Goal: Task Accomplishment & Management: Manage account settings

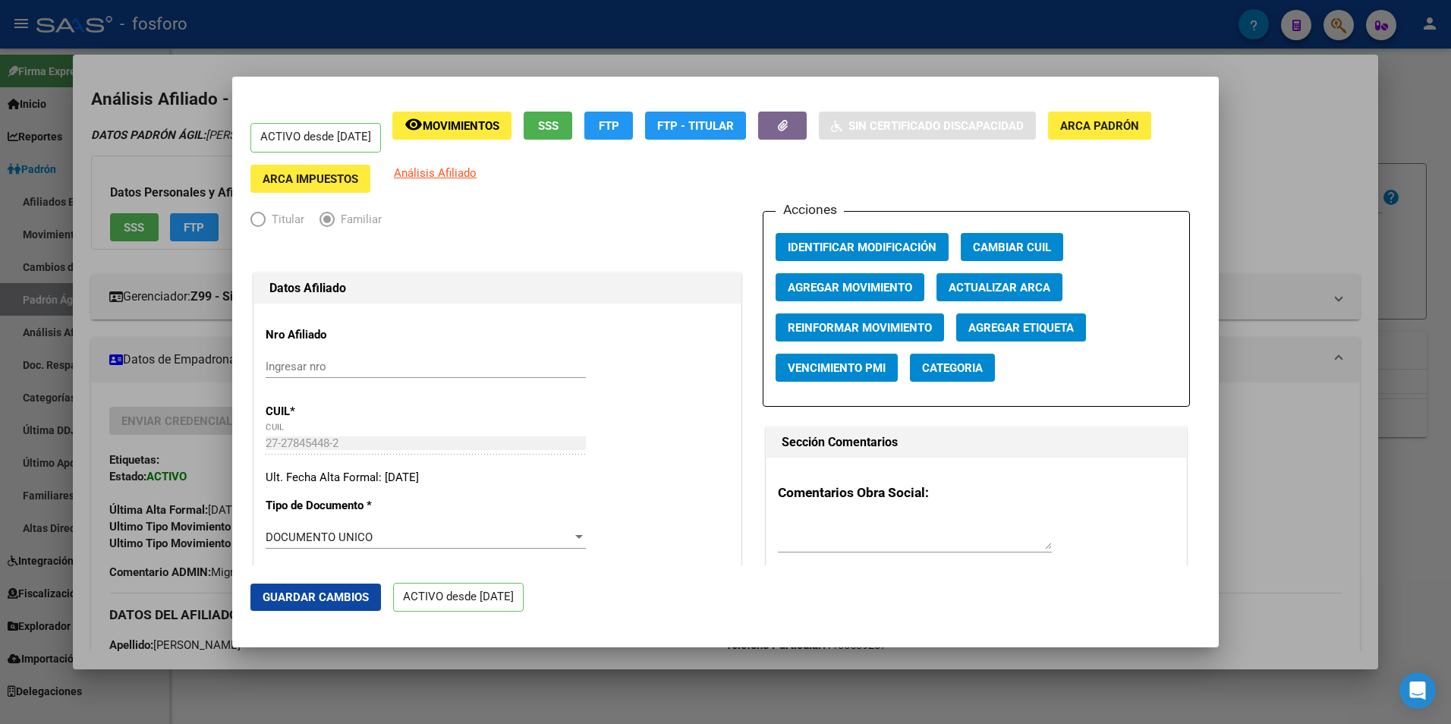
click at [1303, 245] on div at bounding box center [725, 362] width 1451 height 724
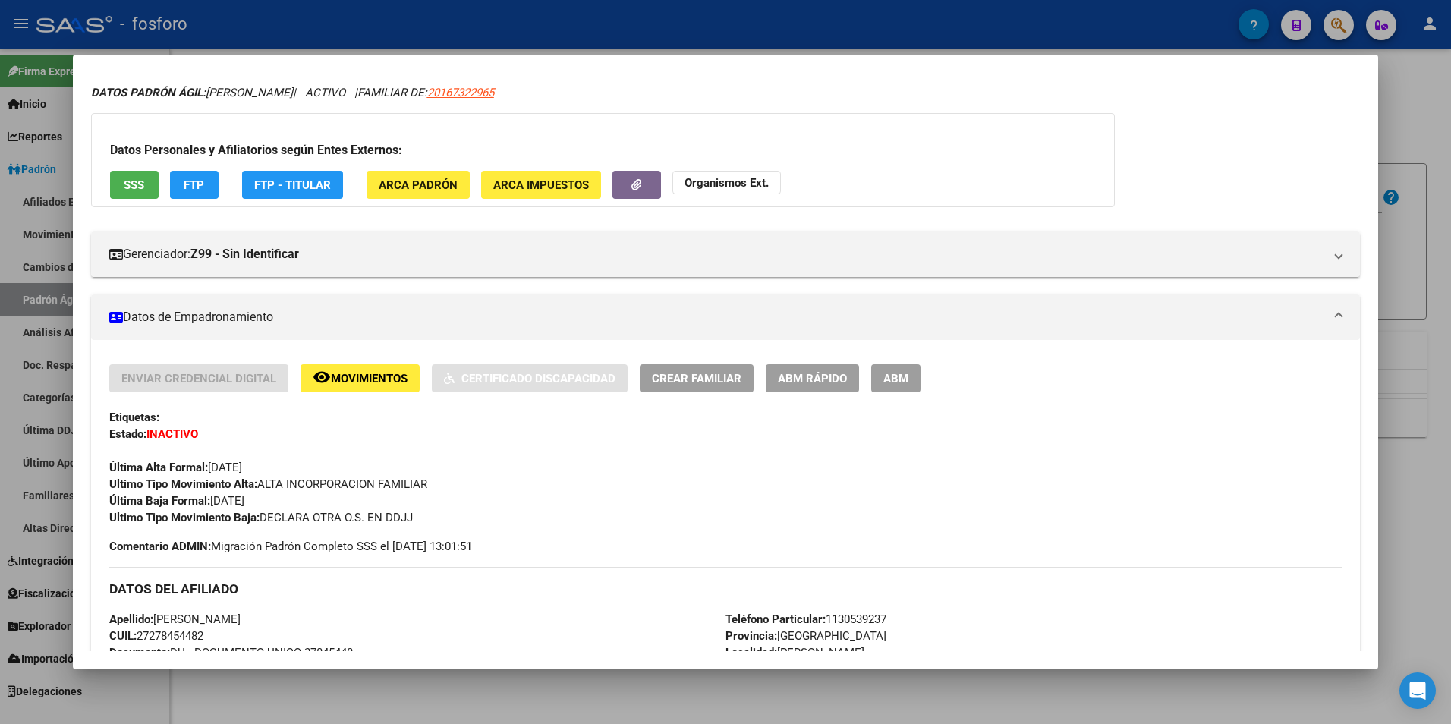
scroll to position [195, 0]
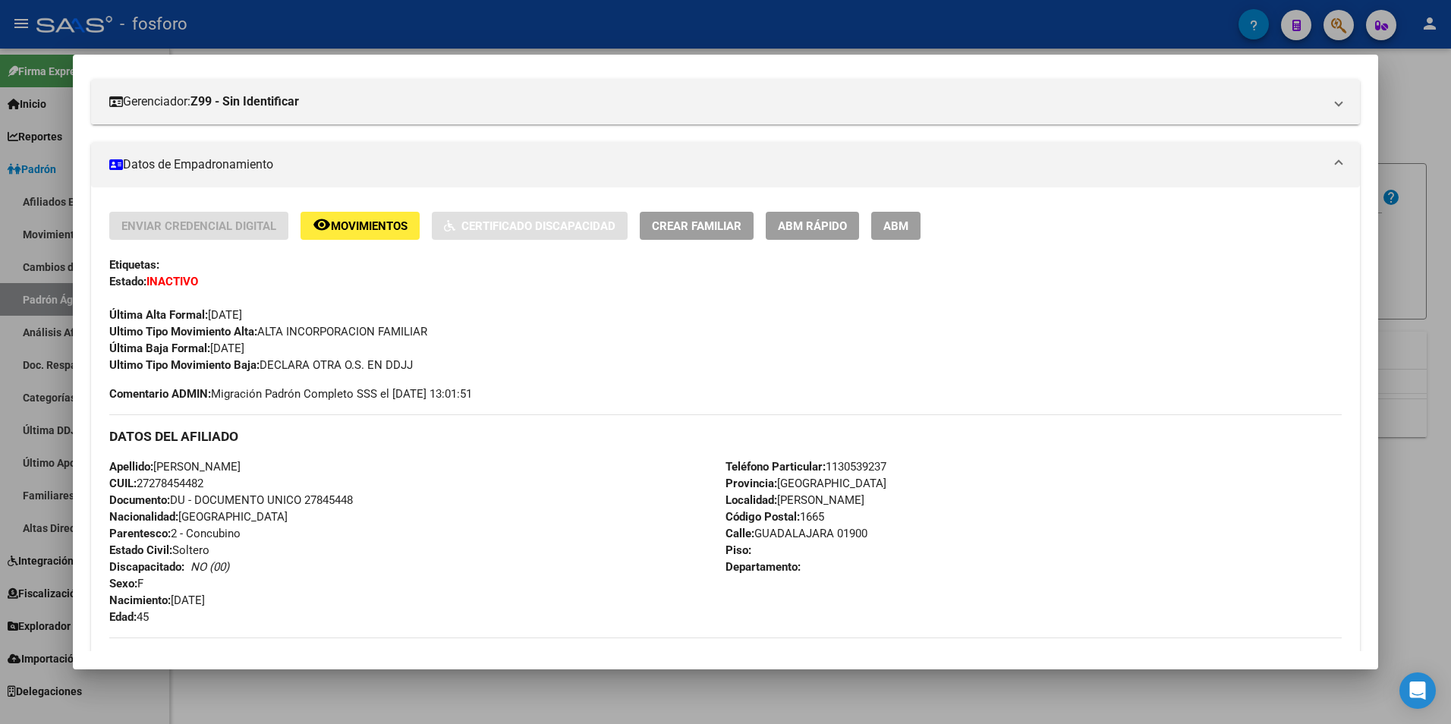
click at [747, 709] on div at bounding box center [725, 362] width 1451 height 724
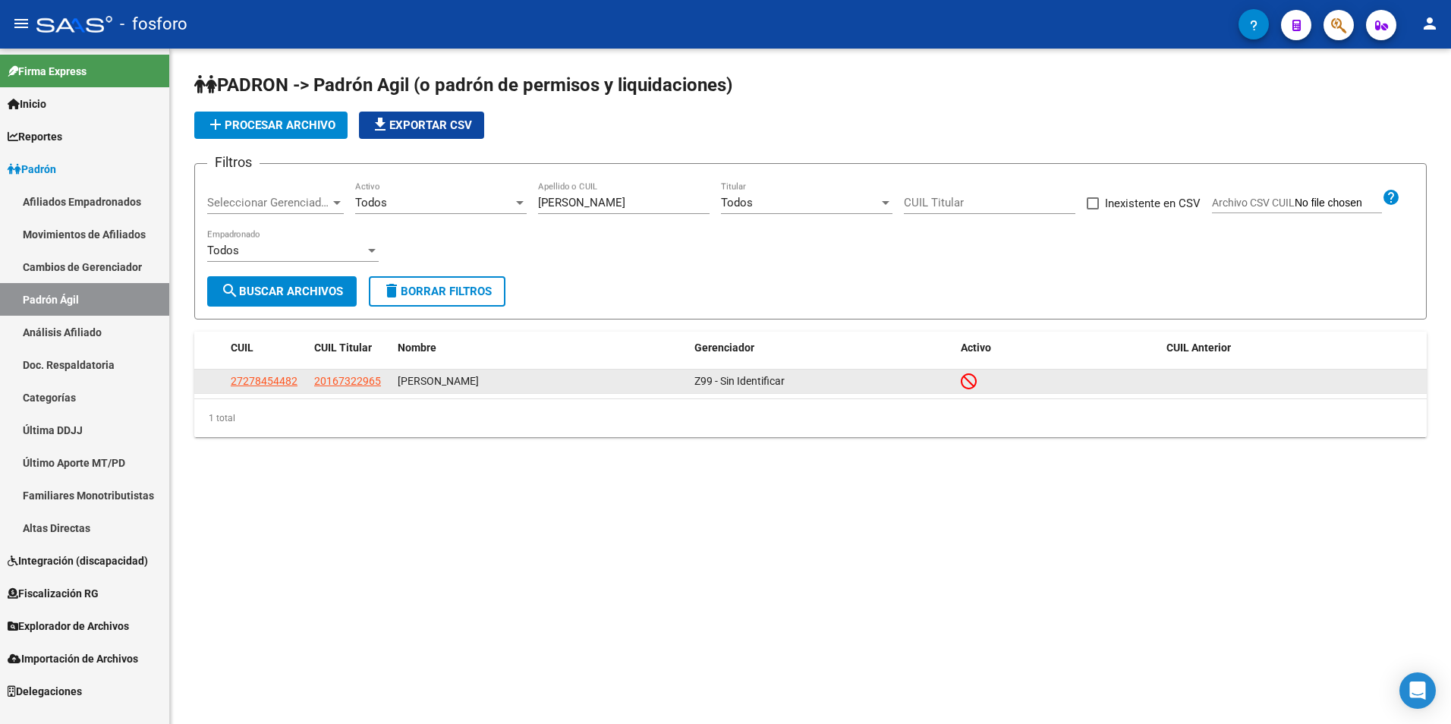
click at [272, 390] on app-link-go-to "27278454482" at bounding box center [264, 380] width 67 height 17
click at [271, 384] on span "27278454482" at bounding box center [264, 381] width 67 height 12
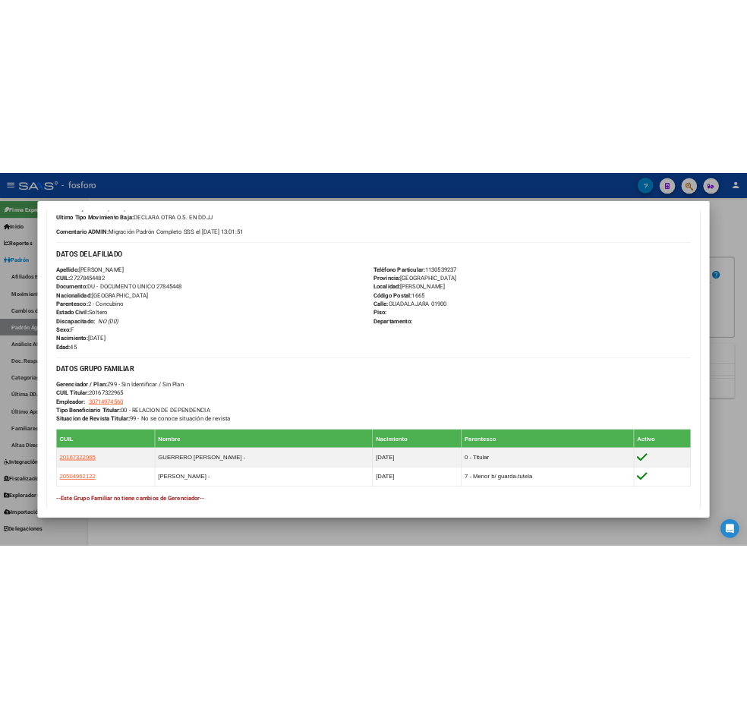
scroll to position [531, 0]
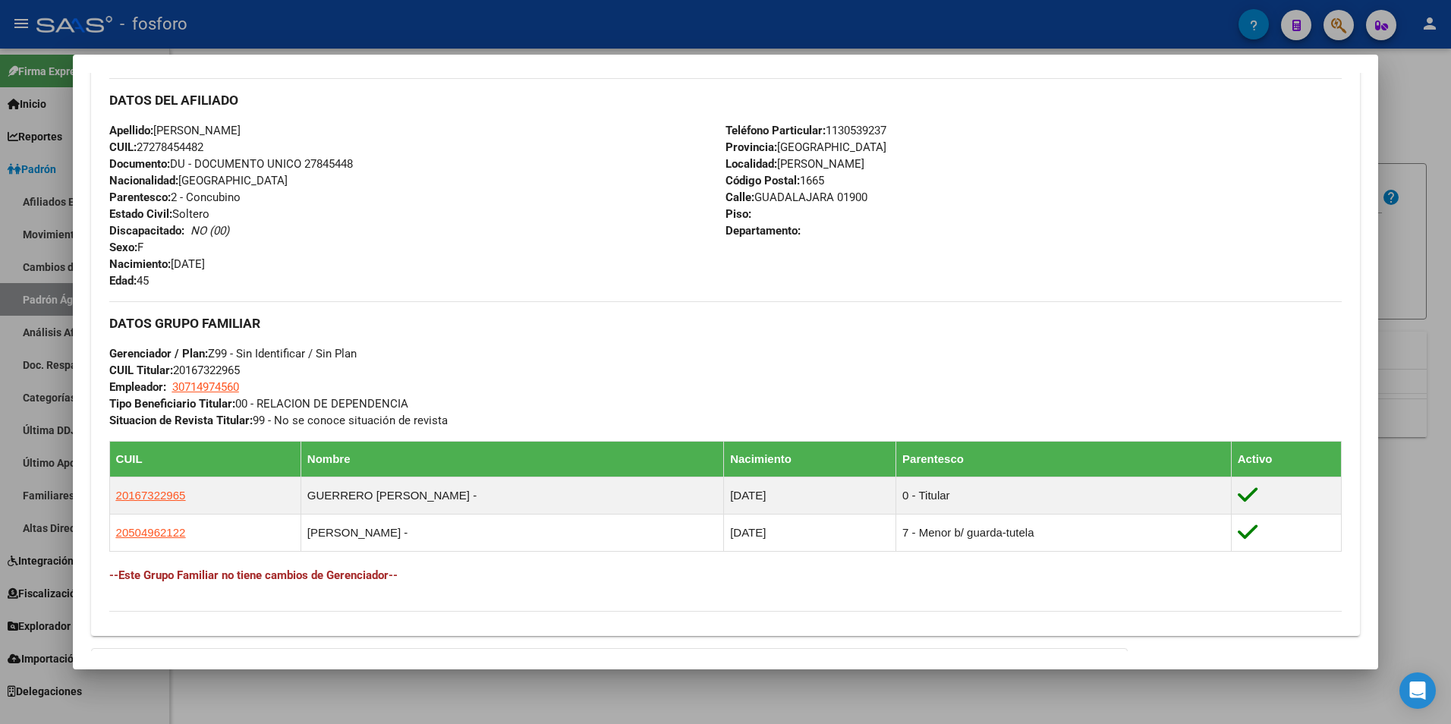
click at [609, 706] on div at bounding box center [725, 362] width 1451 height 724
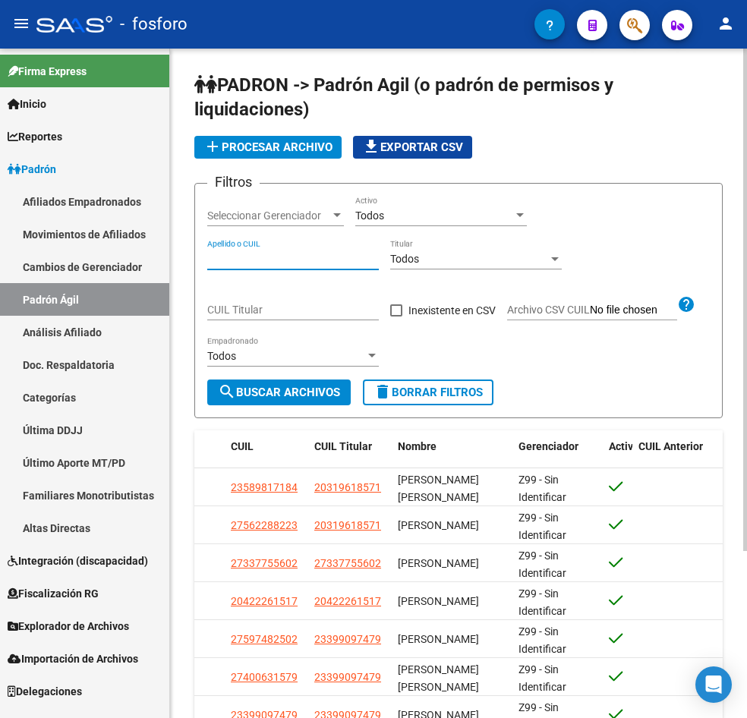
click at [288, 256] on input "Apellido o CUIL" at bounding box center [292, 259] width 171 height 13
click at [301, 255] on input "Apellido o CUIL" at bounding box center [292, 259] width 171 height 13
click at [284, 259] on input "Apellido o CUIL" at bounding box center [292, 259] width 171 height 13
click at [284, 252] on div "Apellido o CUIL" at bounding box center [292, 254] width 171 height 30
paste input "20945625520"
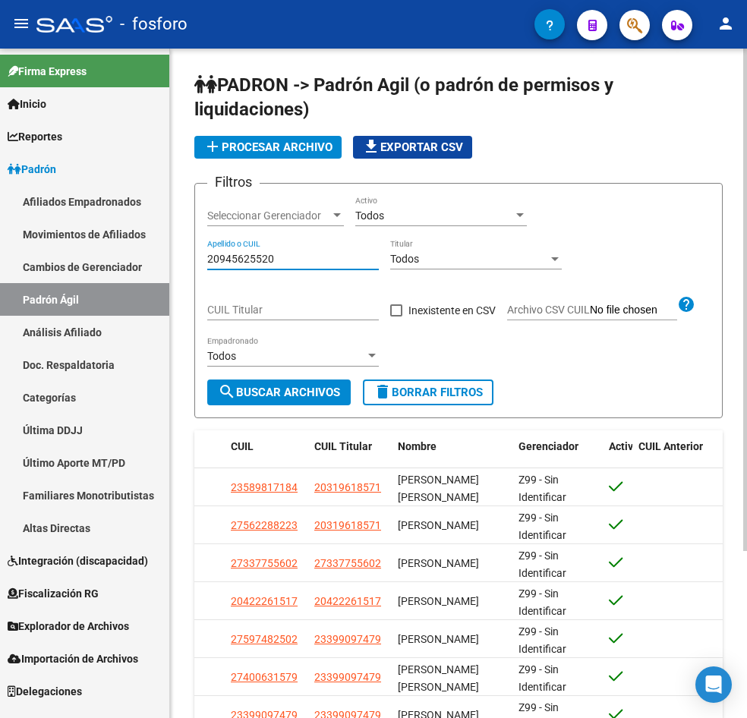
type input "20945625520"
click at [300, 394] on span "search Buscar Archivos" at bounding box center [279, 392] width 122 height 14
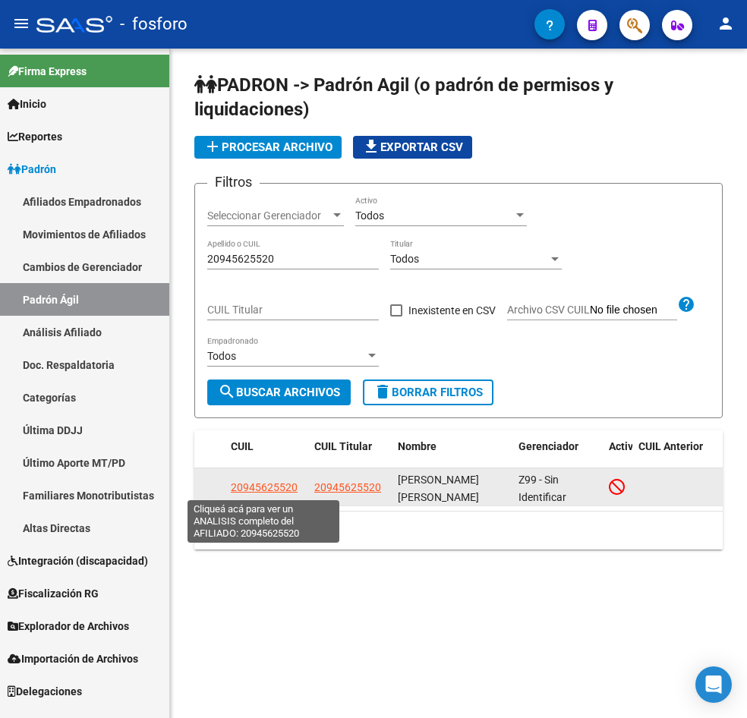
click at [252, 485] on span "20945625520" at bounding box center [264, 487] width 67 height 12
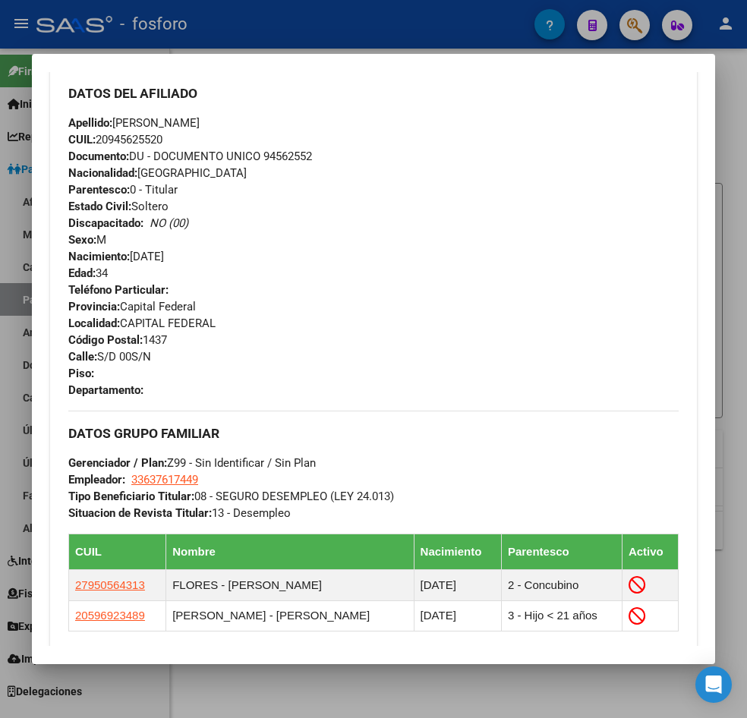
scroll to position [831, 0]
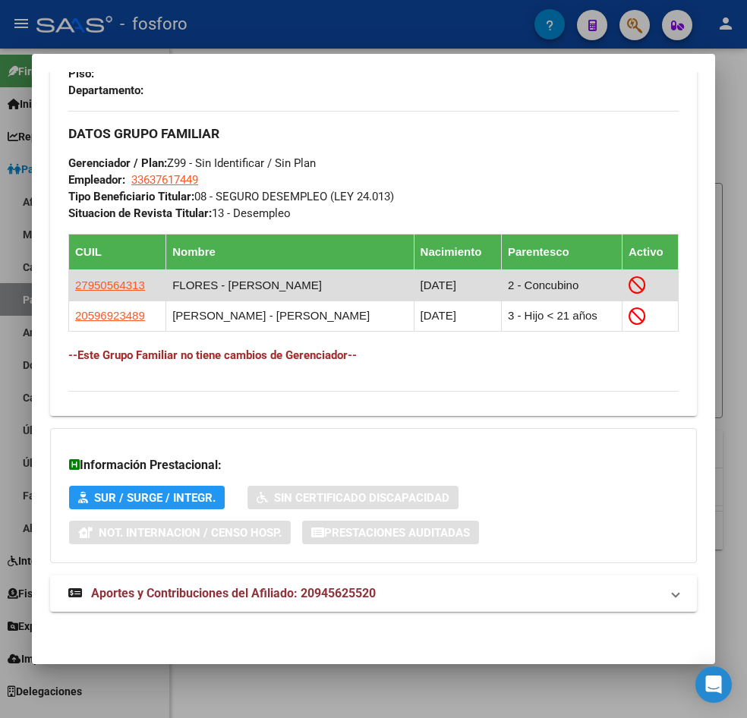
click at [93, 270] on td "27950564313" at bounding box center [117, 285] width 97 height 30
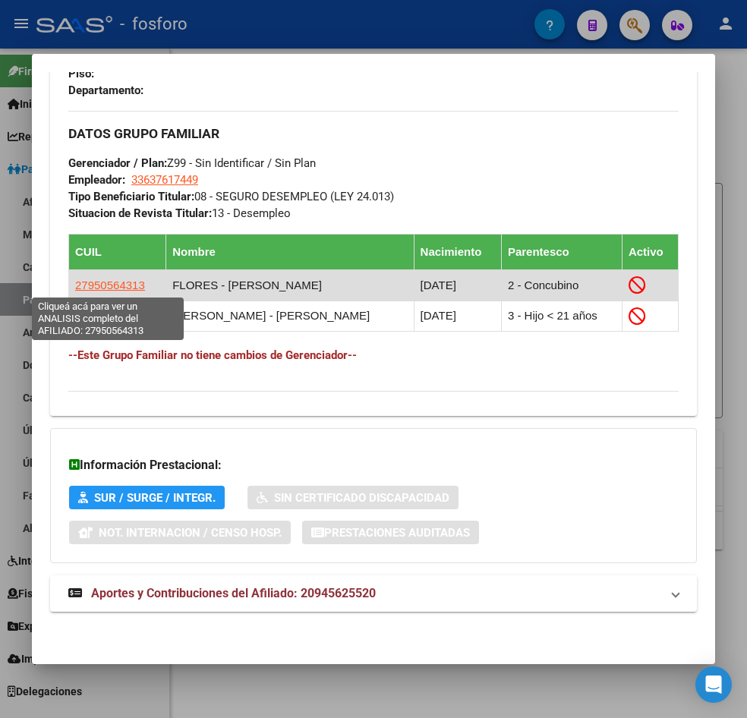
click at [119, 283] on span "27950564313" at bounding box center [110, 284] width 70 height 13
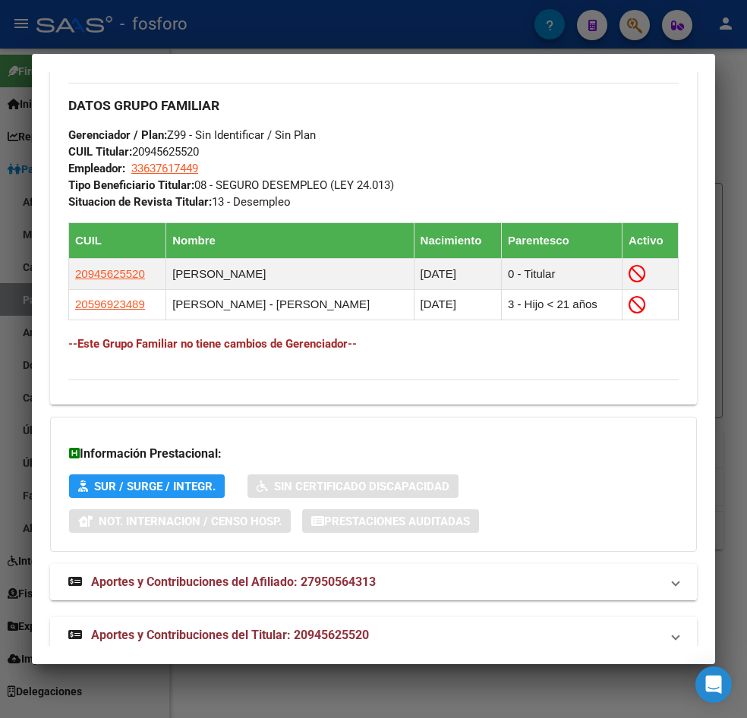
scroll to position [923, 0]
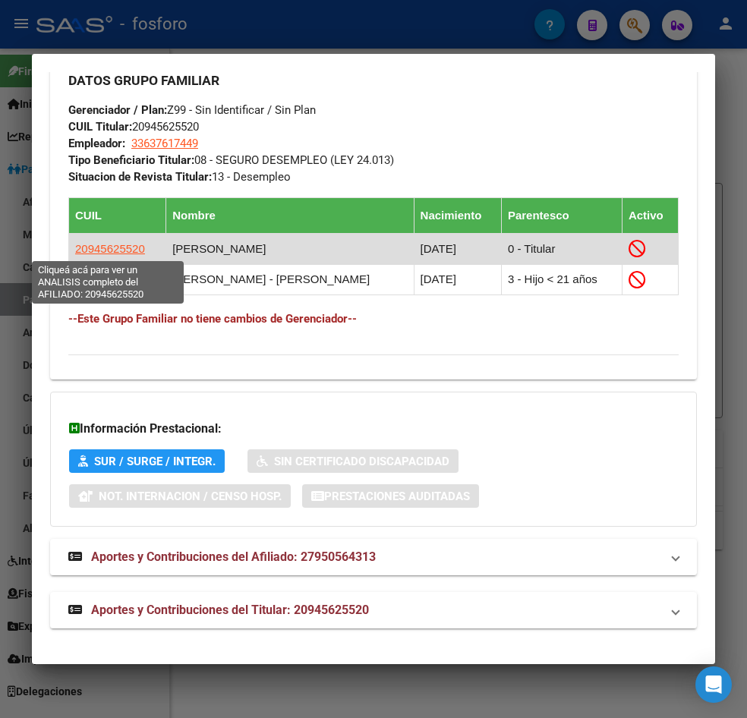
click at [118, 245] on span "20945625520" at bounding box center [110, 248] width 70 height 13
type textarea "20945625520"
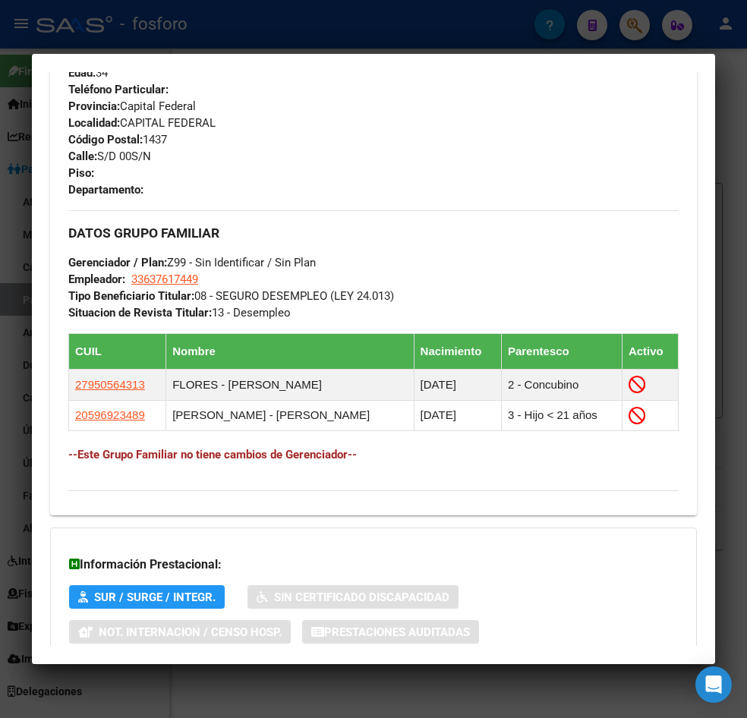
scroll to position [831, 0]
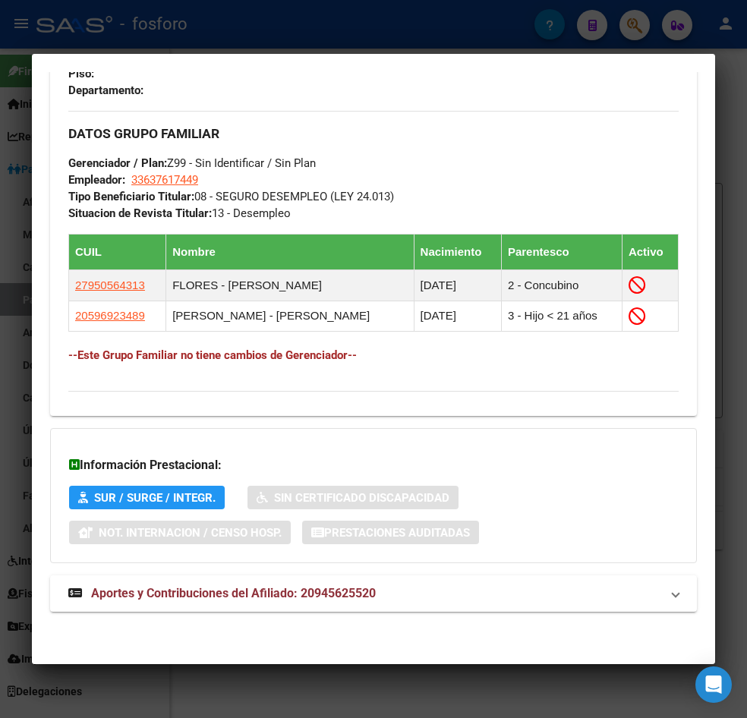
drag, startPoint x: 482, startPoint y: 688, endPoint x: 498, endPoint y: 673, distance: 21.5
click at [482, 688] on div at bounding box center [373, 359] width 747 height 718
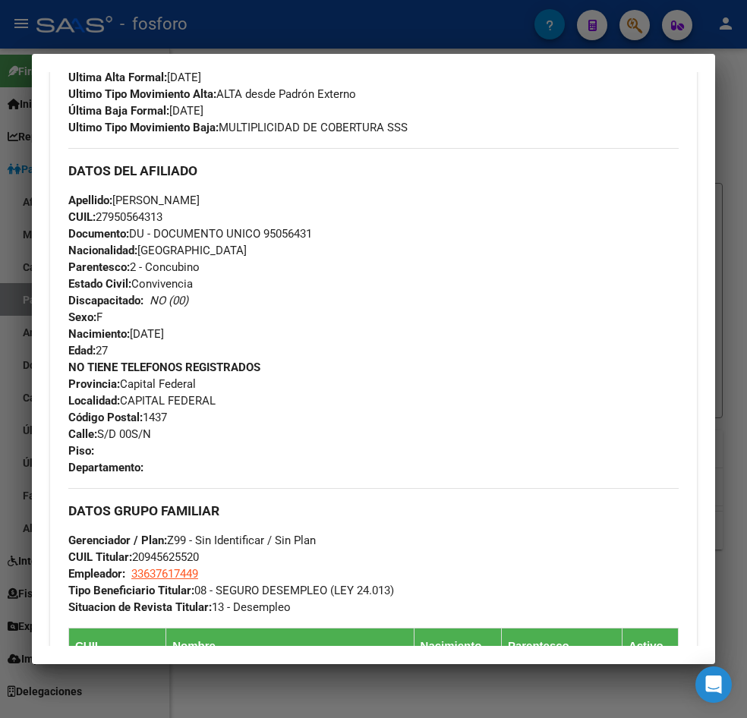
scroll to position [468, 0]
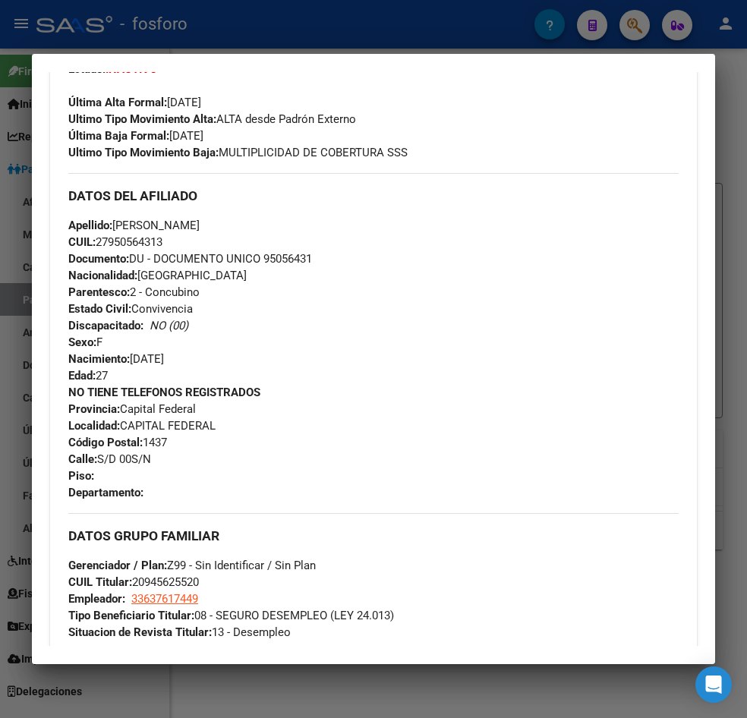
click at [470, 684] on div at bounding box center [373, 359] width 747 height 718
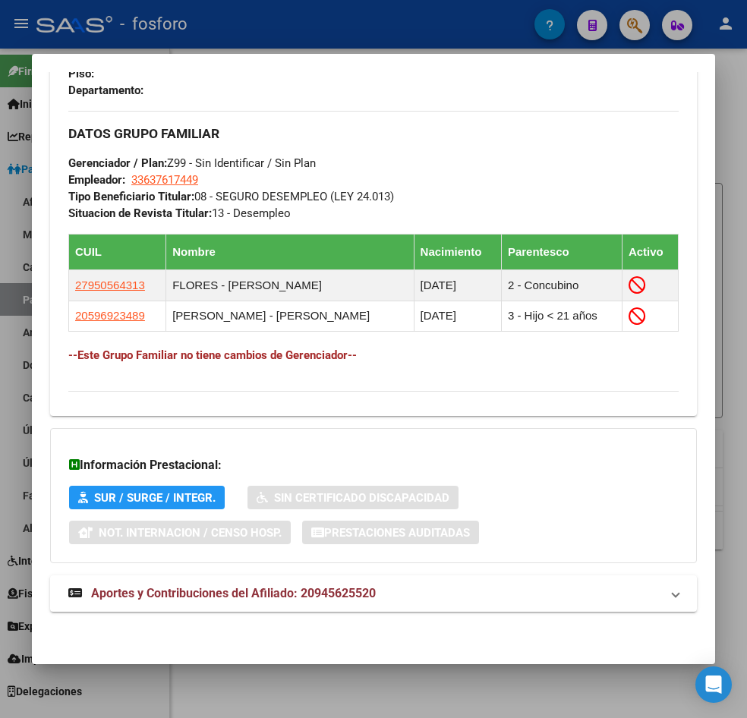
click at [482, 680] on div at bounding box center [373, 359] width 747 height 718
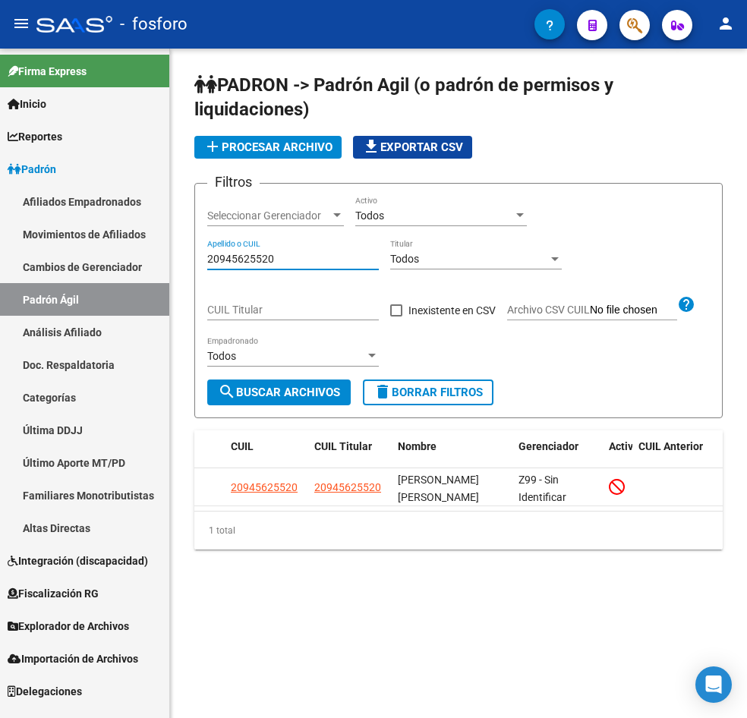
drag, startPoint x: 317, startPoint y: 257, endPoint x: 129, endPoint y: 264, distance: 188.3
click at [129, 264] on mat-sidenav-container "Firma Express Inicio Instructivos Contacto OS Reportes Padrón Traspasos x O.S. …" at bounding box center [373, 383] width 747 height 669
paste input "7337755602"
type input "27337755602"
click at [308, 391] on span "search Buscar Archivos" at bounding box center [279, 392] width 122 height 14
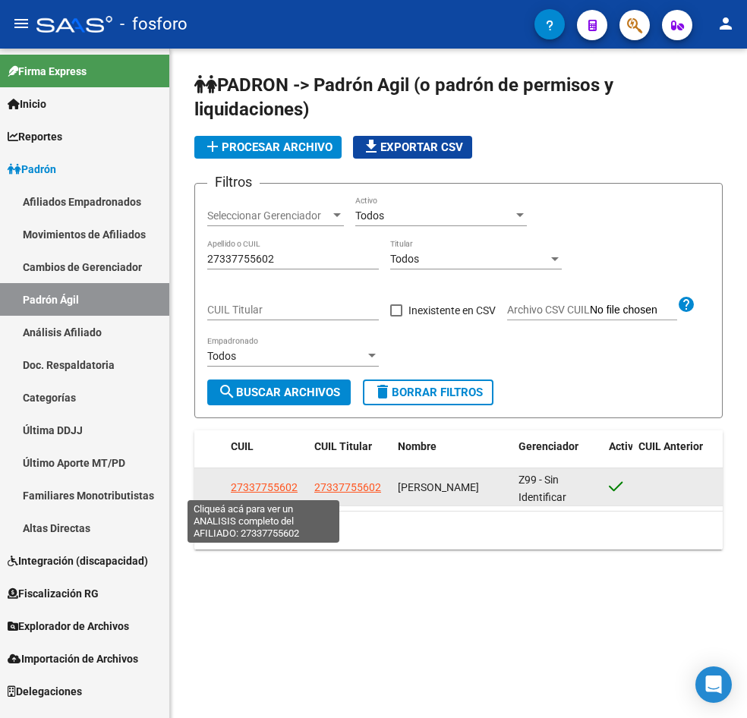
click at [259, 490] on span "27337755602" at bounding box center [264, 487] width 67 height 12
type textarea "27337755602"
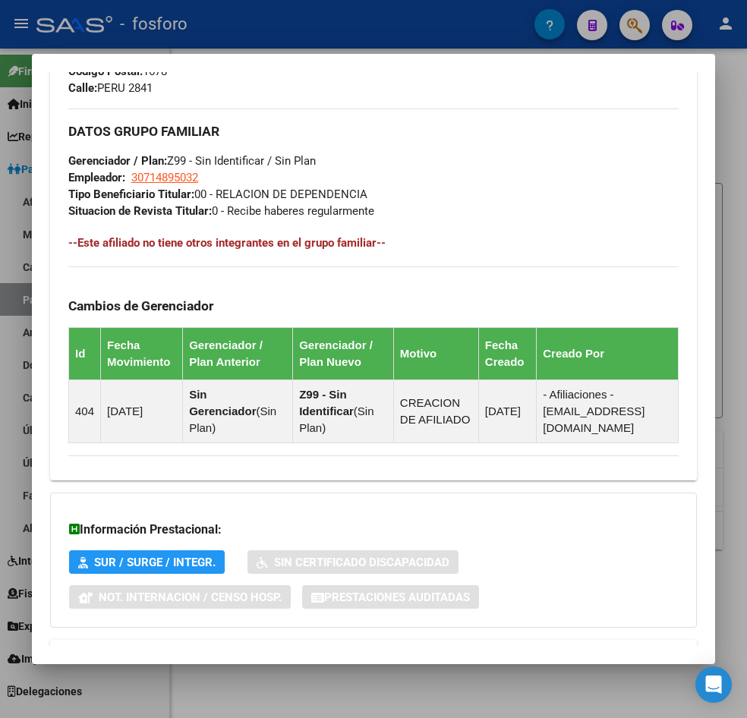
scroll to position [852, 0]
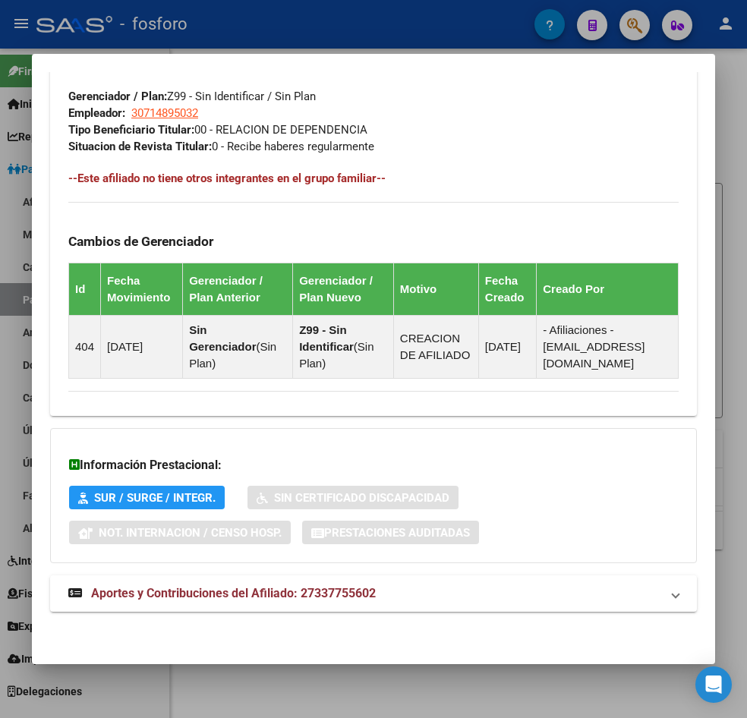
drag, startPoint x: 413, startPoint y: 678, endPoint x: 448, endPoint y: 665, distance: 36.5
click at [416, 678] on div at bounding box center [373, 359] width 747 height 718
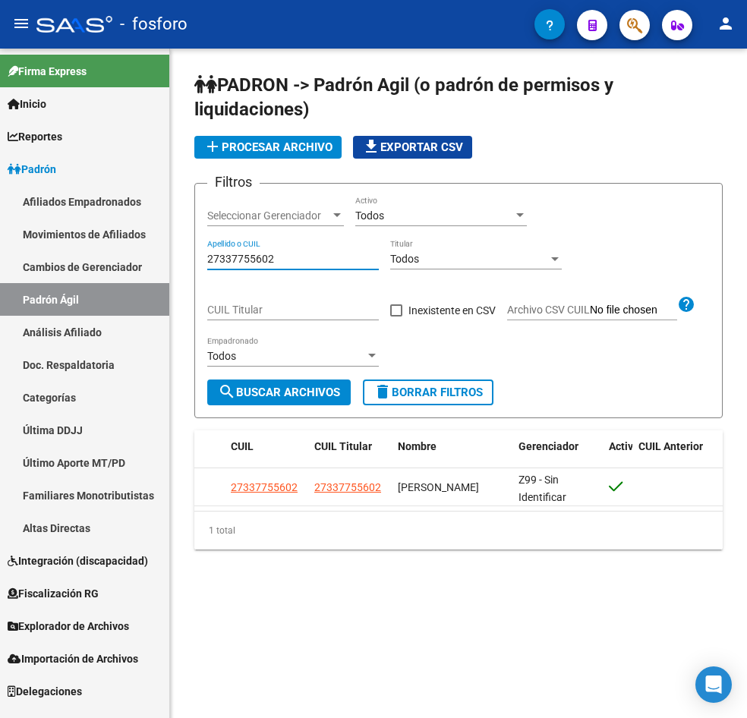
drag, startPoint x: 295, startPoint y: 260, endPoint x: 149, endPoint y: 270, distance: 146.8
click at [149, 270] on mat-sidenav-container "Firma Express Inicio Instructivos Contacto OS Reportes Padrón Traspasos x O.S. …" at bounding box center [373, 383] width 747 height 669
paste input "0168882166"
type input "20168882166"
click at [268, 394] on span "search Buscar Archivos" at bounding box center [279, 392] width 122 height 14
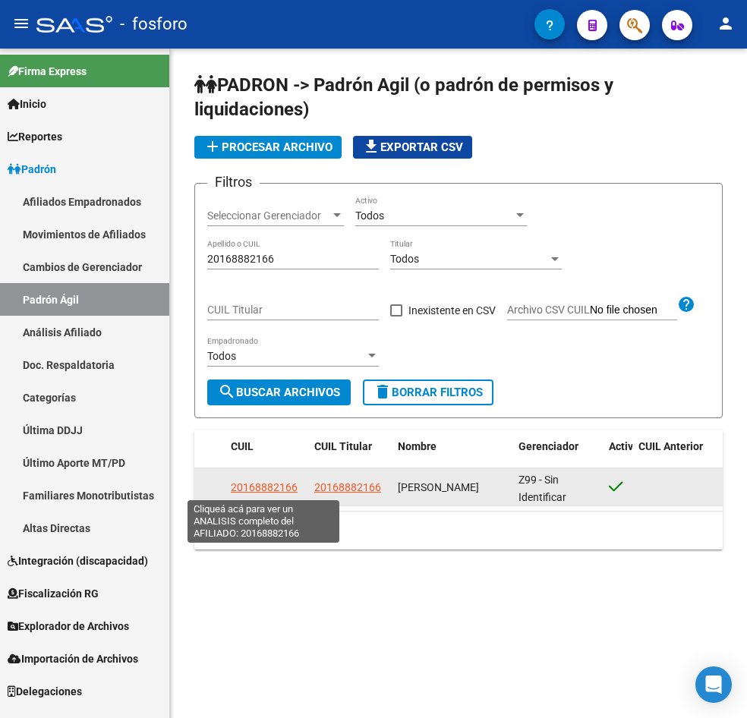
click at [269, 490] on span "20168882166" at bounding box center [264, 487] width 67 height 12
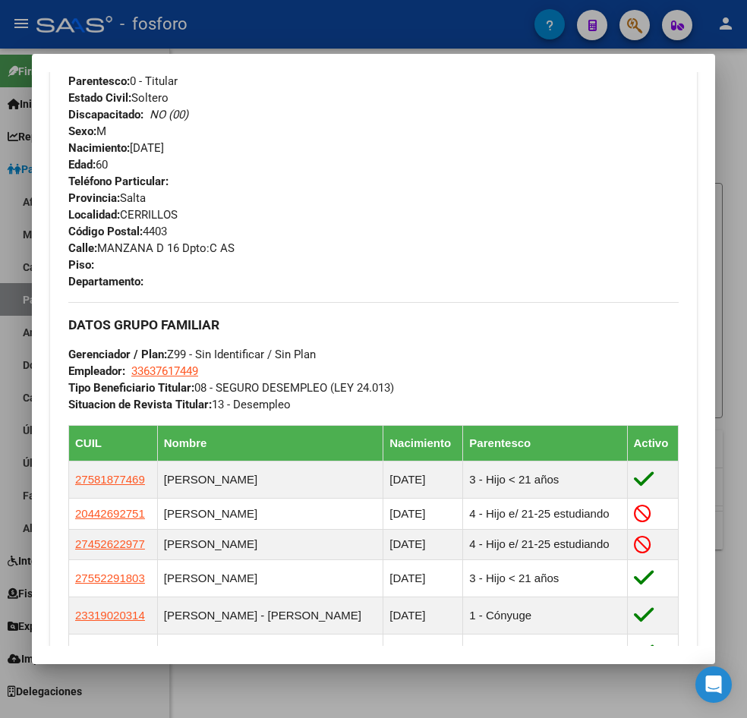
scroll to position [683, 0]
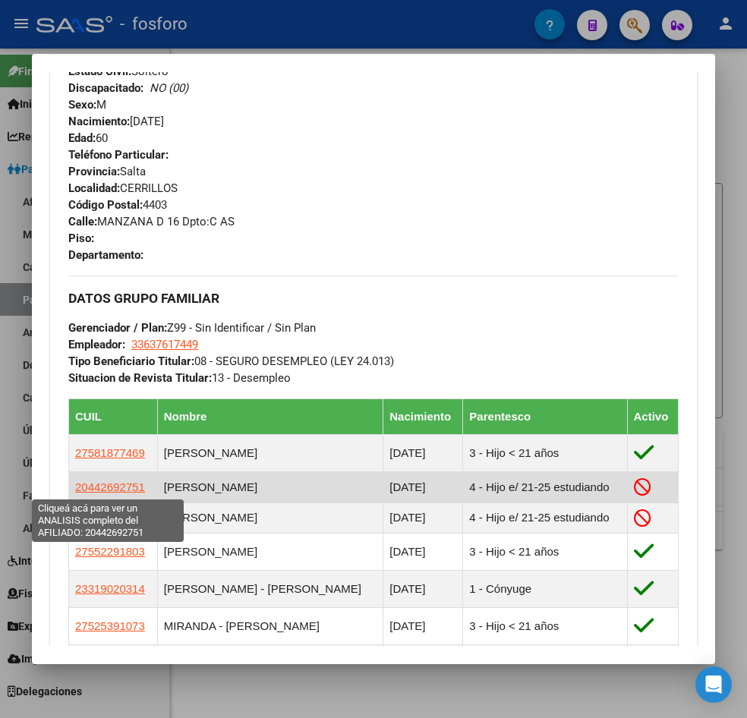
click at [106, 488] on span "20442692751" at bounding box center [110, 486] width 70 height 13
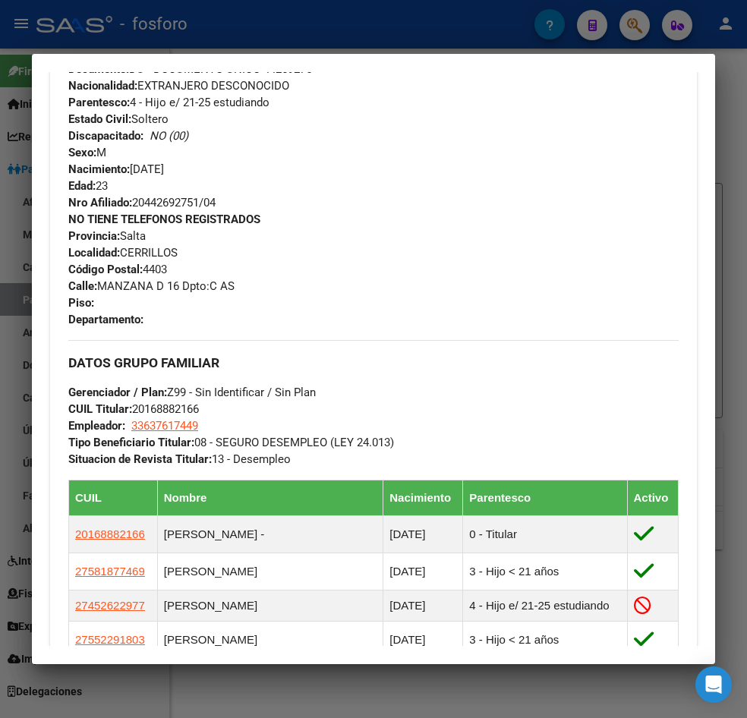
scroll to position [759, 0]
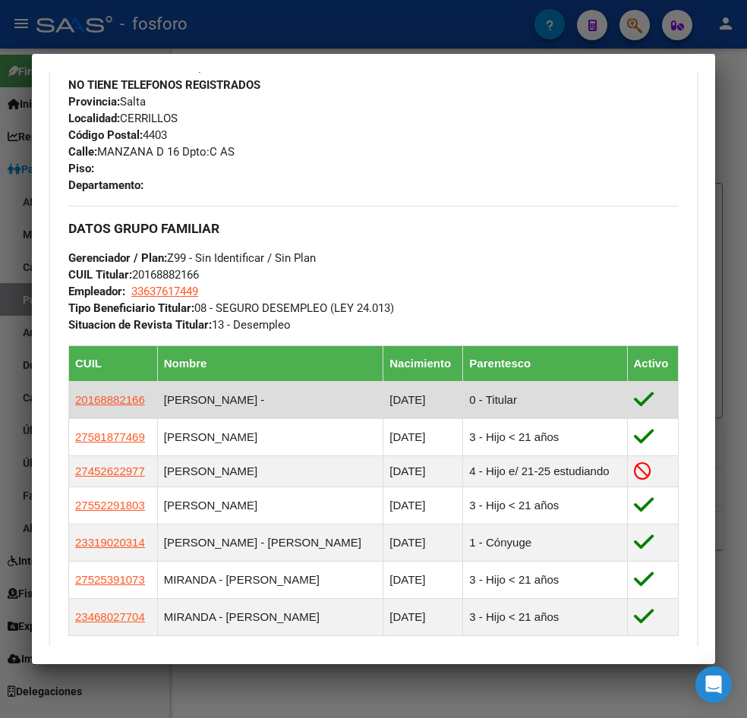
drag, startPoint x: 68, startPoint y: 402, endPoint x: 143, endPoint y: 398, distance: 74.4
click at [143, 398] on td "20168882166" at bounding box center [113, 400] width 89 height 37
copy span "20168882166"
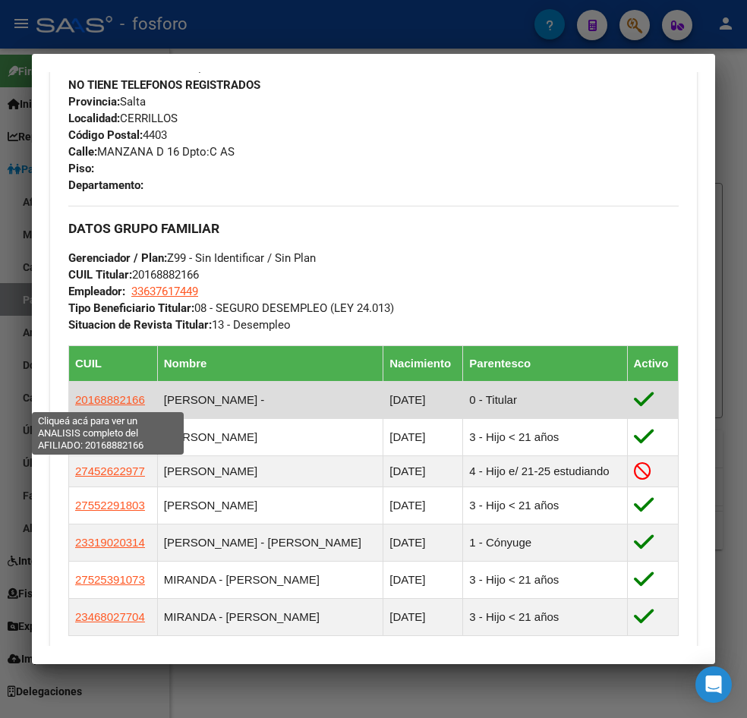
click at [104, 402] on span "20168882166" at bounding box center [110, 399] width 70 height 13
copy span "20168882166"
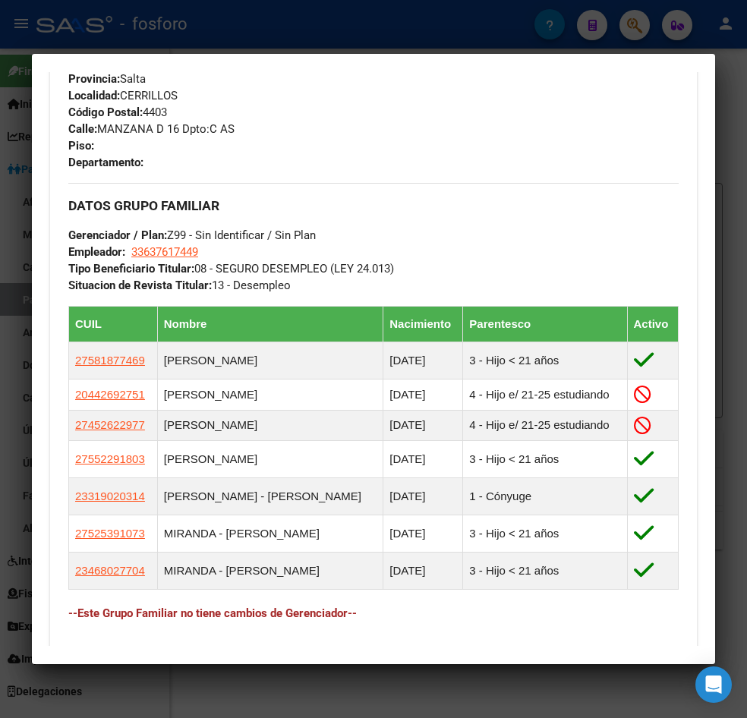
scroll to position [835, 0]
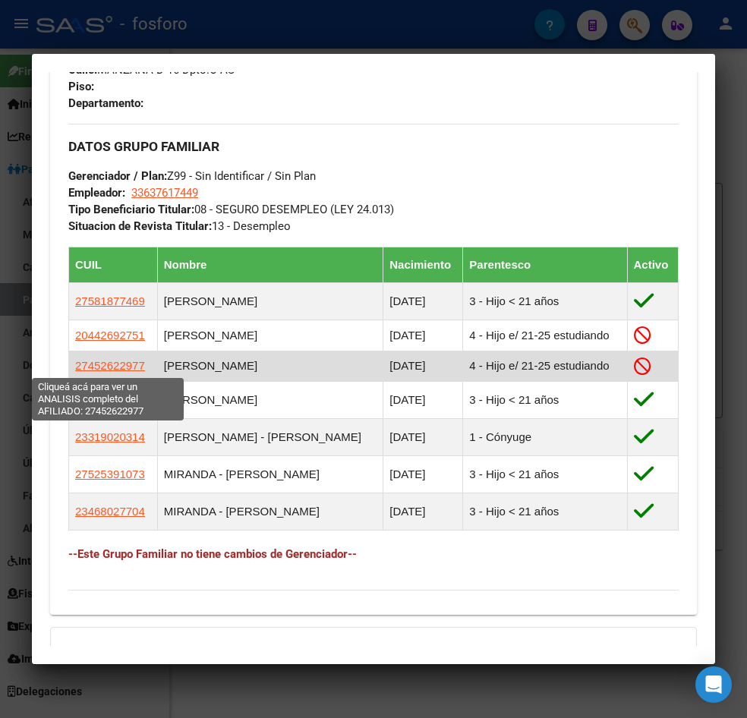
click at [112, 363] on span "27452622977" at bounding box center [110, 365] width 70 height 13
type textarea "27452622977"
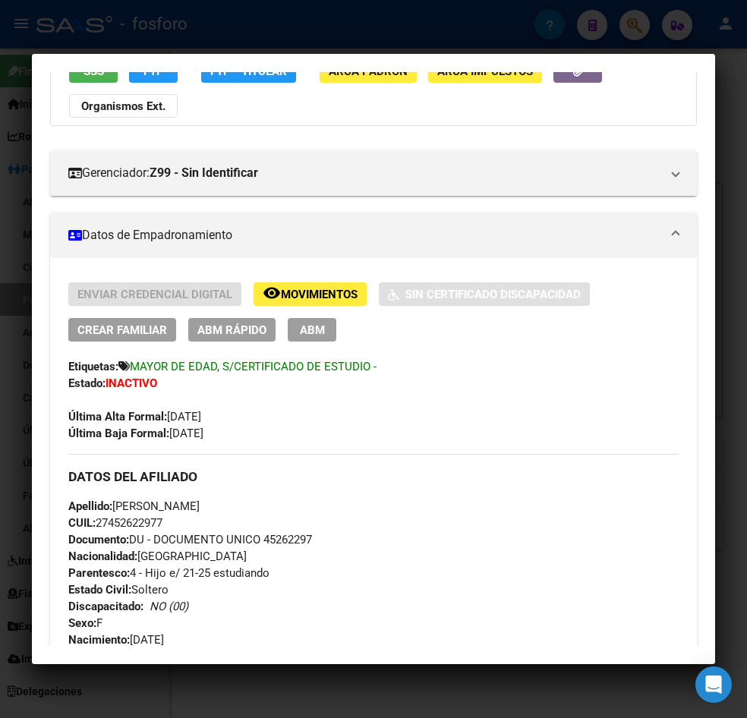
scroll to position [76, 0]
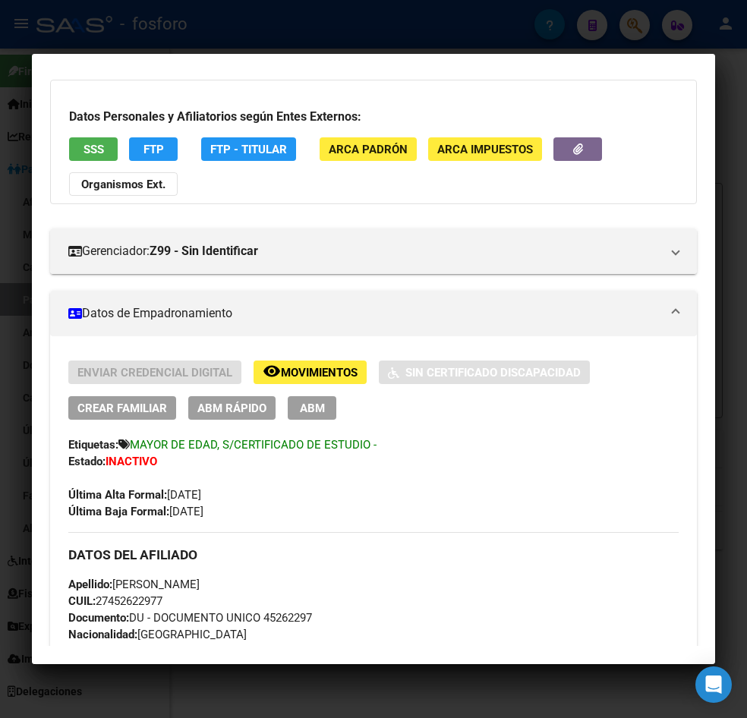
click at [221, 399] on button "ABM Rápido" at bounding box center [231, 408] width 87 height 24
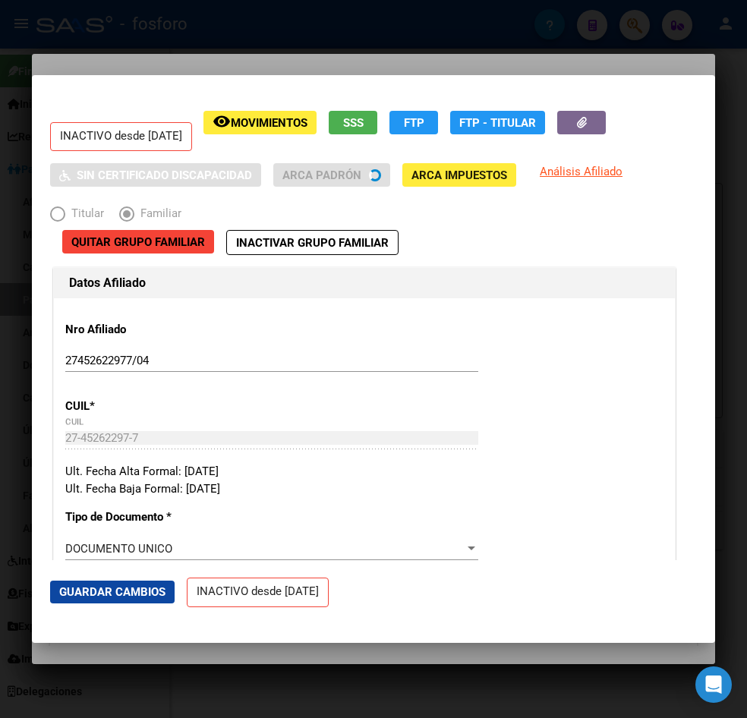
radio input "true"
type input "33-63761744-9"
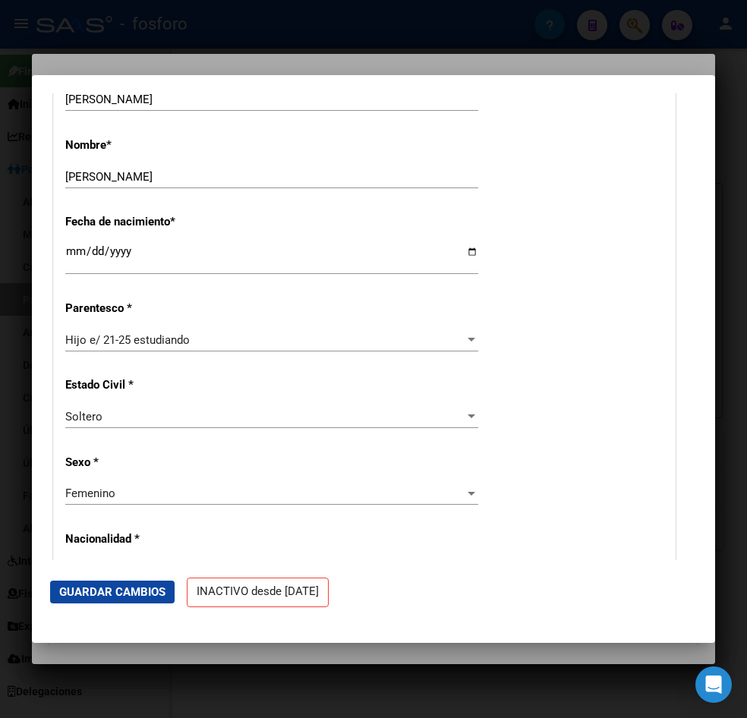
scroll to position [607, 0]
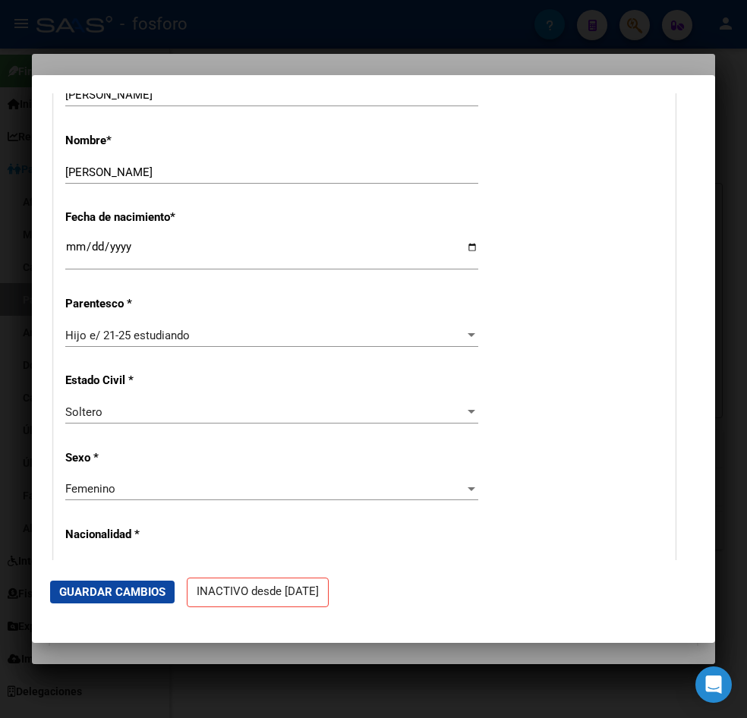
click at [247, 647] on div at bounding box center [373, 359] width 747 height 718
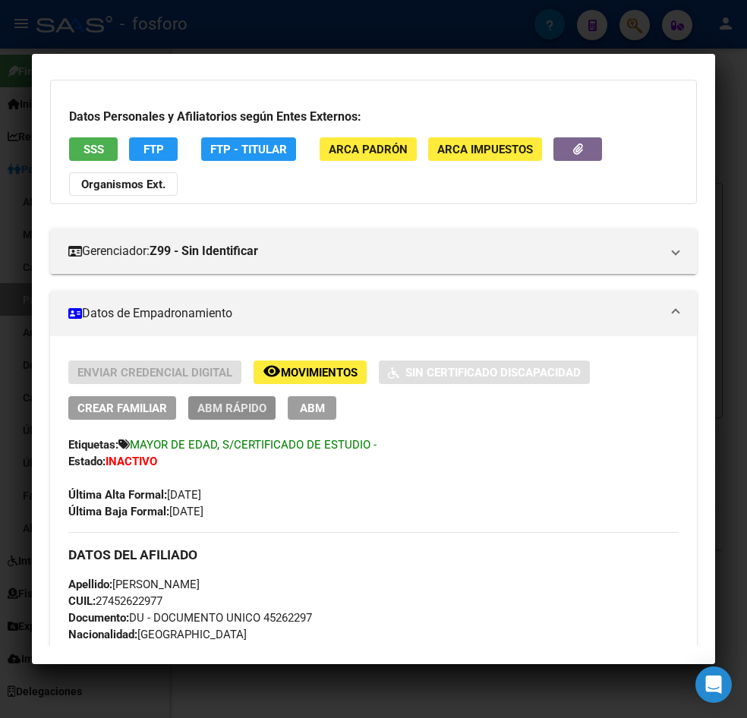
click at [229, 409] on span "ABM Rápido" at bounding box center [231, 408] width 69 height 14
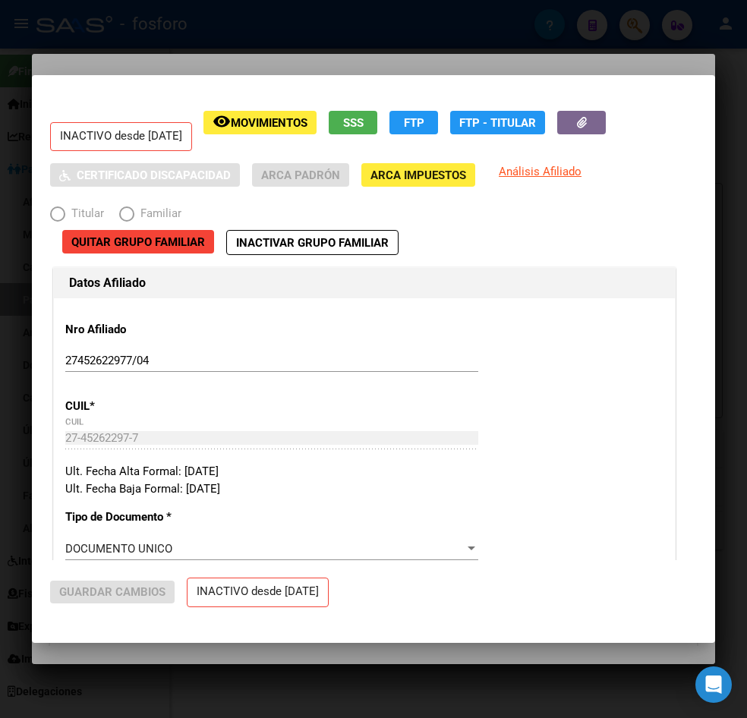
radio input "true"
type input "33-63761744-9"
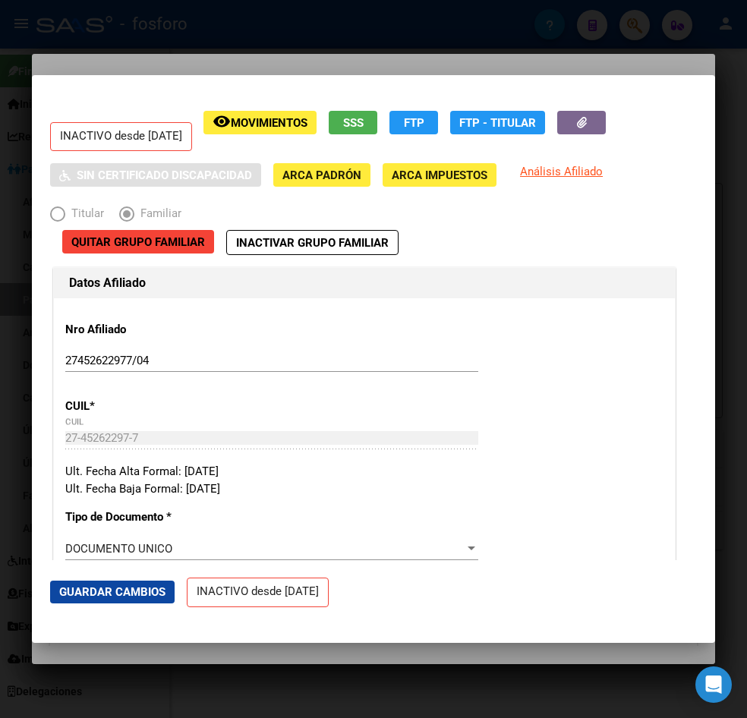
click at [294, 240] on span "Inactivar Grupo Familiar" at bounding box center [312, 243] width 152 height 14
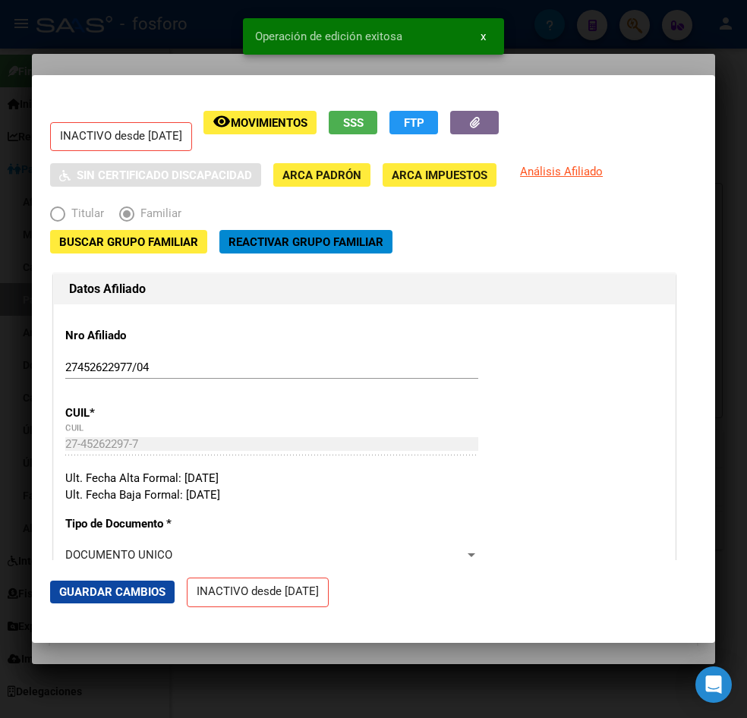
click at [222, 650] on div at bounding box center [373, 359] width 747 height 718
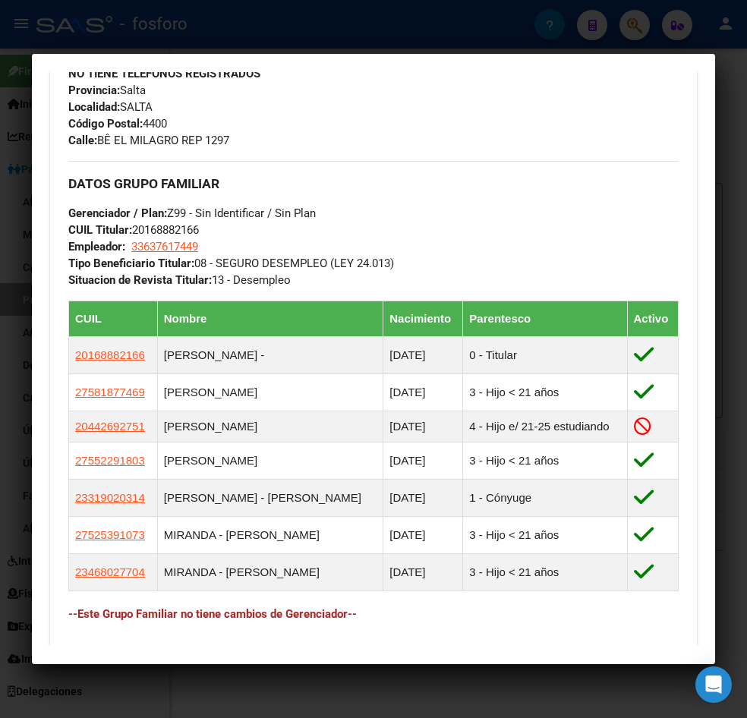
scroll to position [759, 0]
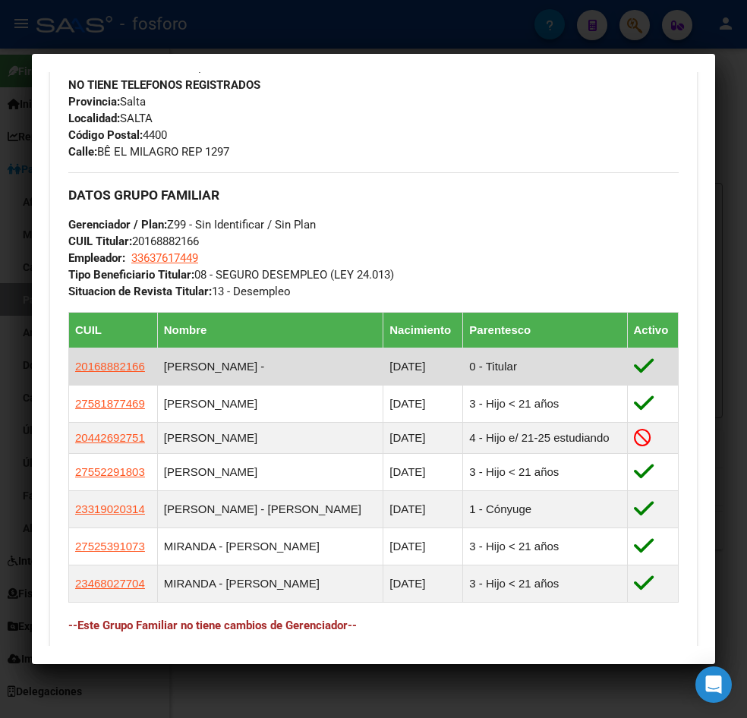
drag, startPoint x: 144, startPoint y: 362, endPoint x: 71, endPoint y: 372, distance: 73.5
click at [71, 372] on td "20168882166" at bounding box center [113, 366] width 89 height 37
copy span "20168882166"
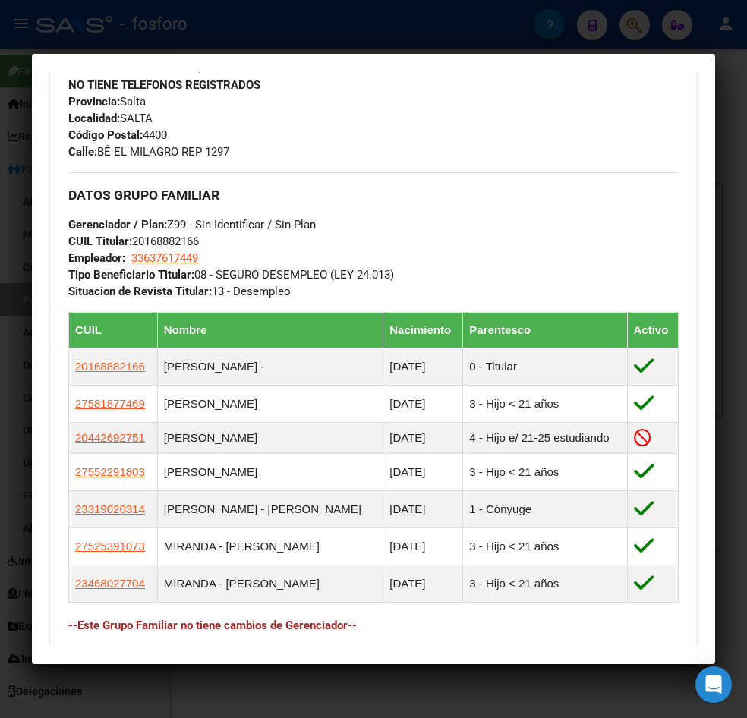
click at [412, 682] on div at bounding box center [373, 359] width 747 height 718
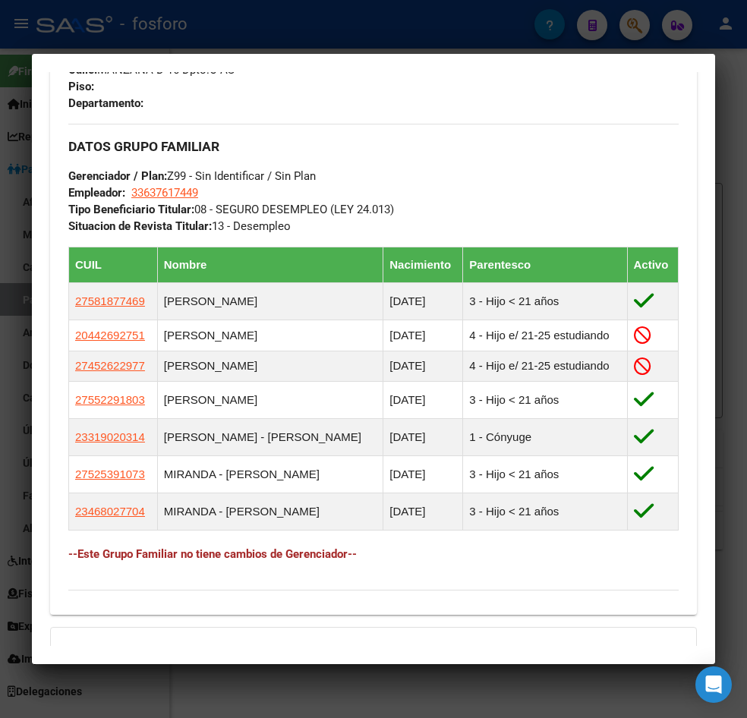
drag, startPoint x: 285, startPoint y: 686, endPoint x: 477, endPoint y: 638, distance: 197.8
click at [289, 686] on div at bounding box center [373, 359] width 747 height 718
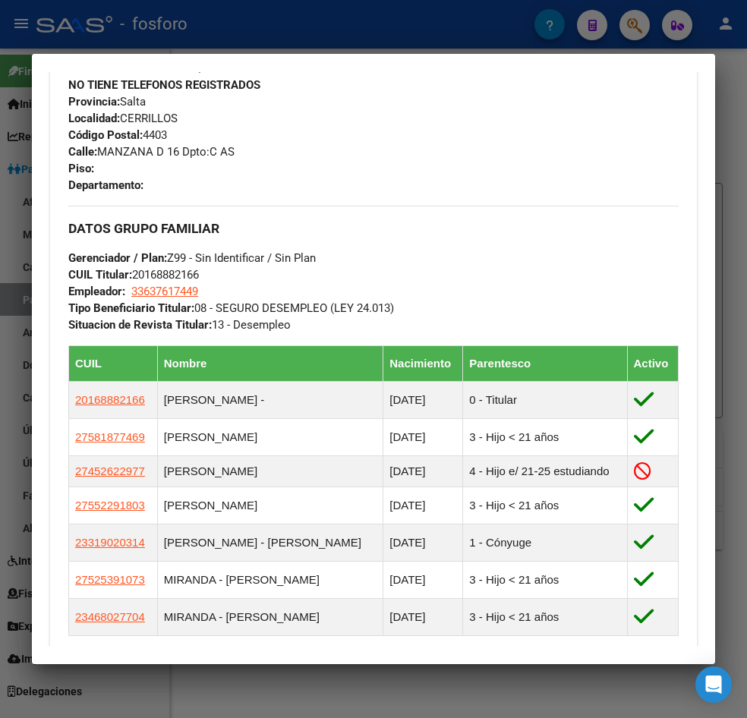
click at [427, 683] on div at bounding box center [373, 359] width 747 height 718
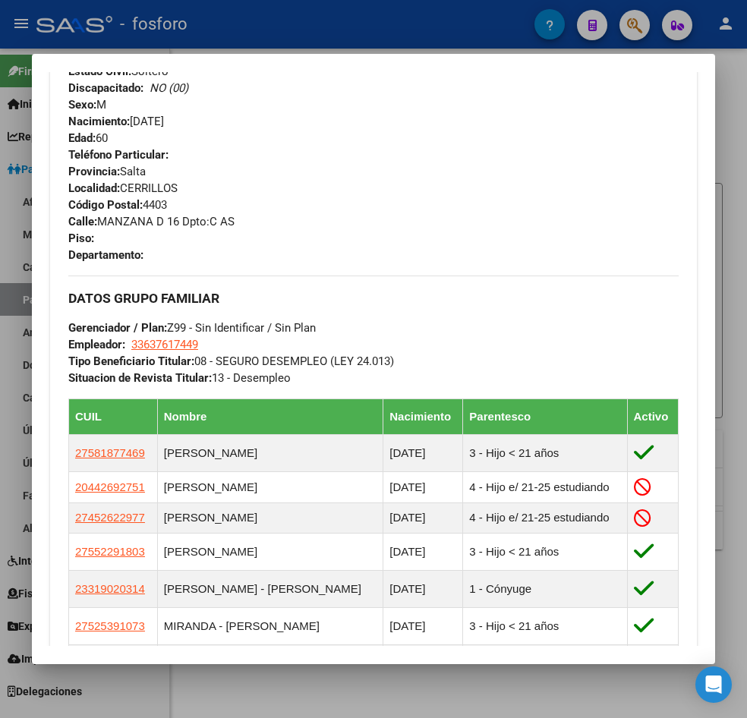
click at [404, 694] on div at bounding box center [373, 359] width 747 height 718
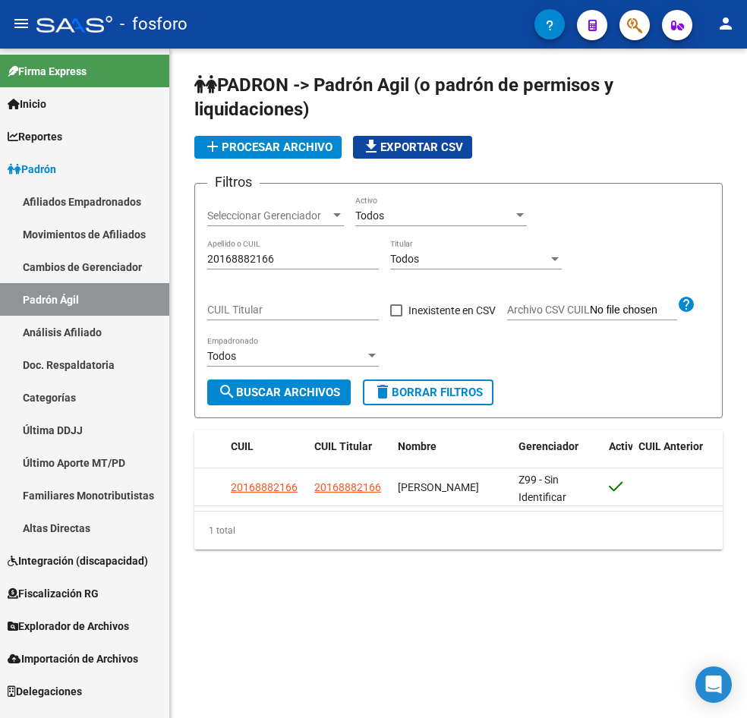
click at [90, 262] on link "Cambios de Gerenciador" at bounding box center [84, 266] width 169 height 33
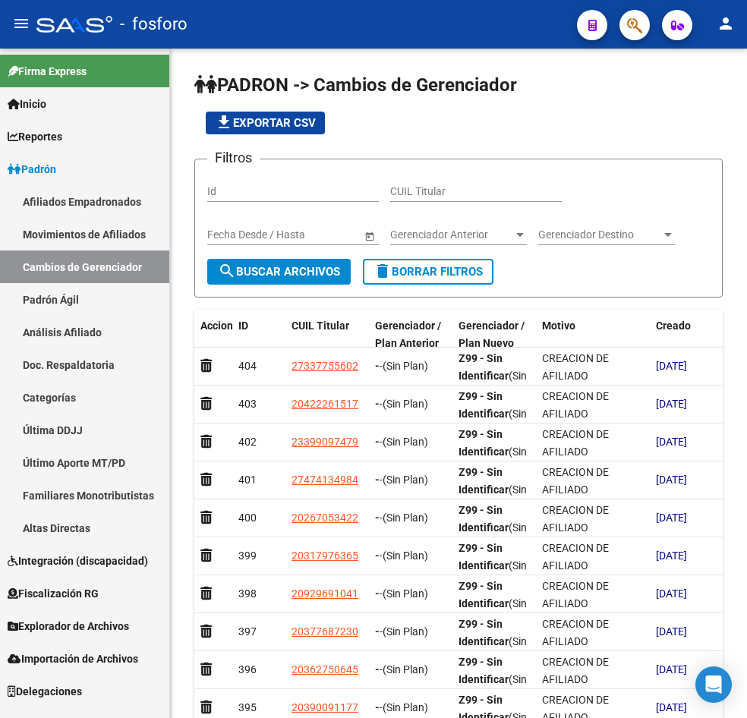
click at [74, 296] on link "Padrón Ágil" at bounding box center [84, 299] width 169 height 33
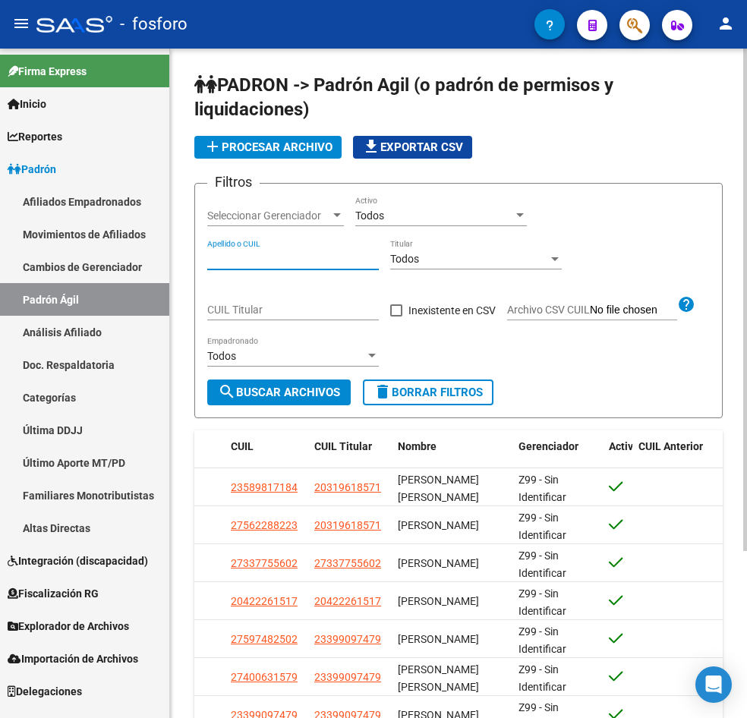
click at [319, 258] on input "Apellido o CUIL" at bounding box center [292, 259] width 171 height 13
paste input "20168882166"
type input "20168882166"
click at [277, 391] on span "search Buscar Archivos" at bounding box center [279, 392] width 122 height 14
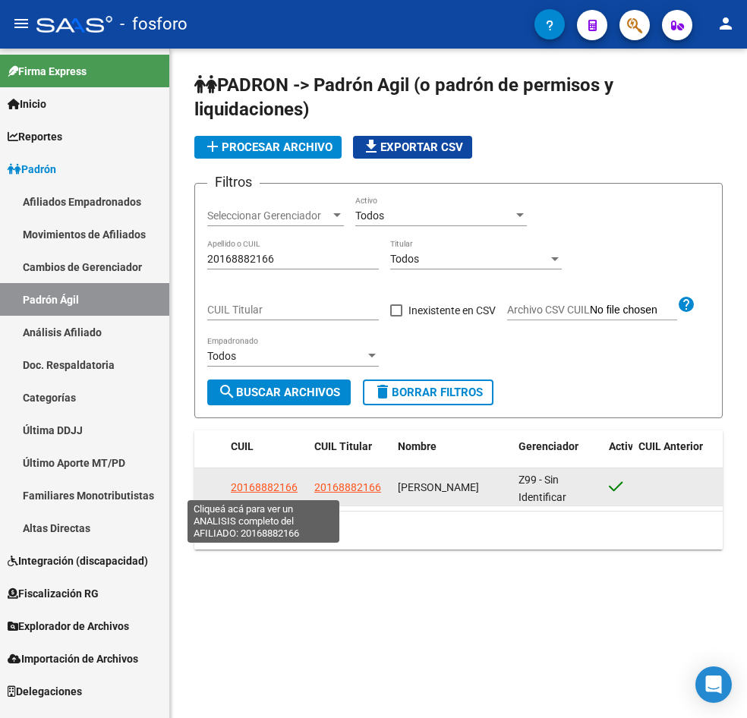
click at [259, 482] on span "20168882166" at bounding box center [264, 487] width 67 height 12
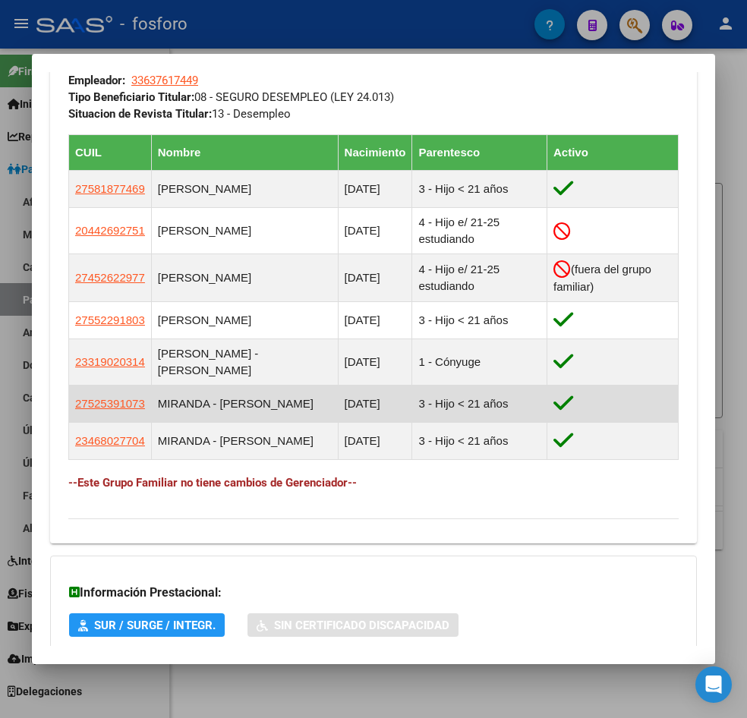
scroll to position [948, 0]
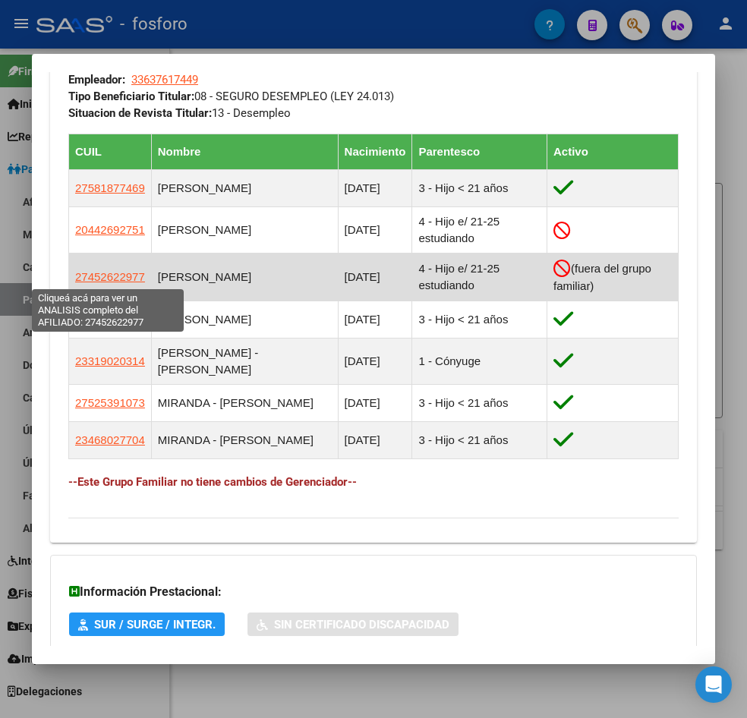
click at [103, 275] on span "27452622977" at bounding box center [110, 276] width 70 height 13
type textarea "27452622977"
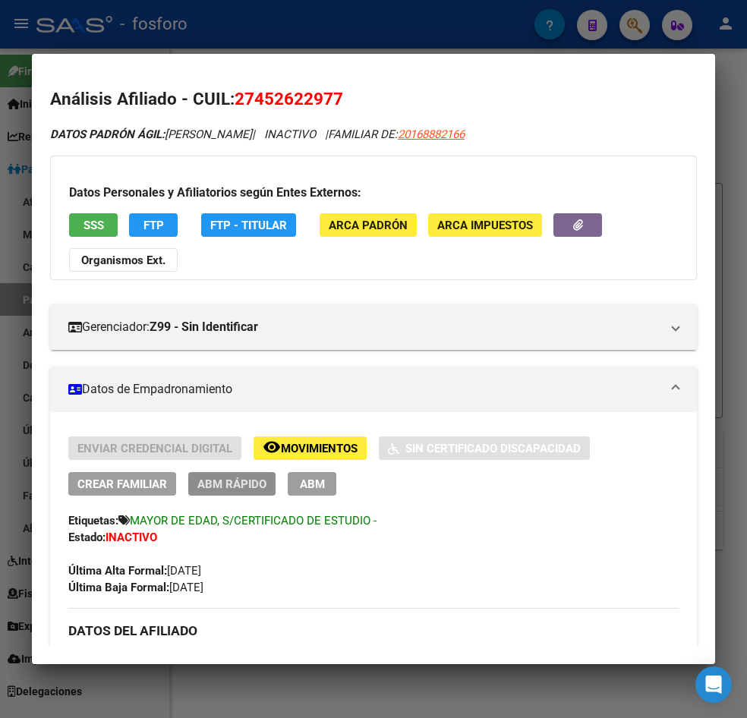
click at [231, 482] on span "ABM Rápido" at bounding box center [231, 484] width 69 height 14
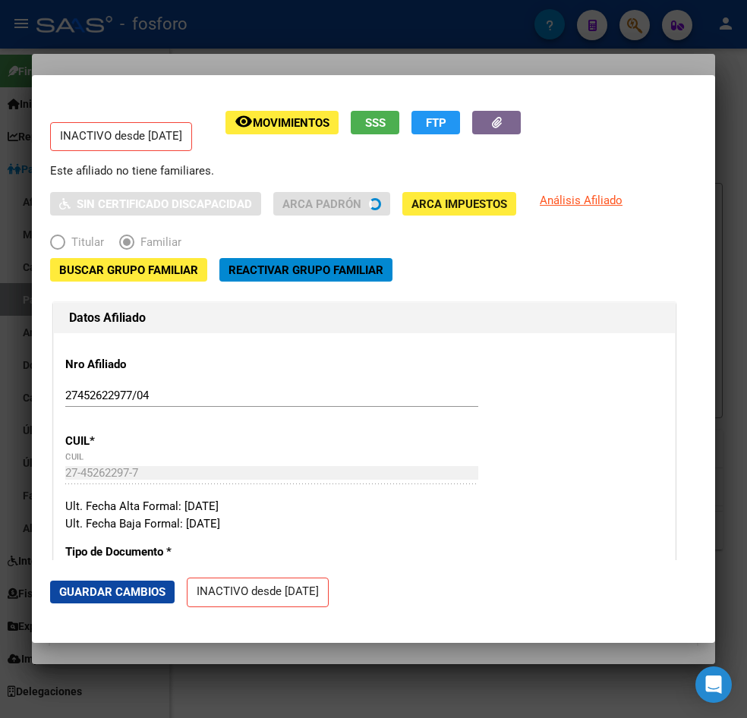
radio input "true"
click at [312, 268] on span "Reactivar Grupo Familiar" at bounding box center [305, 270] width 155 height 14
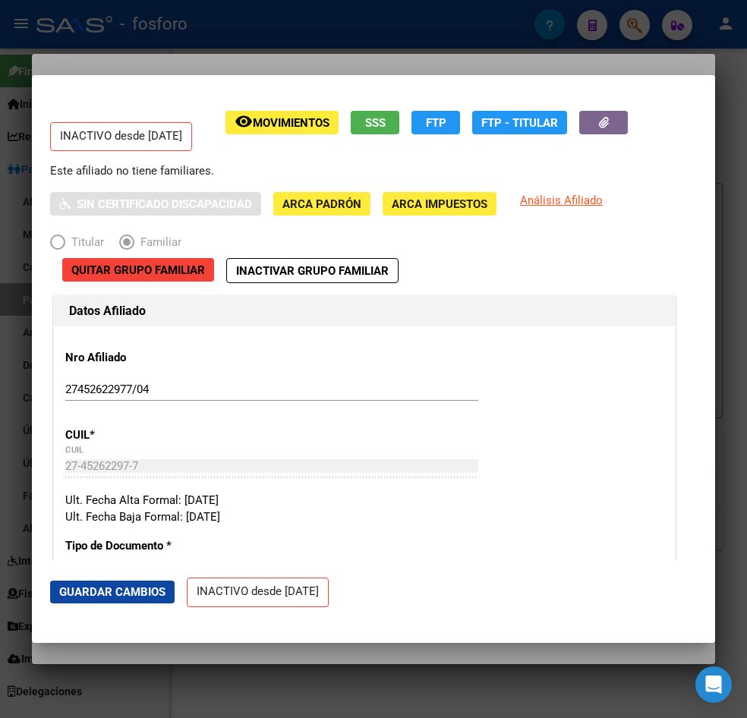
click at [313, 659] on div at bounding box center [373, 359] width 747 height 718
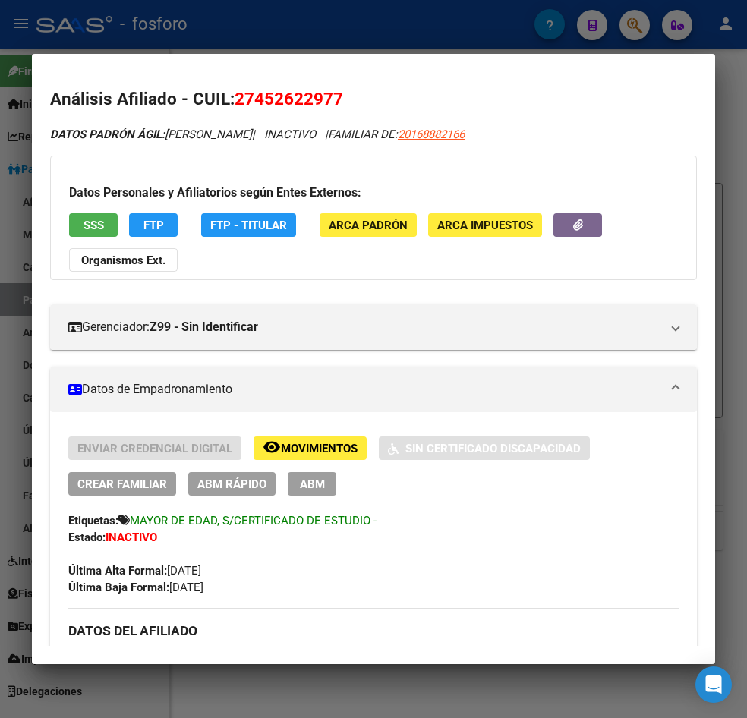
click at [221, 482] on span "ABM Rápido" at bounding box center [231, 484] width 69 height 14
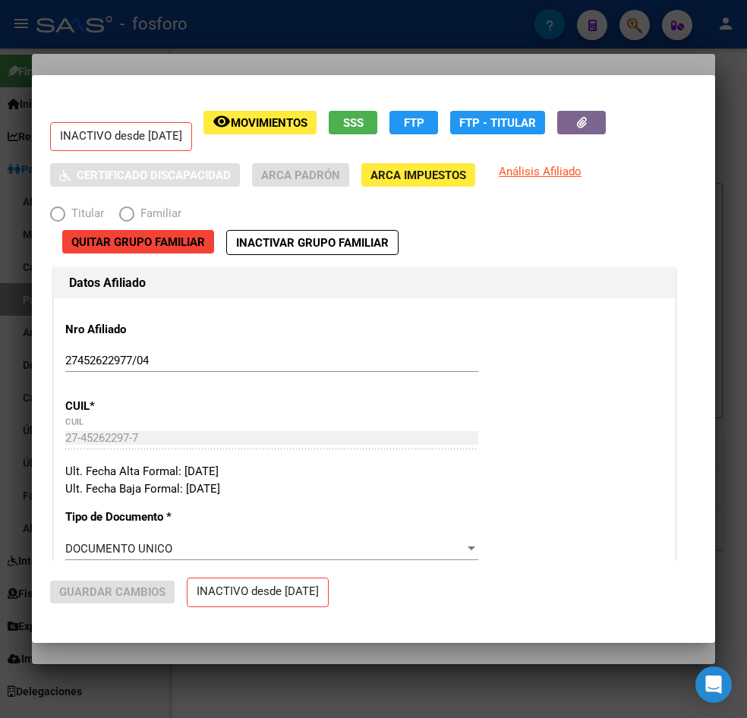
radio input "true"
type input "33-63761744-9"
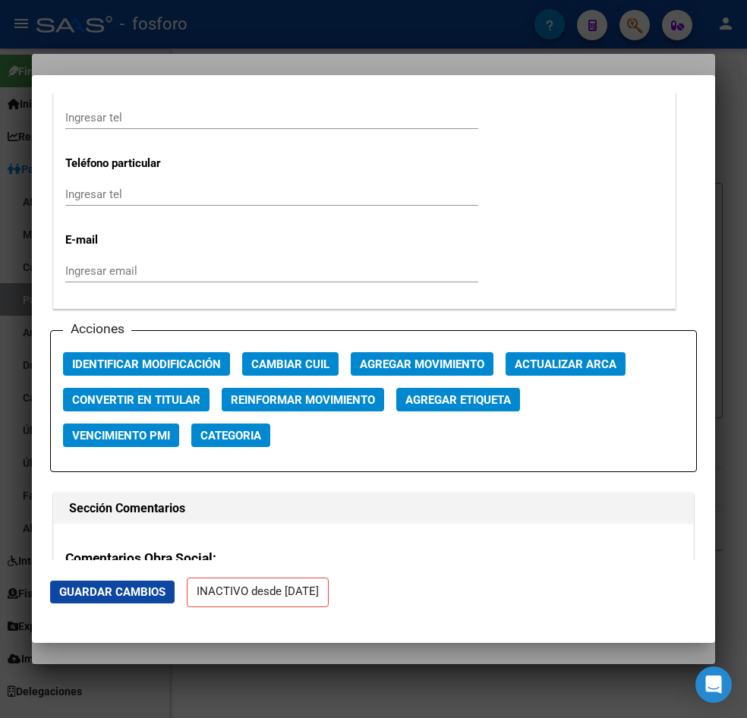
scroll to position [1972, 0]
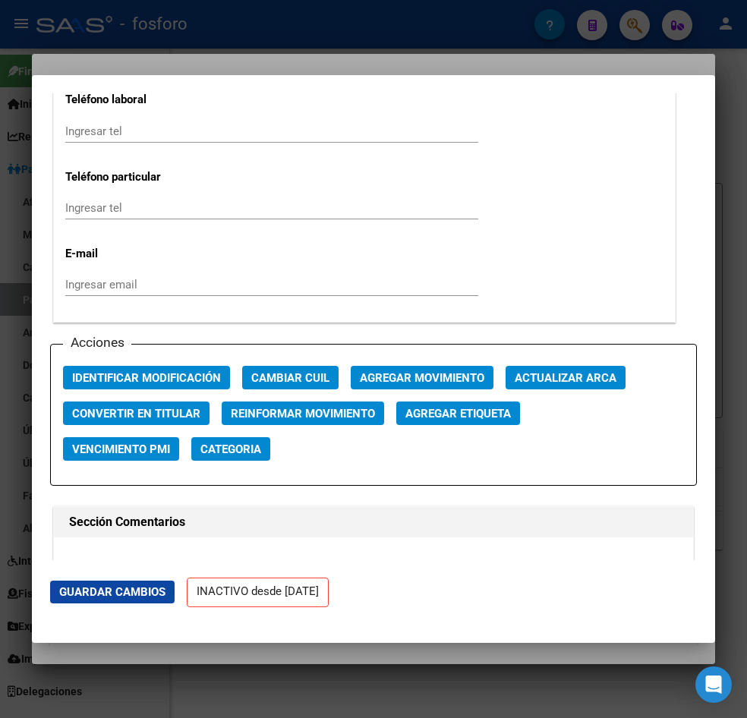
click at [439, 384] on span "Agregar Movimiento" at bounding box center [422, 378] width 124 height 14
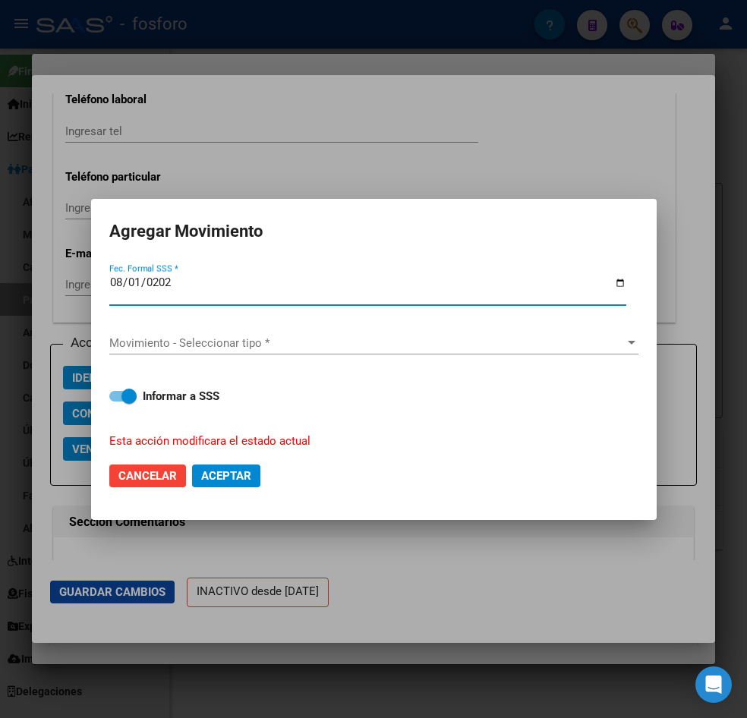
type input "[DATE]"
click at [245, 345] on span "Movimiento - Seleccionar tipo *" at bounding box center [366, 343] width 515 height 14
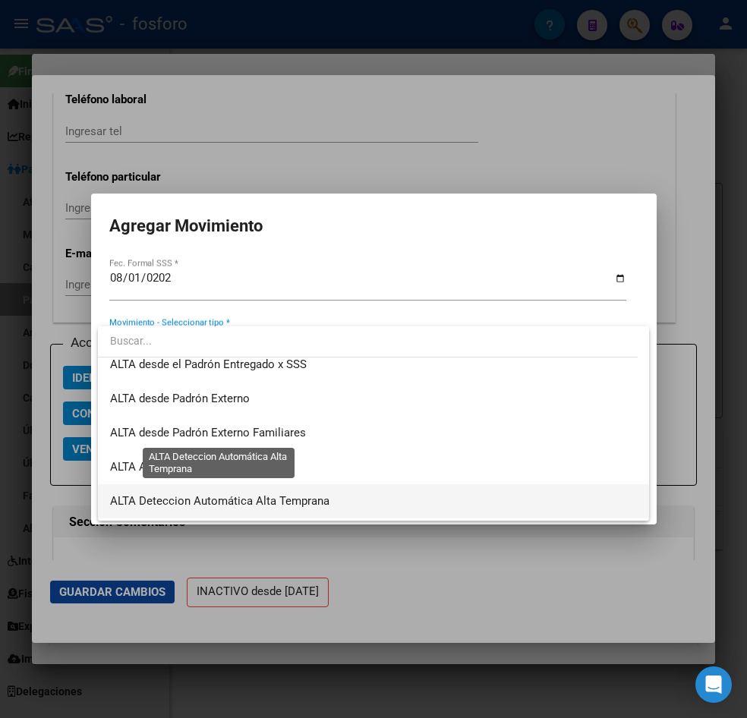
scroll to position [447, 0]
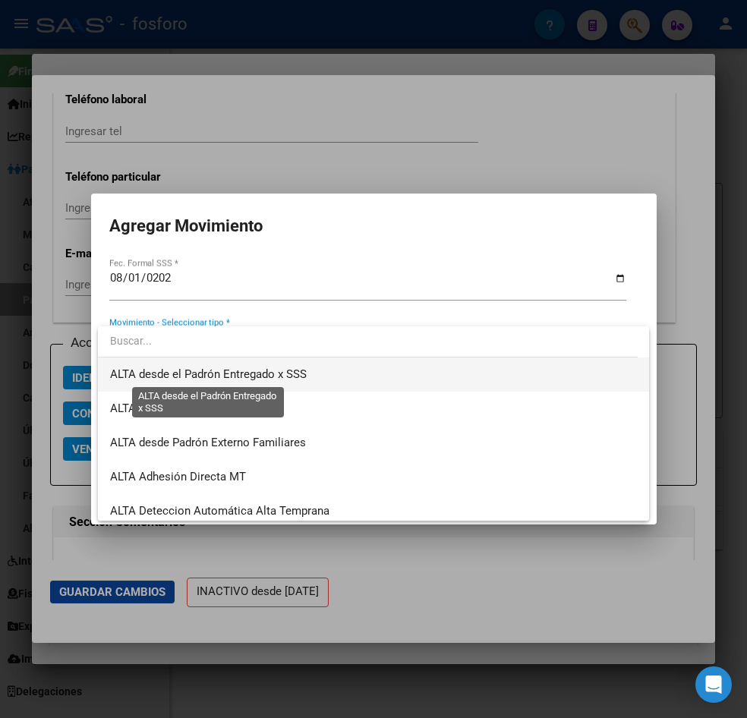
click at [284, 371] on span "ALTA desde el Padrón Entregado x SSS" at bounding box center [208, 374] width 196 height 14
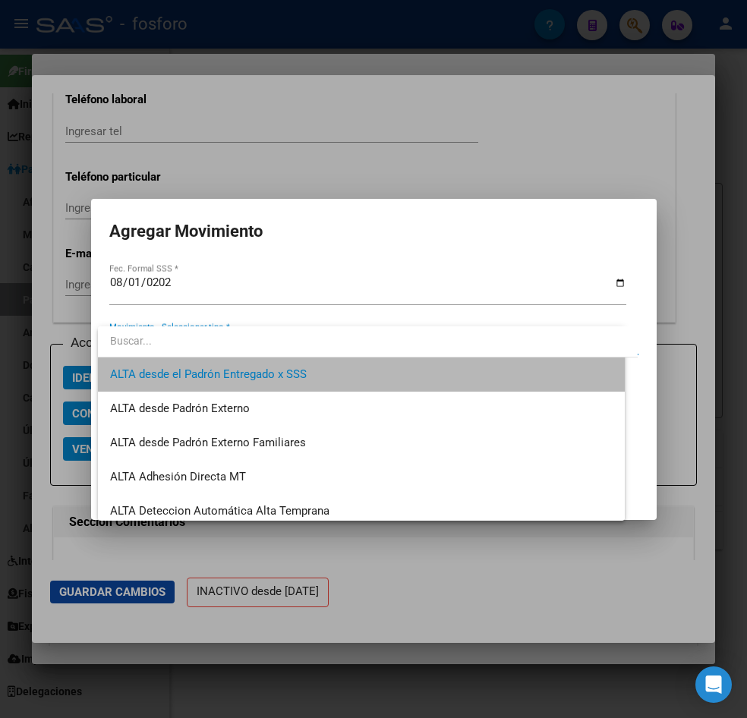
scroll to position [444, 0]
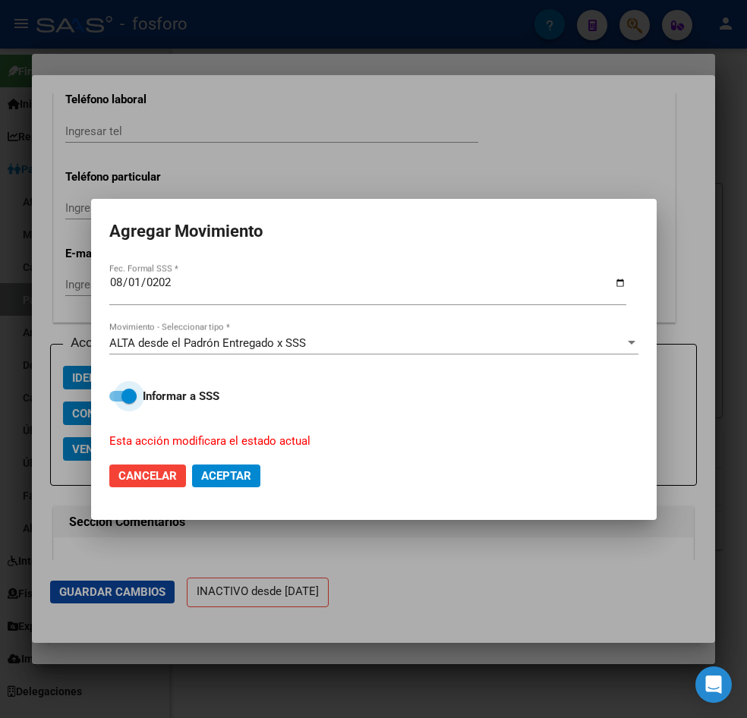
click at [112, 393] on span at bounding box center [122, 396] width 27 height 11
click at [116, 401] on input "Informar a SSS" at bounding box center [116, 401] width 1 height 1
checkbox input "false"
click at [232, 479] on span "Aceptar" at bounding box center [226, 476] width 50 height 14
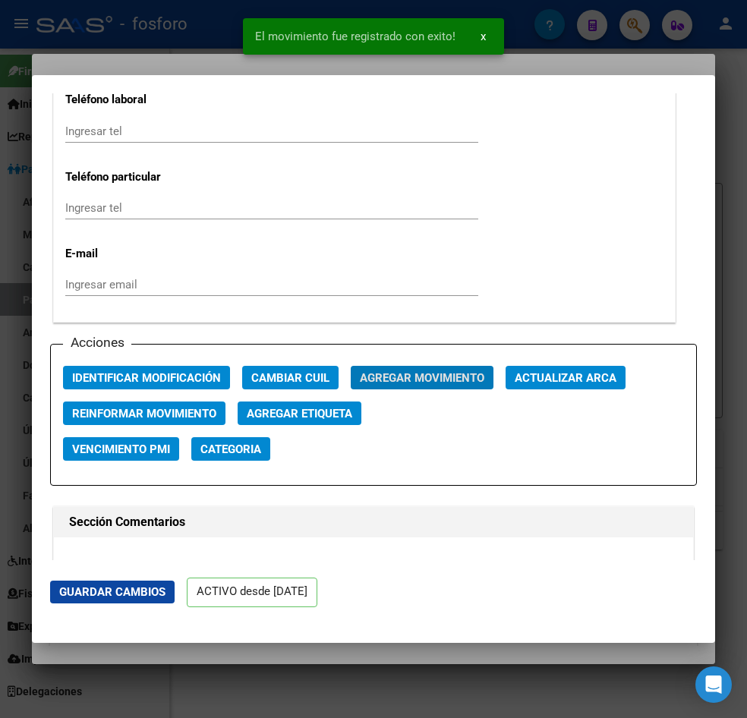
click at [379, 648] on div at bounding box center [373, 359] width 747 height 718
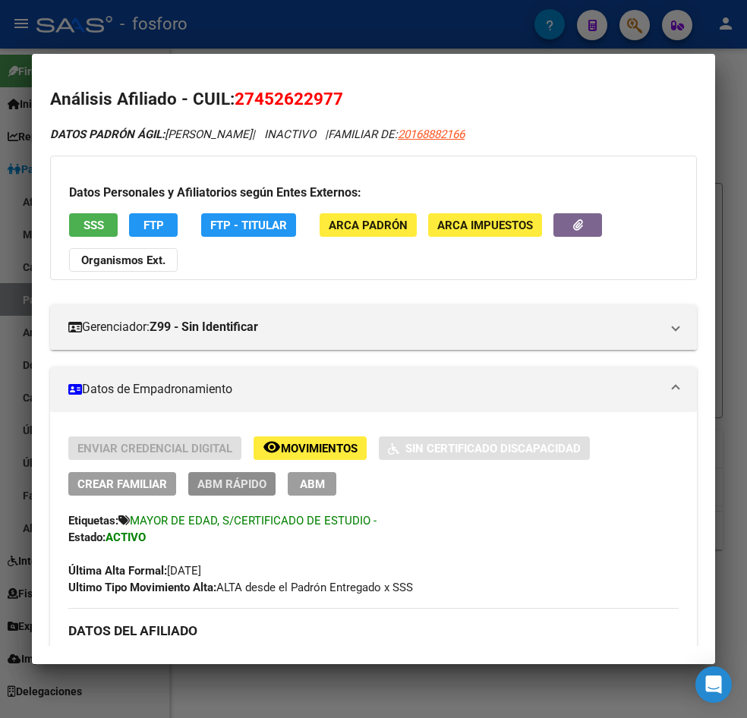
click at [231, 485] on span "ABM Rápido" at bounding box center [231, 484] width 69 height 14
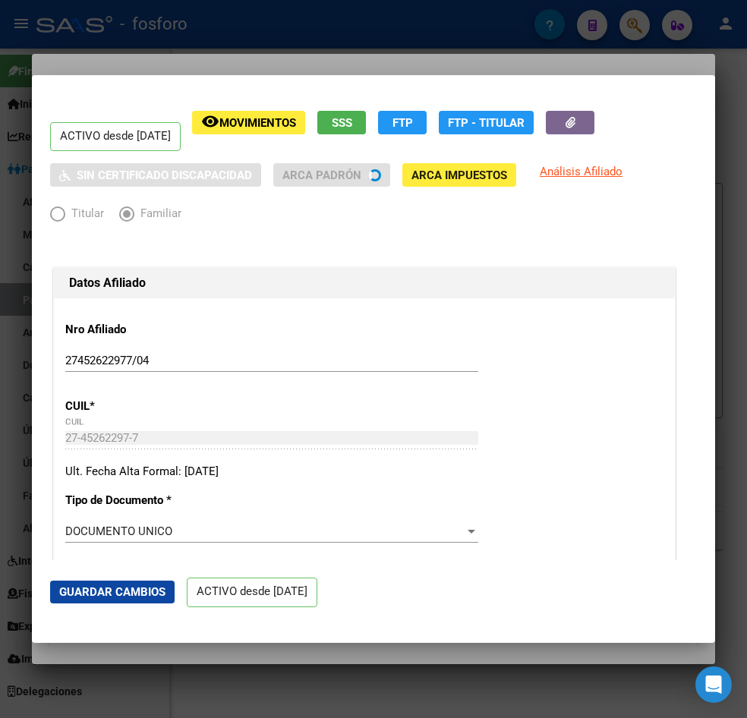
radio input "true"
type input "33-63761744-9"
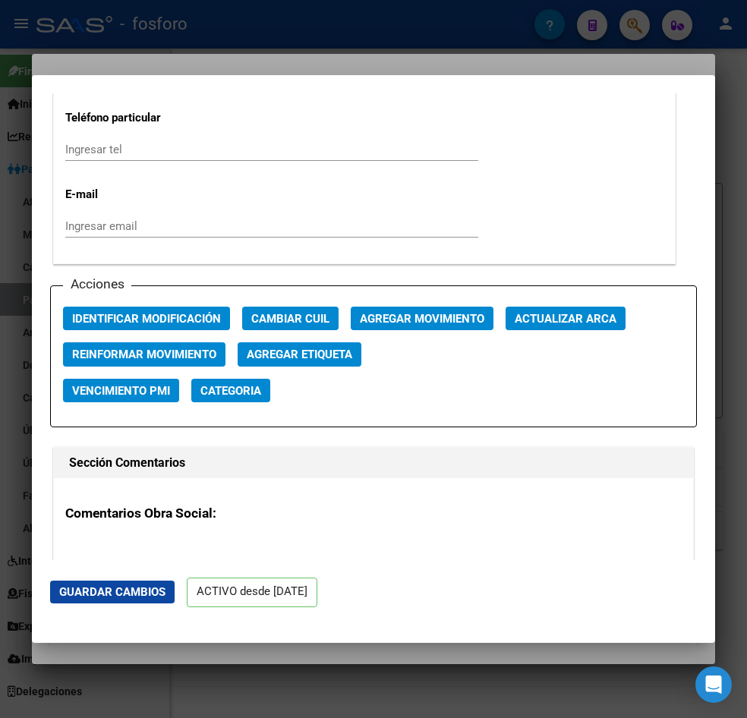
scroll to position [1897, 0]
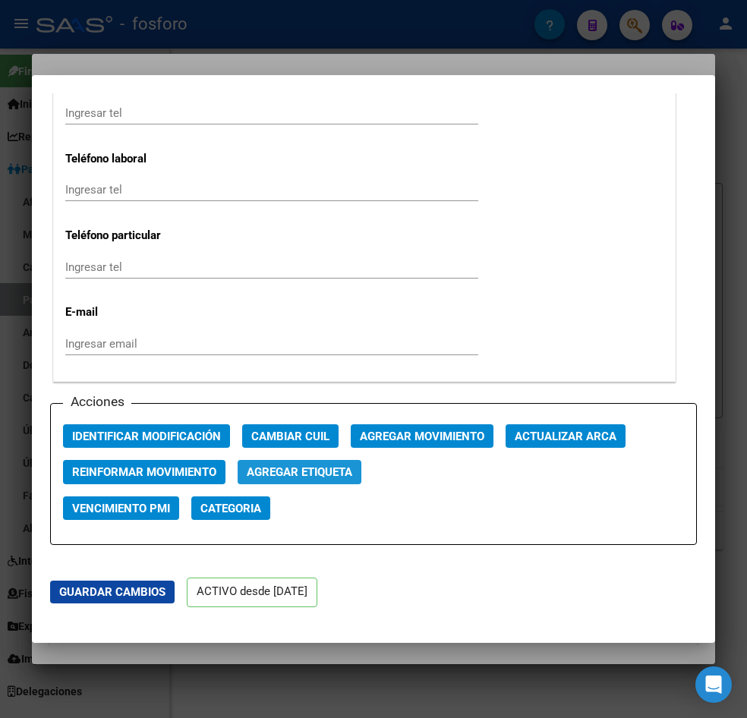
click at [326, 470] on span "Agregar Etiqueta" at bounding box center [299, 473] width 105 height 14
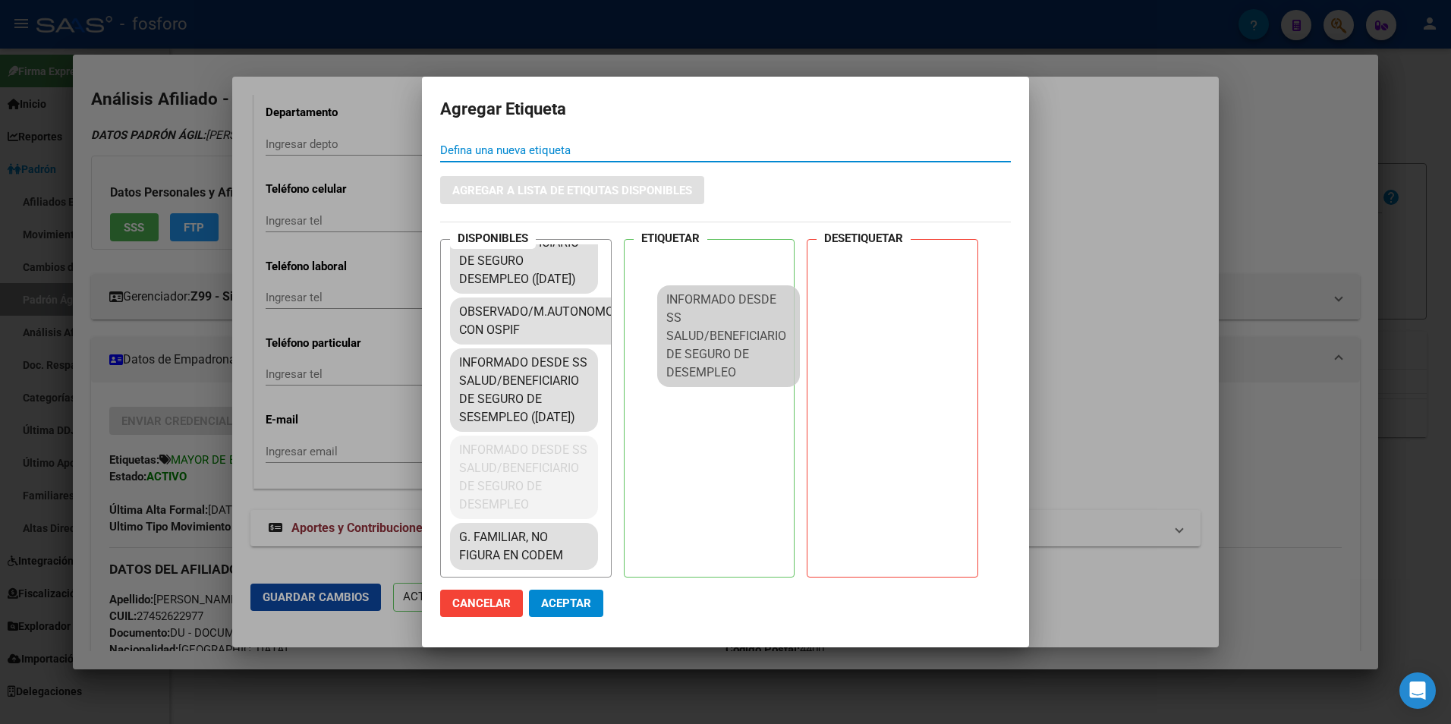
scroll to position [2936, 0]
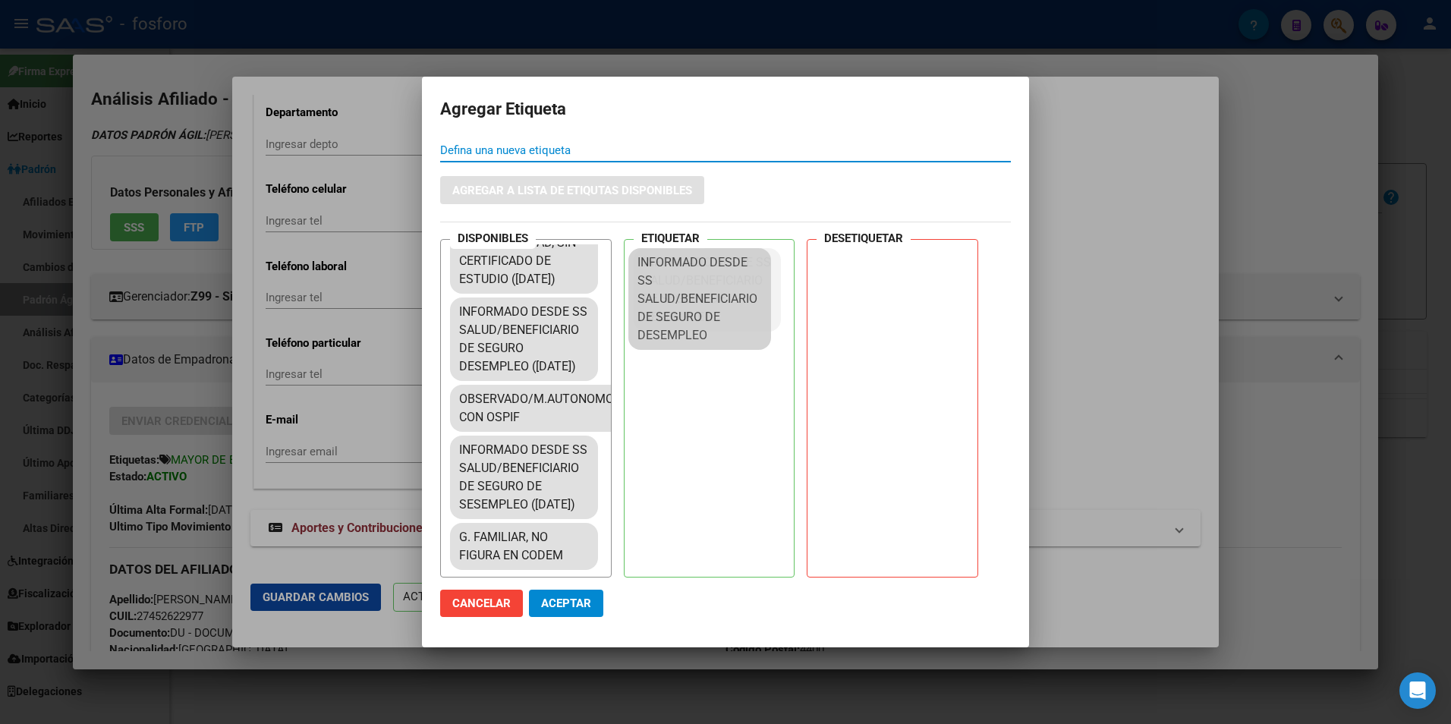
drag, startPoint x: 493, startPoint y: 456, endPoint x: 689, endPoint y: 293, distance: 254.8
click at [586, 597] on span "Aceptar" at bounding box center [566, 603] width 50 height 14
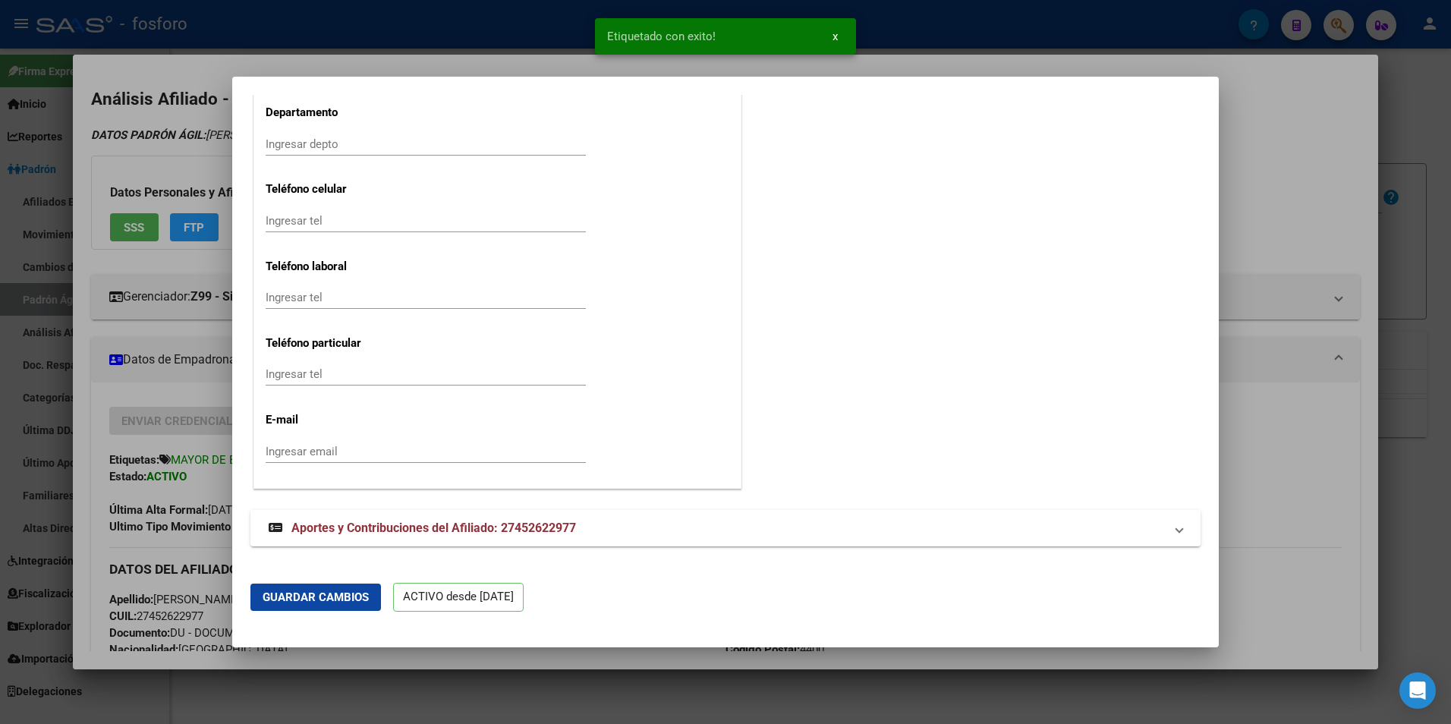
scroll to position [0, 0]
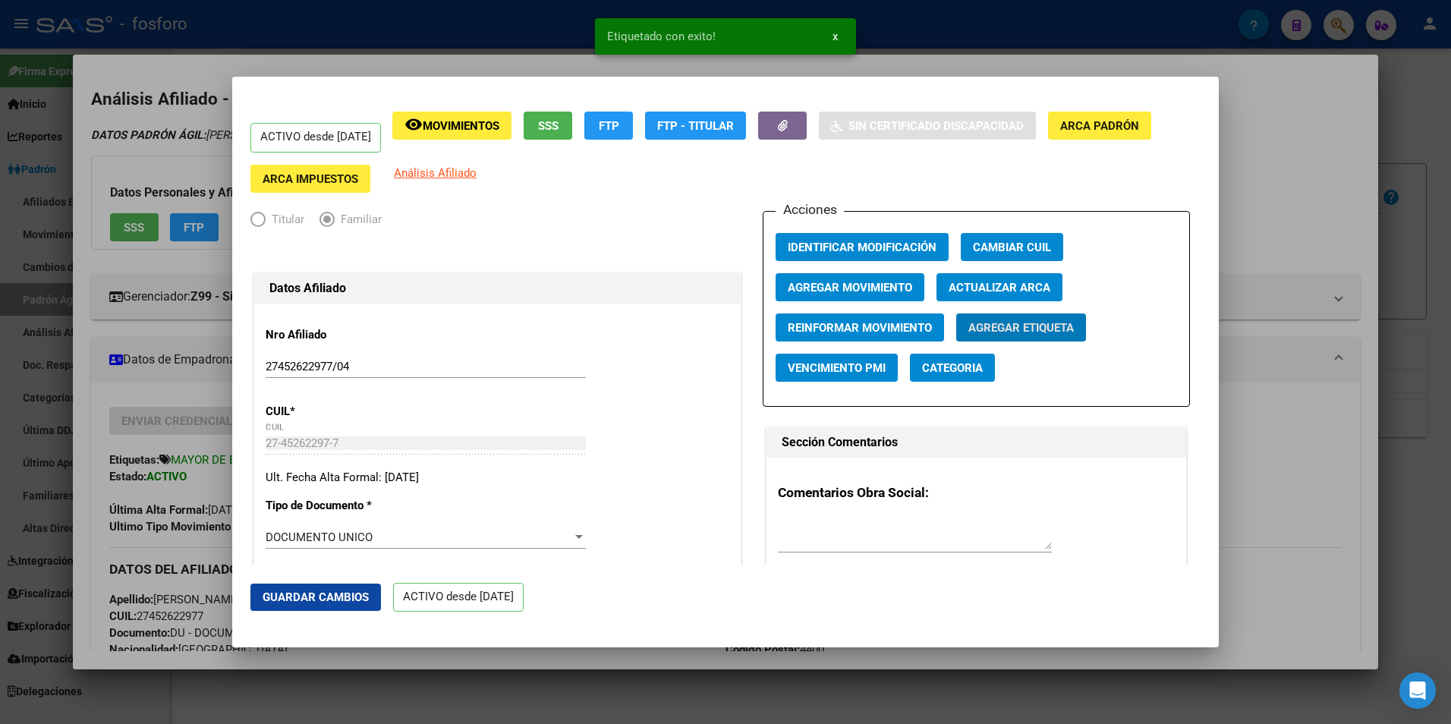
click at [560, 660] on div at bounding box center [725, 362] width 1451 height 724
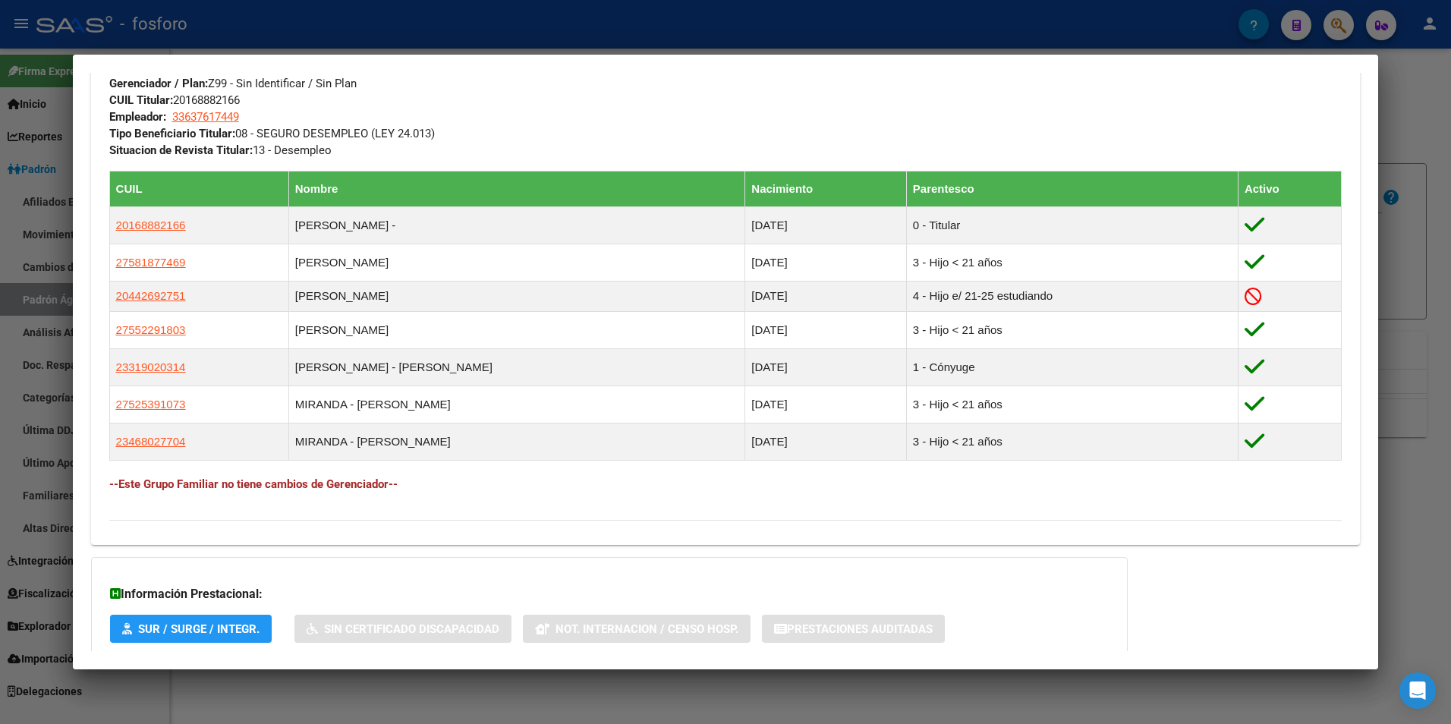
scroll to position [885, 0]
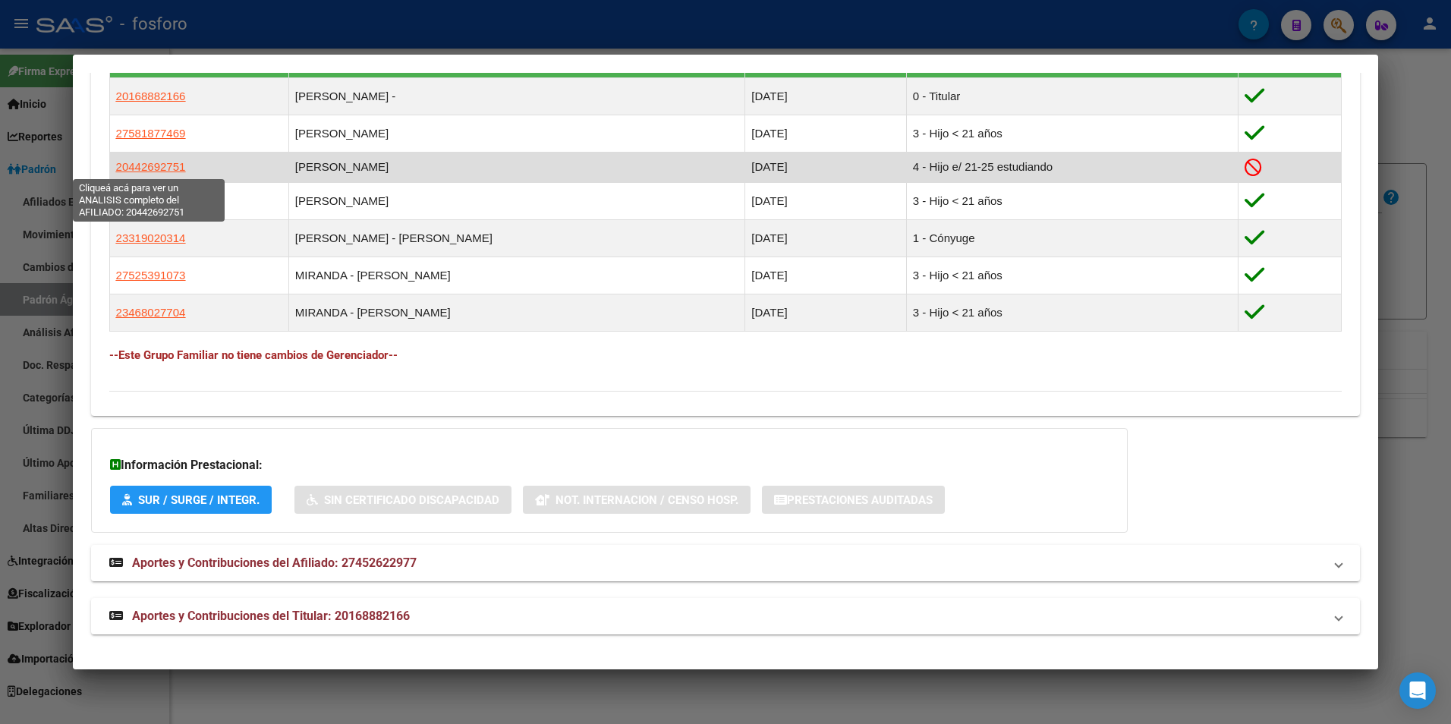
click at [157, 168] on span "20442692751" at bounding box center [151, 166] width 70 height 13
type textarea "20442692751"
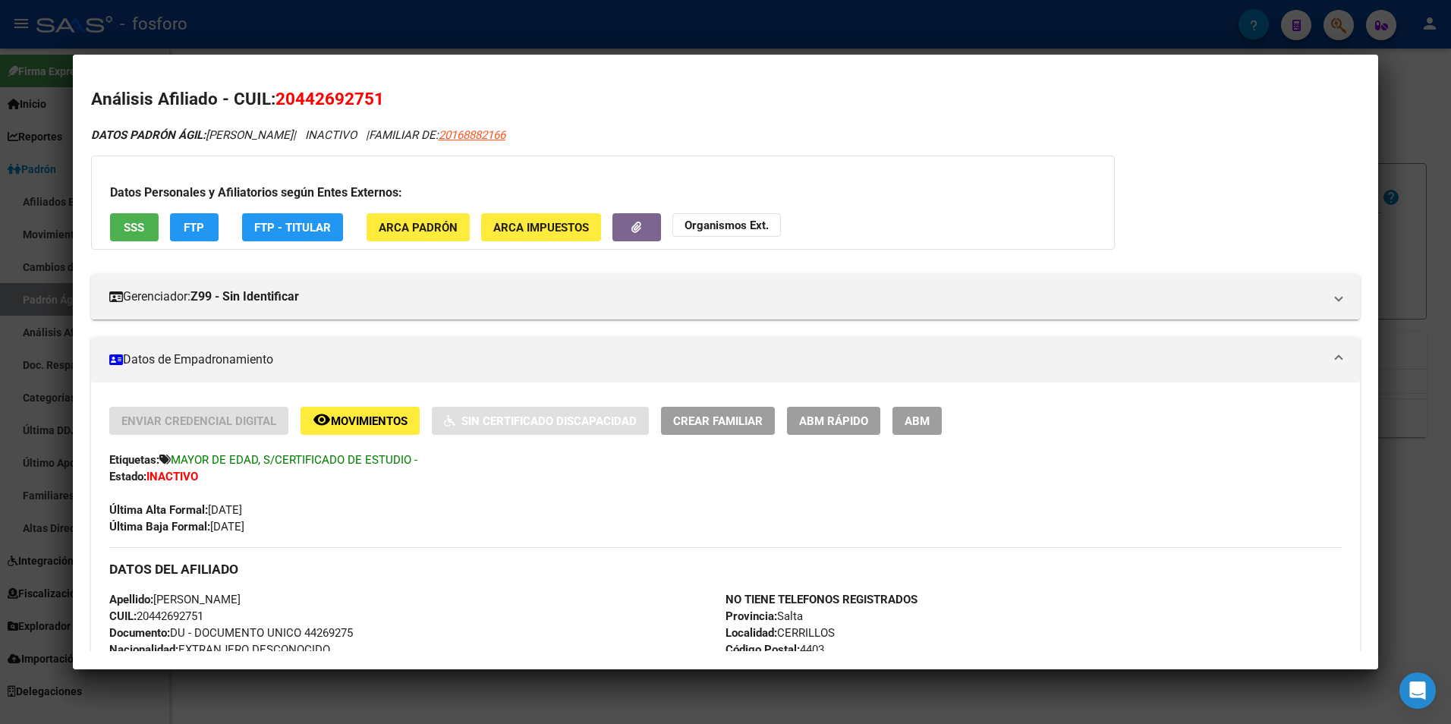
click at [834, 418] on span "ABM Rápido" at bounding box center [833, 421] width 69 height 14
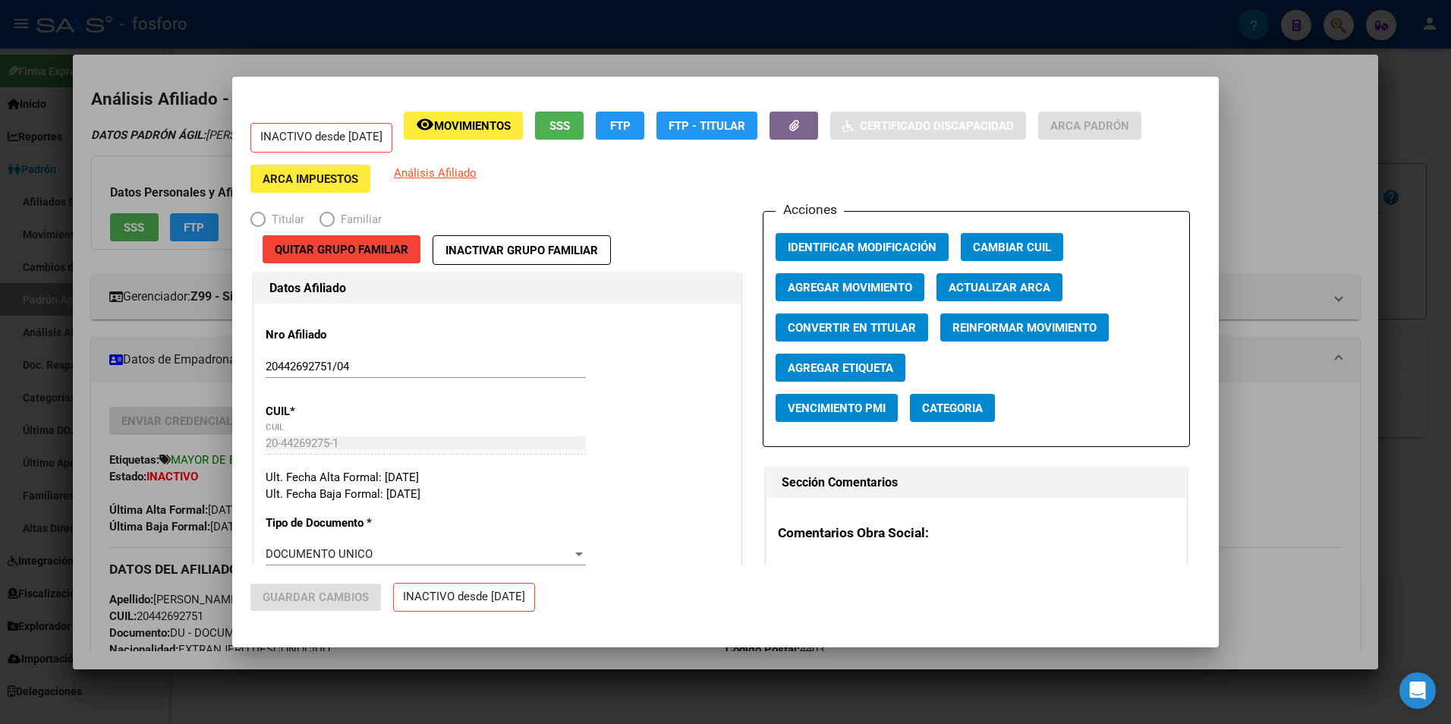
radio input "true"
type input "33-63761744-9"
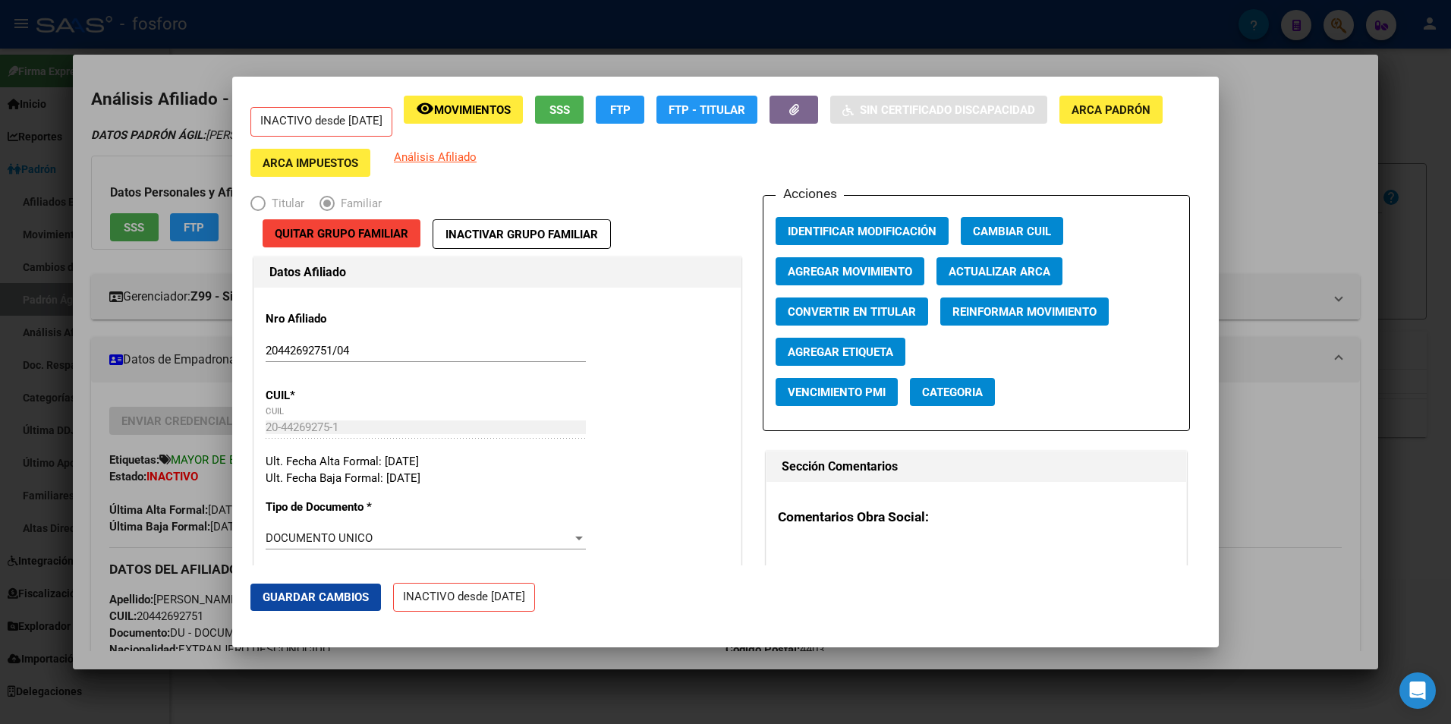
scroll to position [0, 0]
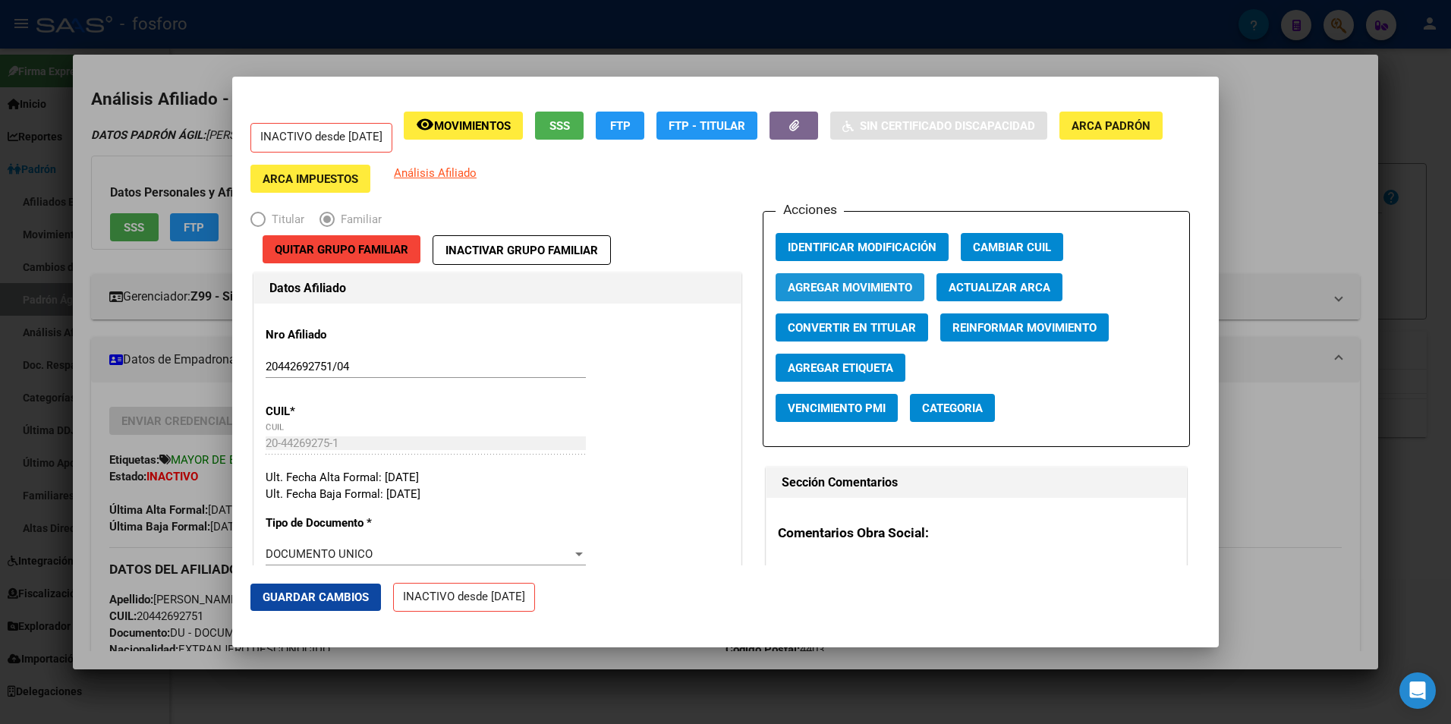
click at [859, 288] on span "Agregar Movimiento" at bounding box center [849, 288] width 124 height 14
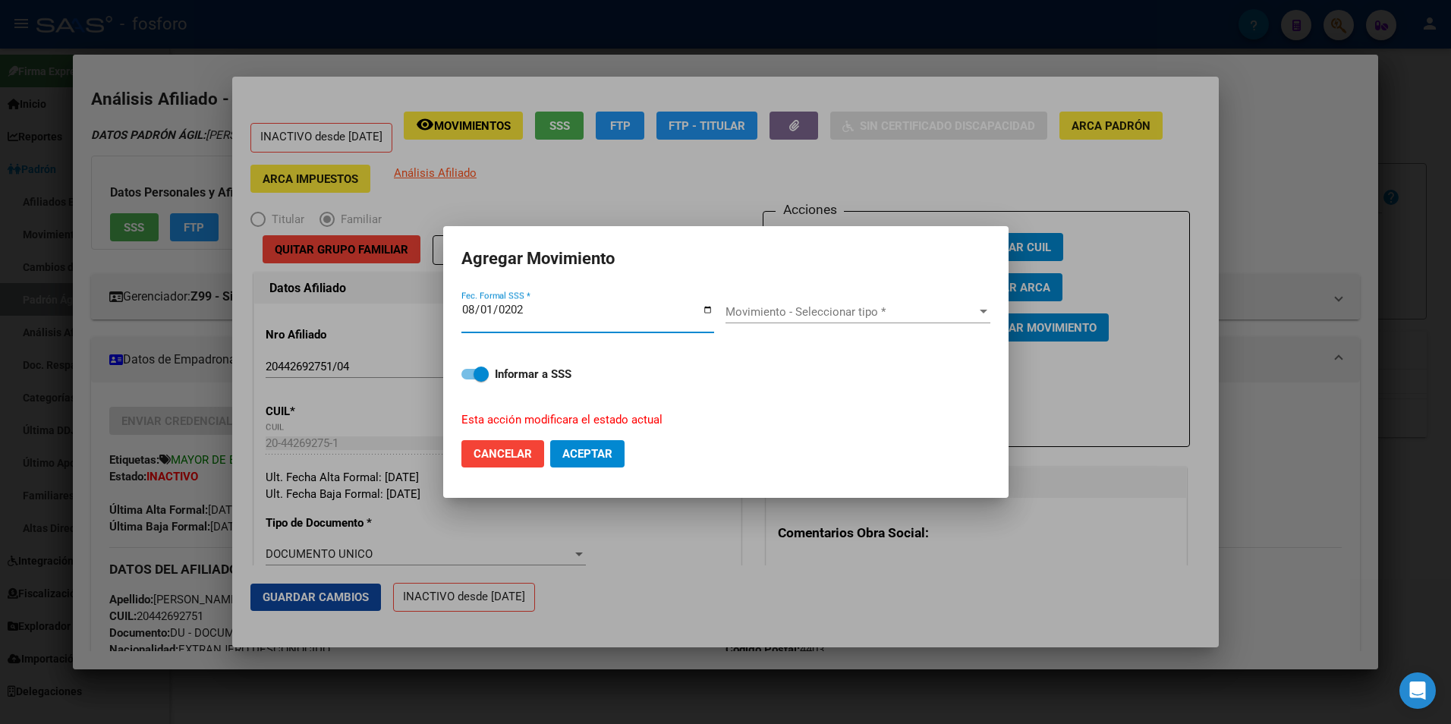
type input "[DATE]"
click at [860, 308] on span "Movimiento - Seleccionar tipo *" at bounding box center [850, 312] width 251 height 14
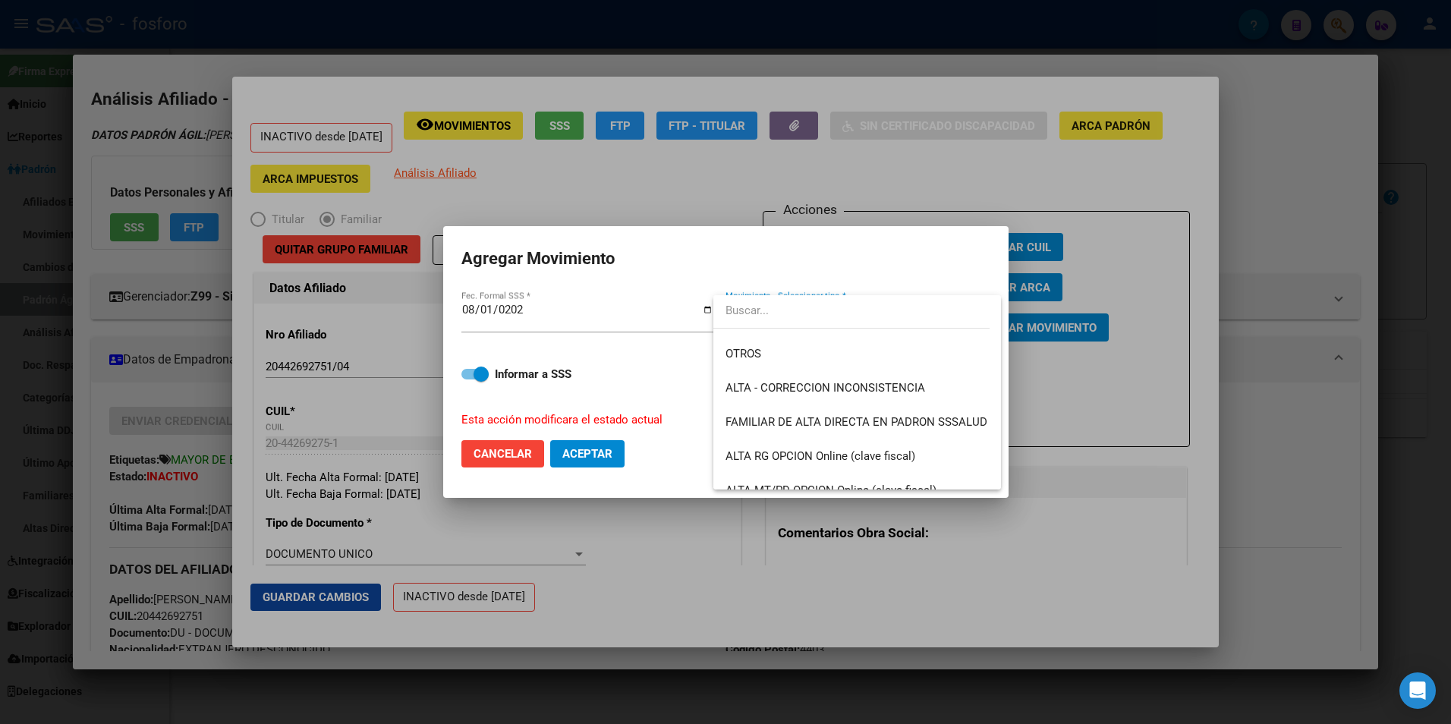
scroll to position [379, 0]
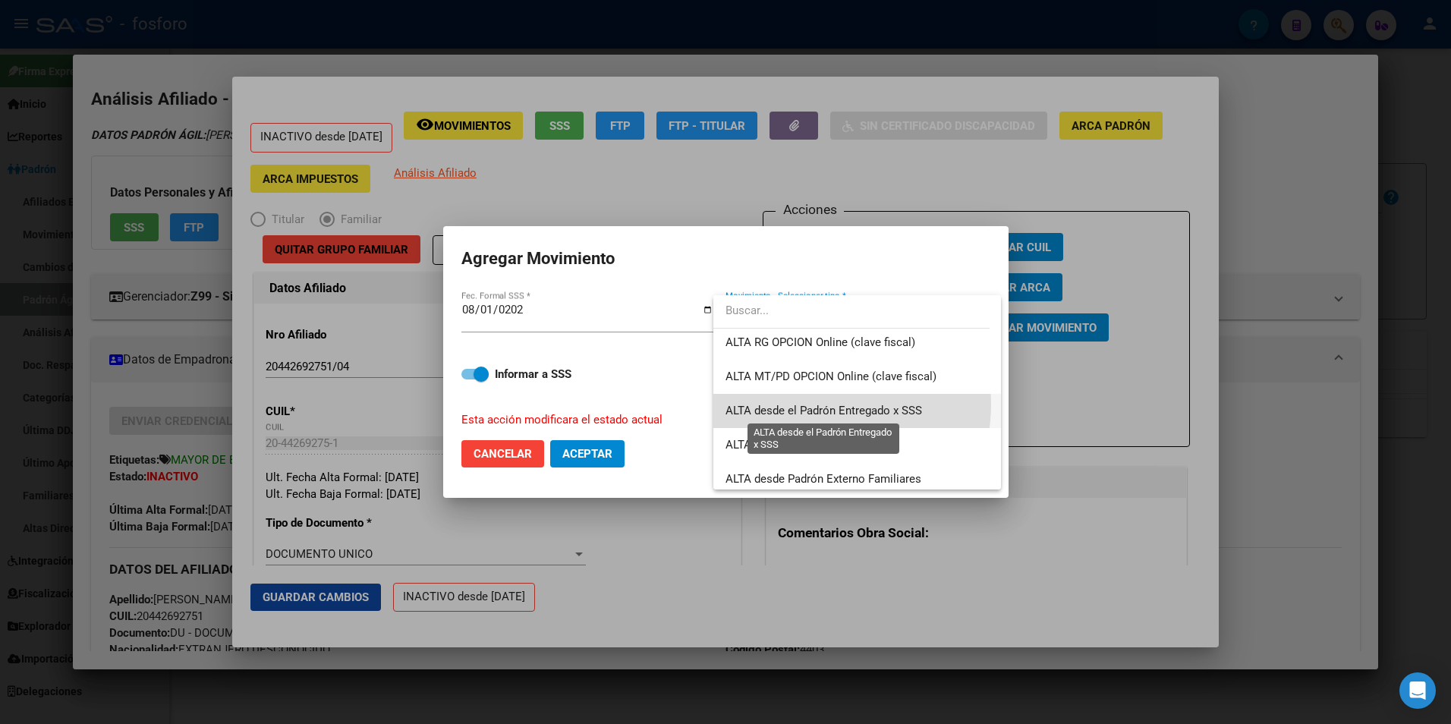
click at [822, 404] on span "ALTA desde el Padrón Entregado x SSS" at bounding box center [823, 411] width 196 height 14
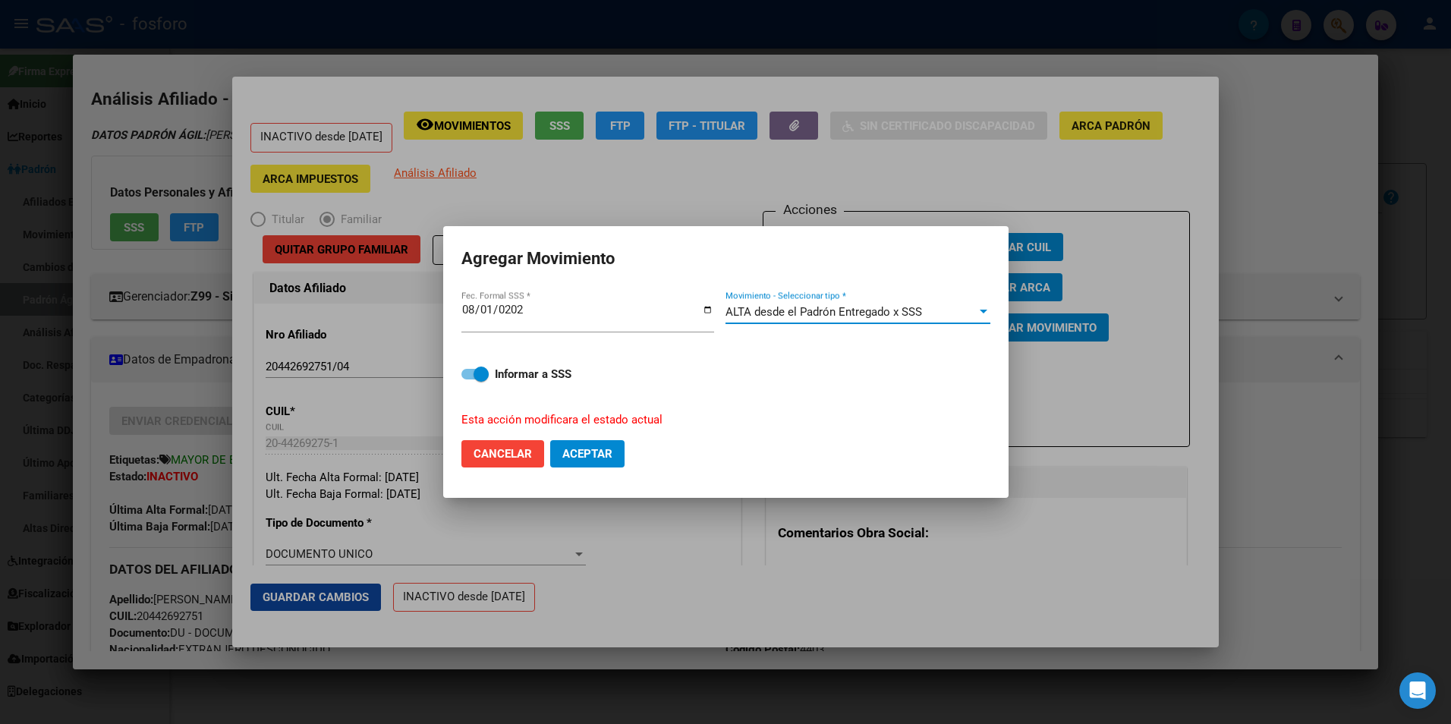
click at [461, 374] on mat-dialog-content "2025-08-01 Fec. Formal SSS * ALTA desde el Padrón Entregado x SSS Movimiento - …" at bounding box center [725, 358] width 565 height 140
click at [468, 373] on span at bounding box center [474, 374] width 27 height 11
click at [468, 379] on input "Informar a SSS" at bounding box center [468, 379] width 1 height 1
checkbox input "false"
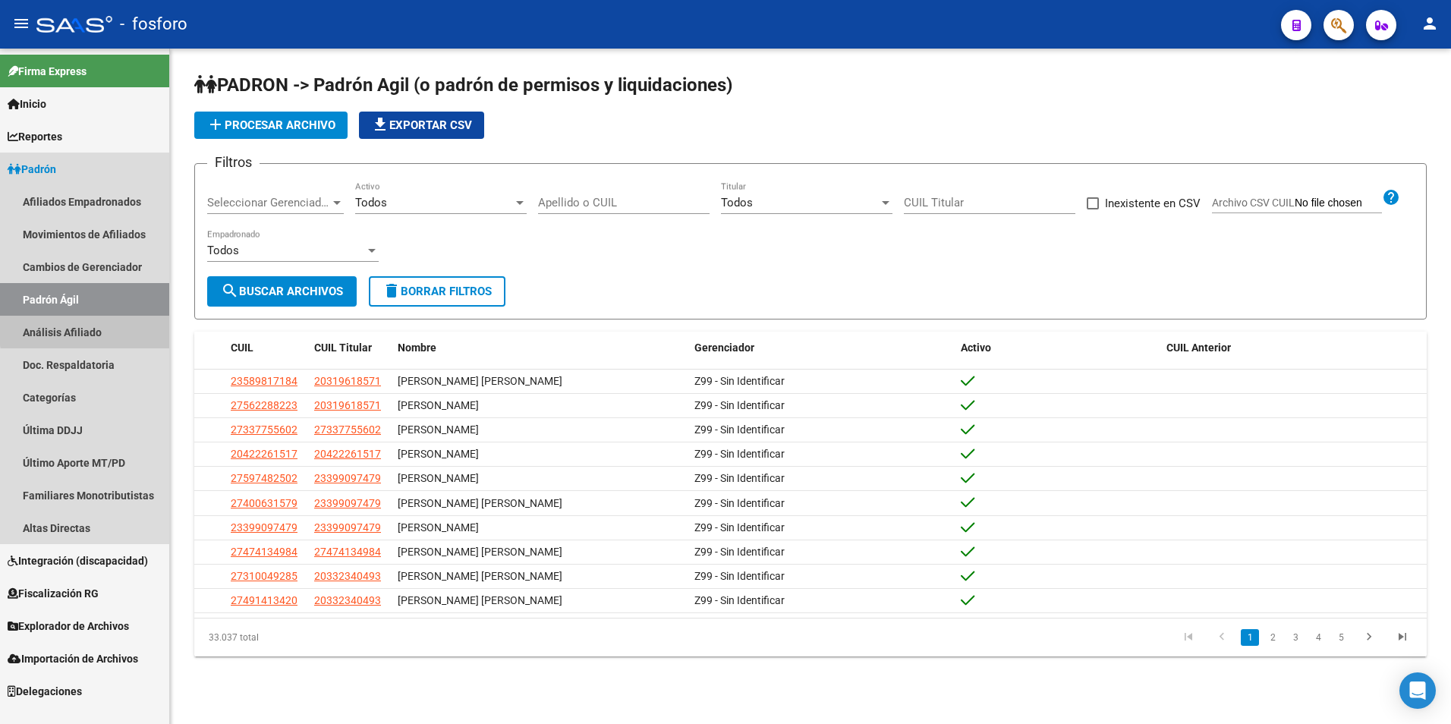
click at [120, 327] on link "Análisis Afiliado" at bounding box center [84, 332] width 169 height 33
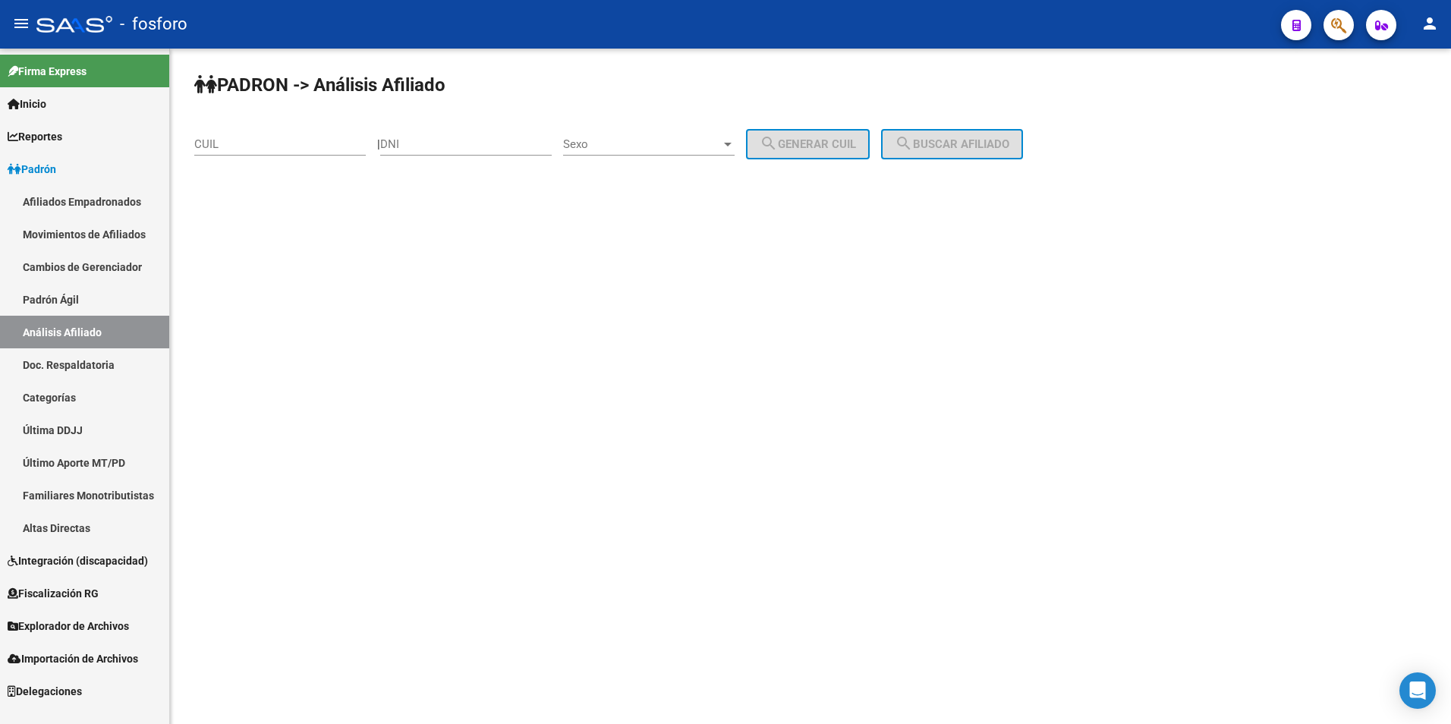
click at [94, 297] on link "Padrón Ágil" at bounding box center [84, 299] width 169 height 33
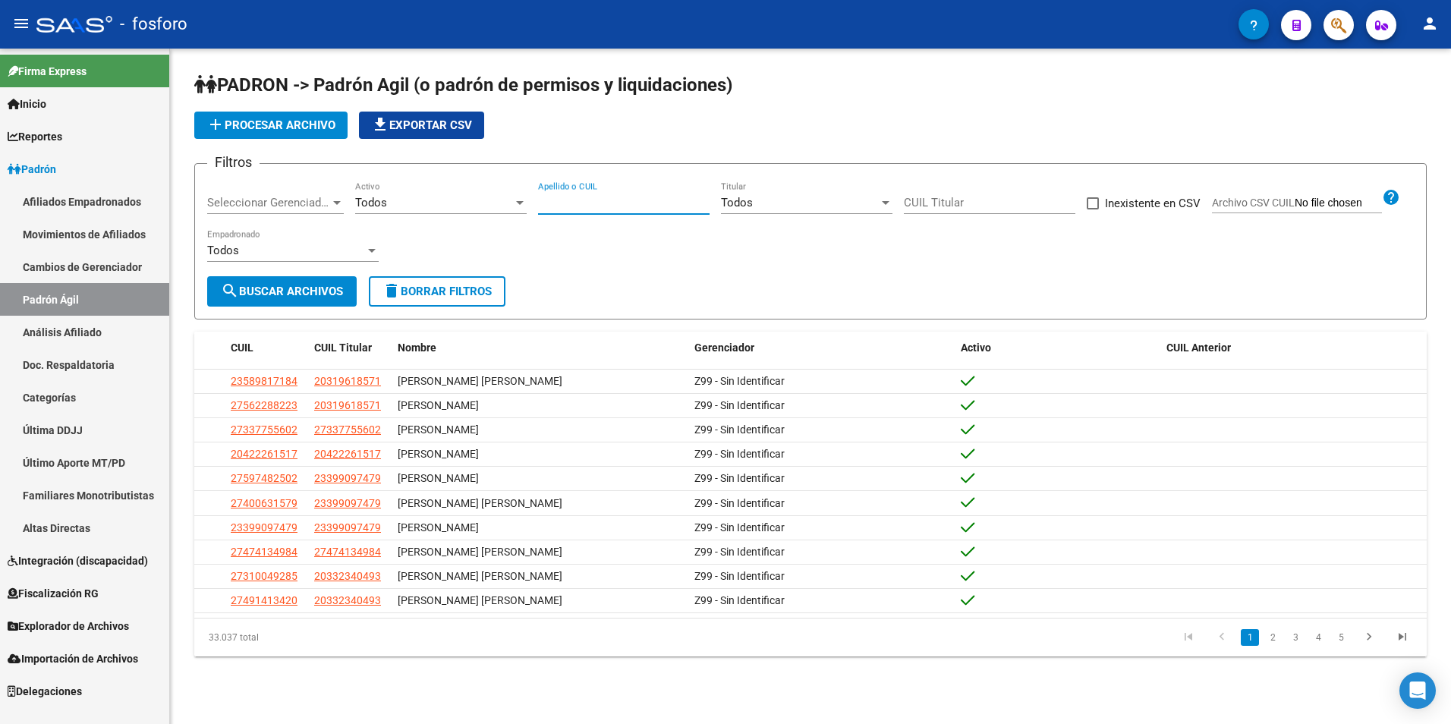
click at [655, 203] on input "Apellido o CUIL" at bounding box center [623, 203] width 171 height 14
paste input "20442692751"
type input "20442692751"
click at [284, 288] on span "search Buscar Archivos" at bounding box center [282, 291] width 122 height 14
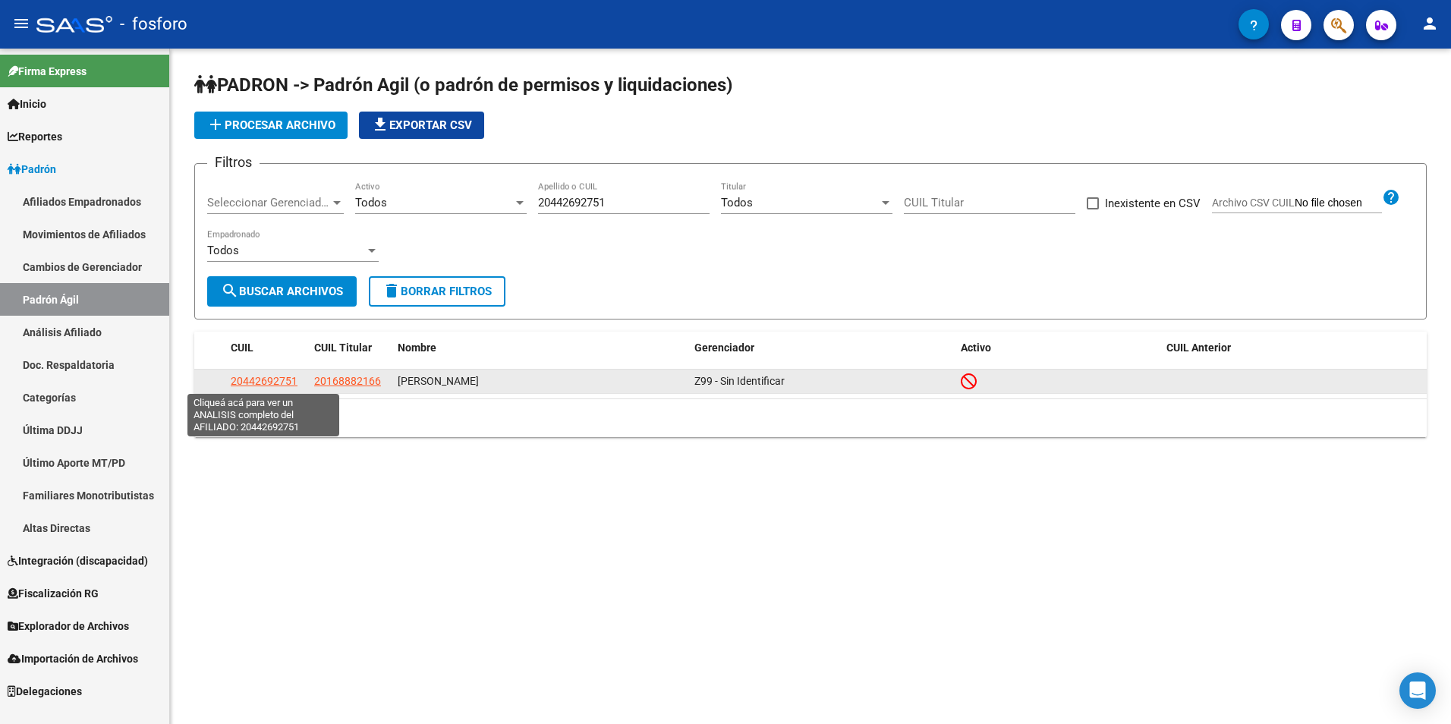
click at [266, 382] on span "20442692751" at bounding box center [264, 381] width 67 height 12
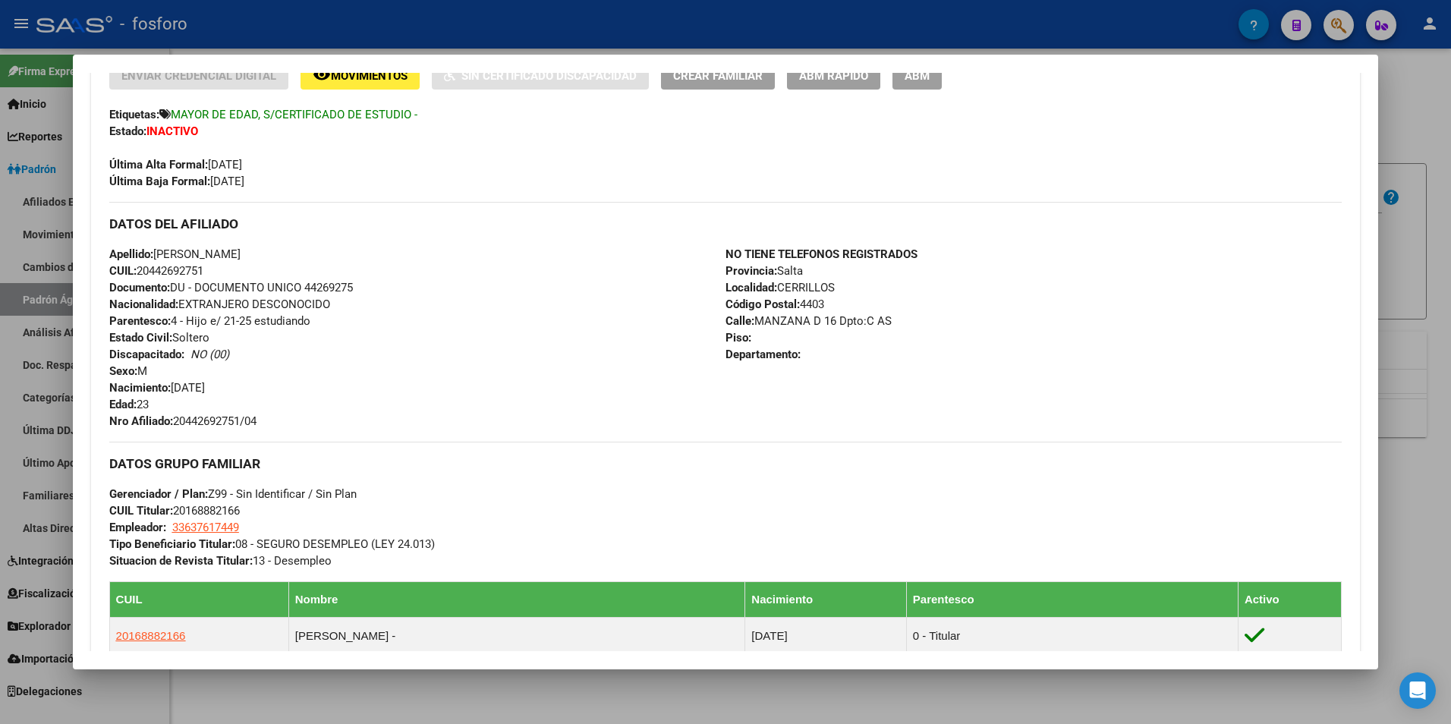
scroll to position [228, 0]
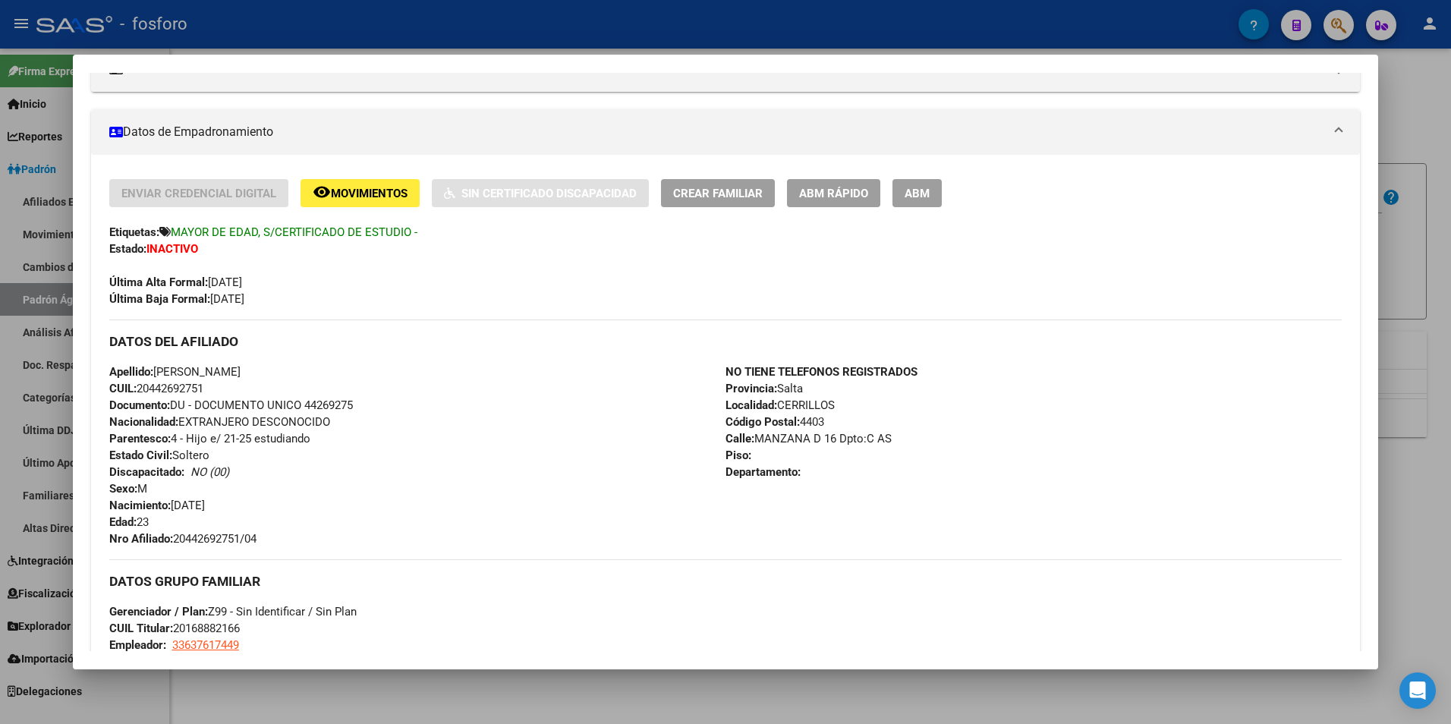
click at [850, 190] on span "ABM Rápido" at bounding box center [833, 194] width 69 height 14
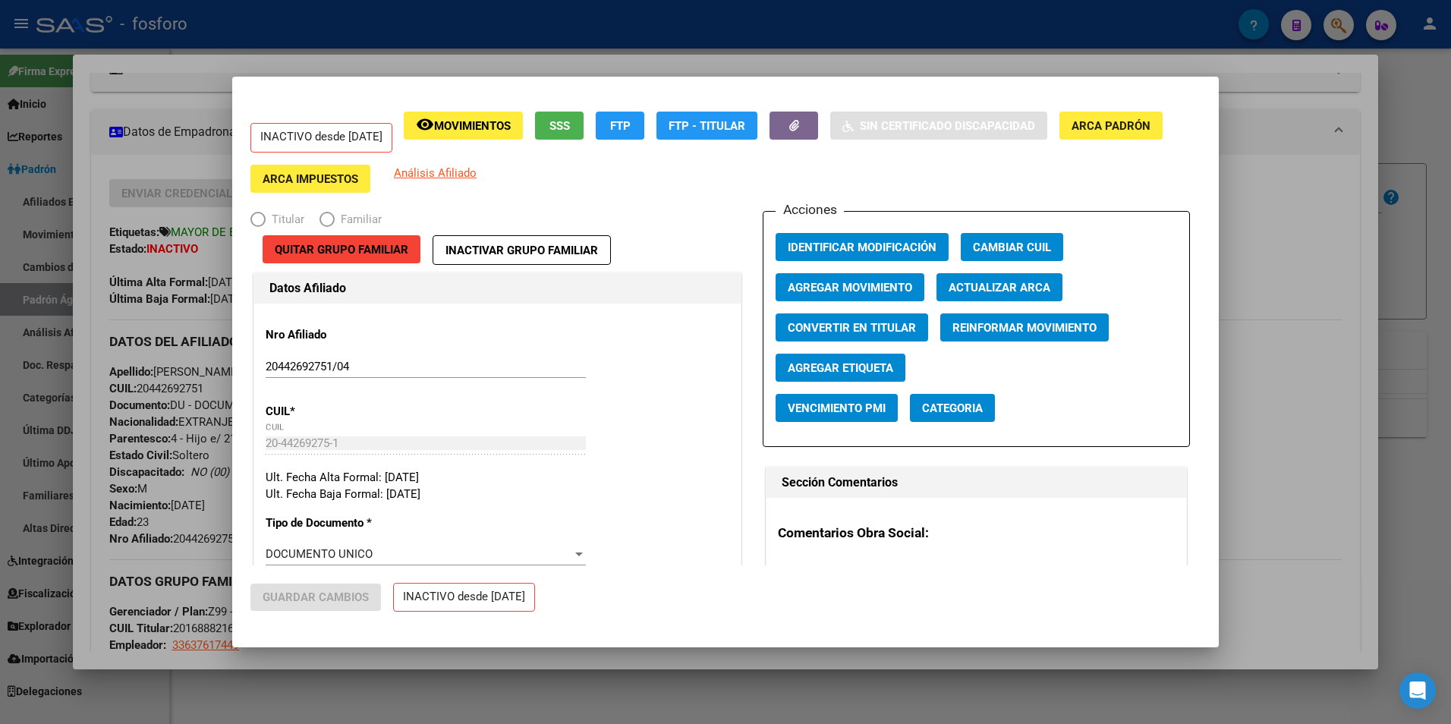
radio input "true"
type input "33-63761744-9"
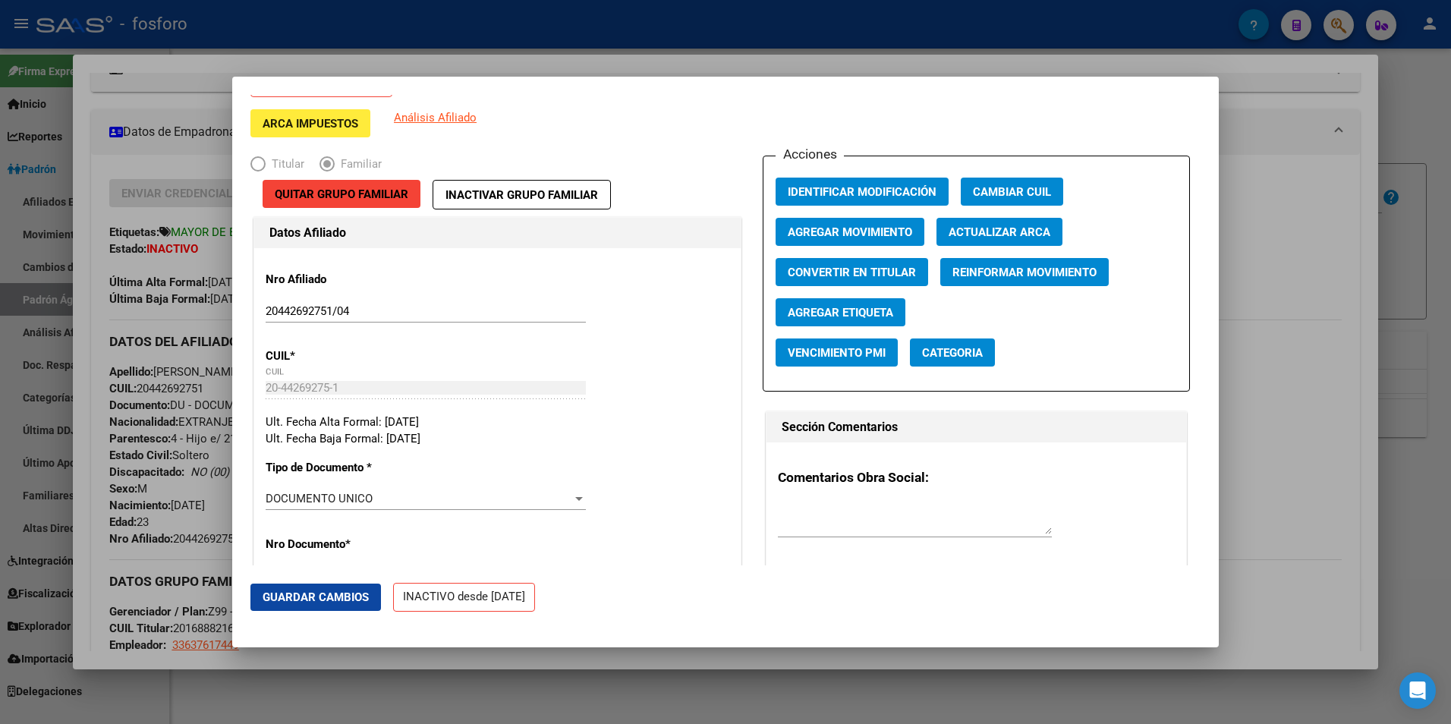
scroll to position [76, 0]
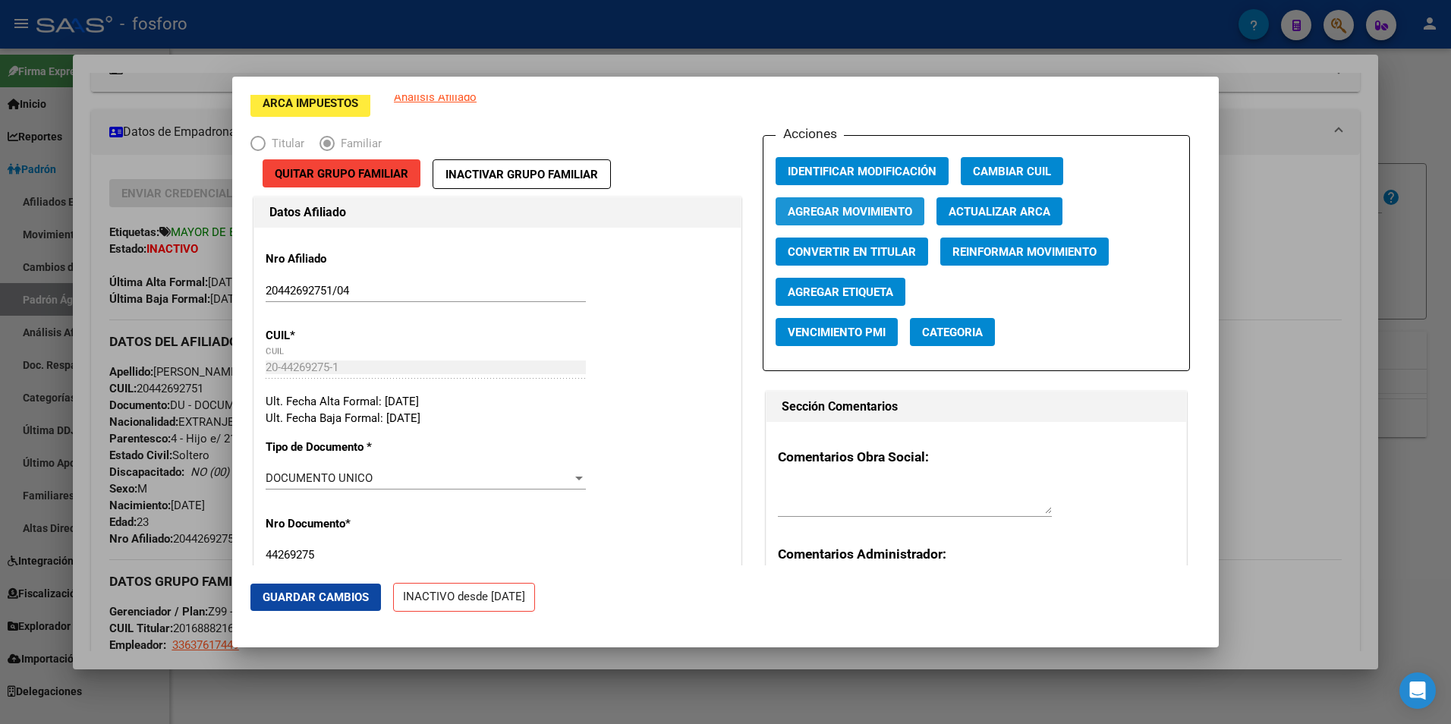
click at [876, 206] on span "Agregar Movimiento" at bounding box center [849, 212] width 124 height 14
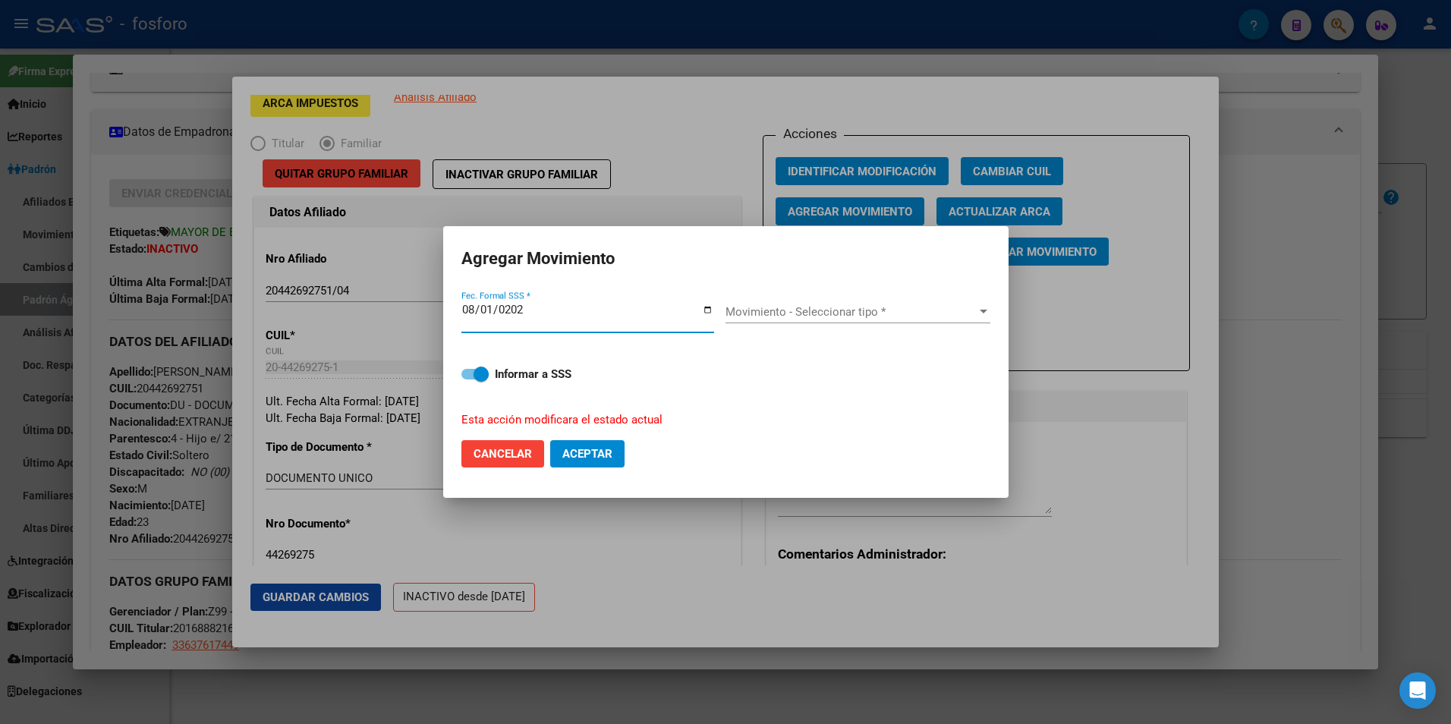
type input "[DATE]"
click at [471, 368] on label "Informar a SSS" at bounding box center [725, 374] width 529 height 18
click at [469, 379] on input "Informar a SSS" at bounding box center [468, 379] width 1 height 1
checkbox input "false"
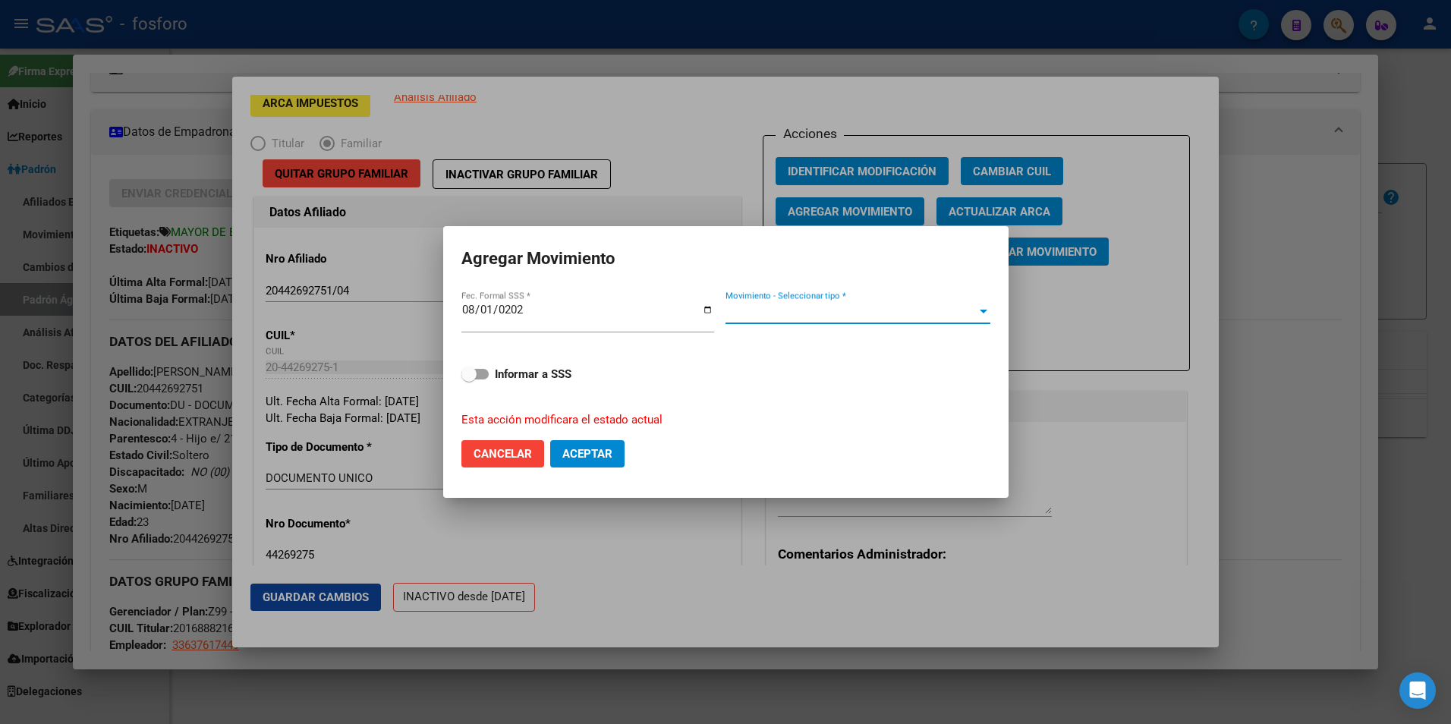
click at [864, 310] on span "Movimiento - Seleccionar tipo *" at bounding box center [850, 312] width 251 height 14
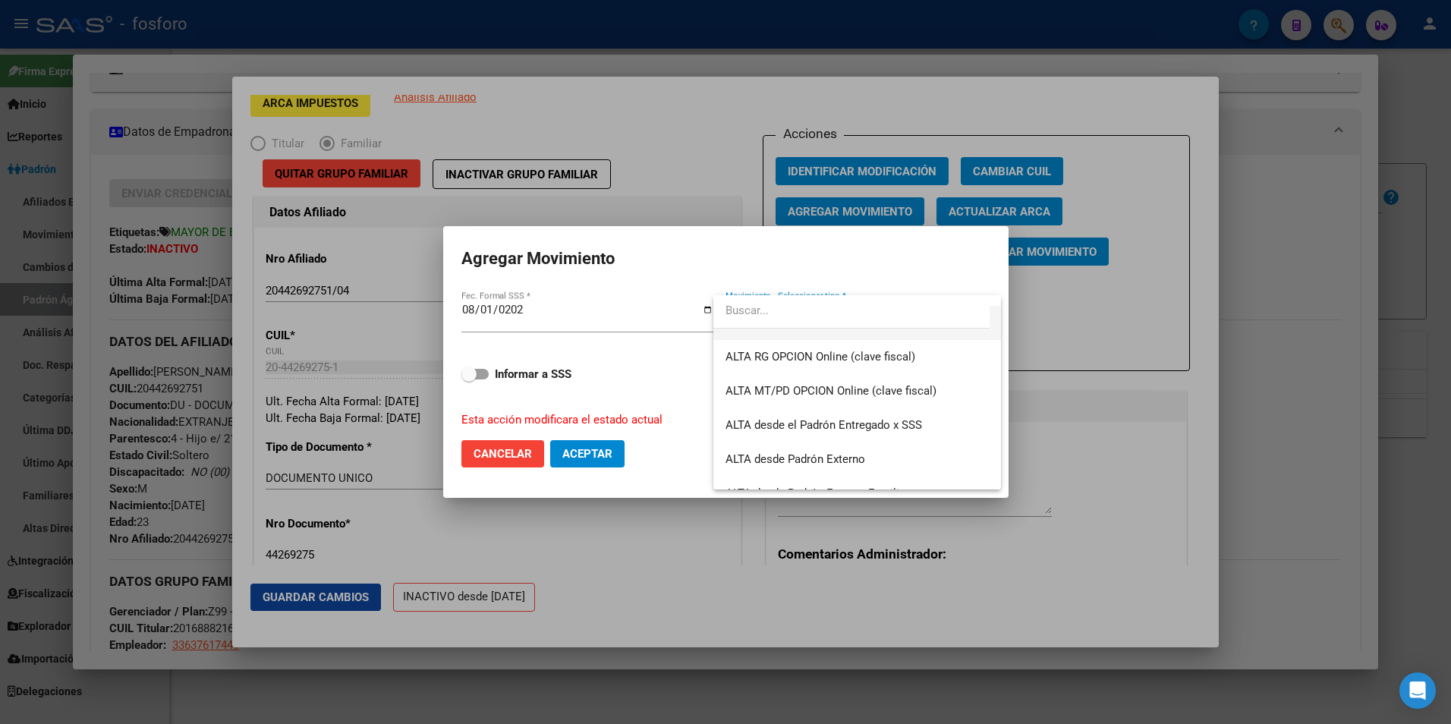
scroll to position [455, 0]
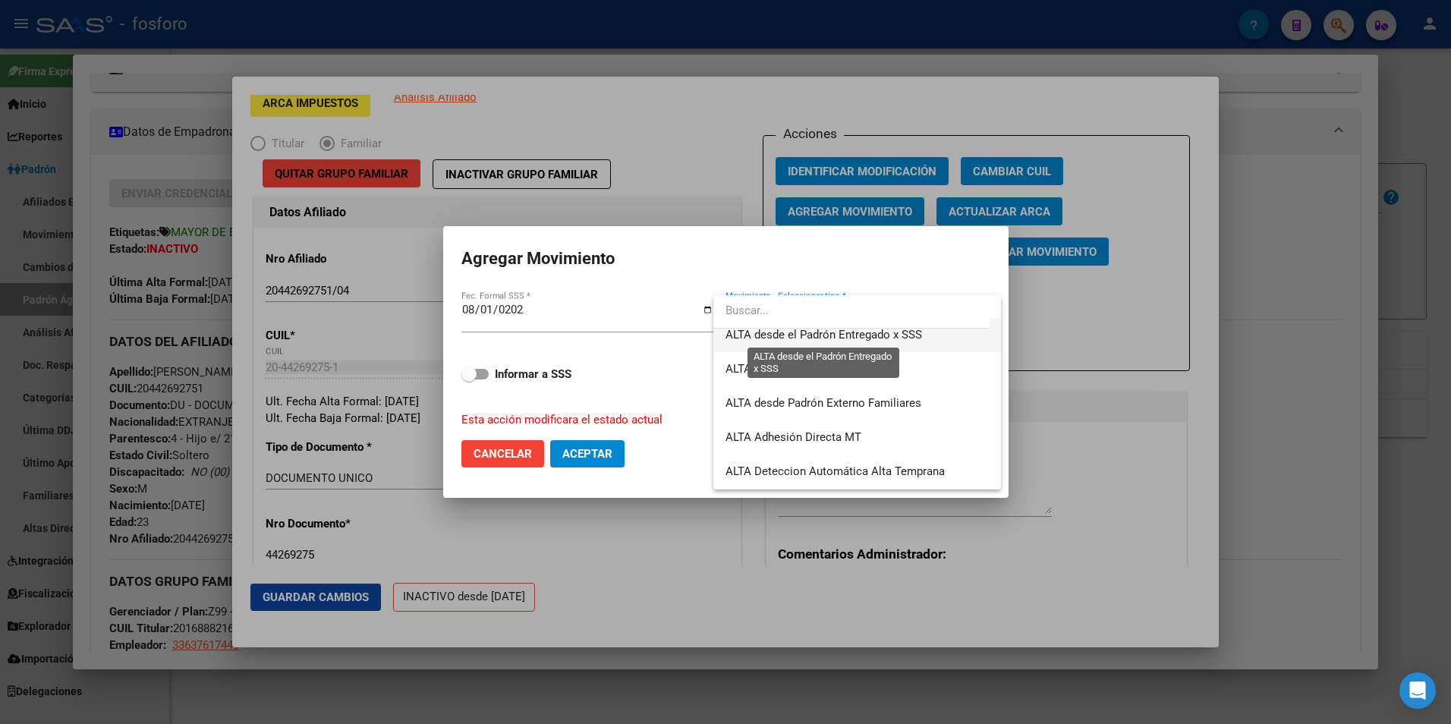
click at [870, 338] on span "ALTA desde el Padrón Entregado x SSS" at bounding box center [823, 335] width 196 height 14
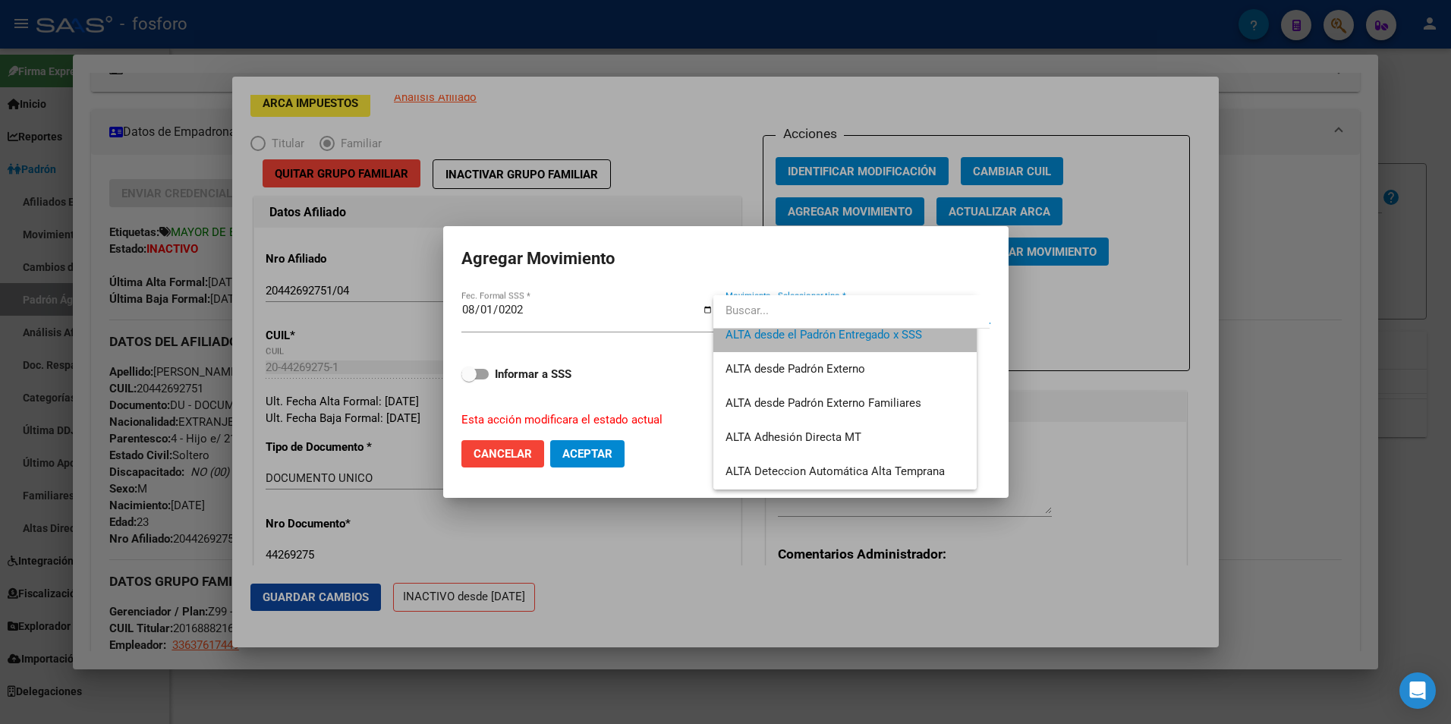
scroll to position [0, 0]
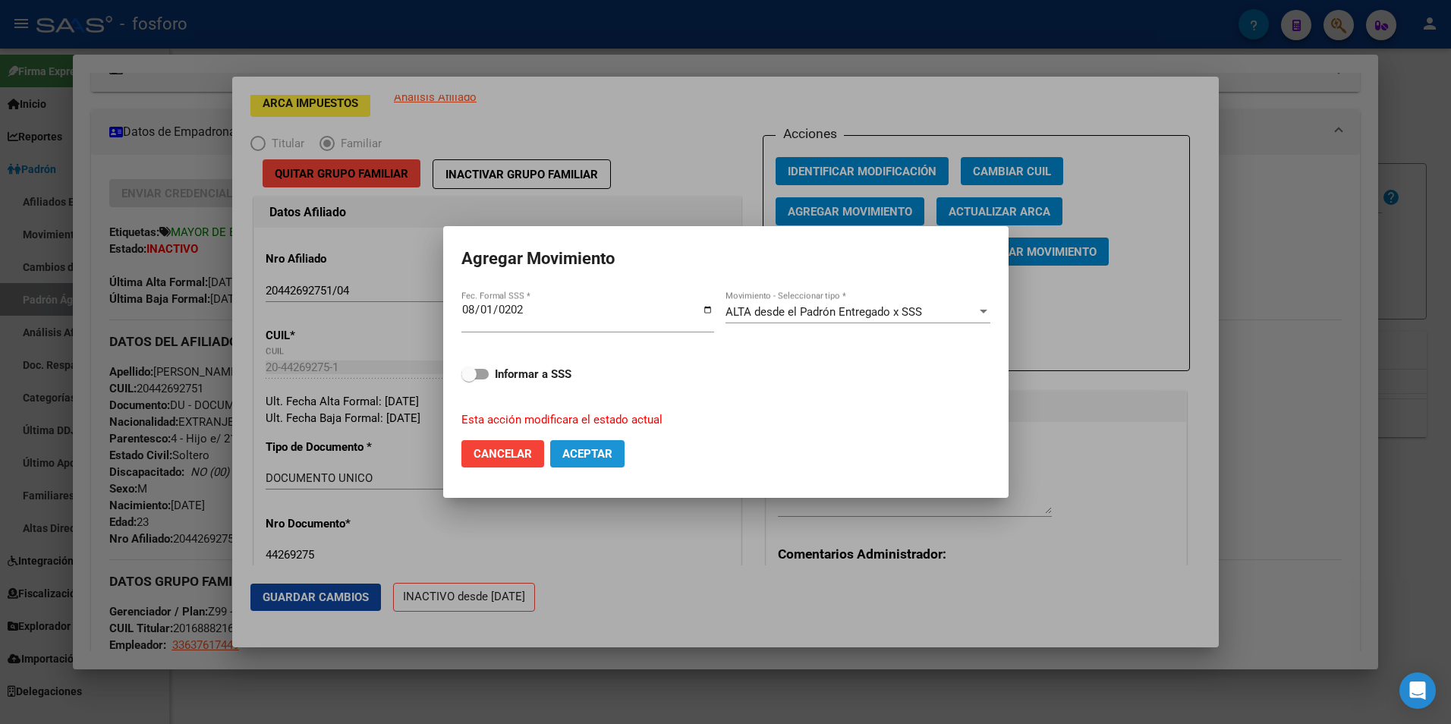
click at [608, 454] on span "Aceptar" at bounding box center [587, 454] width 50 height 14
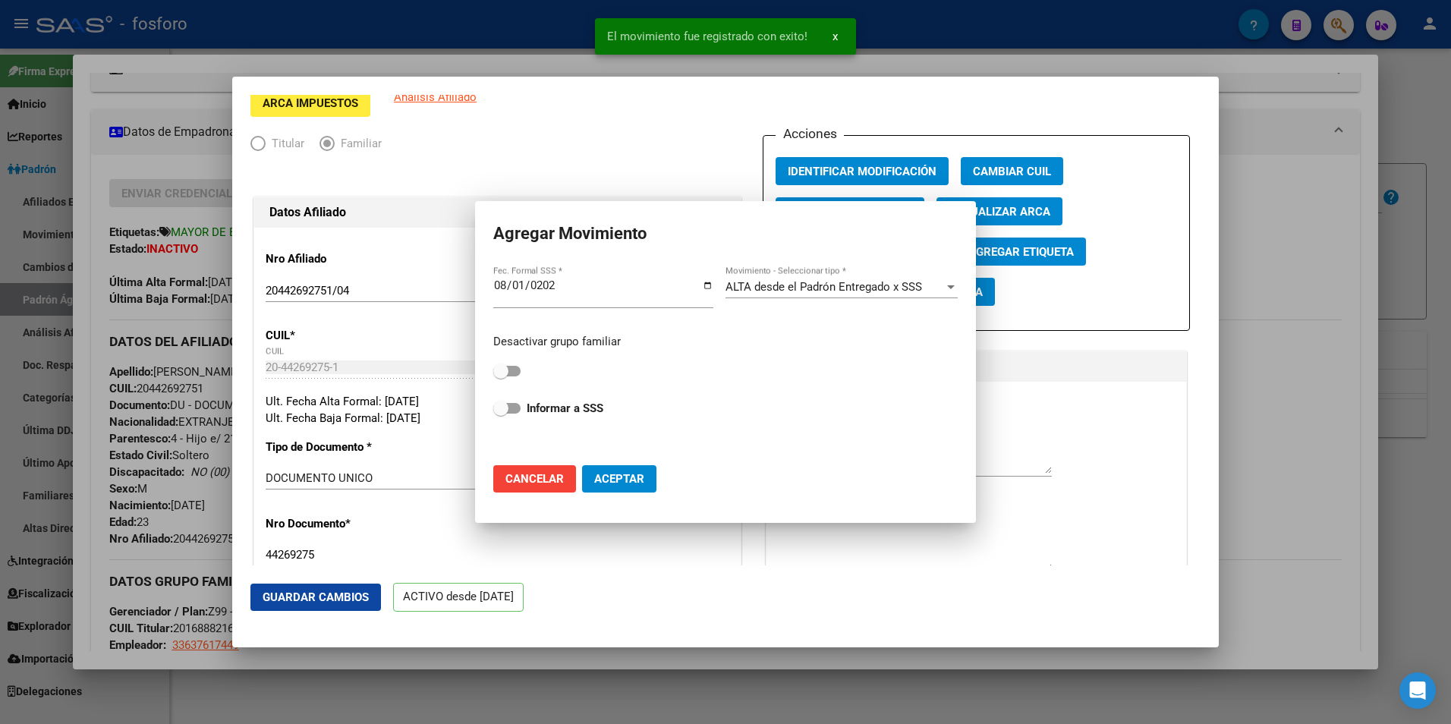
scroll to position [24, 0]
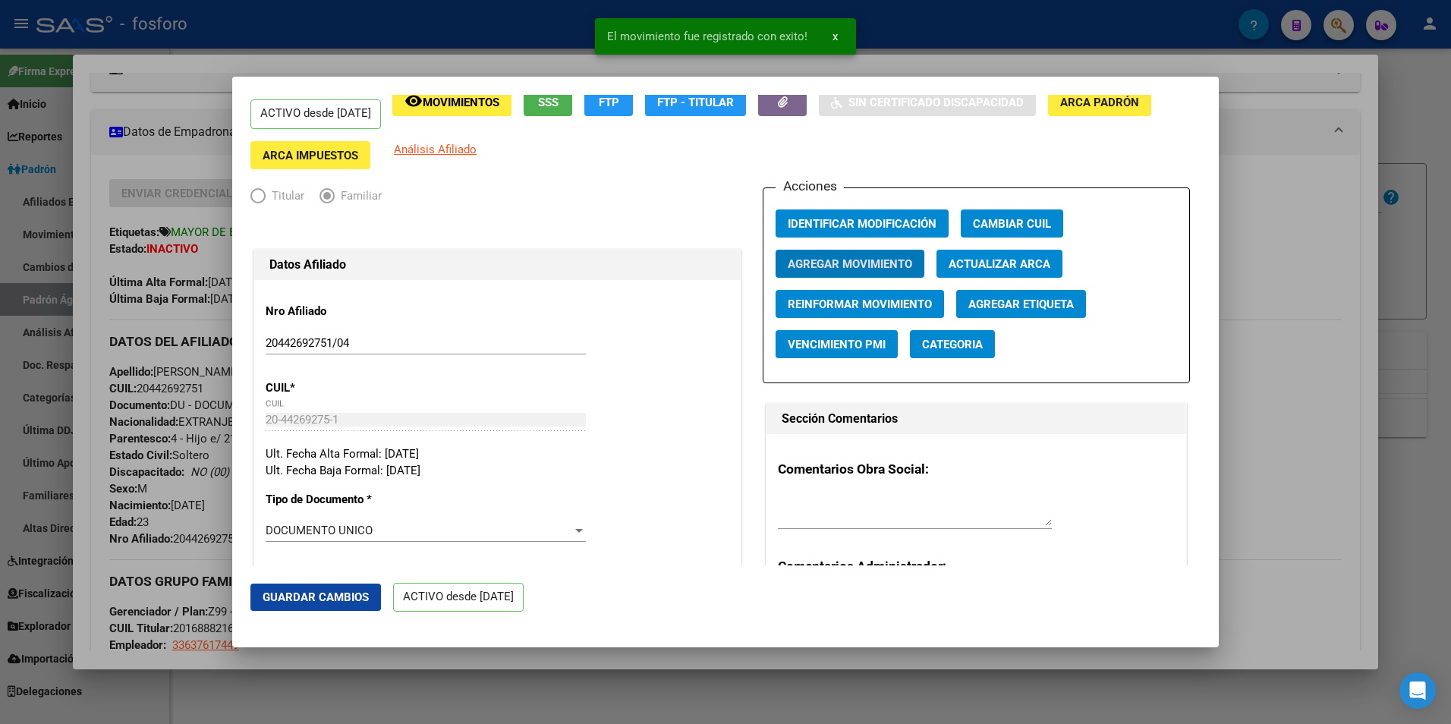
click at [674, 659] on div at bounding box center [725, 362] width 1451 height 724
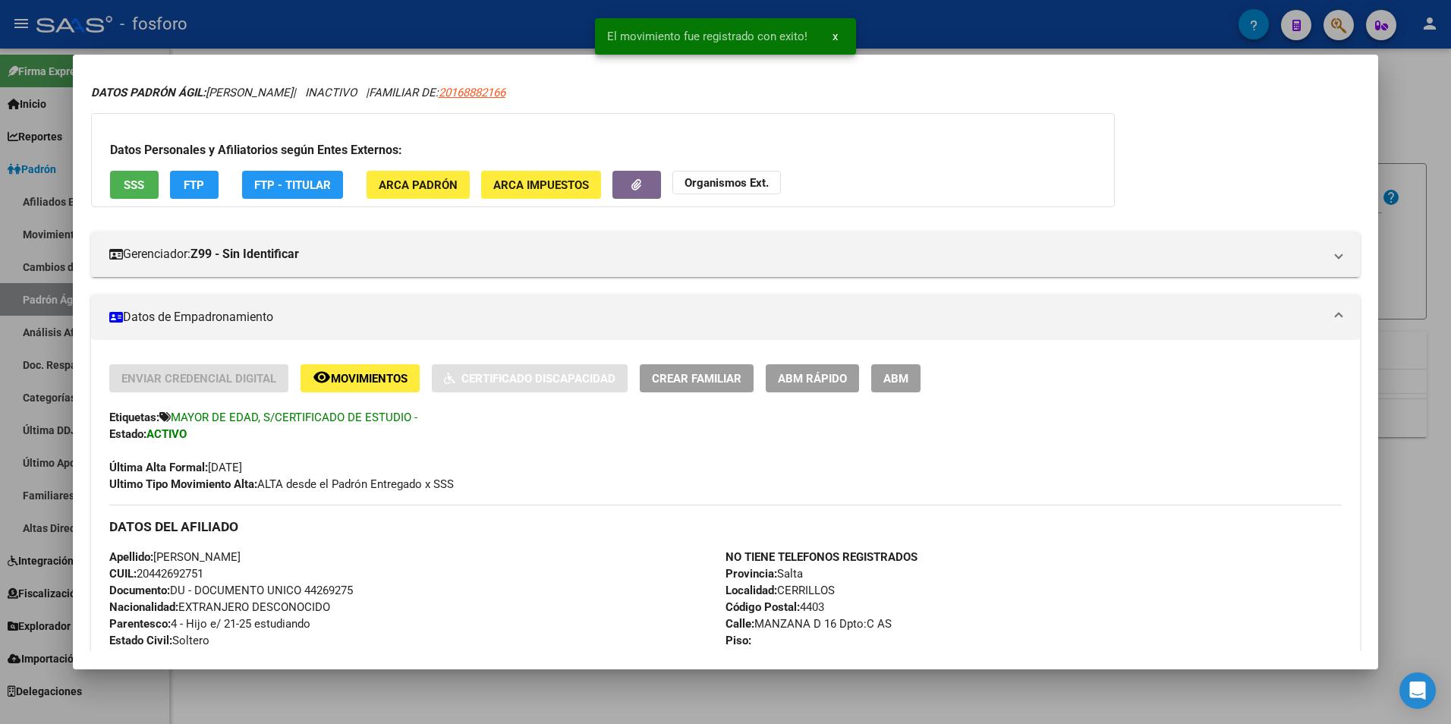
scroll to position [228, 0]
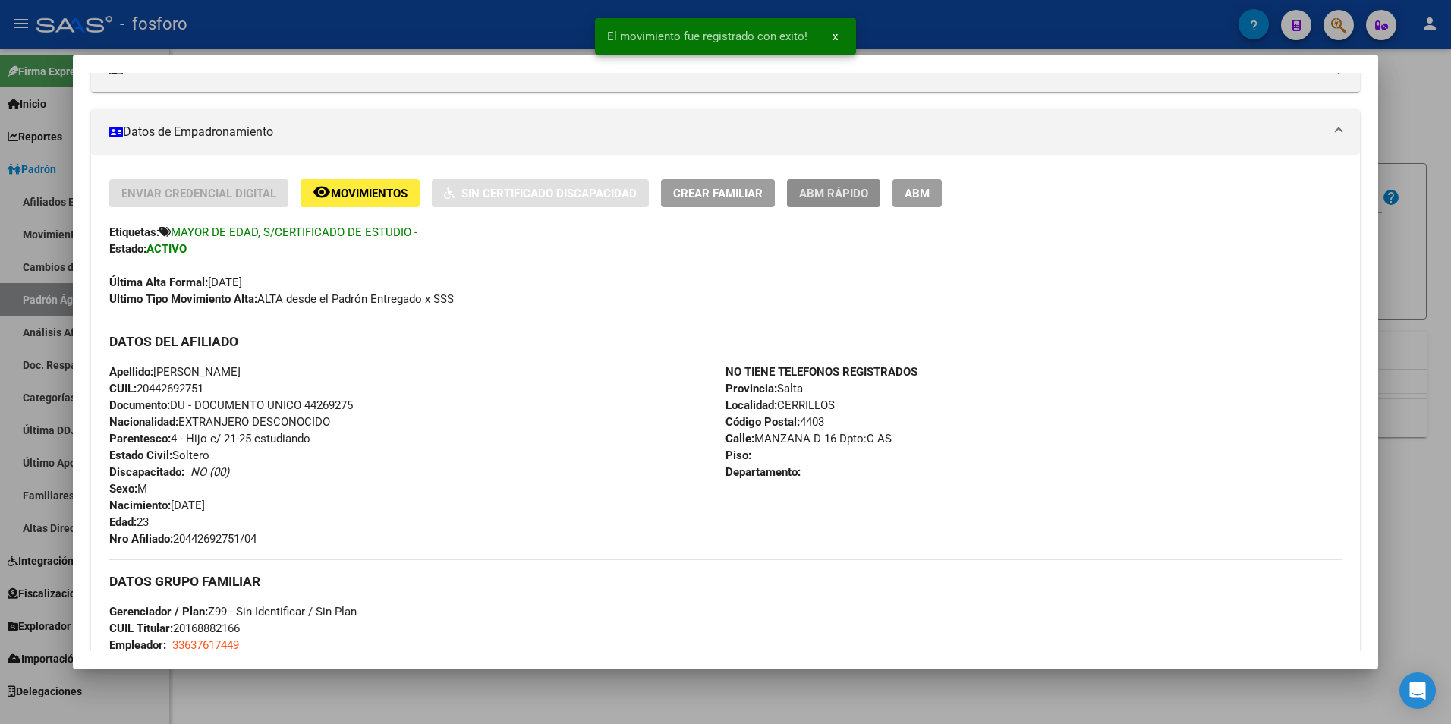
click at [847, 195] on span "ABM Rápido" at bounding box center [833, 194] width 69 height 14
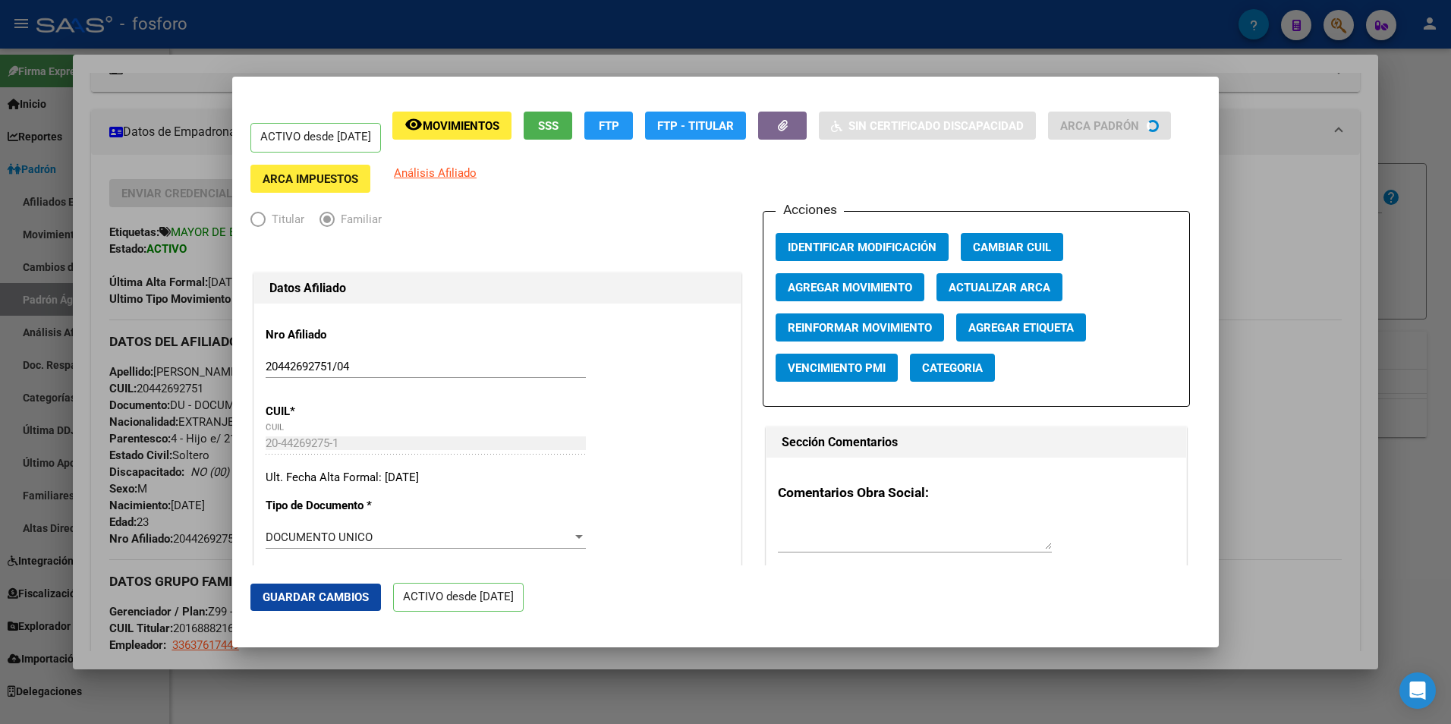
radio input "true"
type input "33-63761744-9"
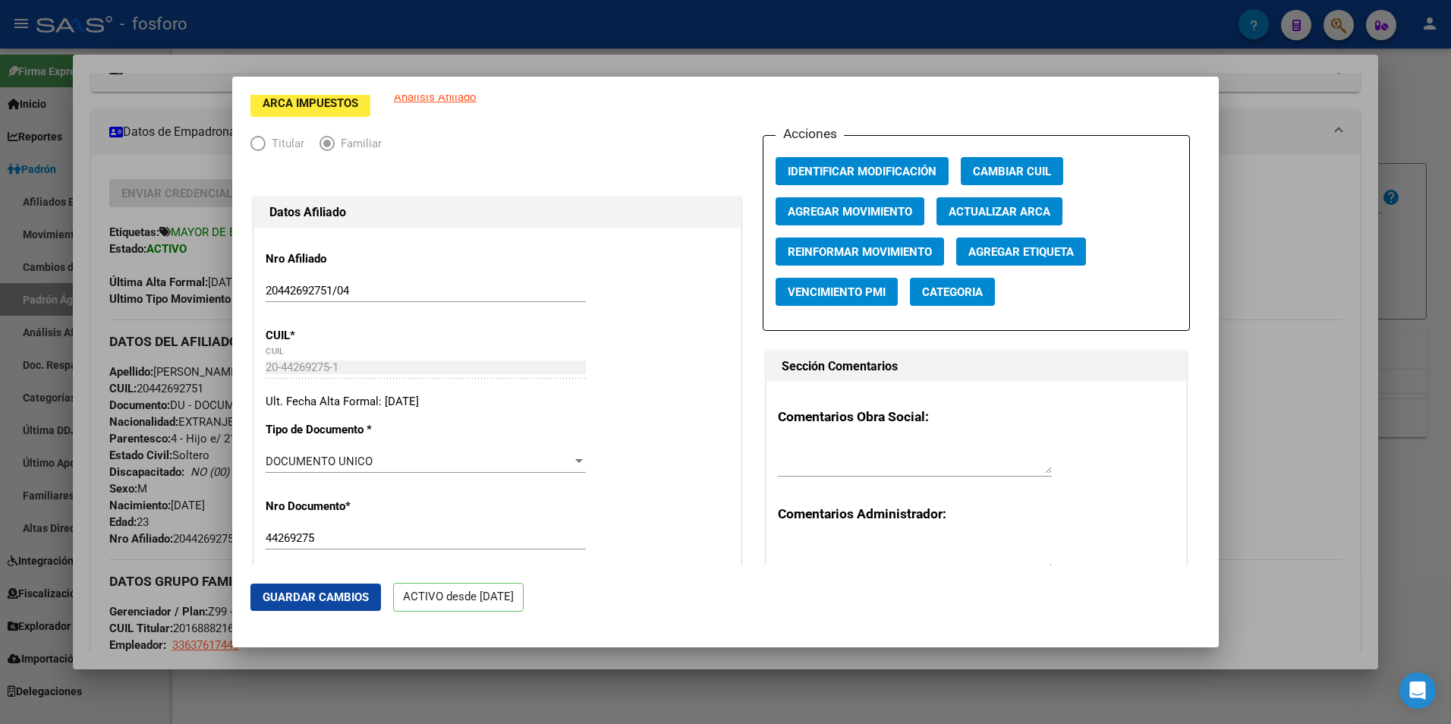
scroll to position [0, 0]
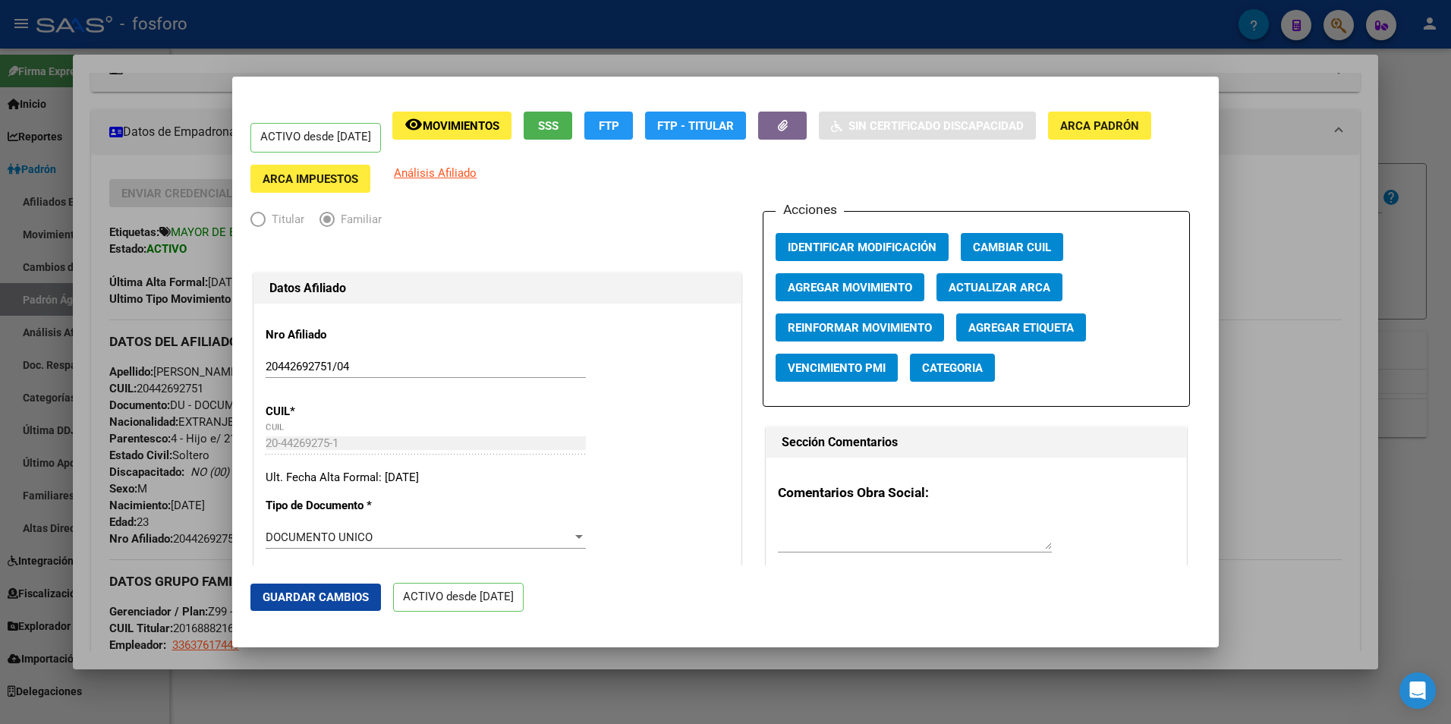
click at [1036, 328] on span "Agregar Etiqueta" at bounding box center [1020, 328] width 105 height 14
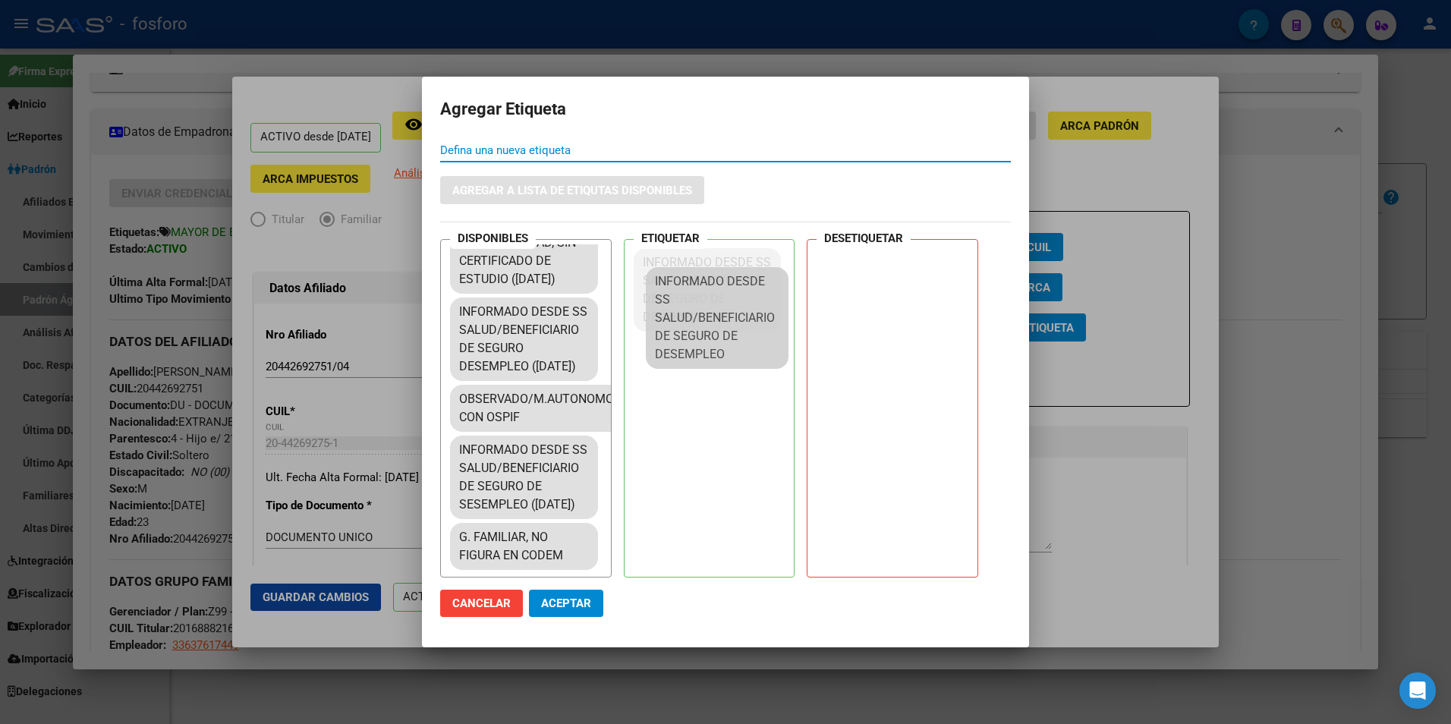
scroll to position [2936, 0]
drag, startPoint x: 494, startPoint y: 457, endPoint x: 698, endPoint y: 308, distance: 252.9
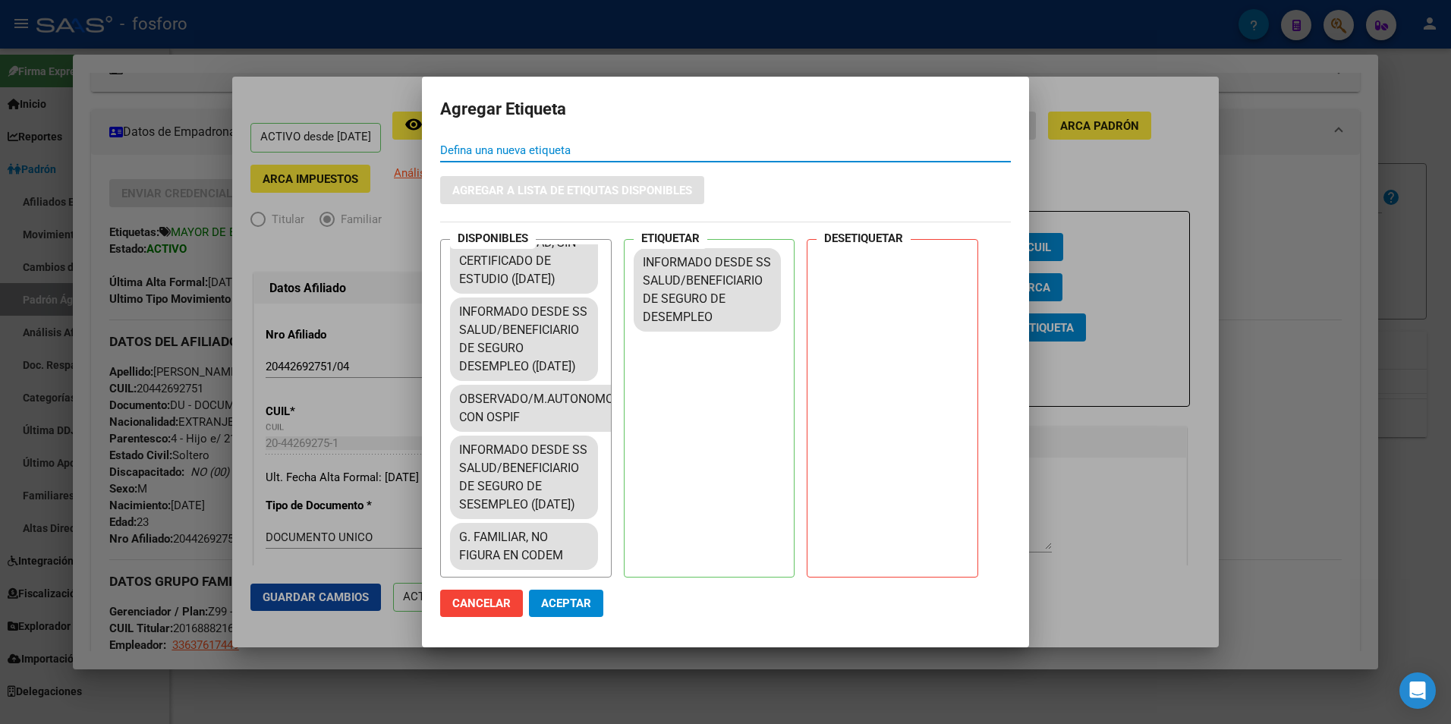
click at [573, 599] on span "Aceptar" at bounding box center [566, 603] width 50 height 14
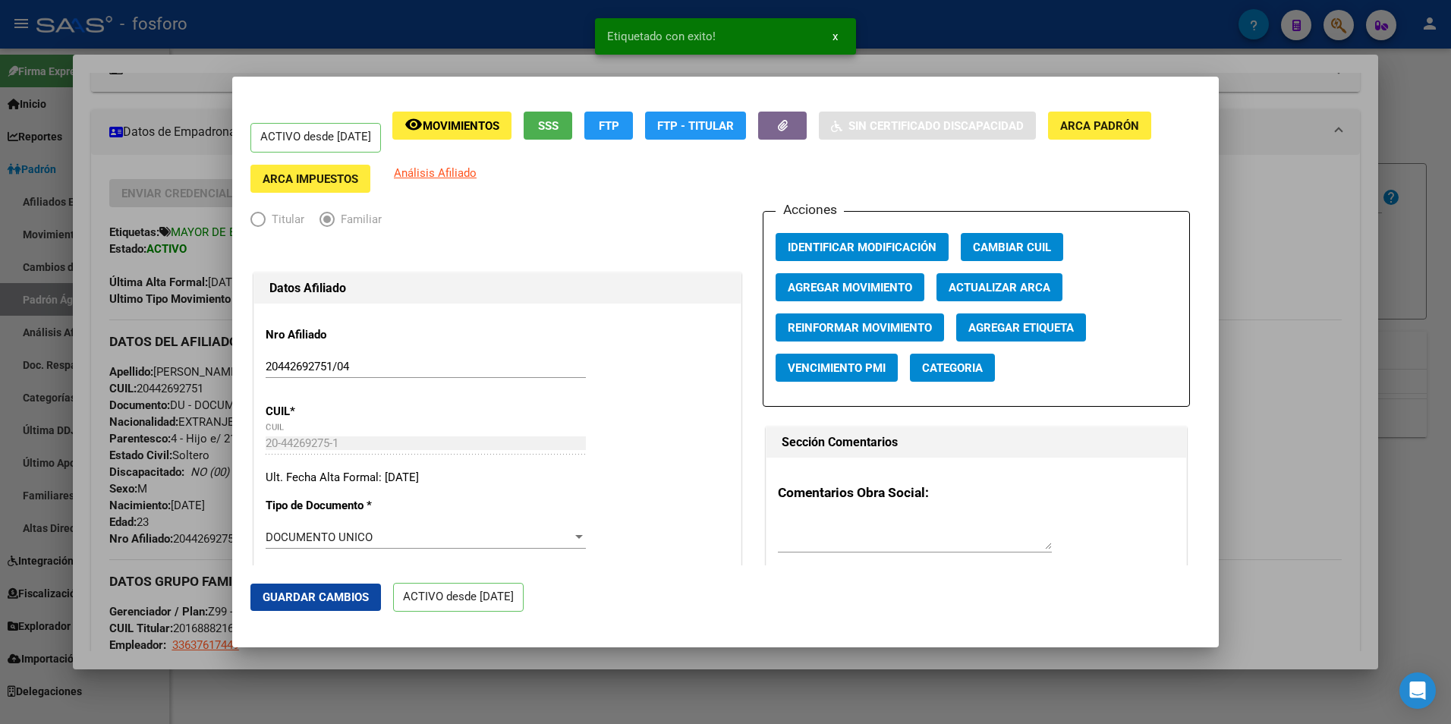
click at [579, 662] on div at bounding box center [725, 362] width 1451 height 724
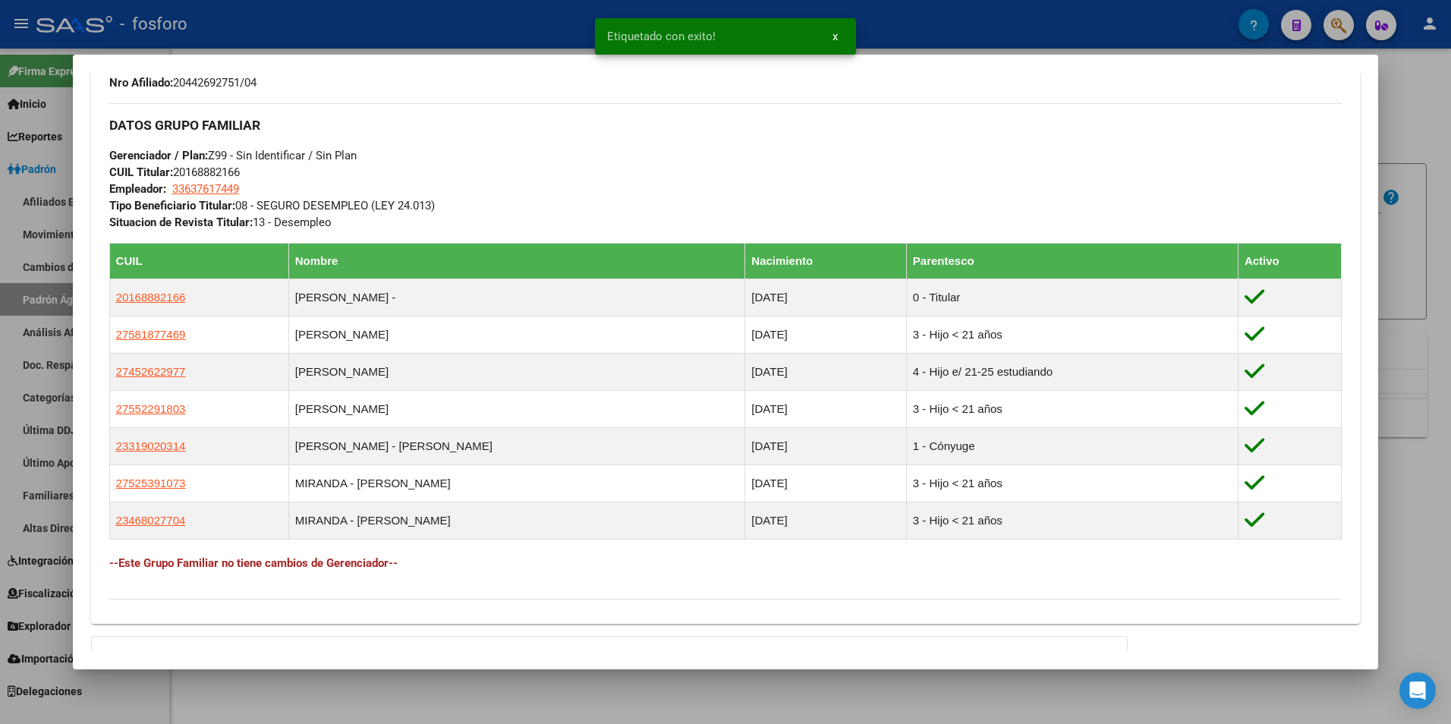
scroll to position [759, 0]
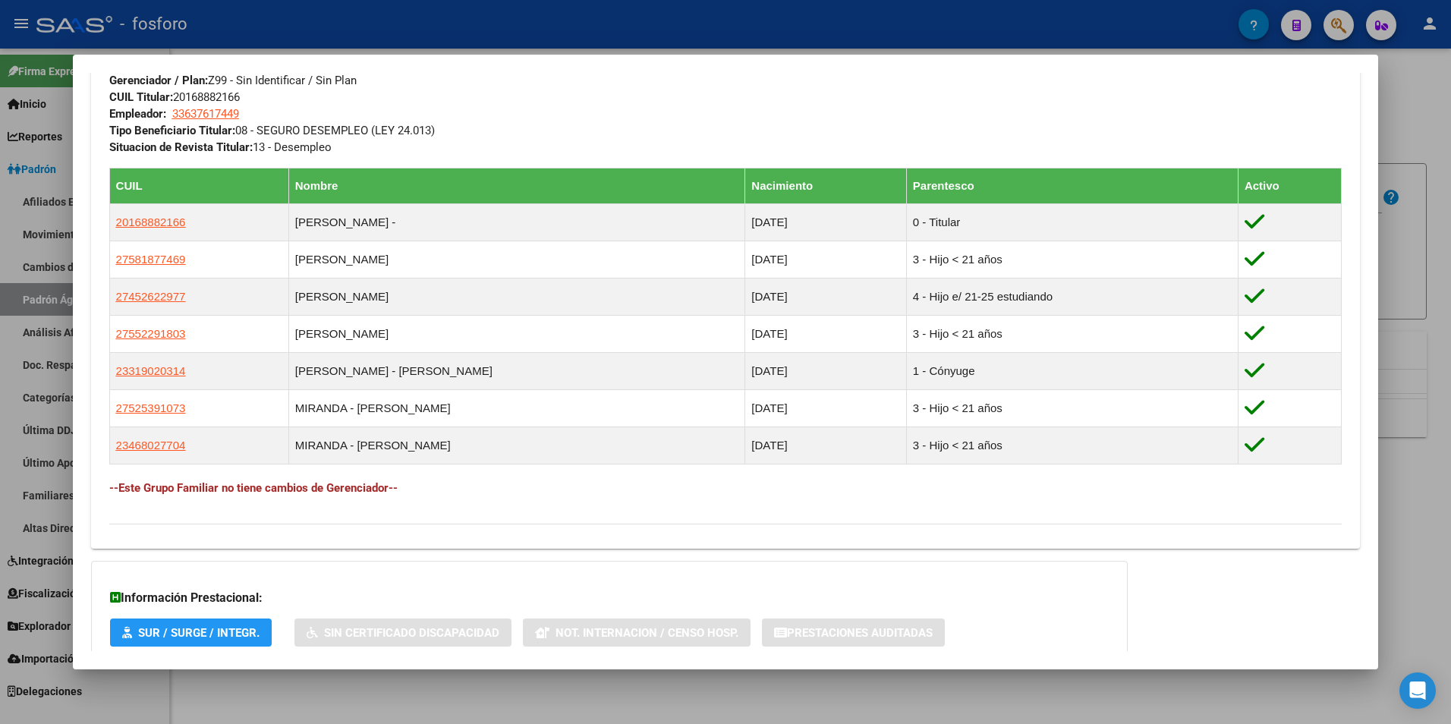
click at [507, 682] on div at bounding box center [725, 362] width 1451 height 724
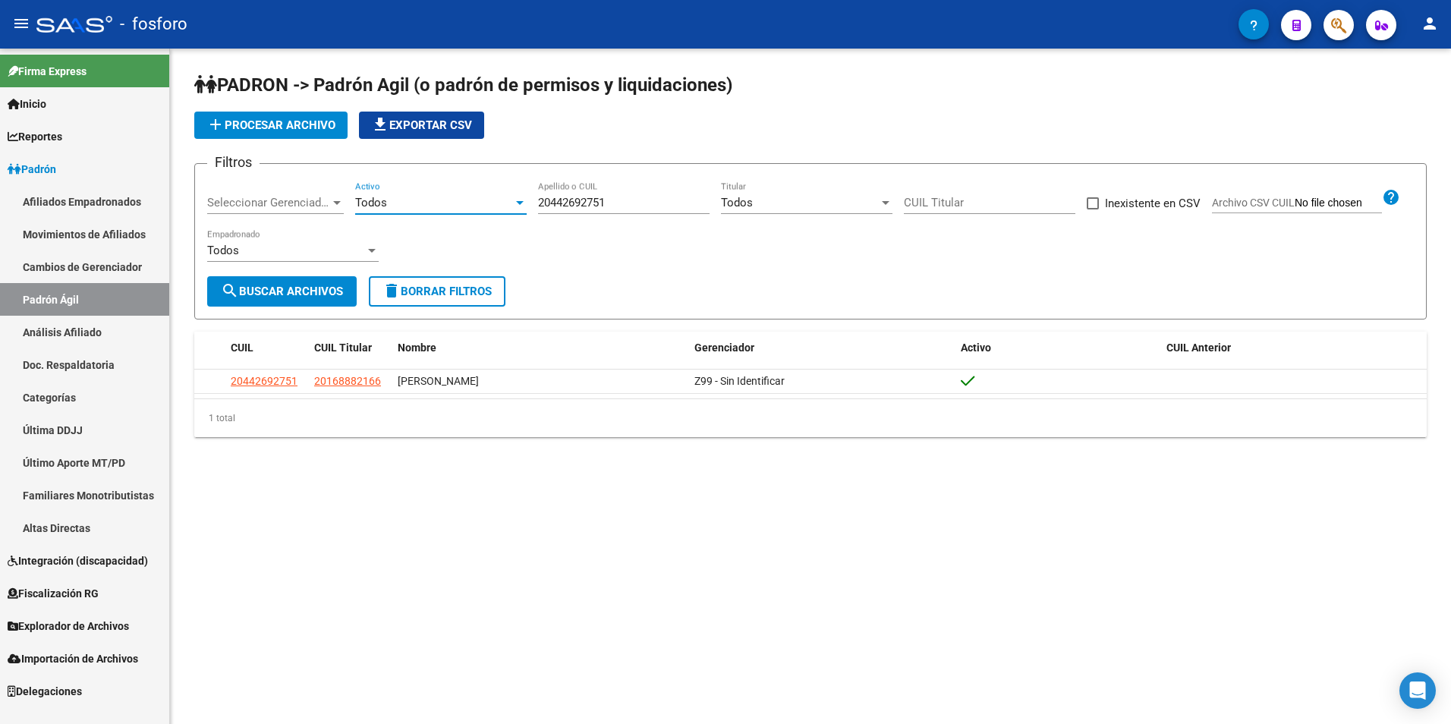
click at [406, 204] on div "Todos" at bounding box center [434, 203] width 158 height 14
click at [275, 297] on div at bounding box center [725, 362] width 1451 height 724
click at [278, 290] on span "search Buscar Archivos" at bounding box center [282, 291] width 122 height 14
drag, startPoint x: 501, startPoint y: 482, endPoint x: 502, endPoint y: 494, distance: 11.4
click at [502, 494] on mat-sidenav-content "PADRON -> Padrón Agil ([PERSON_NAME] de permisos y liquidaciones) add Procesar …" at bounding box center [810, 386] width 1281 height 675
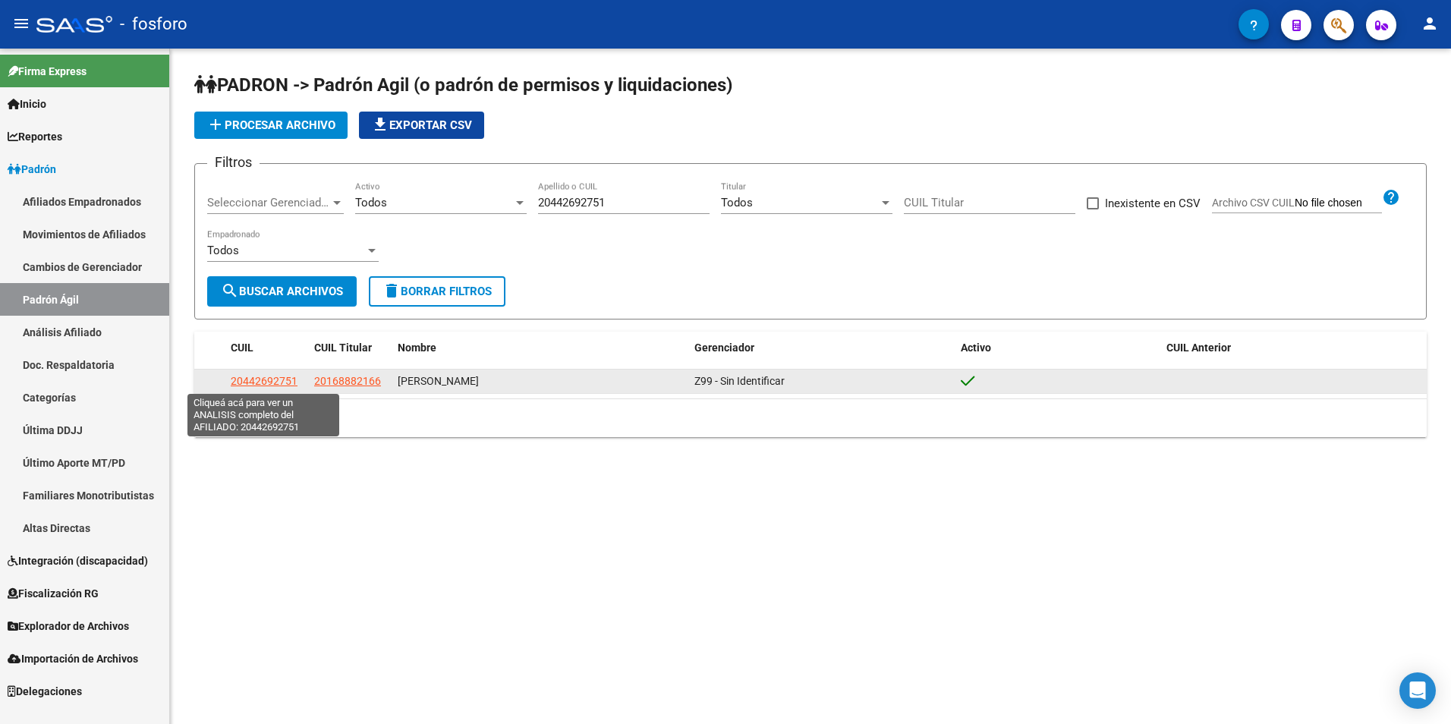
click at [266, 383] on span "20442692751" at bounding box center [264, 381] width 67 height 12
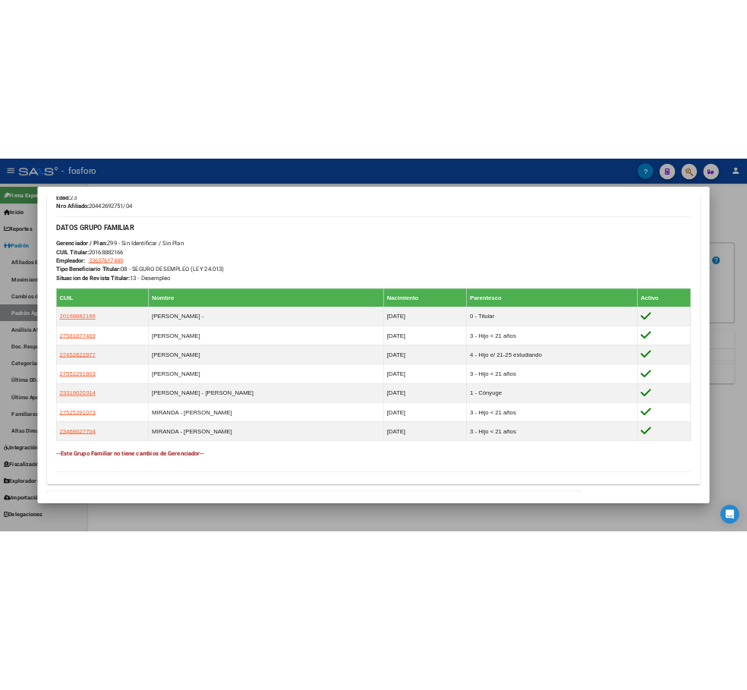
scroll to position [683, 0]
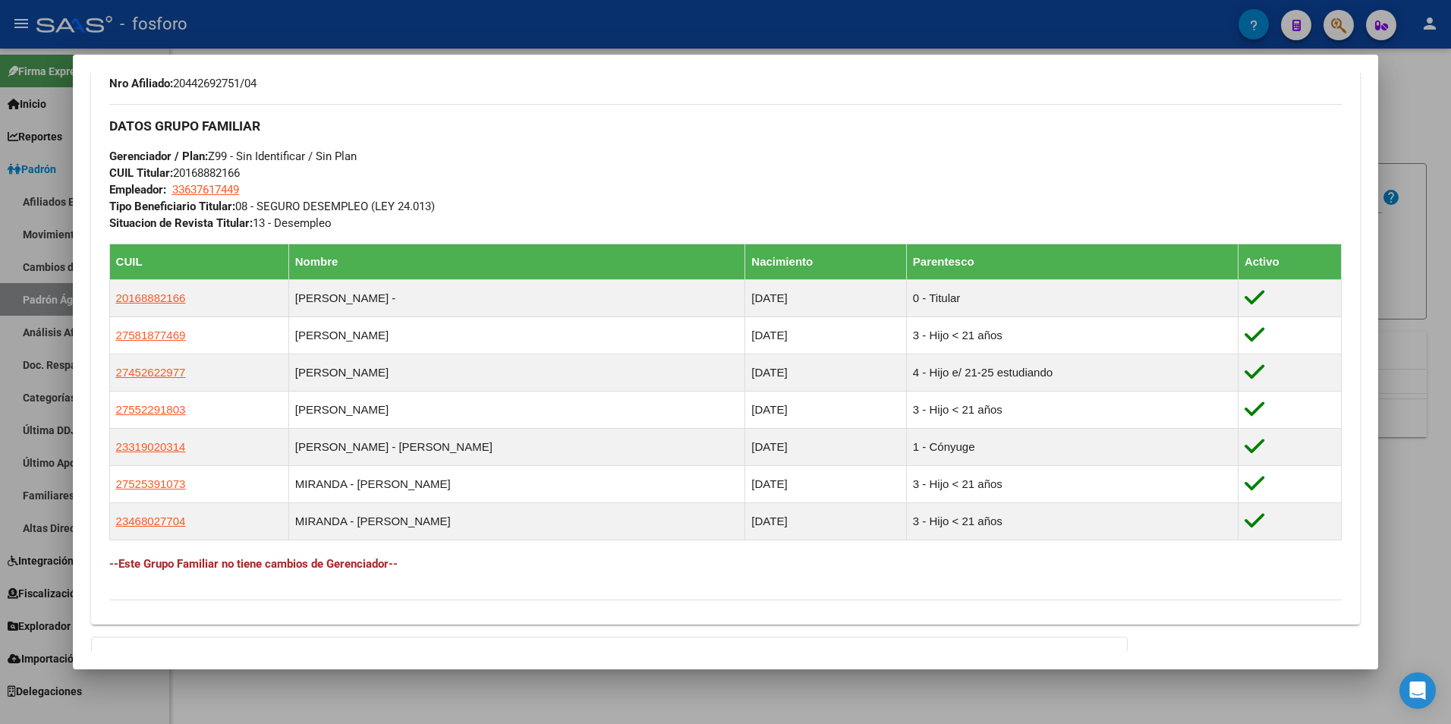
click at [655, 703] on div at bounding box center [725, 362] width 1451 height 724
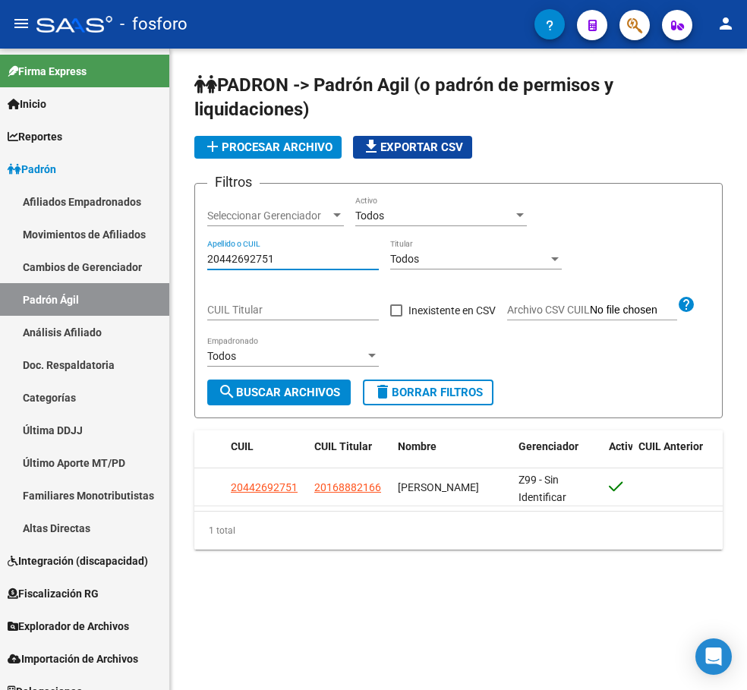
drag, startPoint x: 293, startPoint y: 259, endPoint x: 185, endPoint y: 258, distance: 107.7
click at [185, 258] on div "PADRON -> Padrón Agil ([PERSON_NAME] de permisos y liquidaciones) add Procesar …" at bounding box center [458, 323] width 577 height 549
paste input "745517633"
type input "27455176331"
click at [281, 395] on span "search Buscar Archivos" at bounding box center [279, 392] width 122 height 14
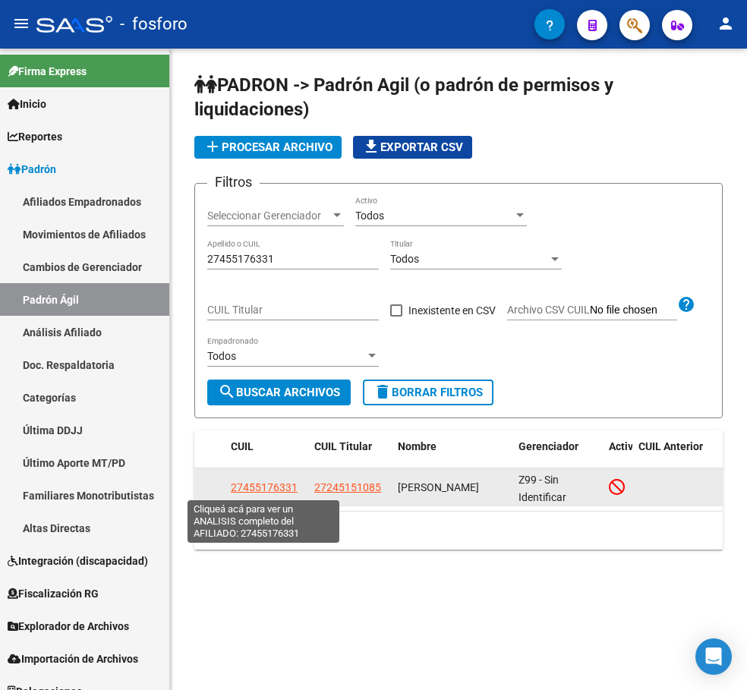
click at [262, 487] on span "27455176331" at bounding box center [264, 487] width 67 height 12
type textarea "27455176331"
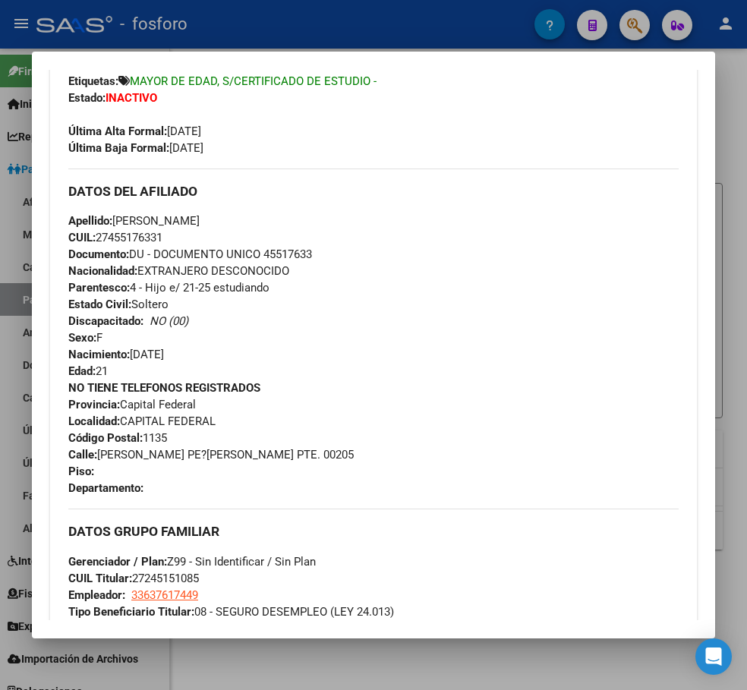
scroll to position [228, 0]
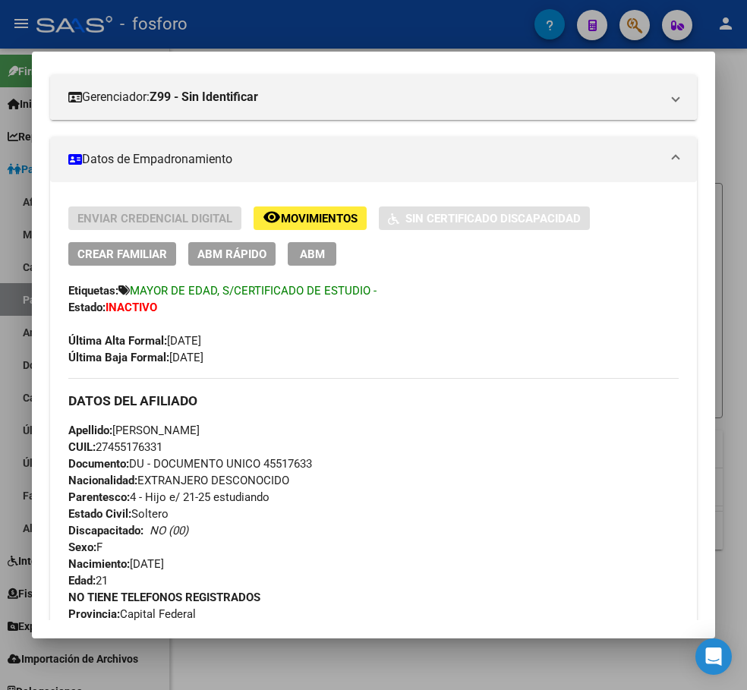
click at [242, 257] on span "ABM Rápido" at bounding box center [231, 254] width 69 height 14
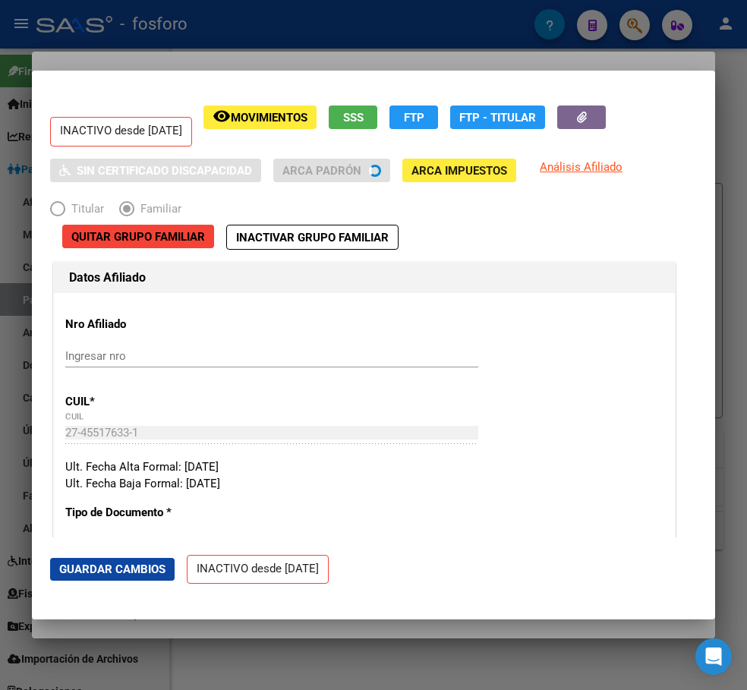
radio input "true"
type input "33-63761744-9"
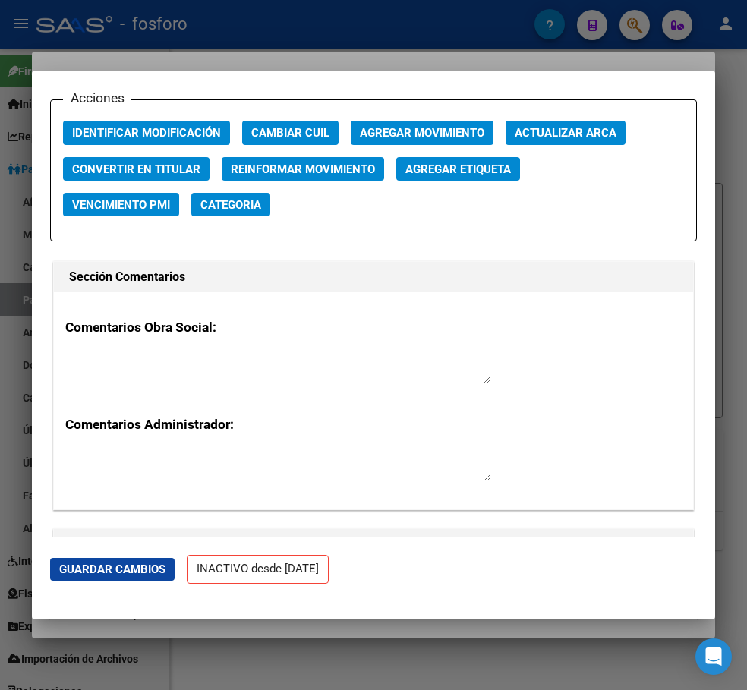
scroll to position [2124, 0]
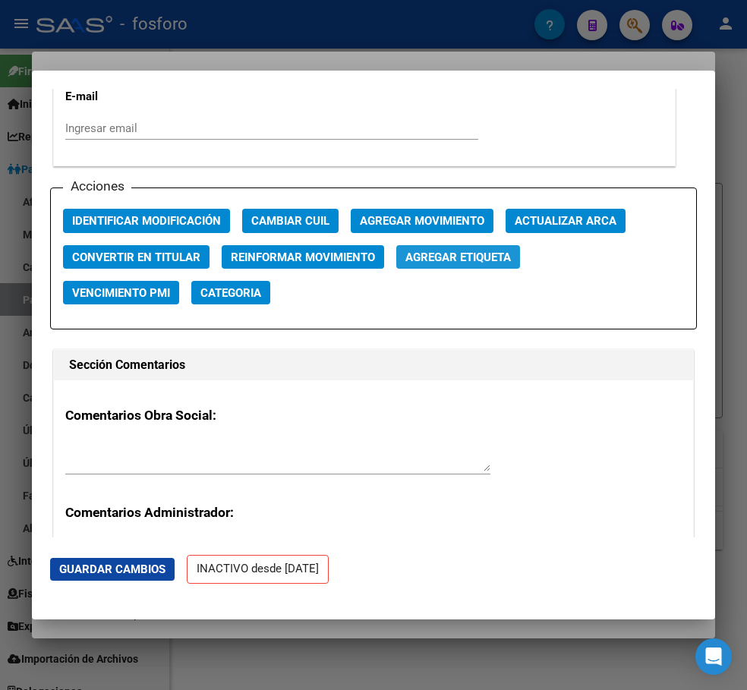
click at [455, 258] on span "Agregar Etiqueta" at bounding box center [457, 257] width 105 height 14
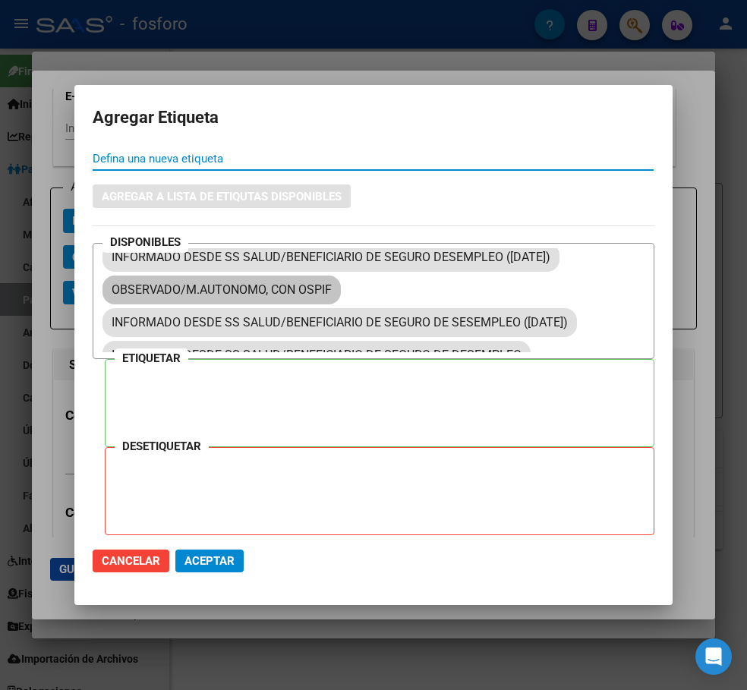
scroll to position [1107, 0]
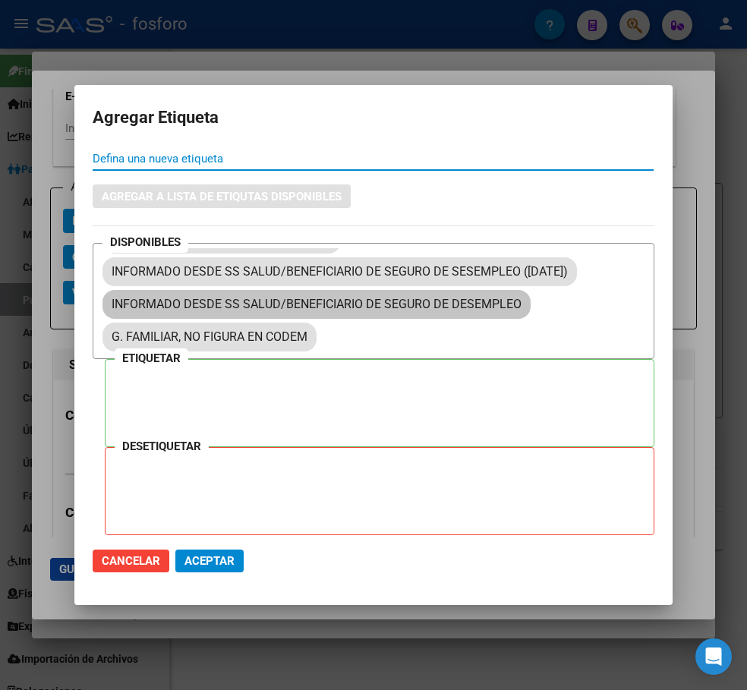
click at [275, 305] on mat-chip "INFORMADO DESDE SS SALUD/BENEFICIARIO DE SEGURO DE DESEMPLEO" at bounding box center [316, 304] width 428 height 29
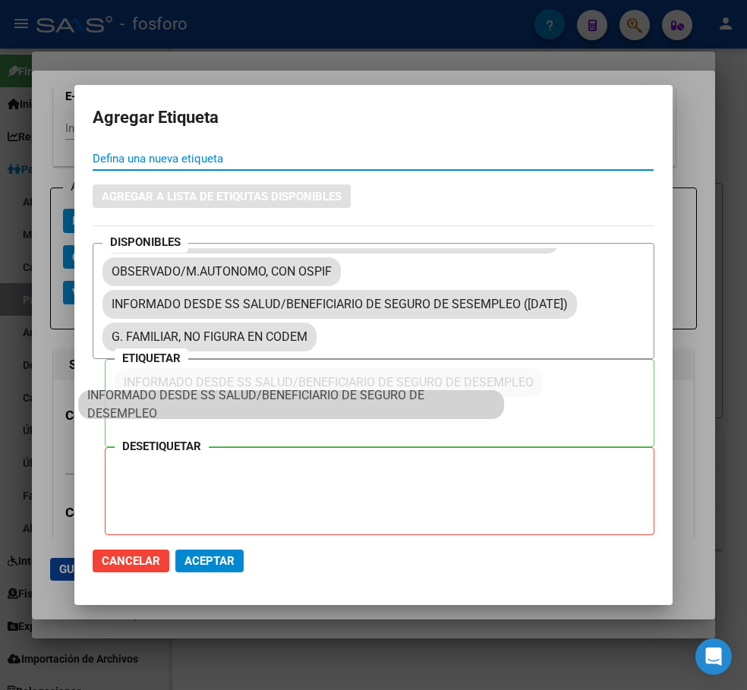
scroll to position [1075, 0]
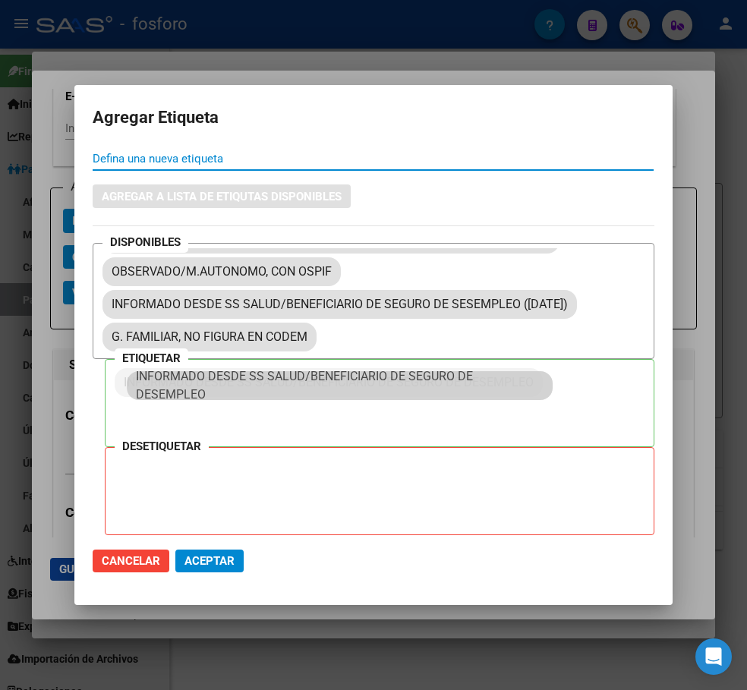
drag, startPoint x: 381, startPoint y: 301, endPoint x: 405, endPoint y: 385, distance: 87.6
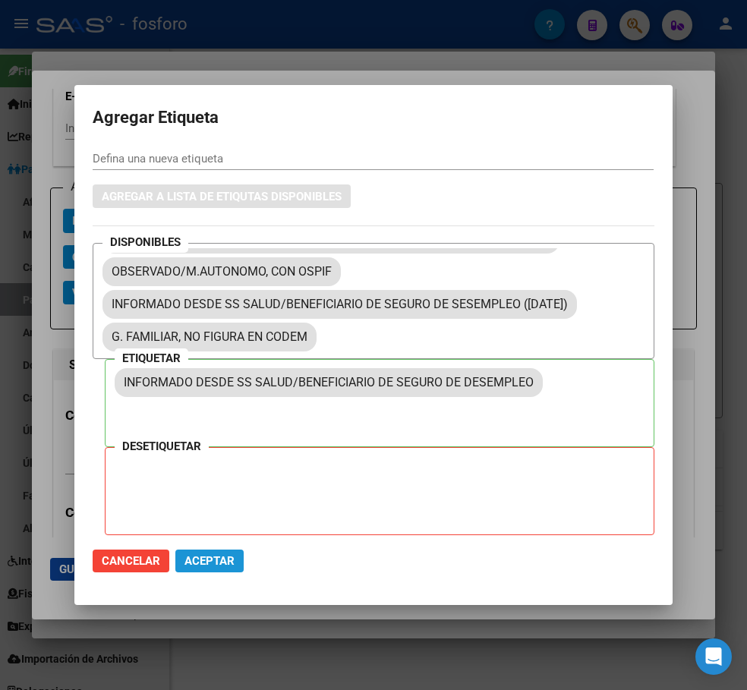
click at [226, 557] on span "Aceptar" at bounding box center [209, 561] width 50 height 14
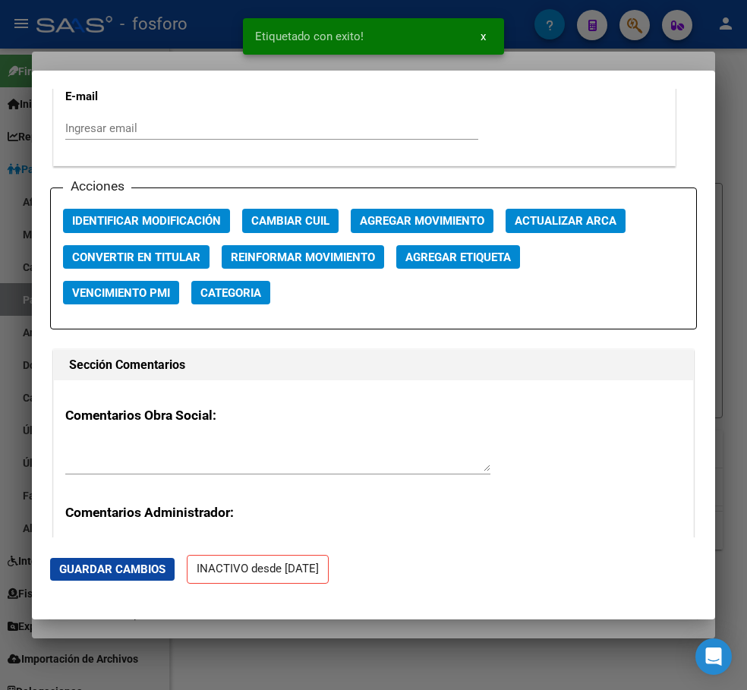
click at [335, 626] on div at bounding box center [373, 345] width 747 height 690
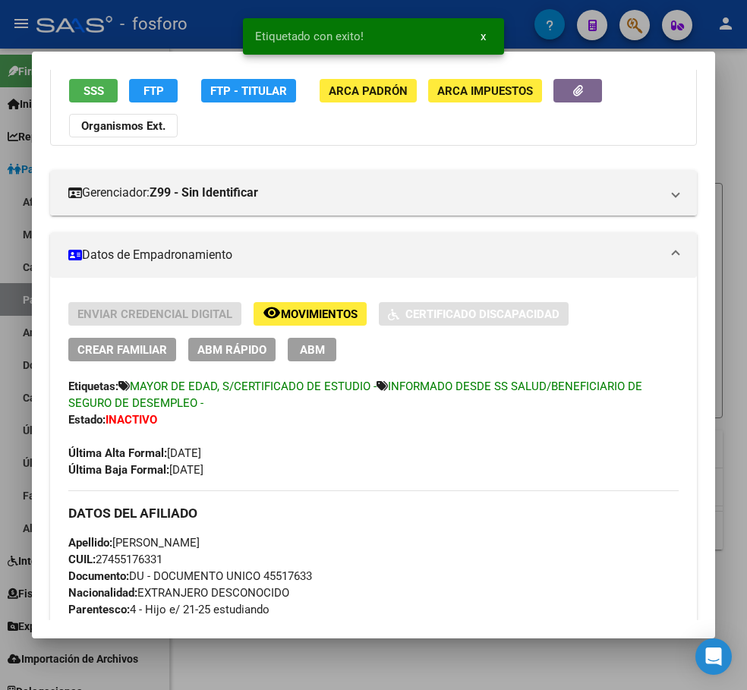
scroll to position [228, 0]
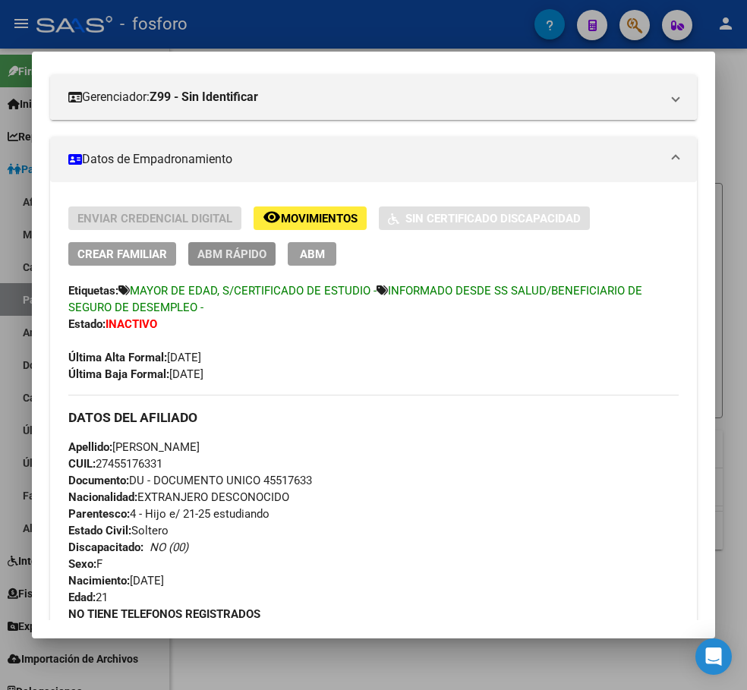
click at [240, 250] on span "ABM Rápido" at bounding box center [231, 254] width 69 height 14
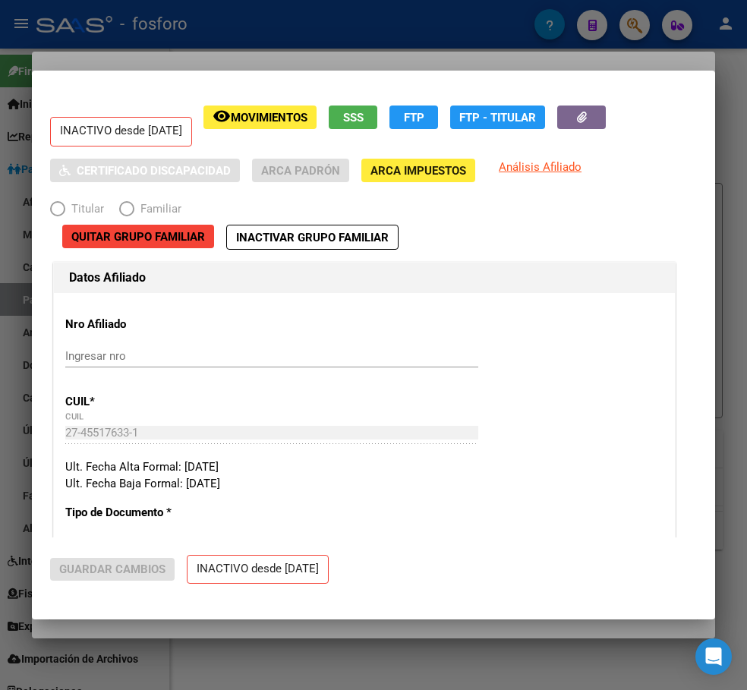
radio input "true"
type input "33-63761744-9"
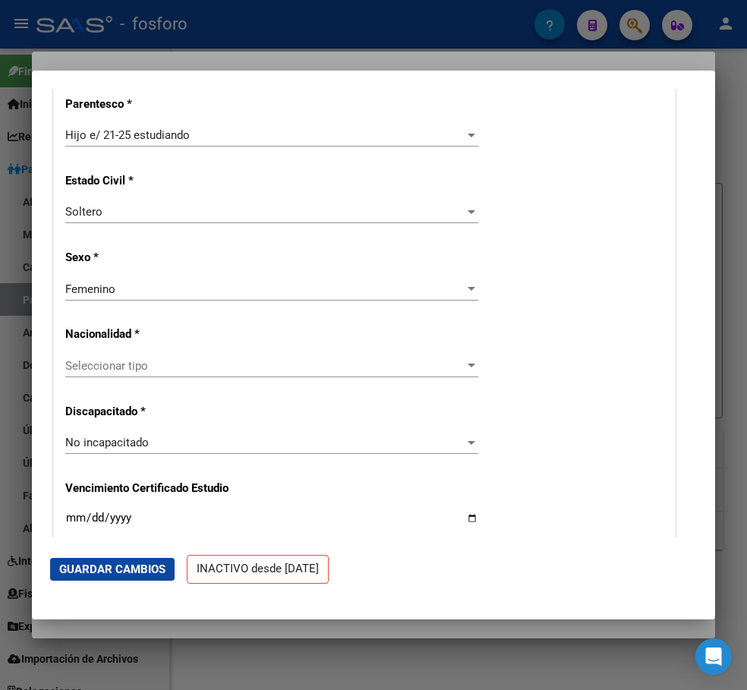
scroll to position [759, 0]
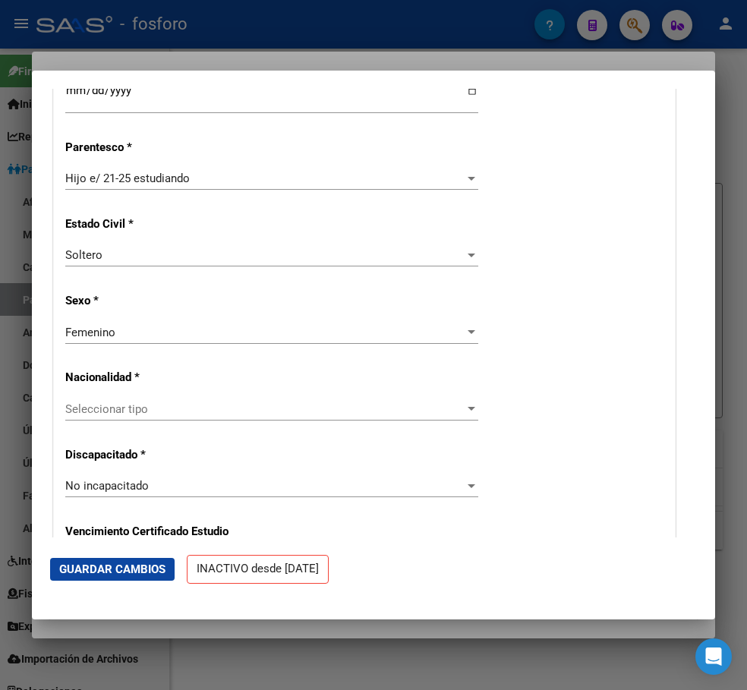
click at [455, 407] on span "Seleccionar tipo" at bounding box center [264, 409] width 399 height 14
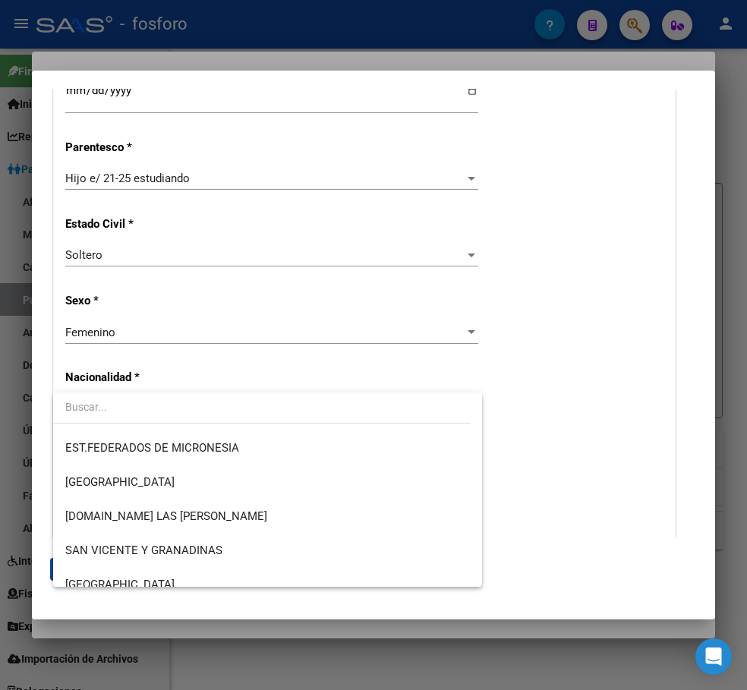
scroll to position [6429, 0]
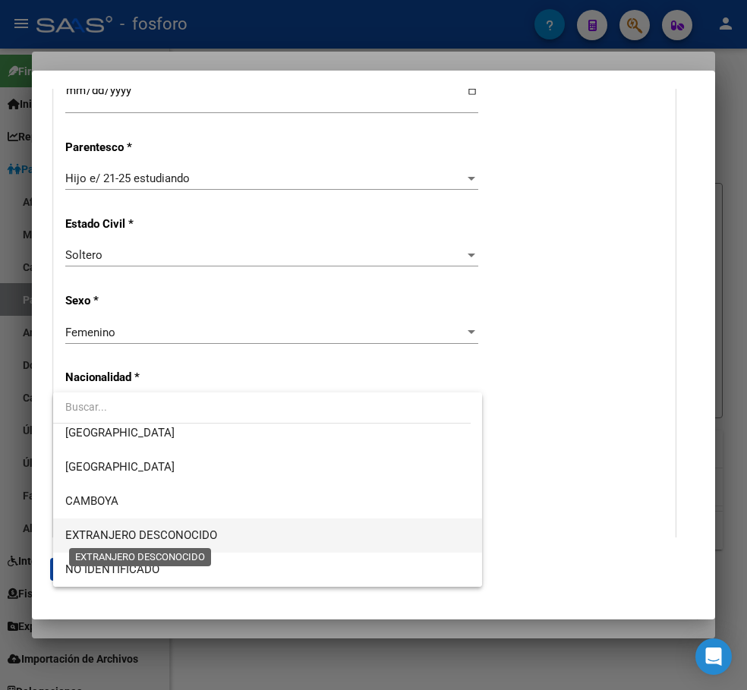
click at [199, 533] on span "EXTRANJERO DESCONOCIDO" at bounding box center [141, 535] width 152 height 14
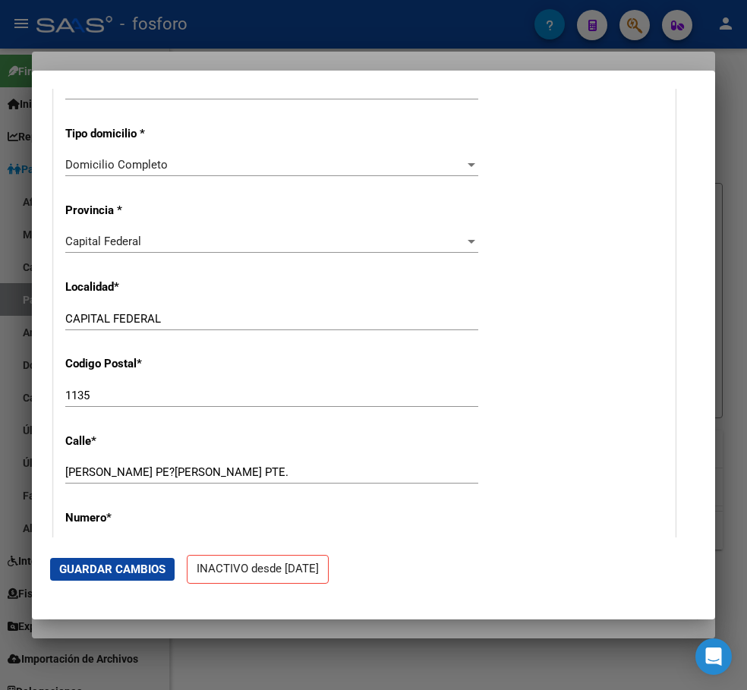
scroll to position [1290, 0]
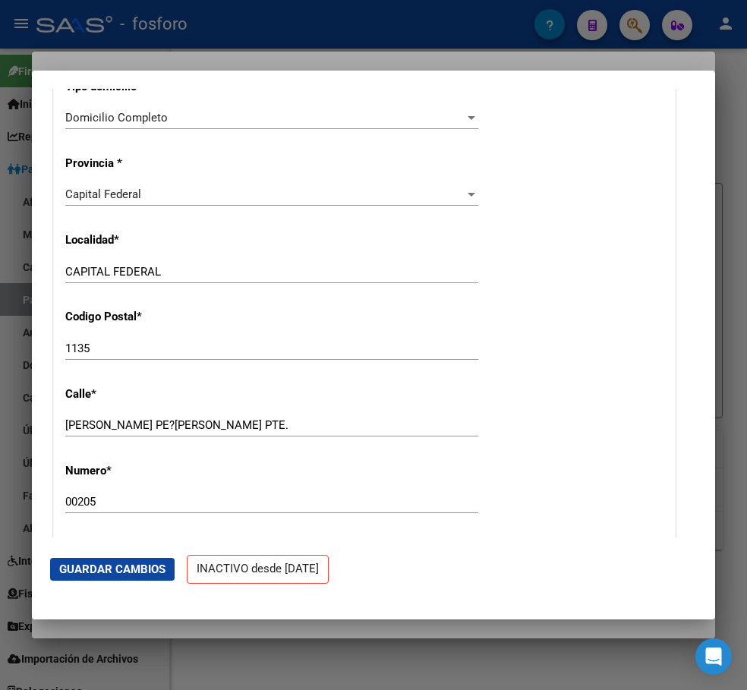
click at [123, 422] on input "[PERSON_NAME] PE?[PERSON_NAME] PTE." at bounding box center [271, 425] width 413 height 14
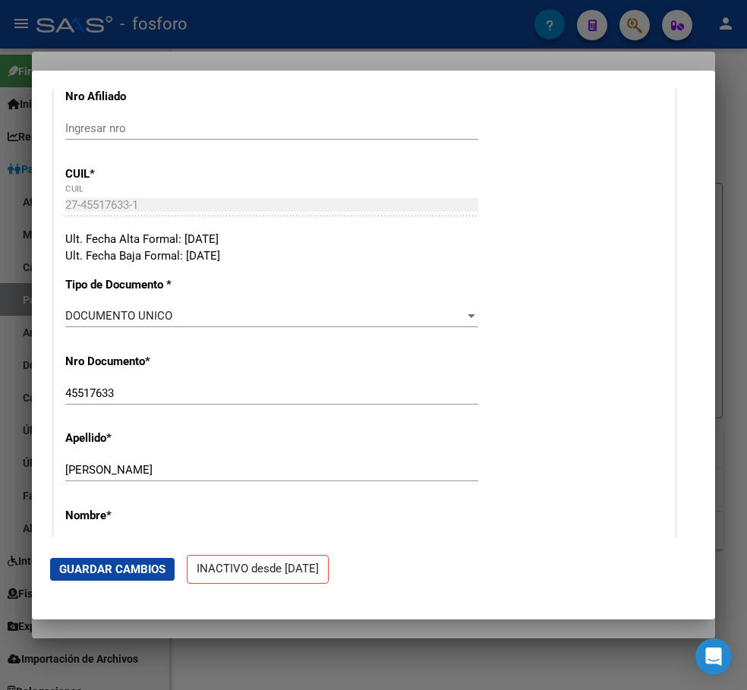
scroll to position [303, 0]
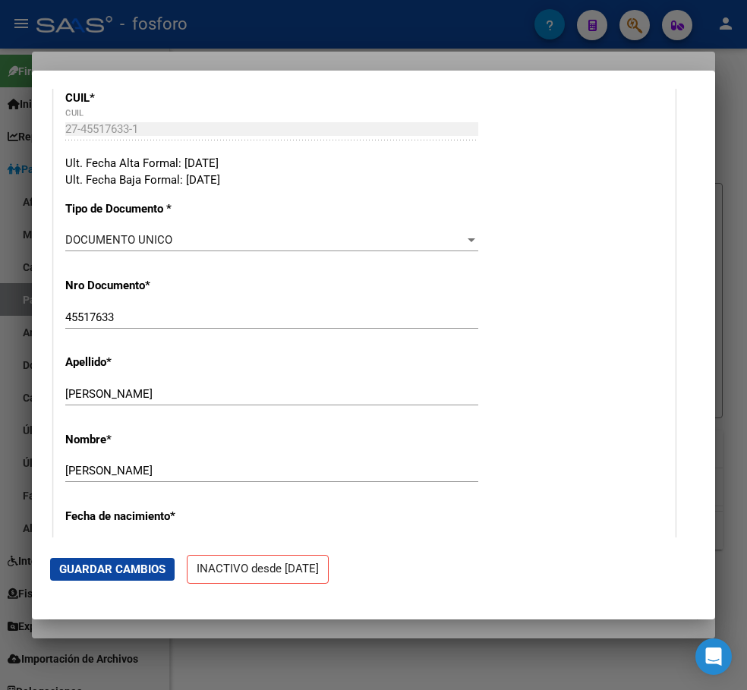
type input "[PERSON_NAME]."
click at [124, 570] on span "Guardar Cambios" at bounding box center [112, 569] width 106 height 14
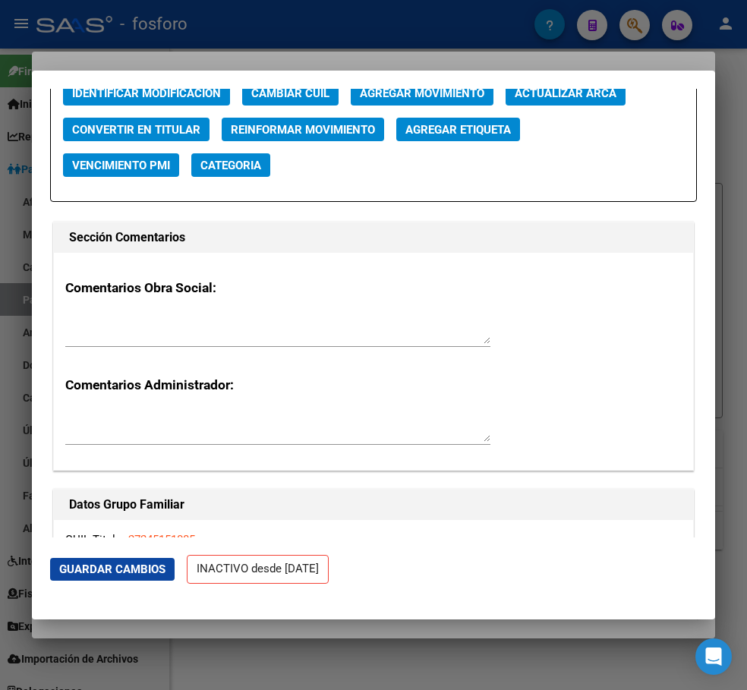
scroll to position [2200, 0]
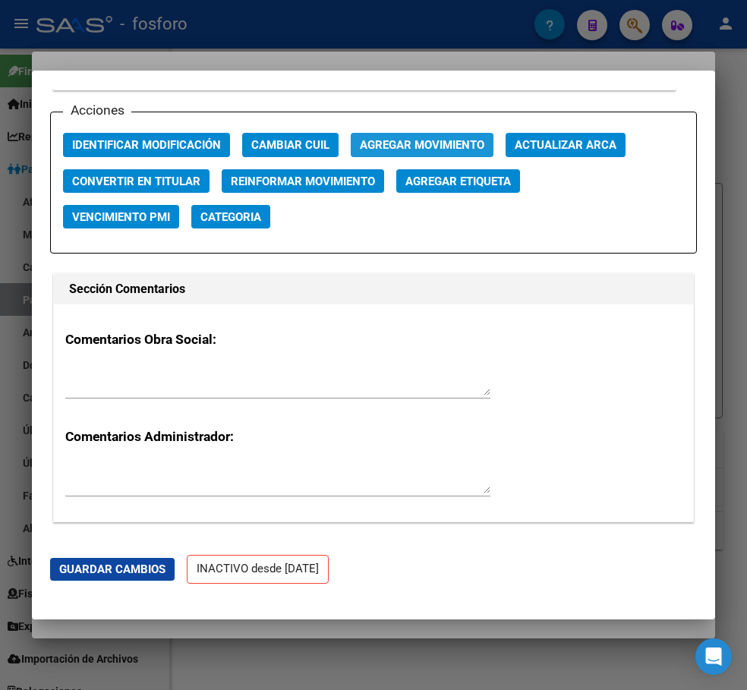
click at [423, 144] on span "Agregar Movimiento" at bounding box center [422, 146] width 124 height 14
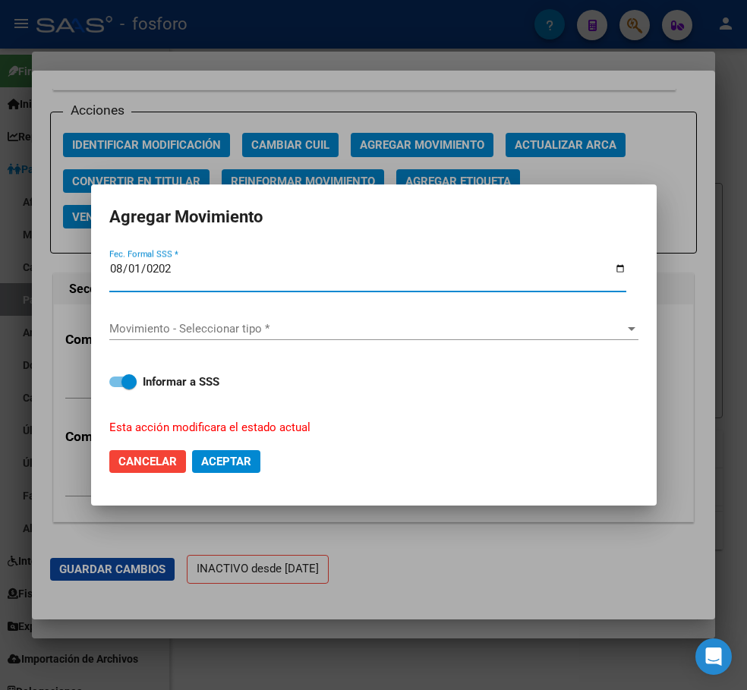
type input "[DATE]"
click at [112, 383] on span at bounding box center [122, 381] width 27 height 11
click at [116, 387] on input "Informar a SSS" at bounding box center [116, 387] width 1 height 1
checkbox input "false"
click at [174, 329] on span "Movimiento - Seleccionar tipo *" at bounding box center [366, 329] width 515 height 14
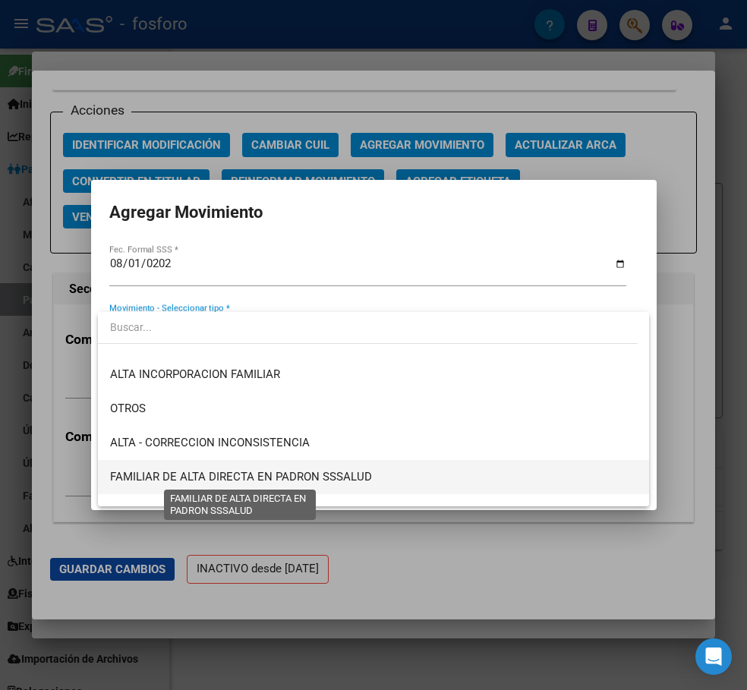
scroll to position [379, 0]
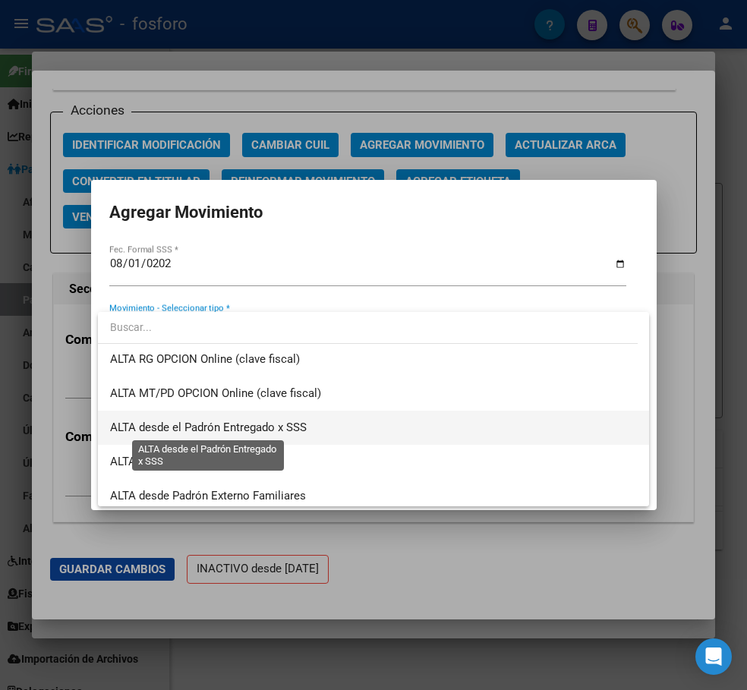
click at [242, 423] on span "ALTA desde el Padrón Entregado x SSS" at bounding box center [208, 427] width 196 height 14
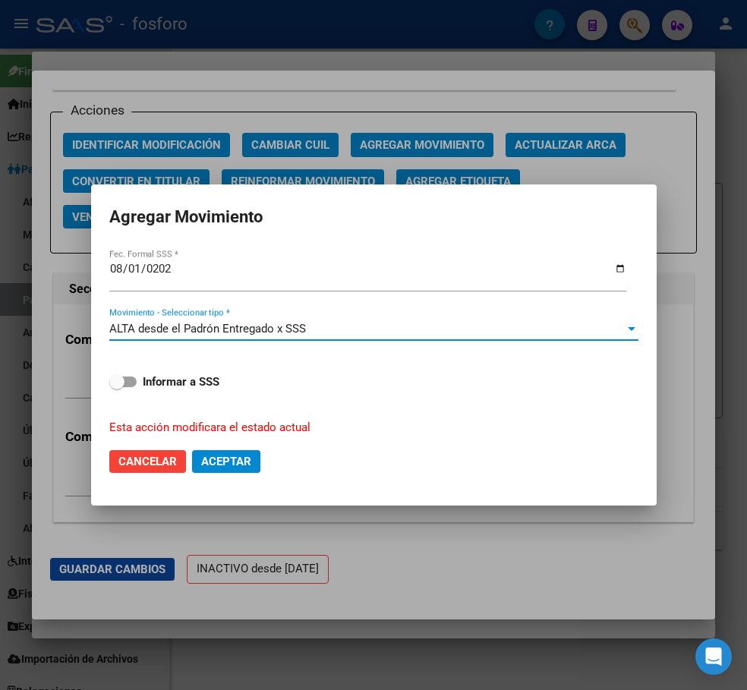
click at [236, 460] on span "Aceptar" at bounding box center [226, 461] width 50 height 14
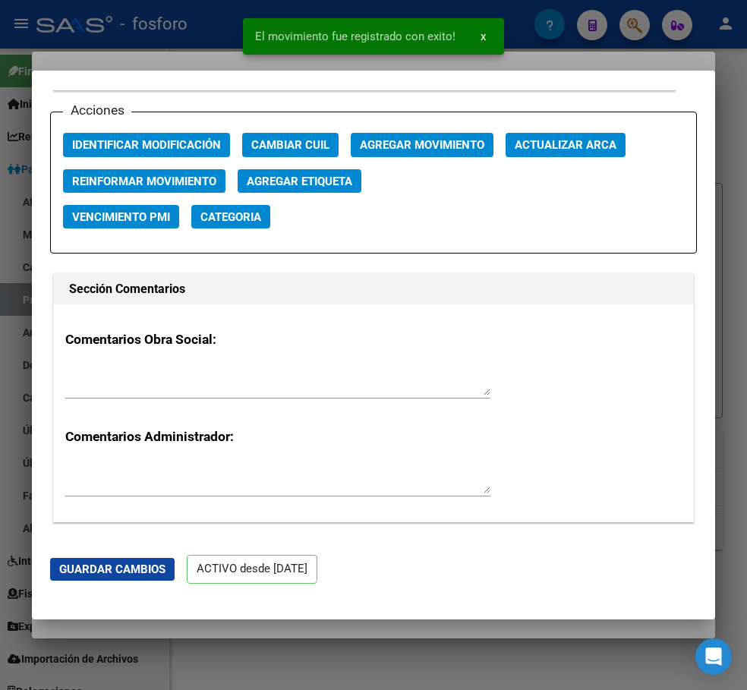
click at [360, 625] on div at bounding box center [373, 345] width 747 height 690
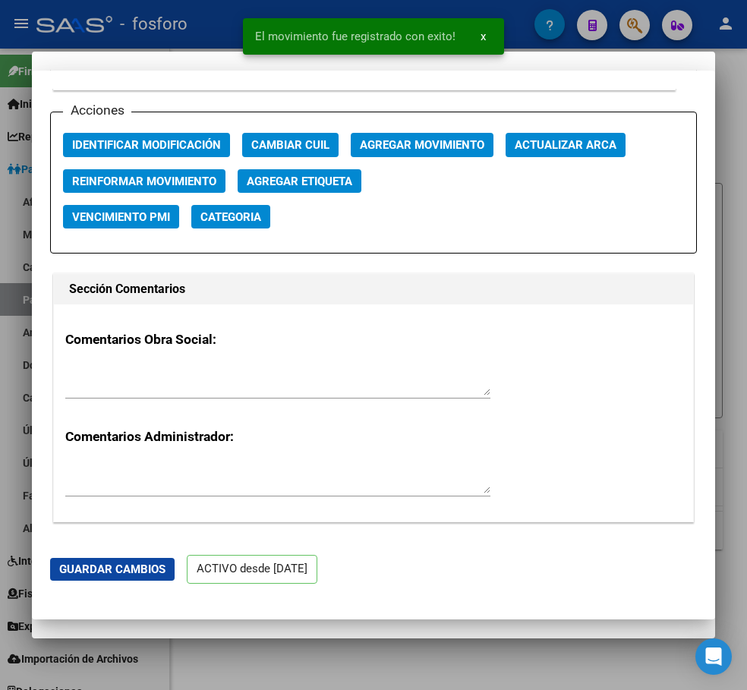
scroll to position [228, 0]
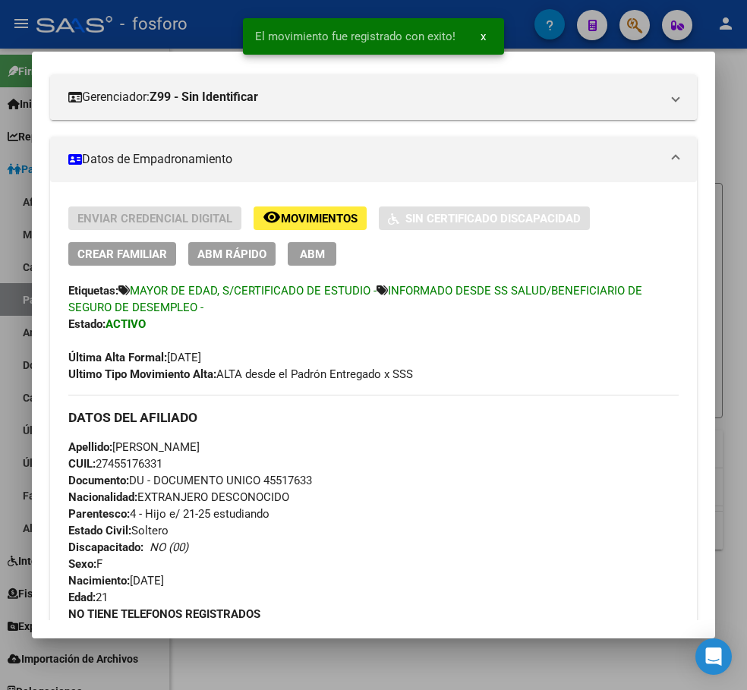
click at [407, 646] on div at bounding box center [373, 345] width 747 height 690
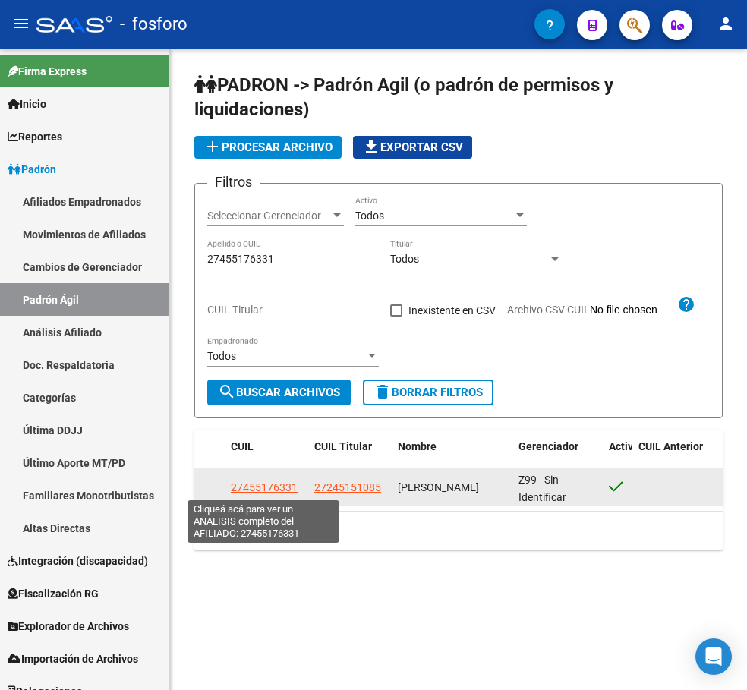
click at [266, 488] on span "27455176331" at bounding box center [264, 487] width 67 height 12
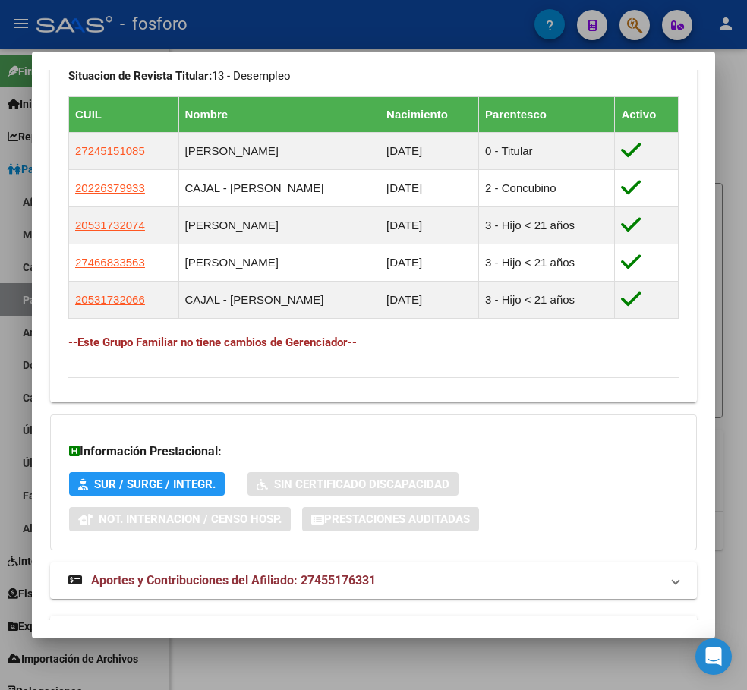
scroll to position [1055, 0]
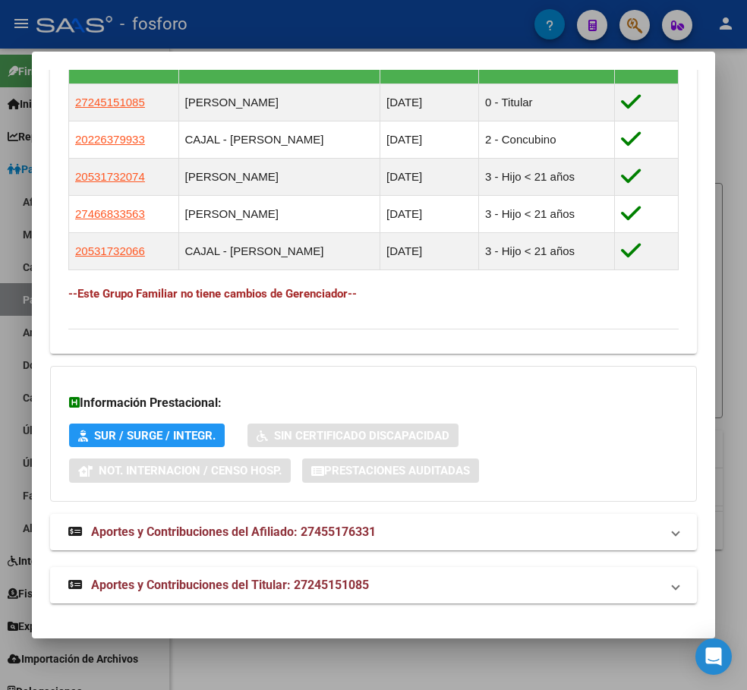
click at [370, 666] on div at bounding box center [373, 345] width 747 height 690
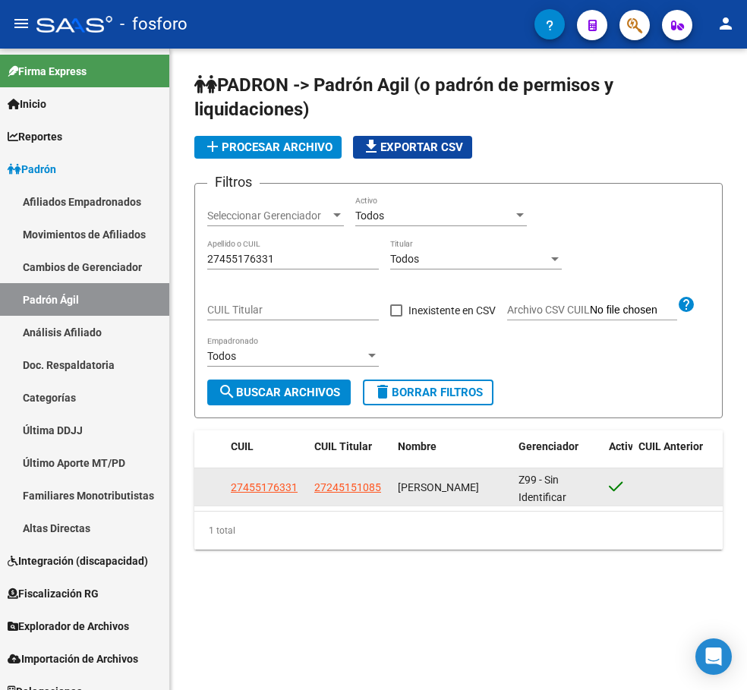
click at [248, 496] on app-link-go-to "27455176331" at bounding box center [264, 487] width 67 height 17
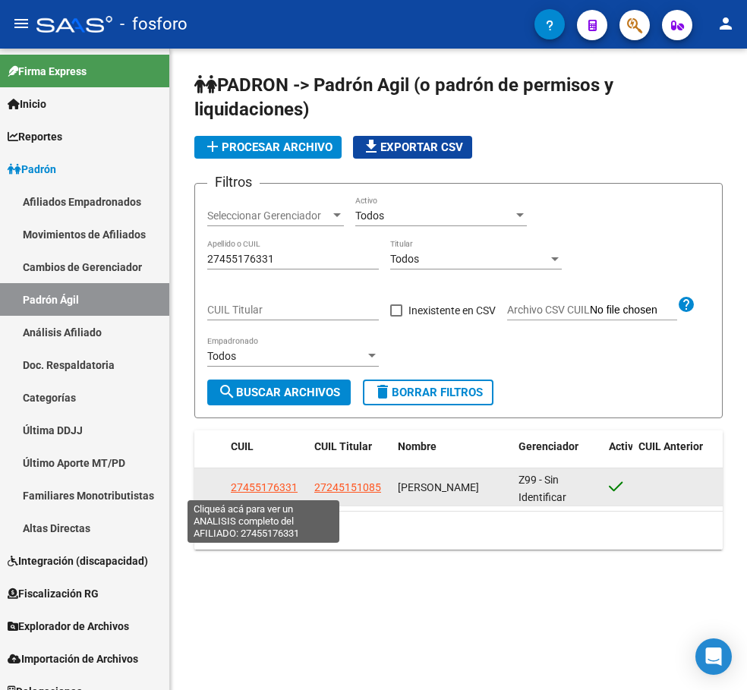
click at [249, 490] on span "27455176331" at bounding box center [264, 487] width 67 height 12
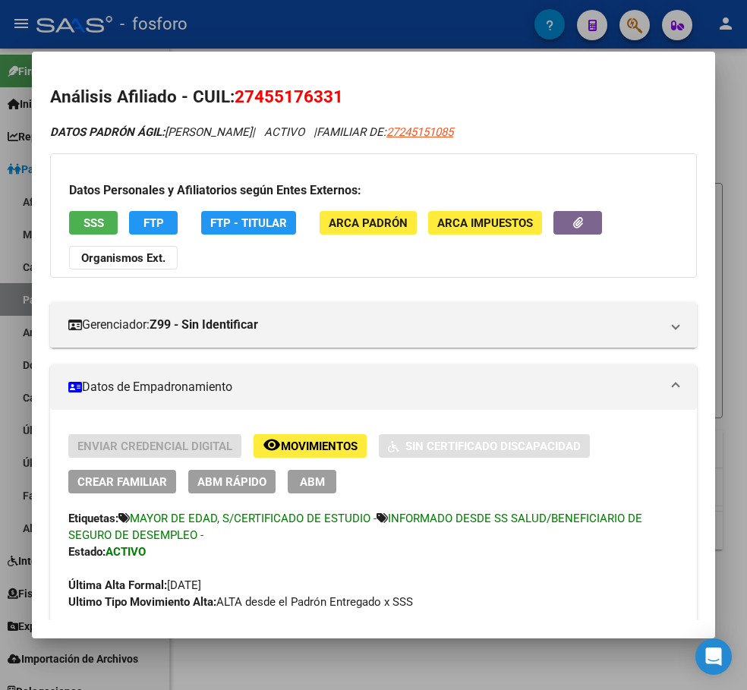
drag, startPoint x: 429, startPoint y: 682, endPoint x: 436, endPoint y: 667, distance: 16.6
click at [430, 681] on div at bounding box center [373, 345] width 747 height 690
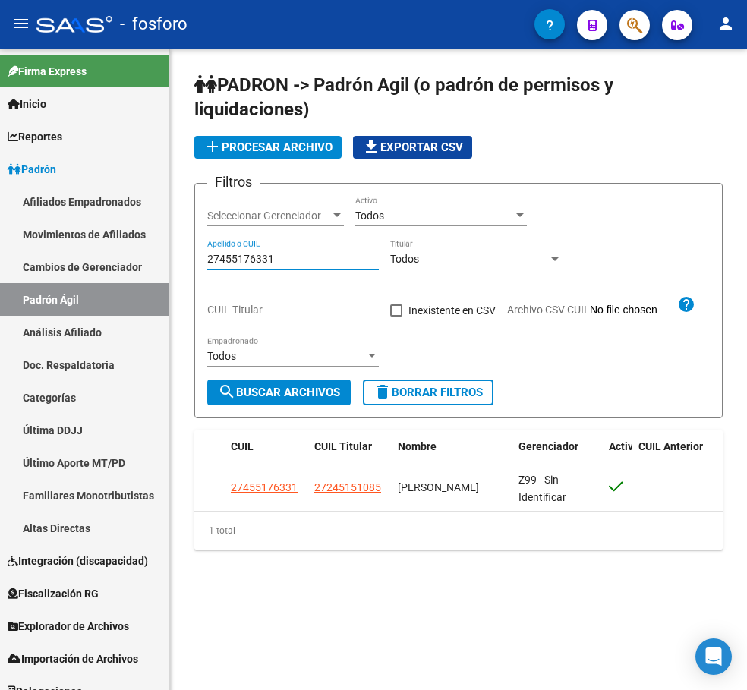
paste input "044269275"
drag, startPoint x: 274, startPoint y: 260, endPoint x: 222, endPoint y: 272, distance: 53.6
click at [156, 260] on mat-sidenav-container "Firma Express Inicio Instructivos Contacto OS Reportes Padrón Traspasos x O.S. …" at bounding box center [373, 369] width 747 height 641
type input "20442692751"
click at [301, 387] on span "search Buscar Archivos" at bounding box center [279, 392] width 122 height 14
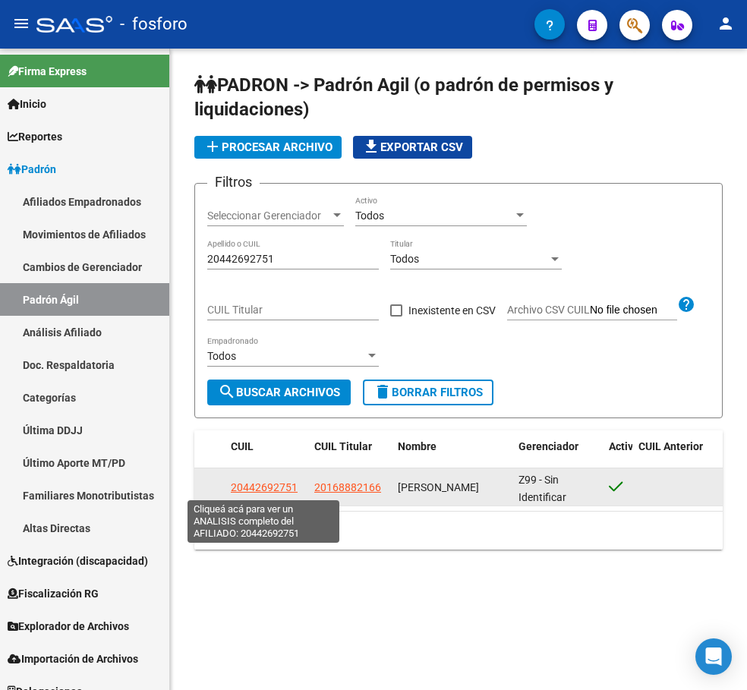
click at [251, 486] on span "20442692751" at bounding box center [264, 487] width 67 height 12
type textarea "20442692751"
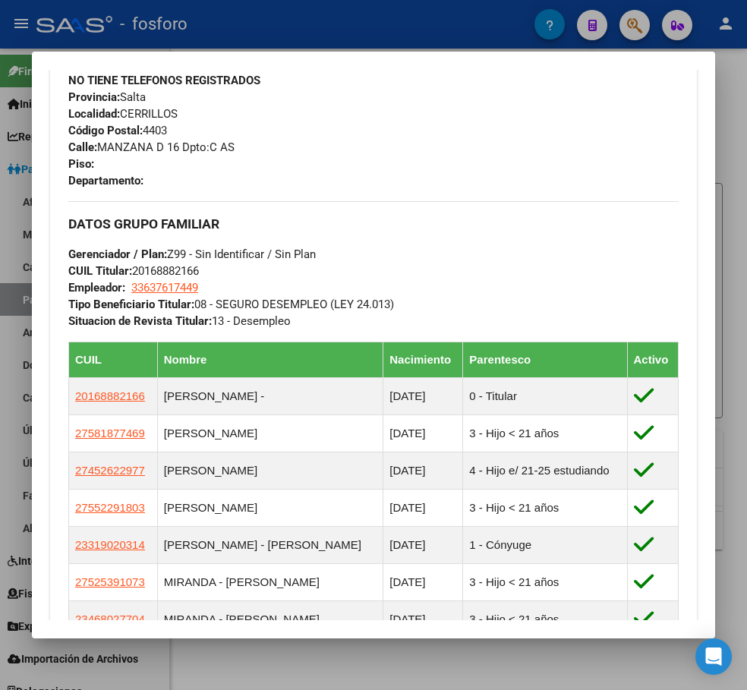
scroll to position [1062, 0]
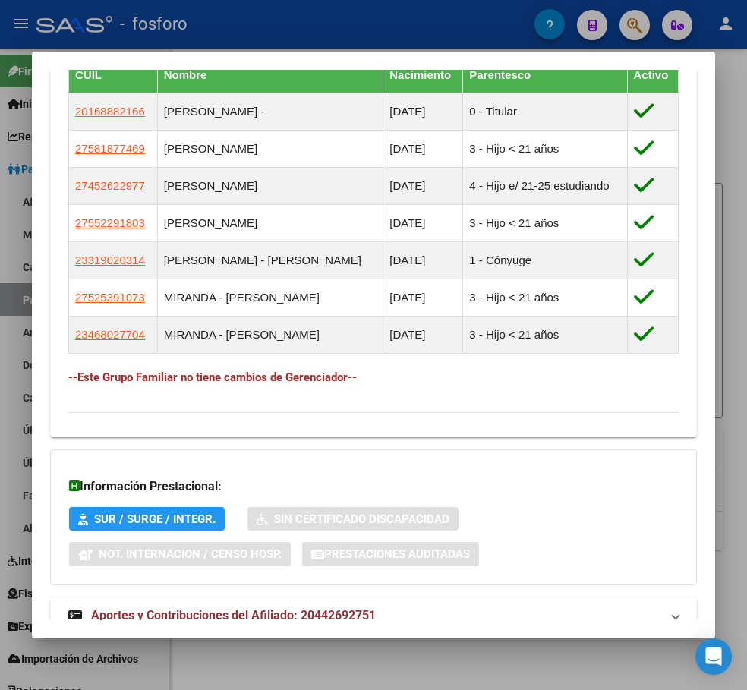
click at [481, 660] on div at bounding box center [373, 345] width 747 height 690
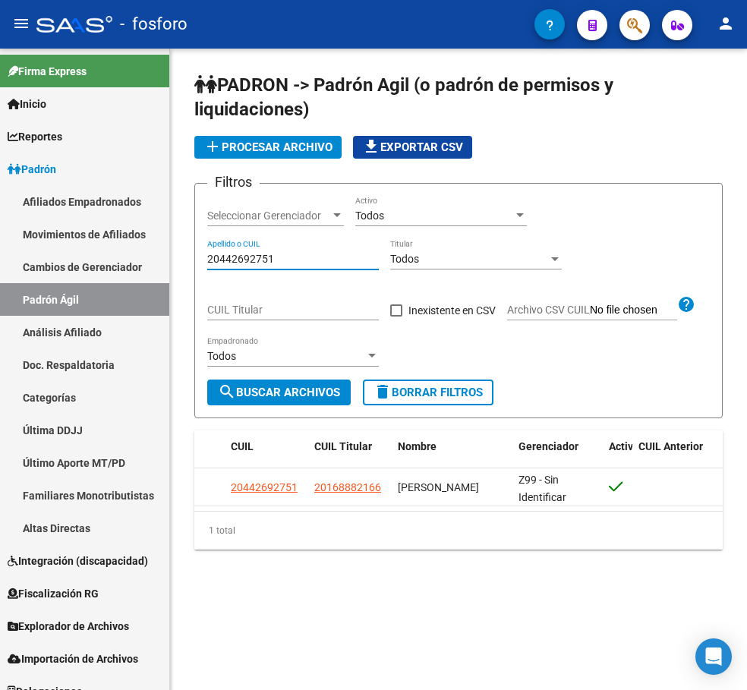
drag, startPoint x: 302, startPoint y: 258, endPoint x: 176, endPoint y: 258, distance: 125.9
click at [176, 258] on div "PADRON -> Padrón Agil ([PERSON_NAME] de permisos y liquidaciones) add Procesar …" at bounding box center [458, 323] width 577 height 549
paste input "41005272"
type input "27410052720"
click at [283, 394] on span "search Buscar Archivos" at bounding box center [279, 392] width 122 height 14
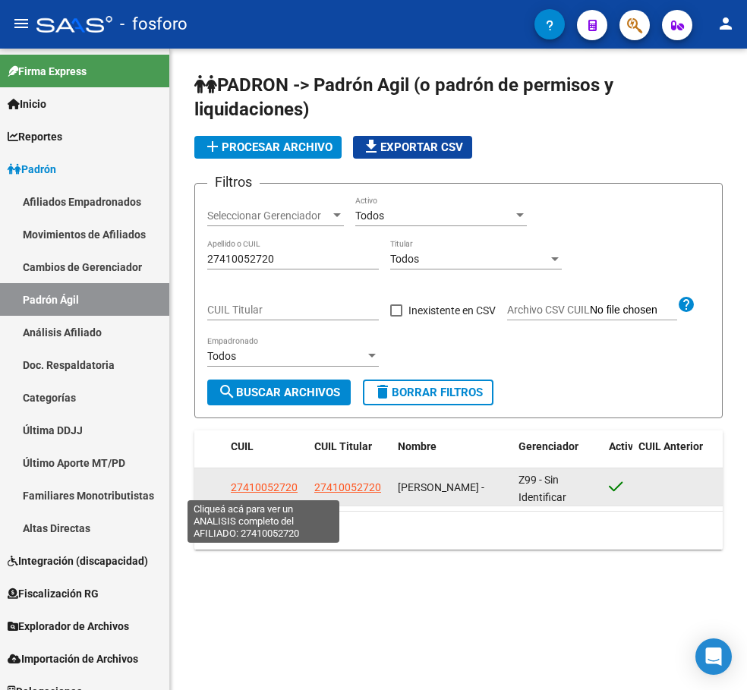
click at [255, 491] on span "27410052720" at bounding box center [264, 487] width 67 height 12
type textarea "27410052720"
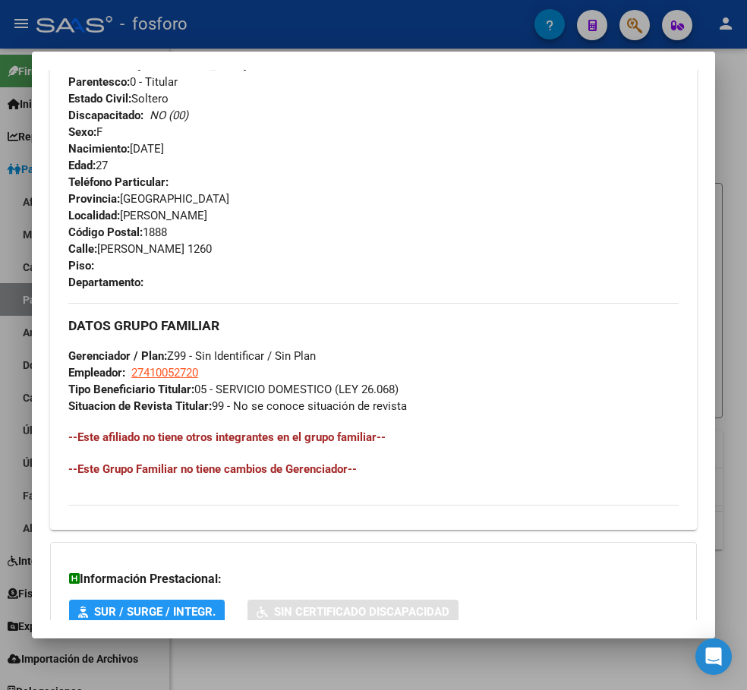
scroll to position [549, 0]
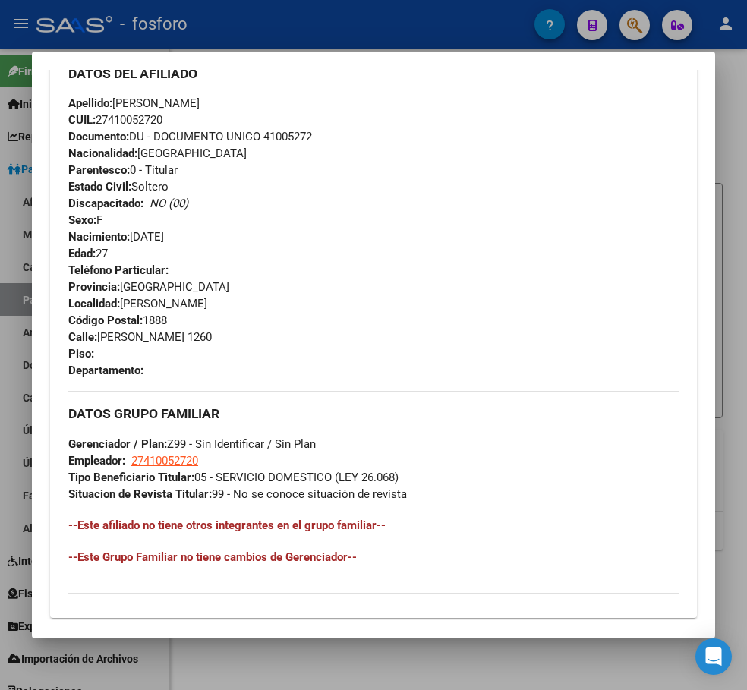
click at [350, 667] on div at bounding box center [373, 345] width 747 height 690
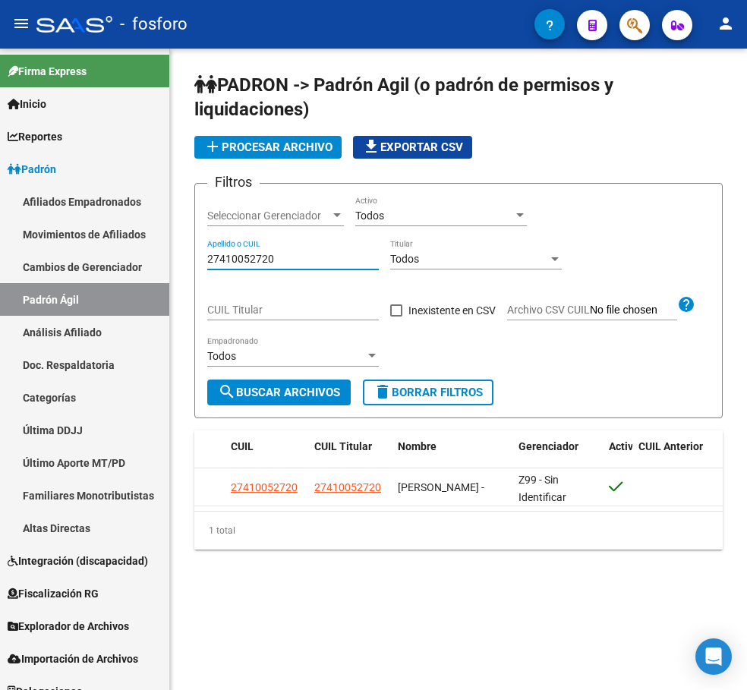
drag, startPoint x: 289, startPoint y: 261, endPoint x: 207, endPoint y: 261, distance: 81.9
click at [207, 261] on input "27410052720" at bounding box center [292, 259] width 171 height 13
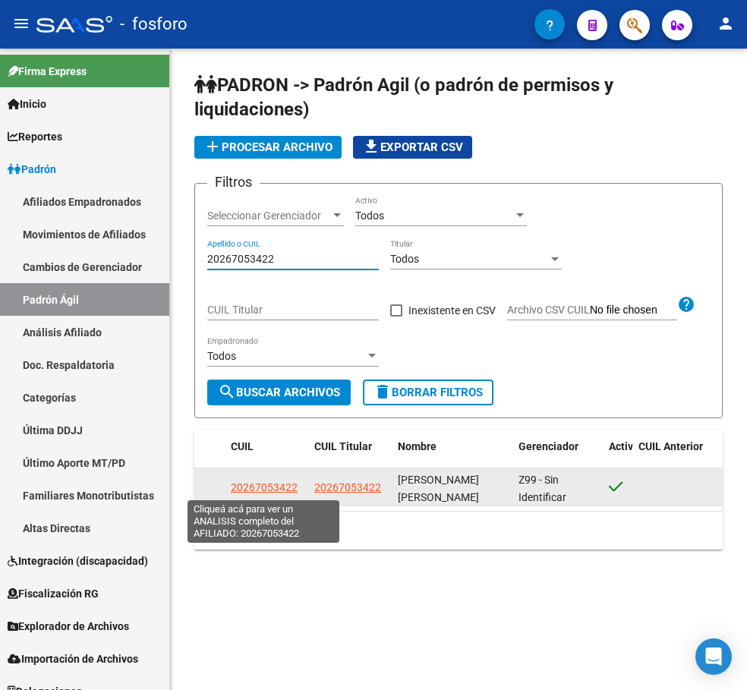
type input "20267053422"
click at [278, 489] on span "20267053422" at bounding box center [264, 487] width 67 height 12
type textarea "20267053422"
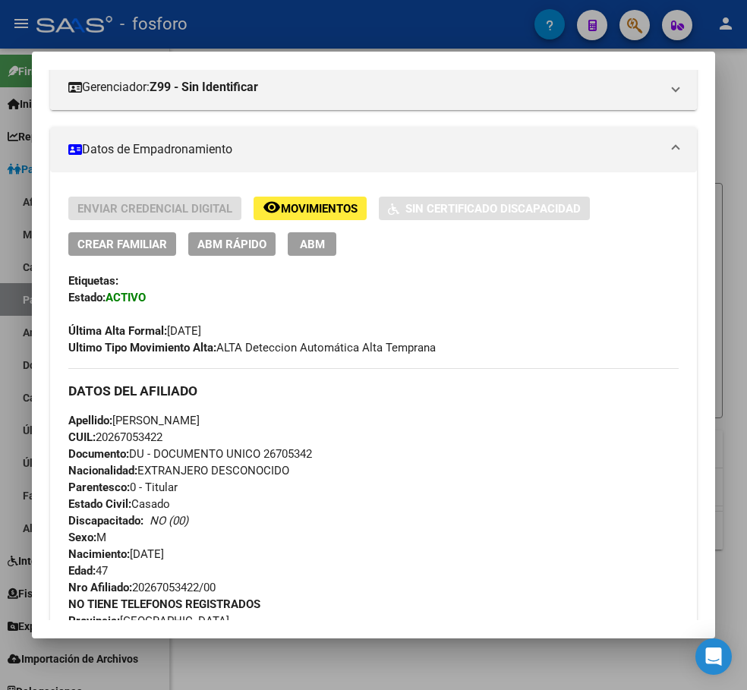
scroll to position [0, 0]
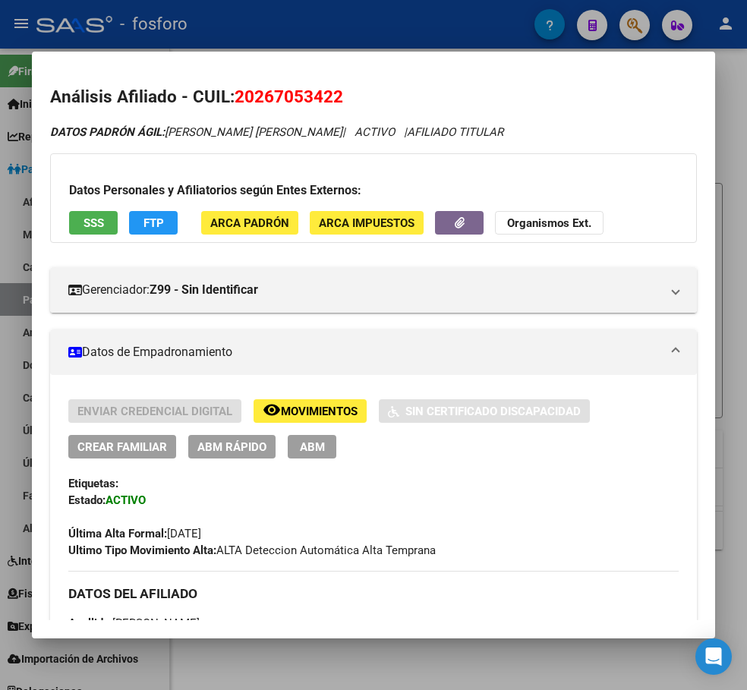
click at [314, 411] on span "Movimientos" at bounding box center [319, 411] width 77 height 14
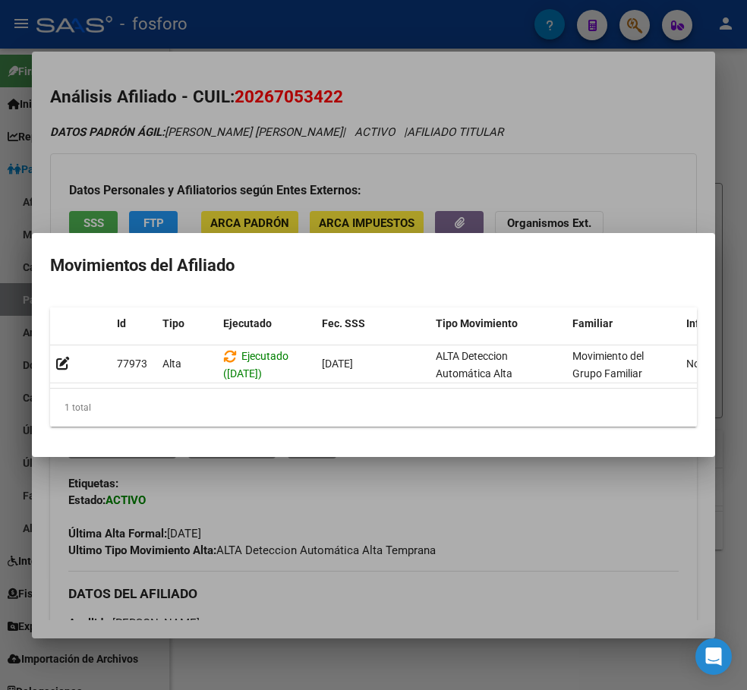
click at [480, 665] on div at bounding box center [373, 345] width 747 height 690
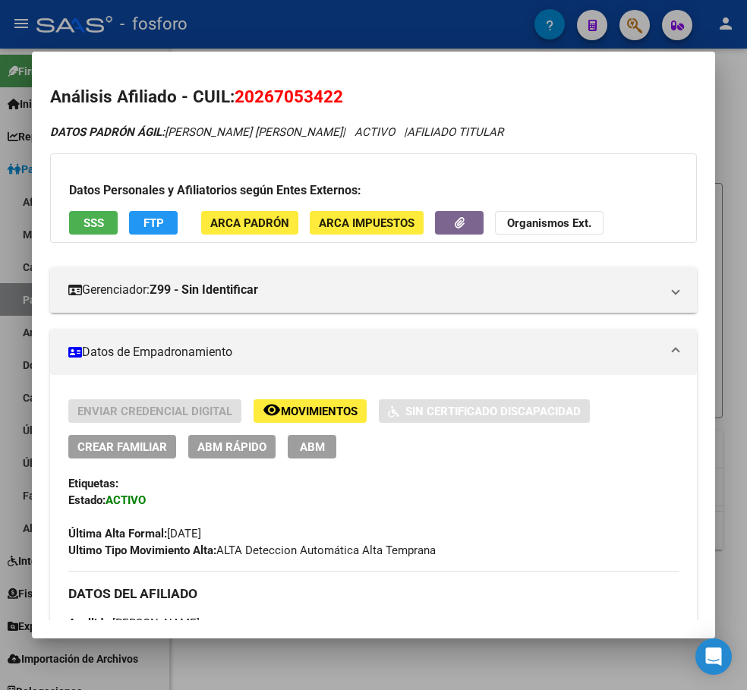
click at [471, 651] on div at bounding box center [373, 345] width 747 height 690
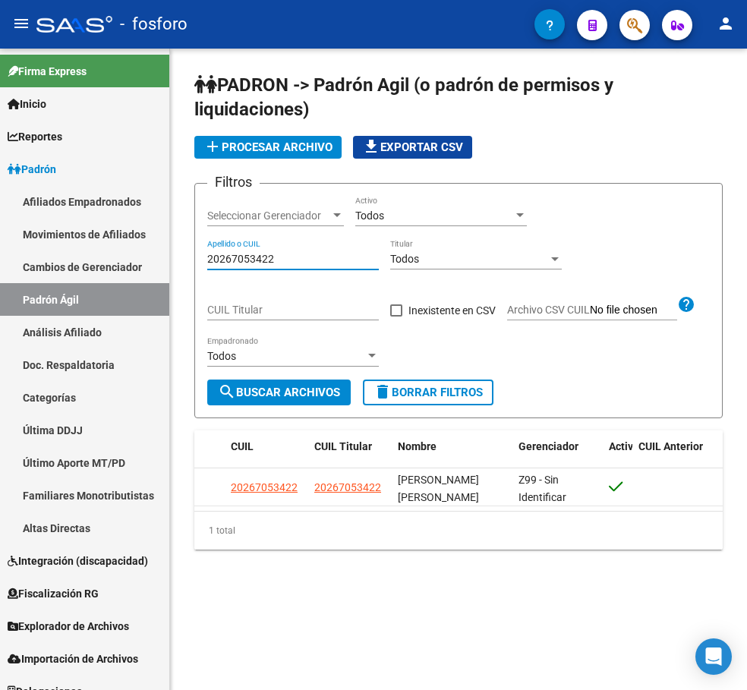
drag, startPoint x: 243, startPoint y: 260, endPoint x: 200, endPoint y: 262, distance: 42.5
click at [200, 262] on form "Filtros Seleccionar Gerenciador Seleccionar Gerenciador Todos Activo 2026705342…" at bounding box center [458, 300] width 528 height 235
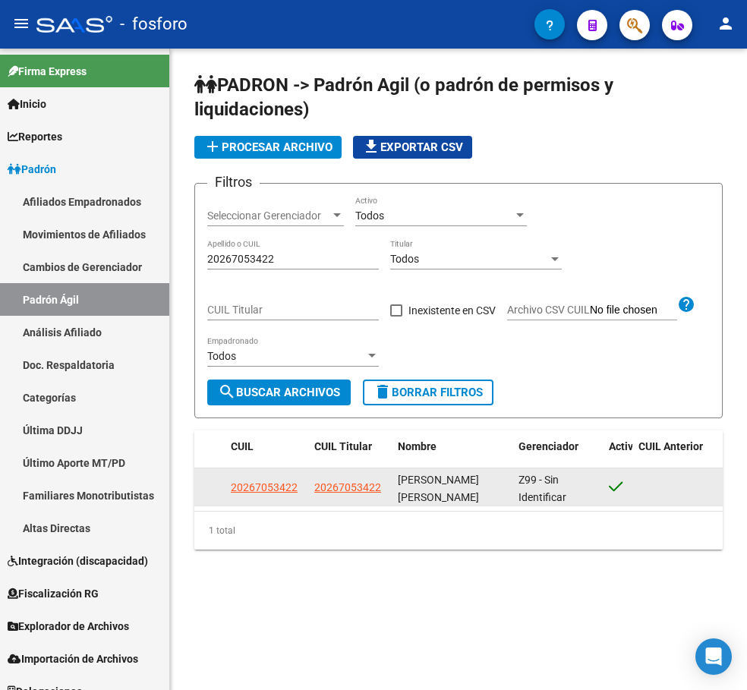
drag, startPoint x: 226, startPoint y: 487, endPoint x: 312, endPoint y: 489, distance: 85.7
click at [312, 489] on div "20267053422 20267053422 [PERSON_NAME] [PERSON_NAME] Z99 - Sin Identificar" at bounding box center [458, 487] width 528 height 38
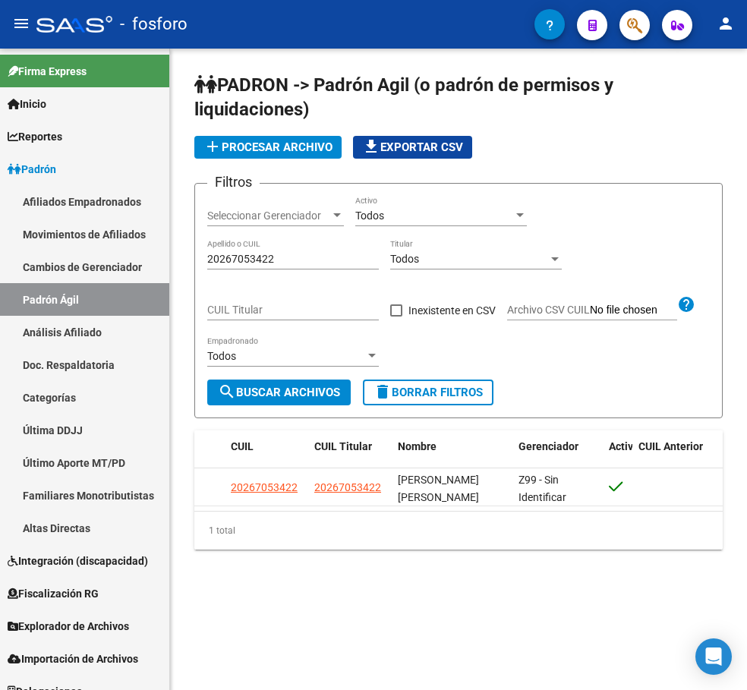
copy span "20267053422"
drag, startPoint x: 297, startPoint y: 256, endPoint x: 186, endPoint y: 262, distance: 111.0
click at [186, 262] on div "PADRON -> Padrón Agil ([PERSON_NAME] de permisos y liquidaciones) add Procesar …" at bounding box center [458, 323] width 577 height 549
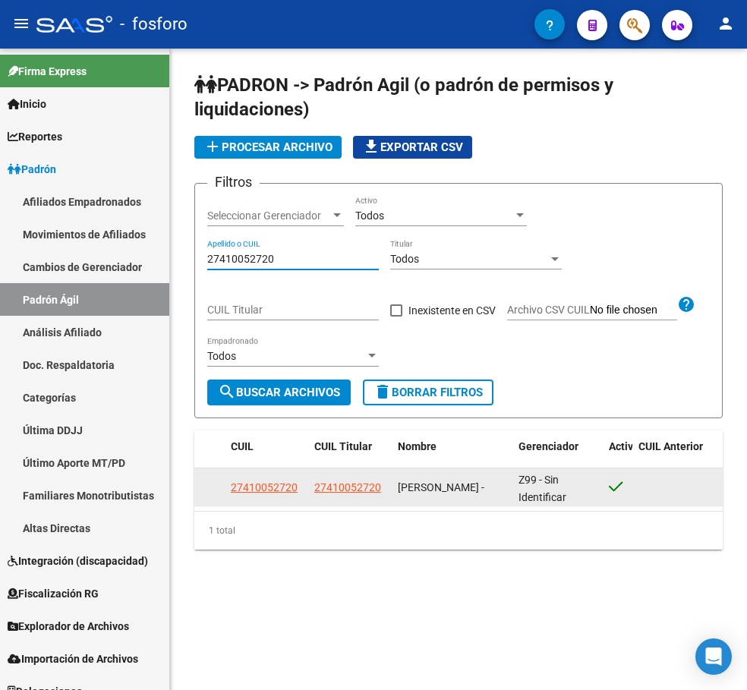
type input "27410052720"
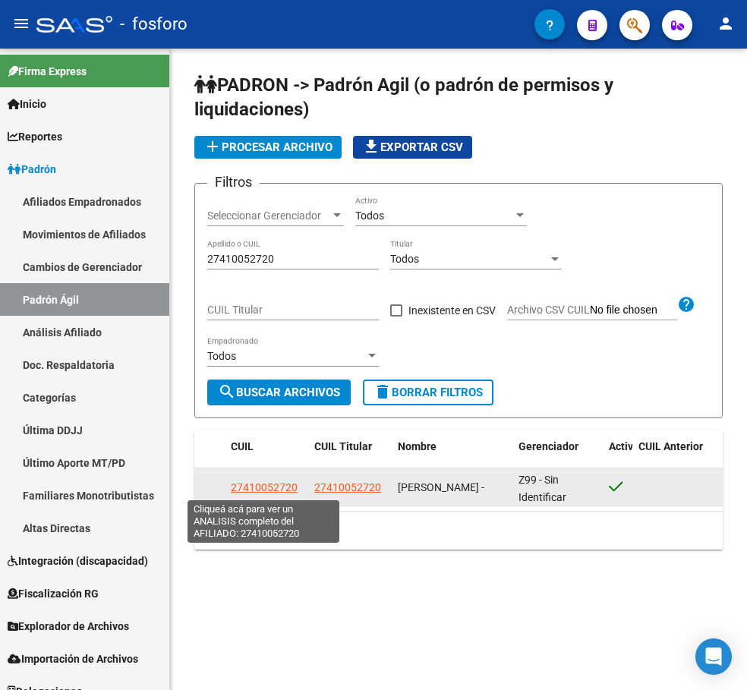
click at [272, 485] on span "27410052720" at bounding box center [264, 487] width 67 height 12
type textarea "27410052720"
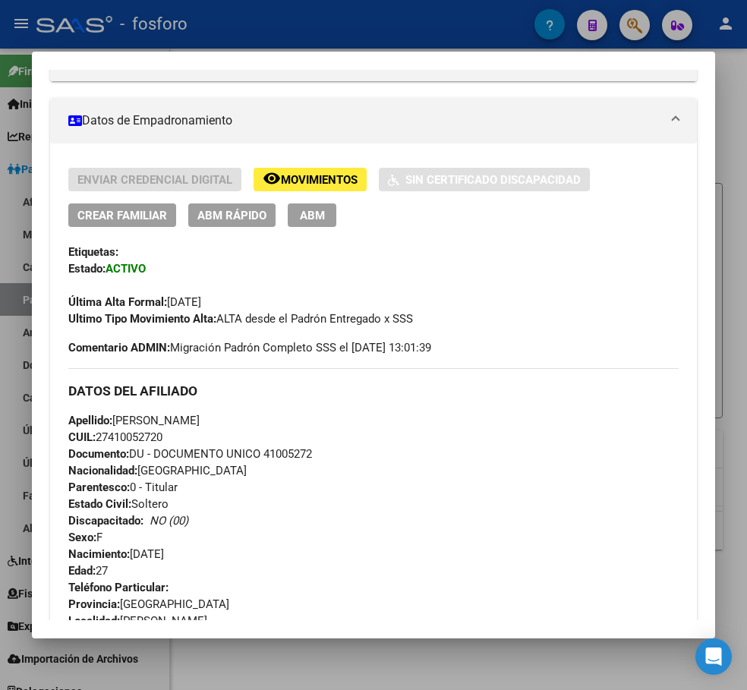
scroll to position [379, 0]
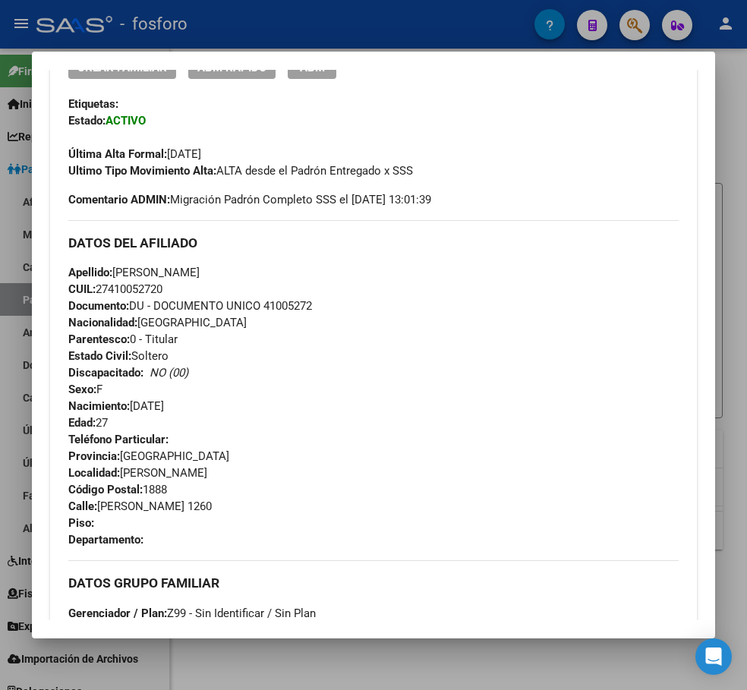
click at [505, 666] on div at bounding box center [373, 345] width 747 height 690
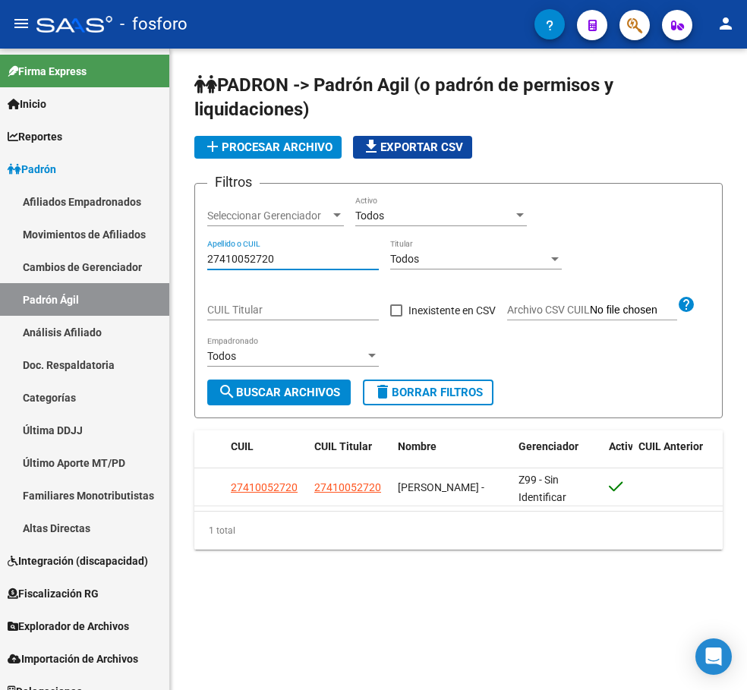
drag, startPoint x: 288, startPoint y: 253, endPoint x: 184, endPoint y: 270, distance: 105.4
click at [184, 270] on div "PADRON -> Padrón Agil ([PERSON_NAME] de permisos y liquidaciones) add Procesar …" at bounding box center [458, 323] width 577 height 549
type input "20319797522"
click at [294, 385] on button "search Buscar Archivos" at bounding box center [278, 392] width 143 height 26
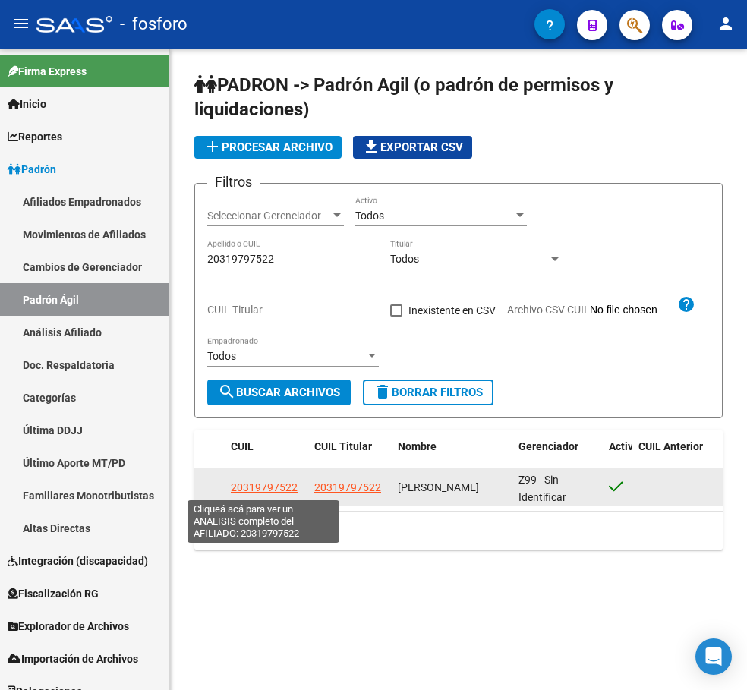
click at [255, 488] on span "20319797522" at bounding box center [264, 487] width 67 height 12
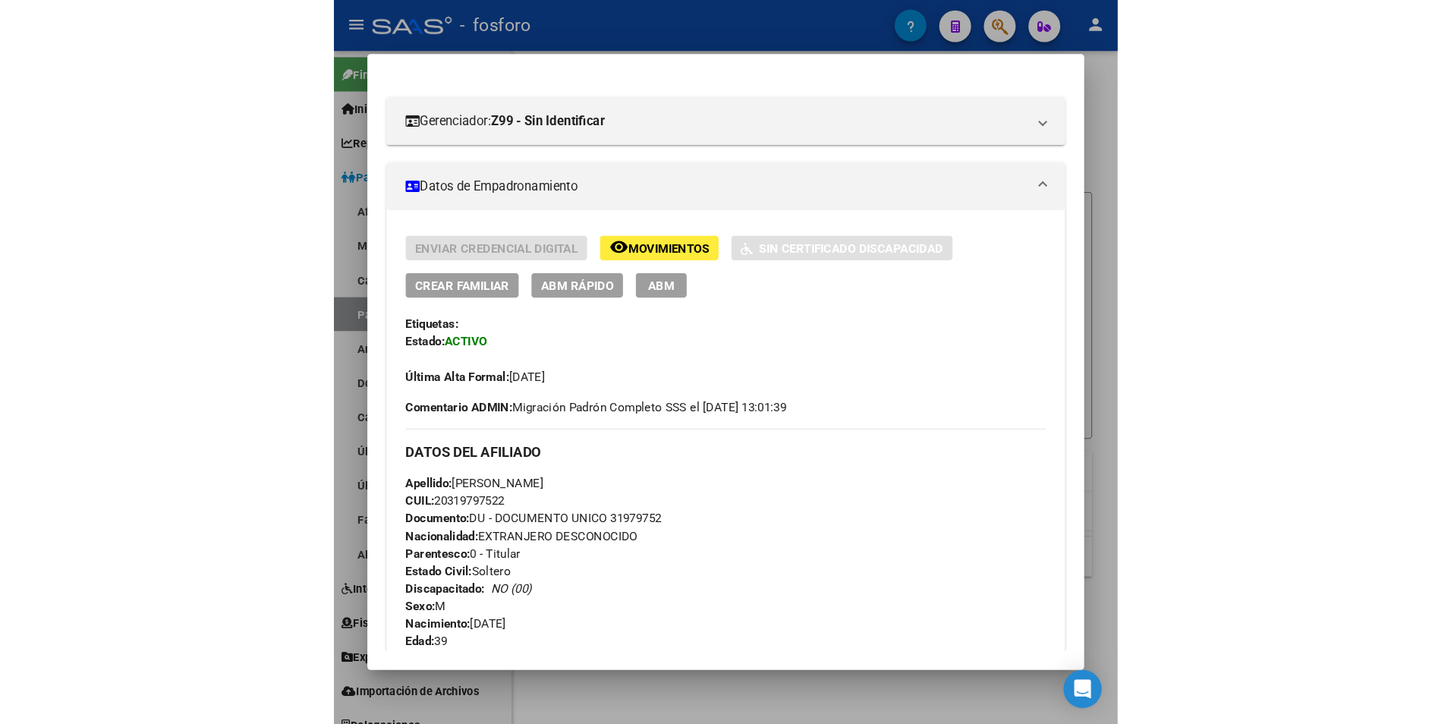
scroll to position [0, 0]
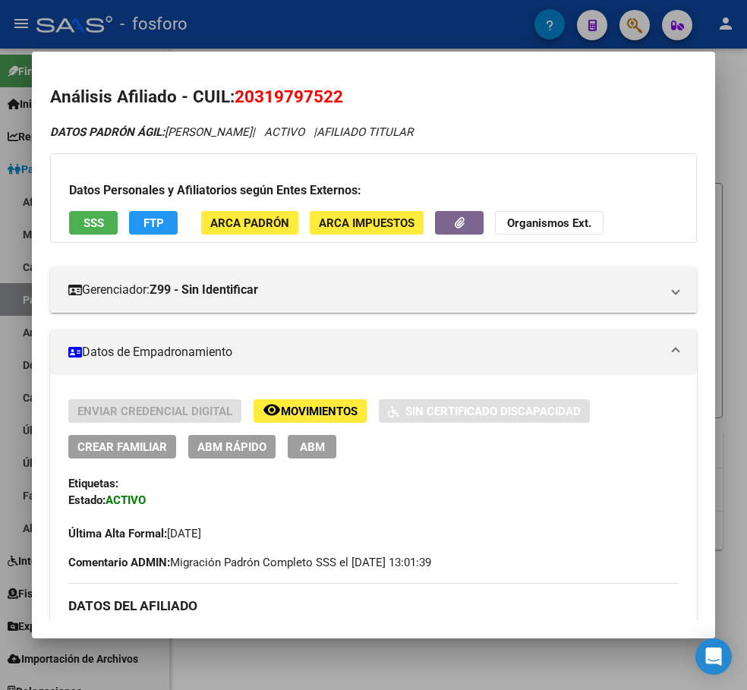
drag, startPoint x: 235, startPoint y: 96, endPoint x: 350, endPoint y: 96, distance: 114.6
click at [350, 96] on h2 "Análisis Afiliado - CUIL: 20319797522" at bounding box center [373, 97] width 646 height 26
copy span "20319797522"
click at [460, 665] on div at bounding box center [373, 345] width 747 height 690
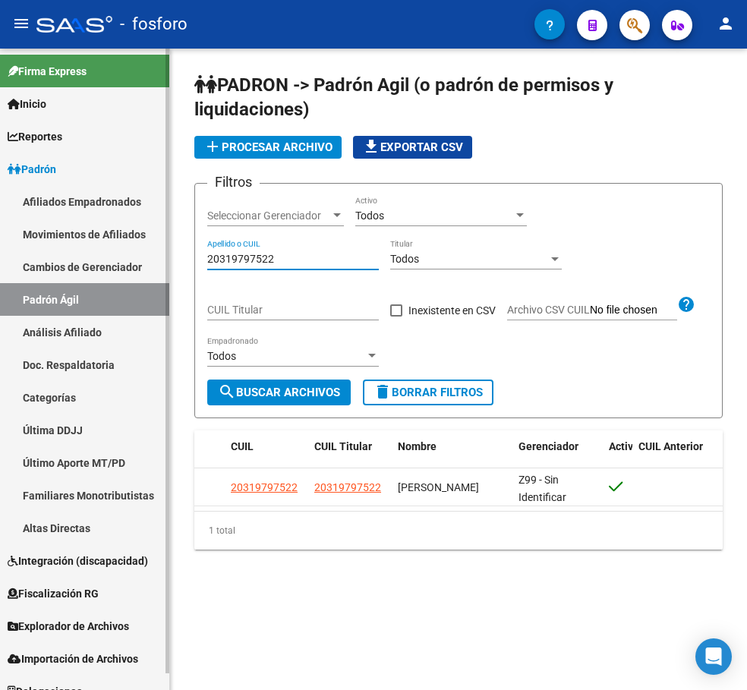
drag, startPoint x: 174, startPoint y: 263, endPoint x: 137, endPoint y: 263, distance: 37.9
click at [140, 263] on mat-sidenav-container "Firma Express Inicio Instructivos Contacto OS Reportes Padrón Traspasos x O.S. …" at bounding box center [373, 369] width 747 height 641
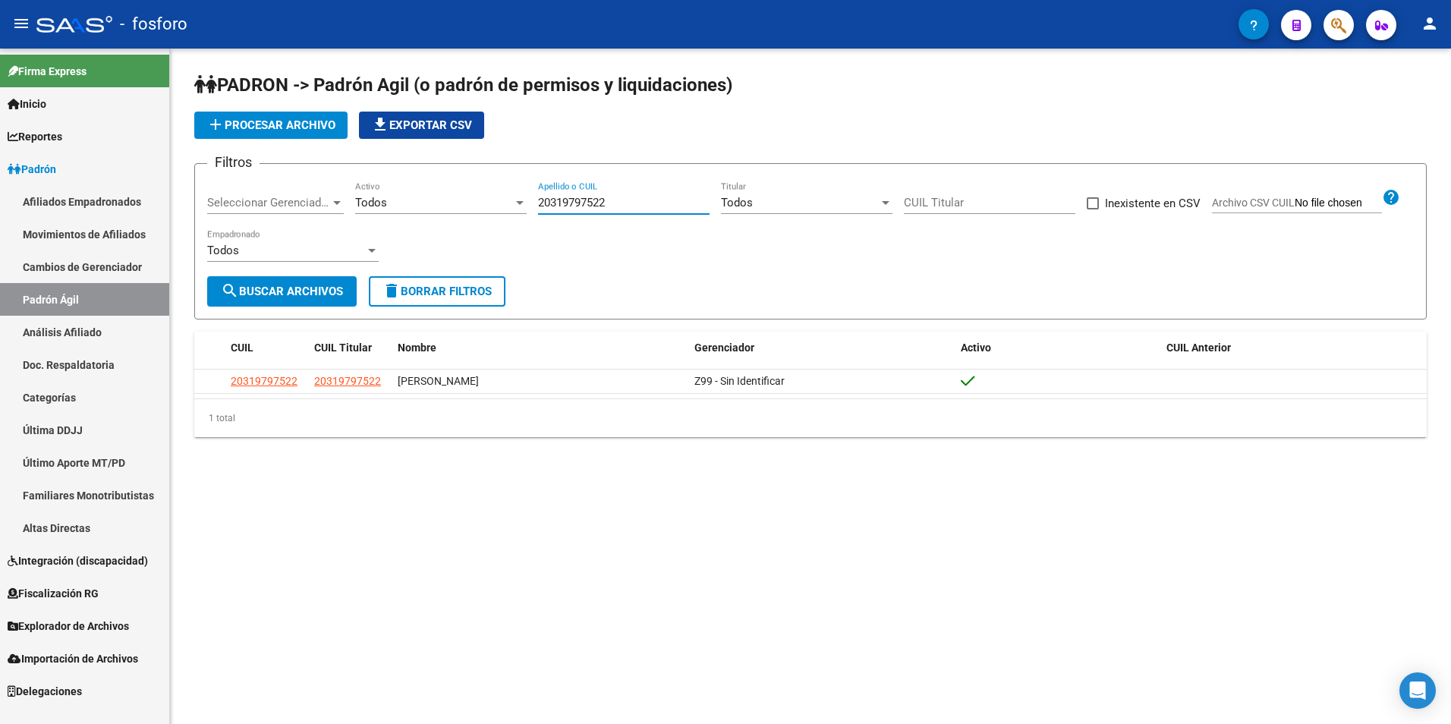
click at [66, 624] on span "Explorador de Archivos" at bounding box center [68, 626] width 121 height 17
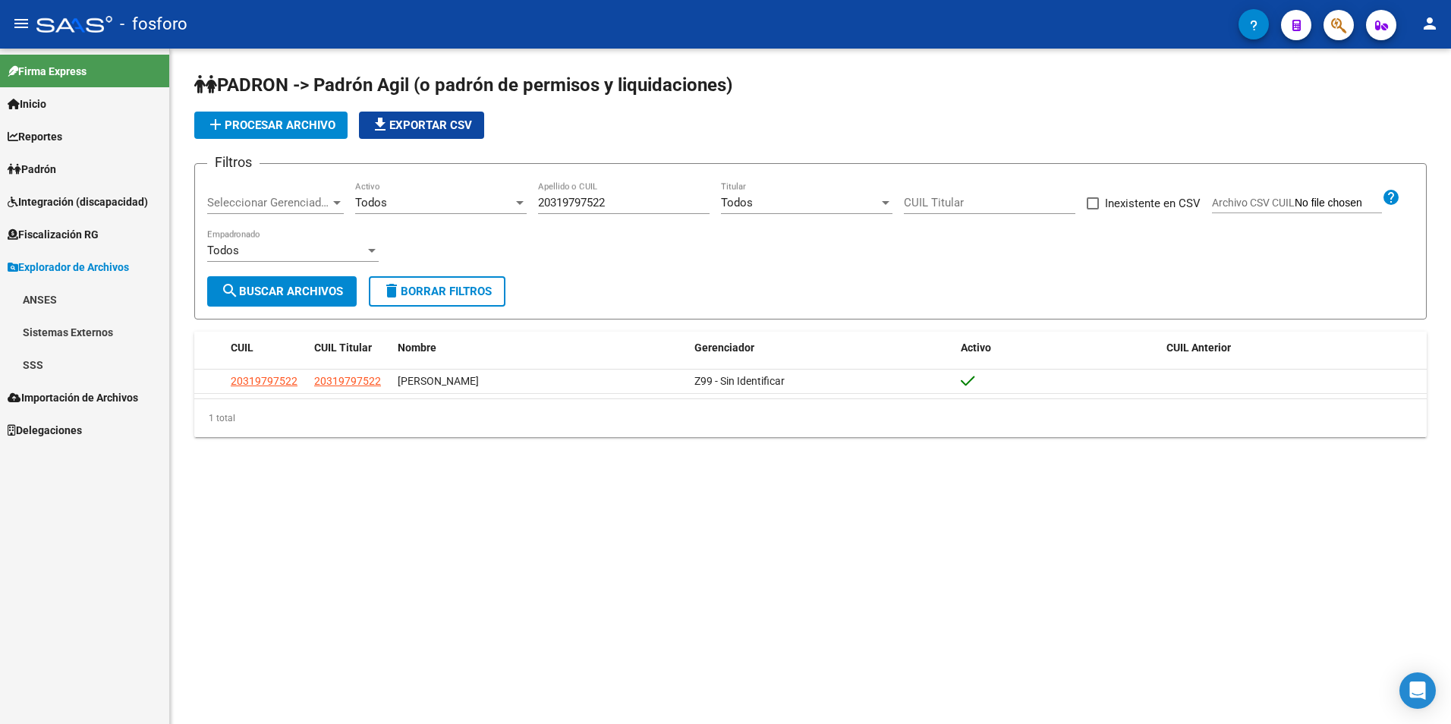
click at [59, 360] on link "SSS" at bounding box center [84, 364] width 169 height 33
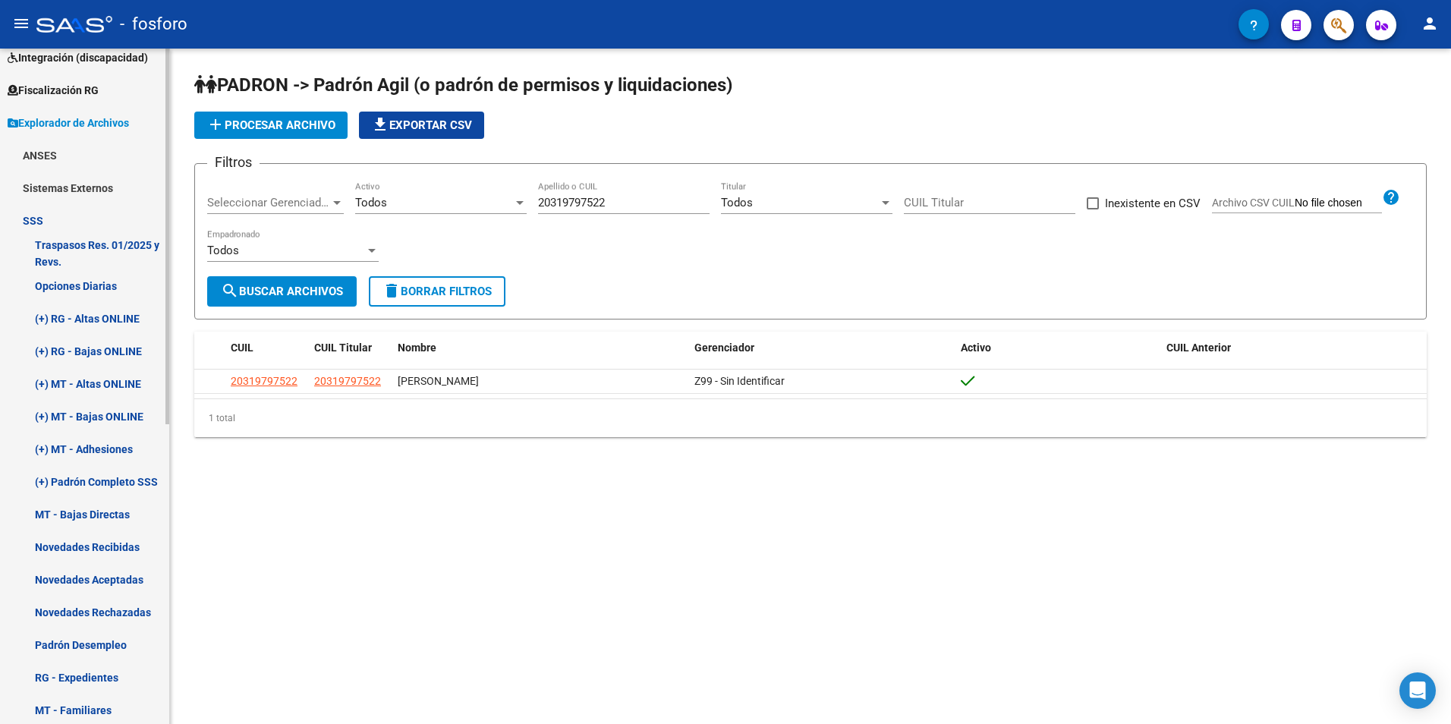
scroll to position [152, 0]
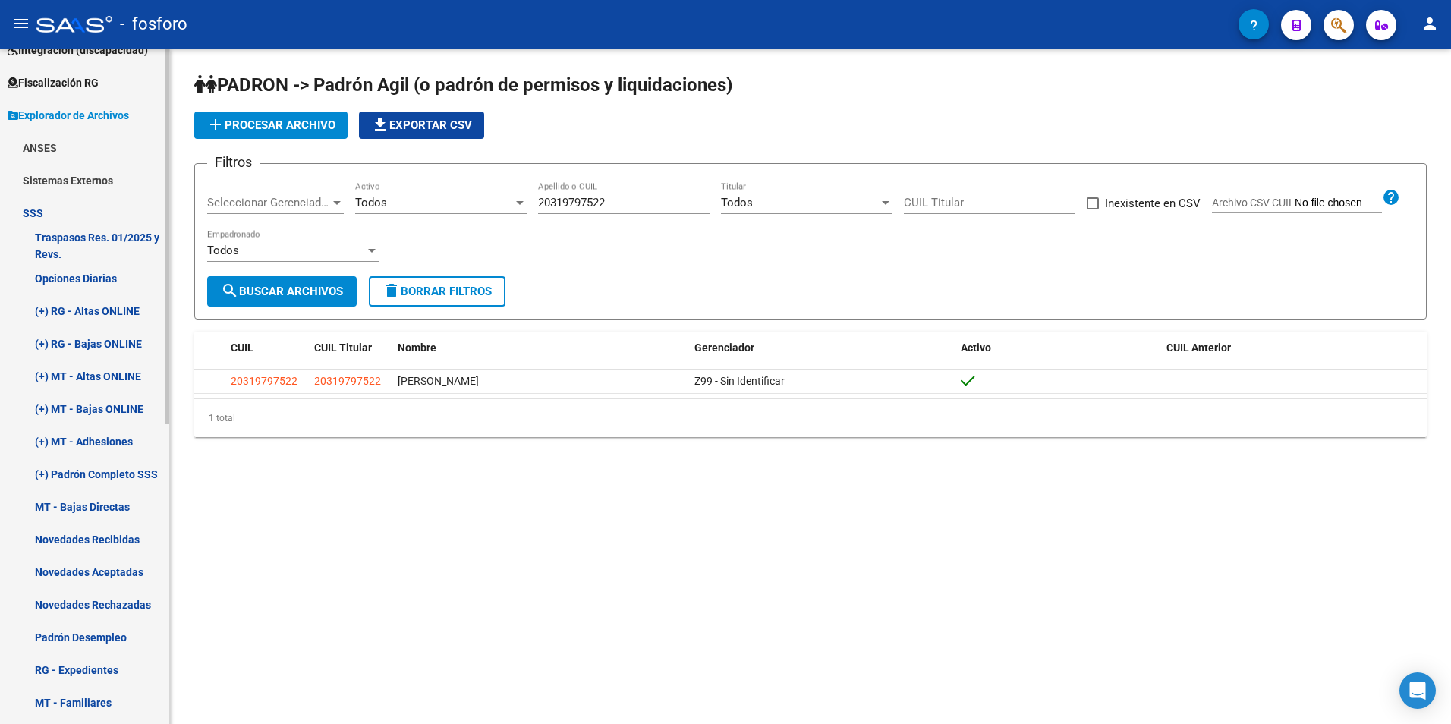
click at [108, 599] on link "Novedades Rechazadas" at bounding box center [84, 604] width 169 height 33
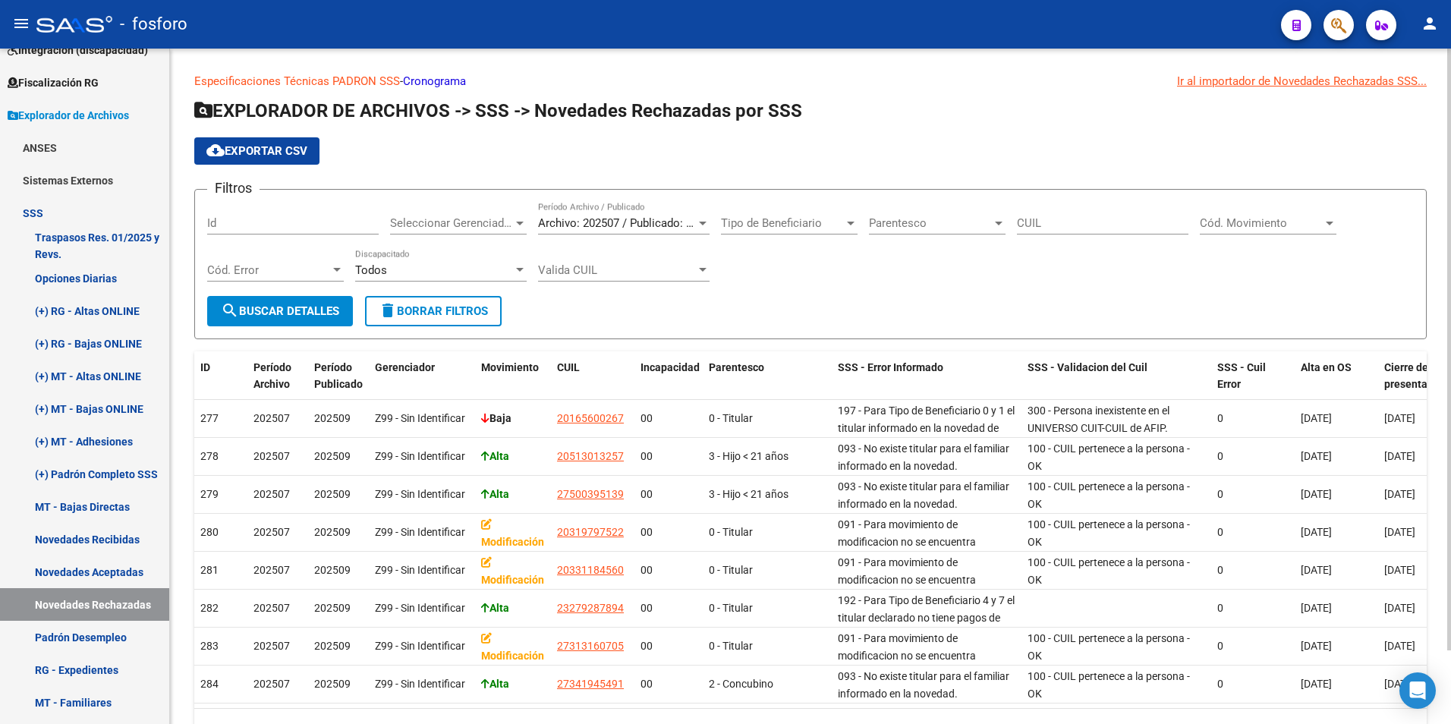
click at [706, 225] on div at bounding box center [703, 224] width 8 height 4
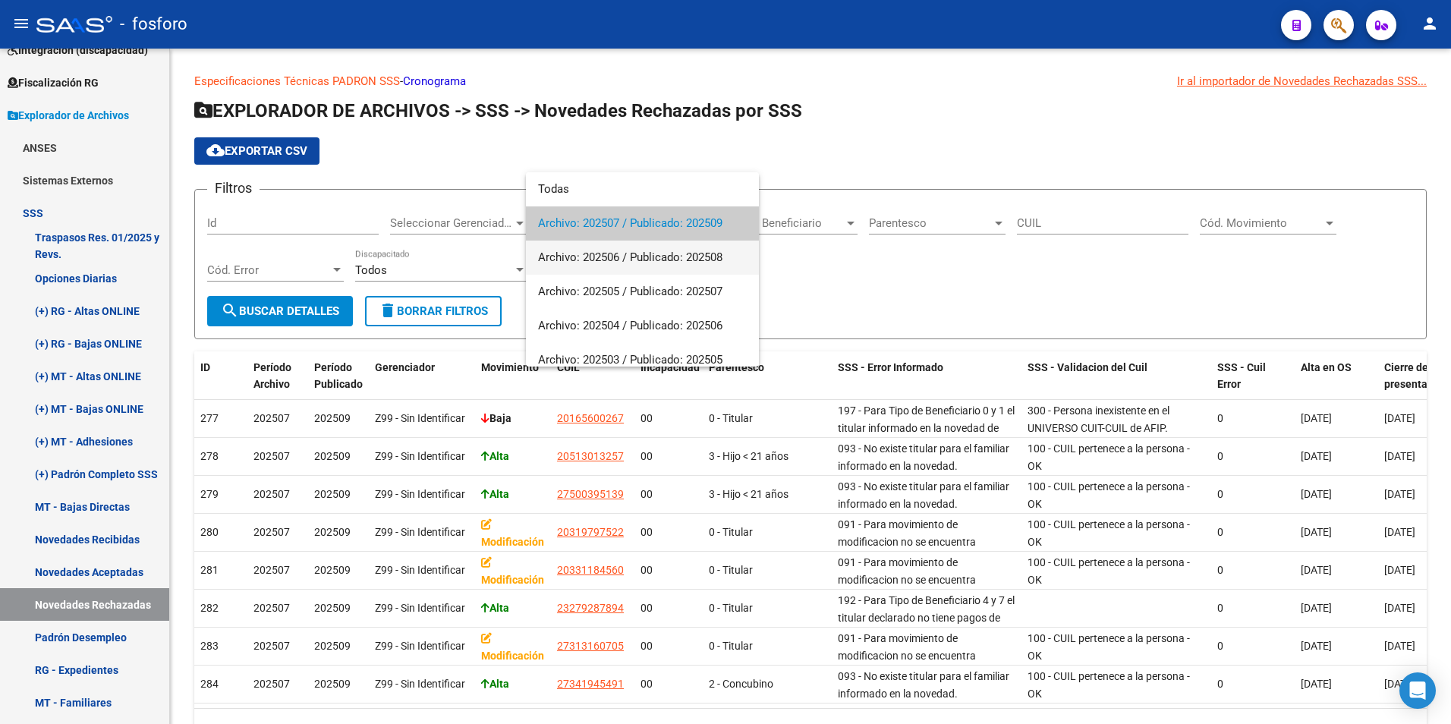
click at [630, 257] on span "Archivo: 202506 / Publicado: 202508" at bounding box center [642, 257] width 209 height 34
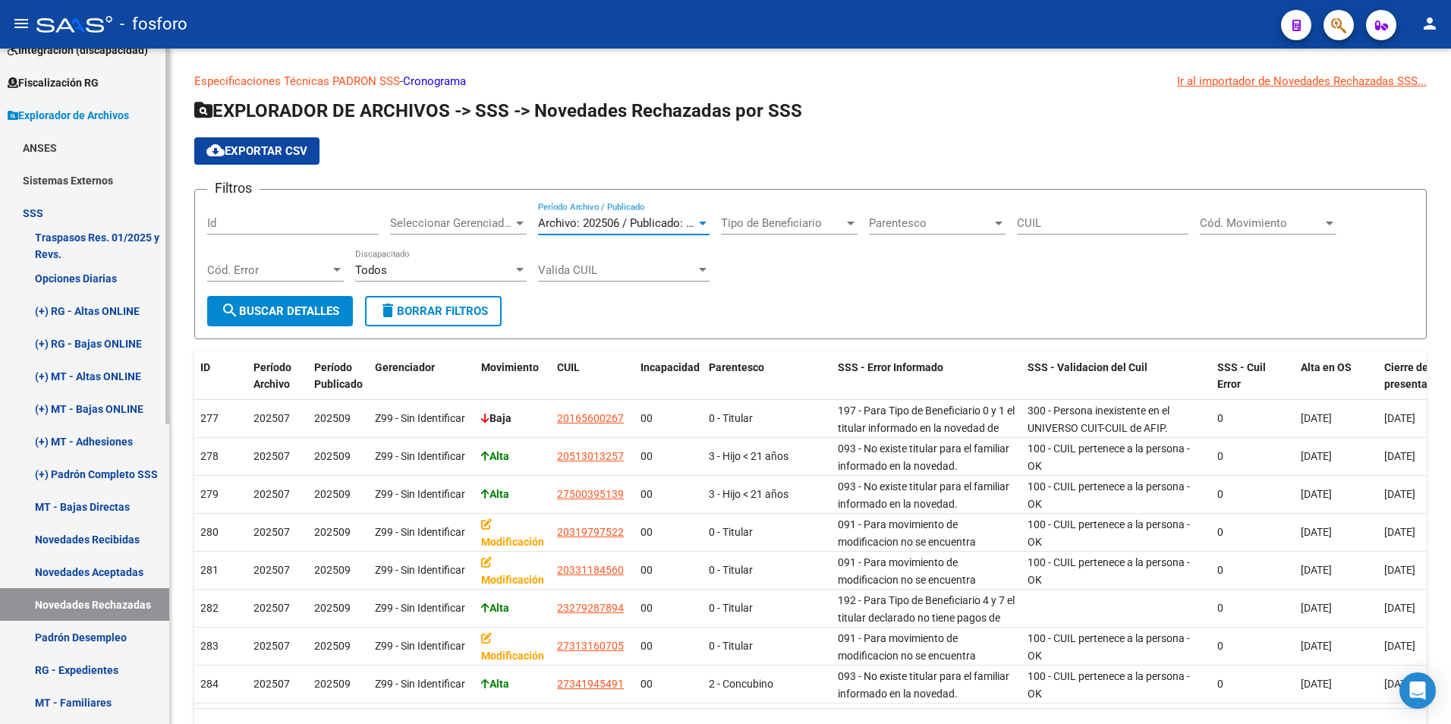
click at [103, 535] on link "Novedades Recibidas" at bounding box center [84, 539] width 169 height 33
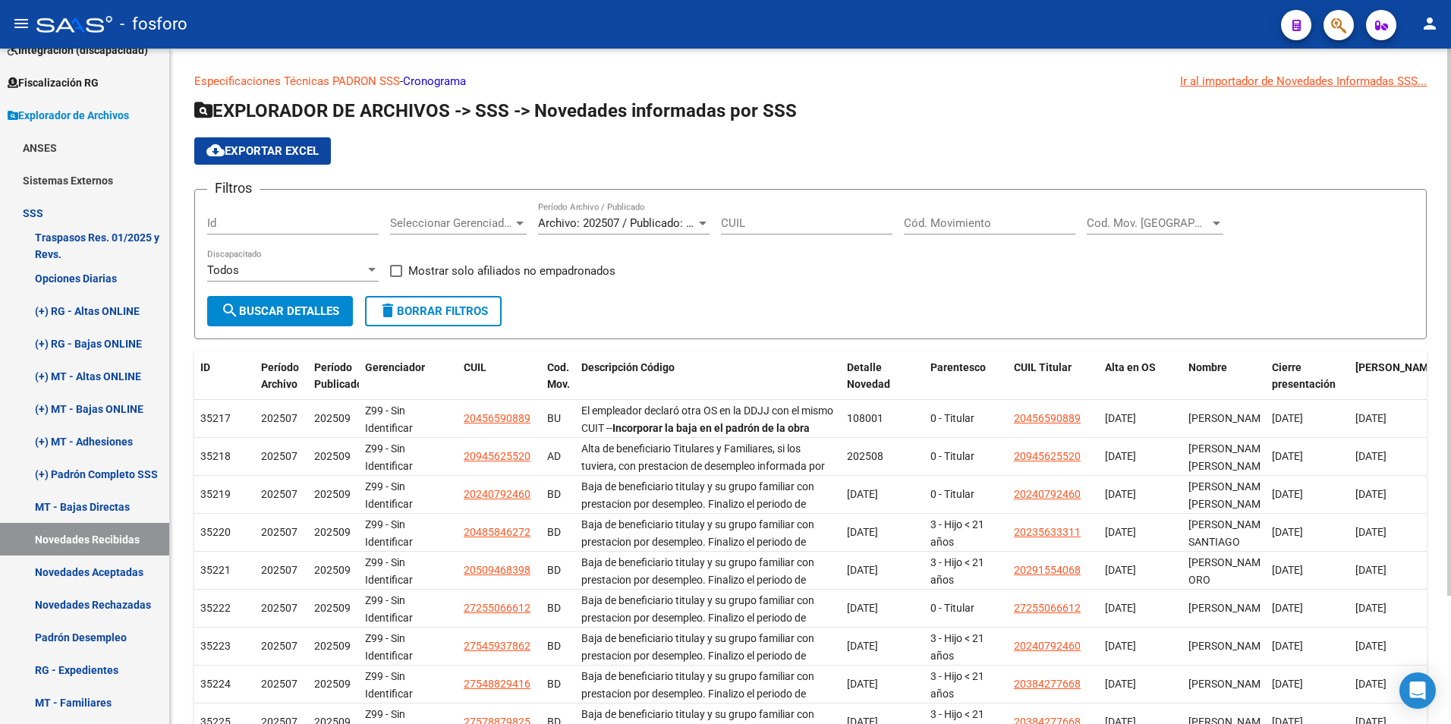
click at [784, 217] on input "CUIL" at bounding box center [806, 223] width 171 height 14
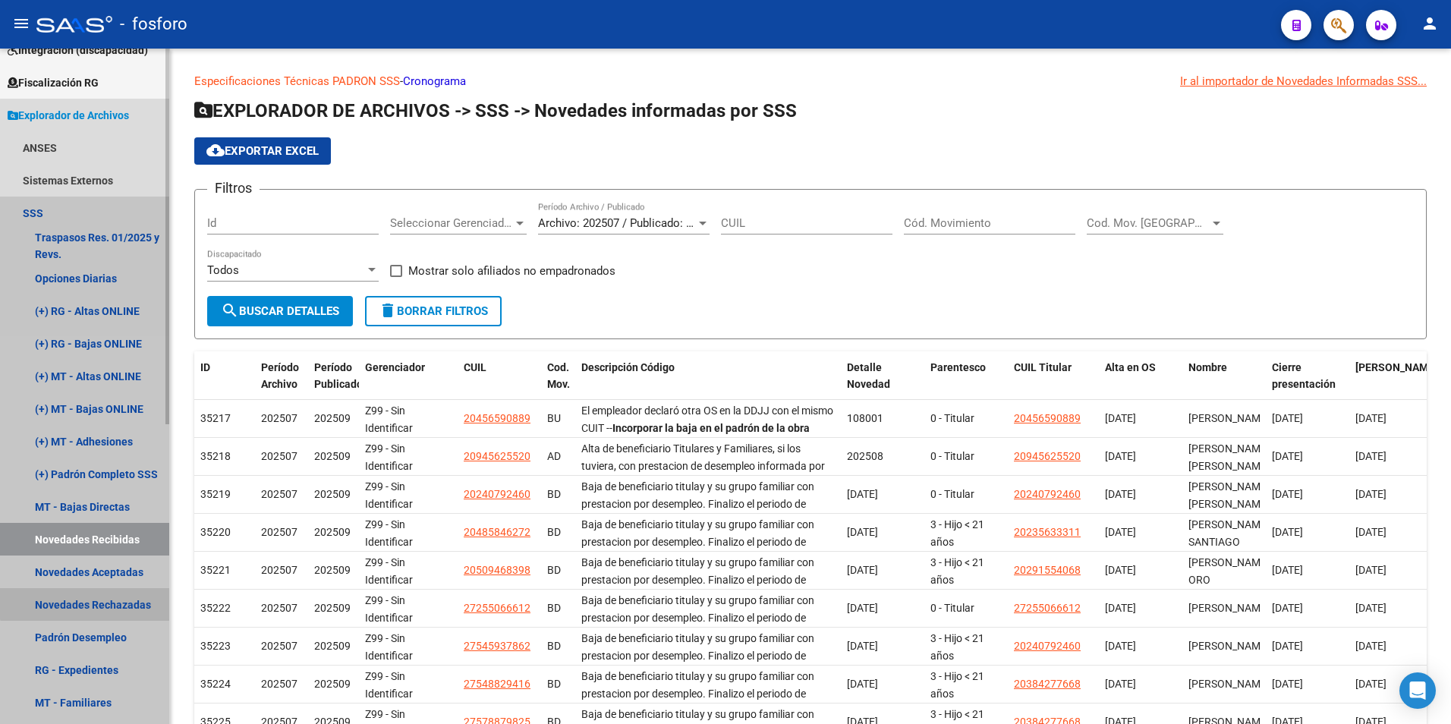
click at [115, 601] on link "Novedades Rechazadas" at bounding box center [84, 604] width 169 height 33
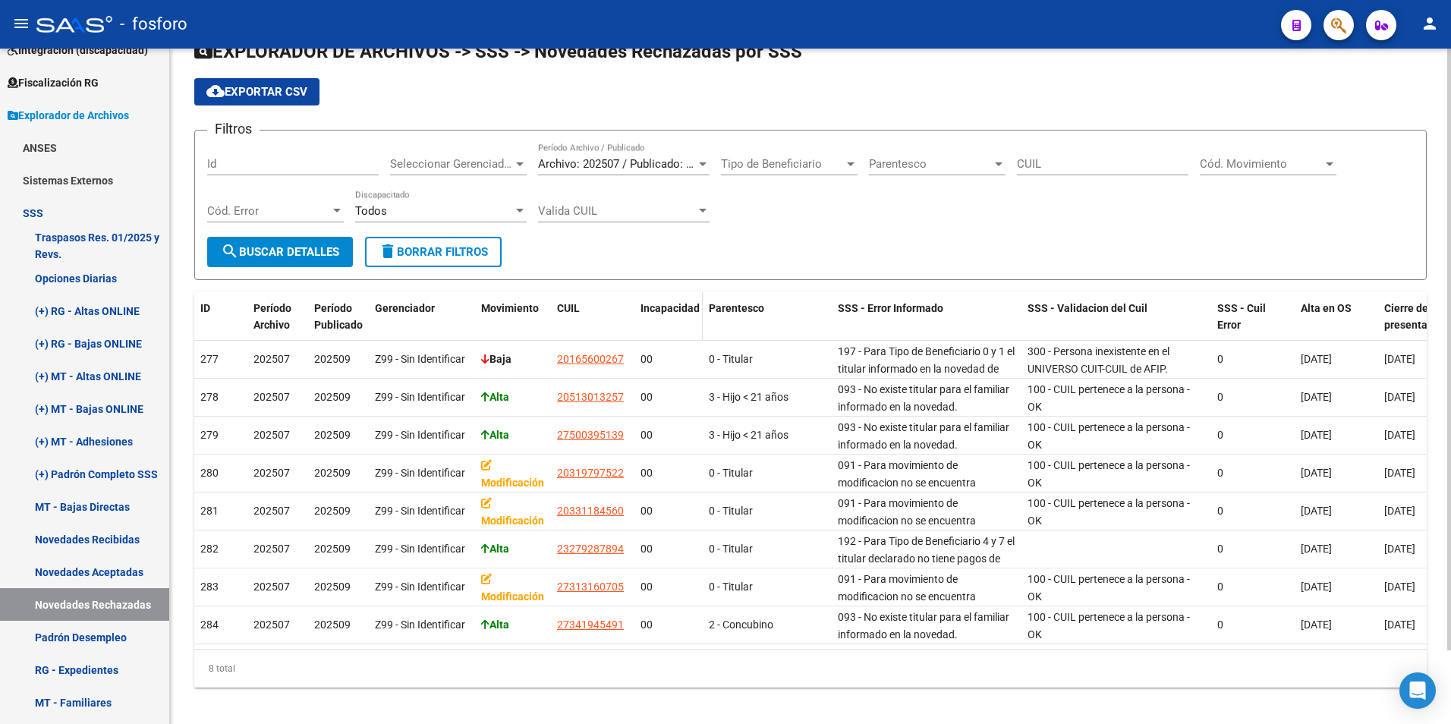
scroll to position [76, 0]
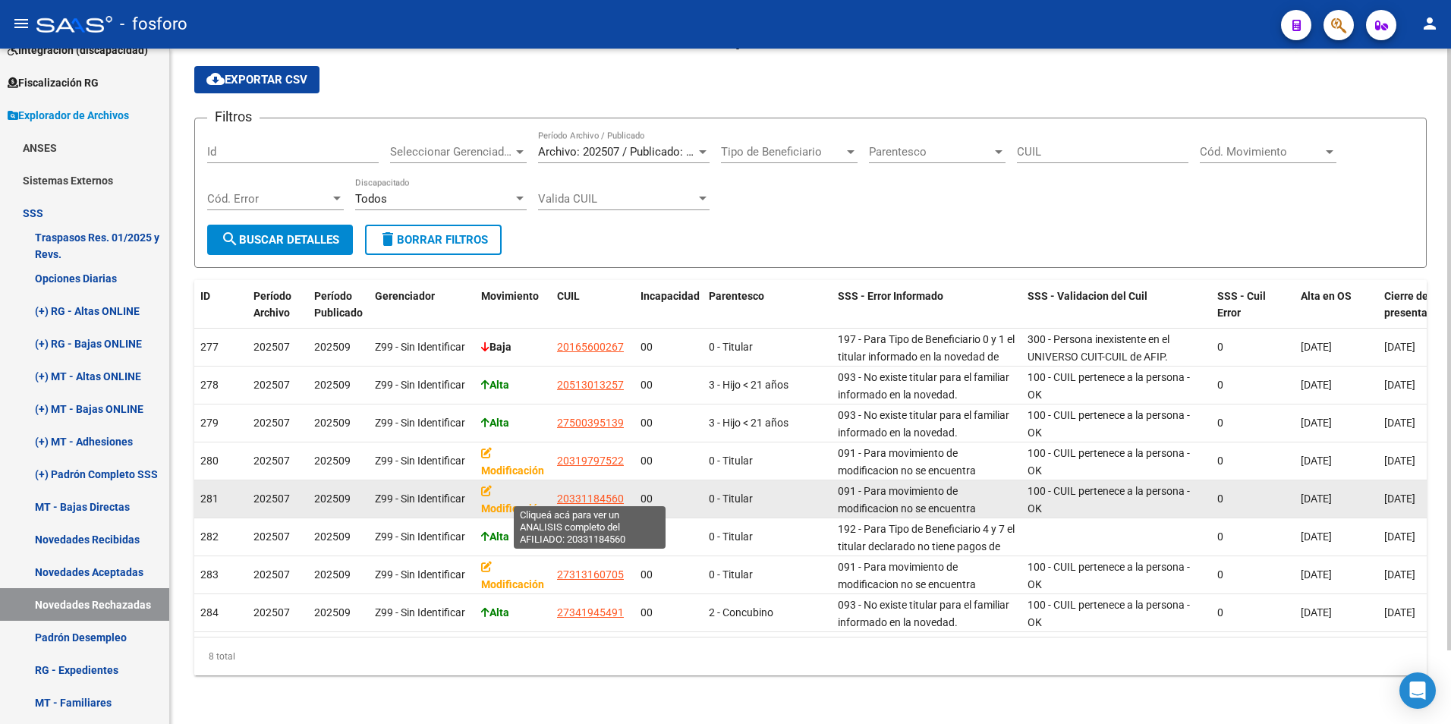
drag, startPoint x: 555, startPoint y: 492, endPoint x: 621, endPoint y: 492, distance: 66.0
click at [621, 492] on datatable-body-cell "20331184560" at bounding box center [592, 498] width 83 height 37
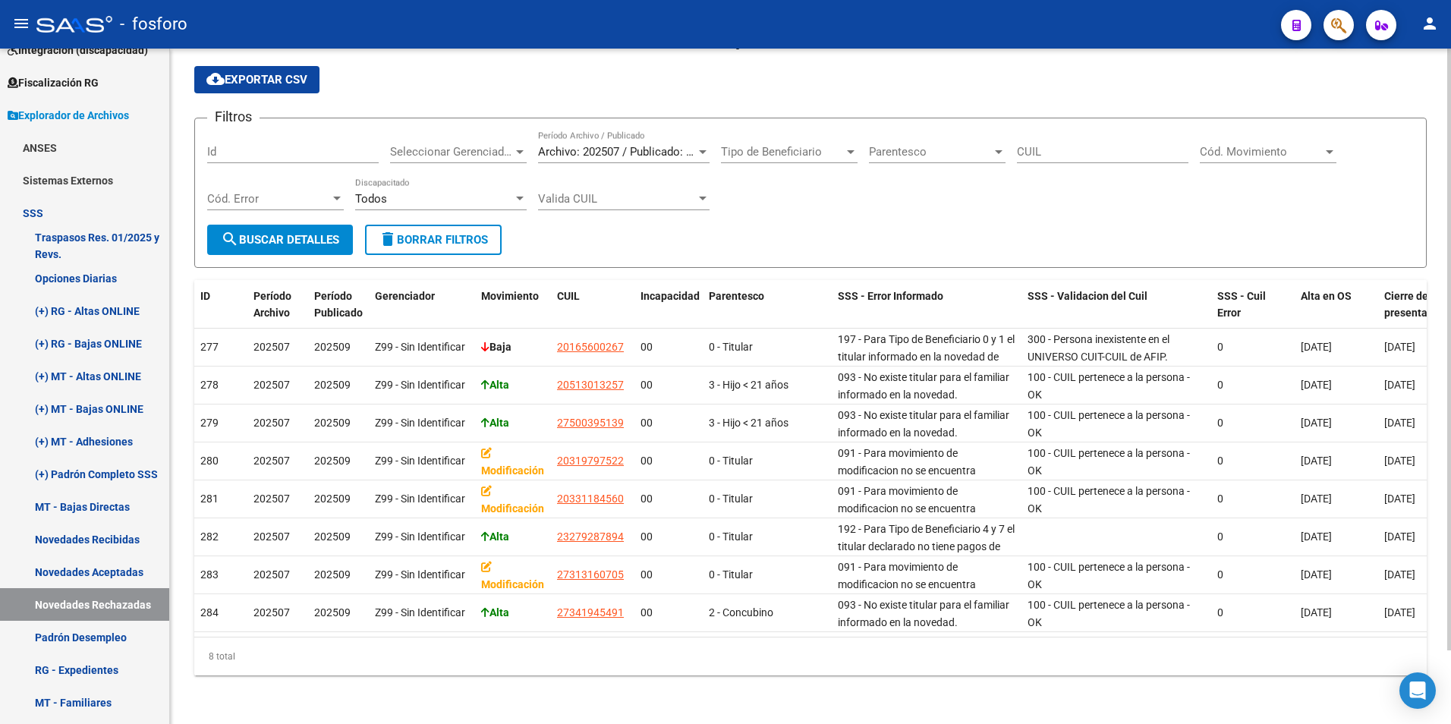
copy span "20331184560"
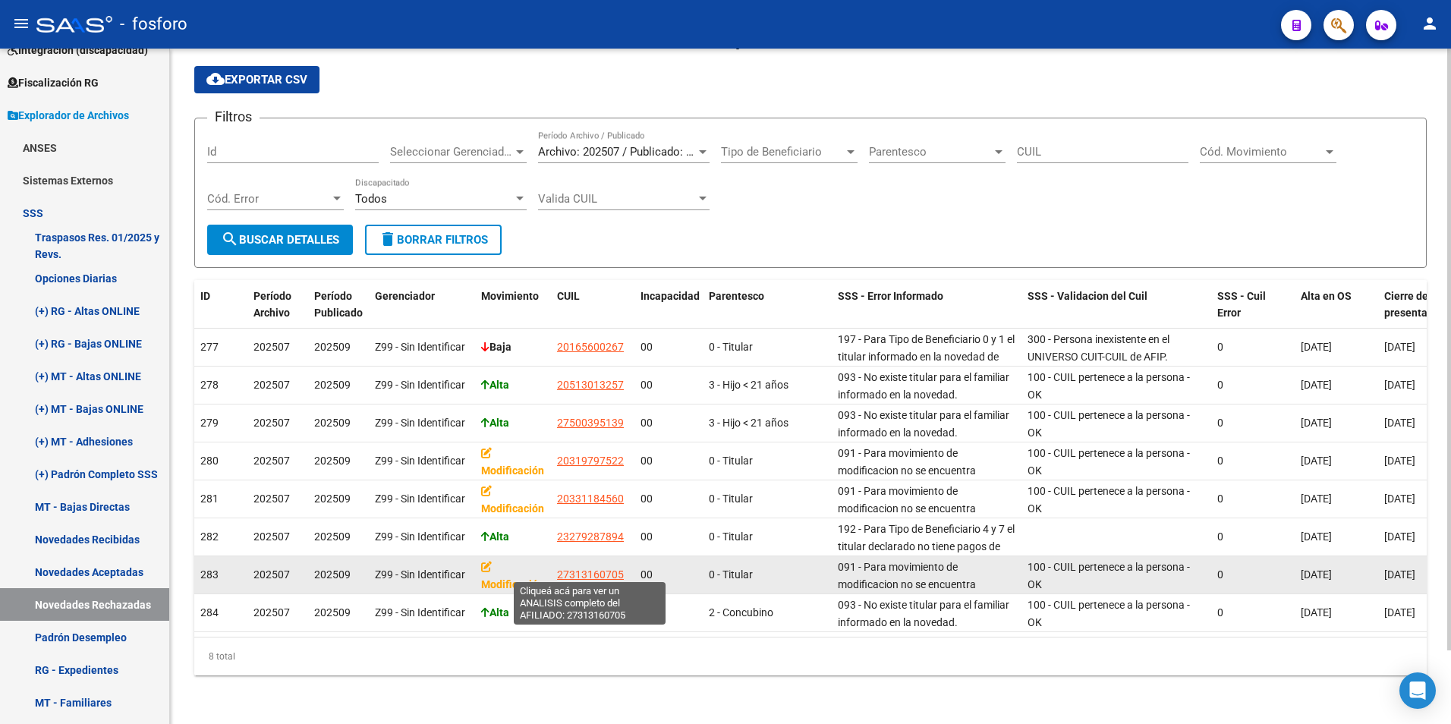
drag, startPoint x: 555, startPoint y: 571, endPoint x: 620, endPoint y: 567, distance: 65.4
click at [620, 567] on datatable-body-cell "27313160705" at bounding box center [592, 574] width 83 height 37
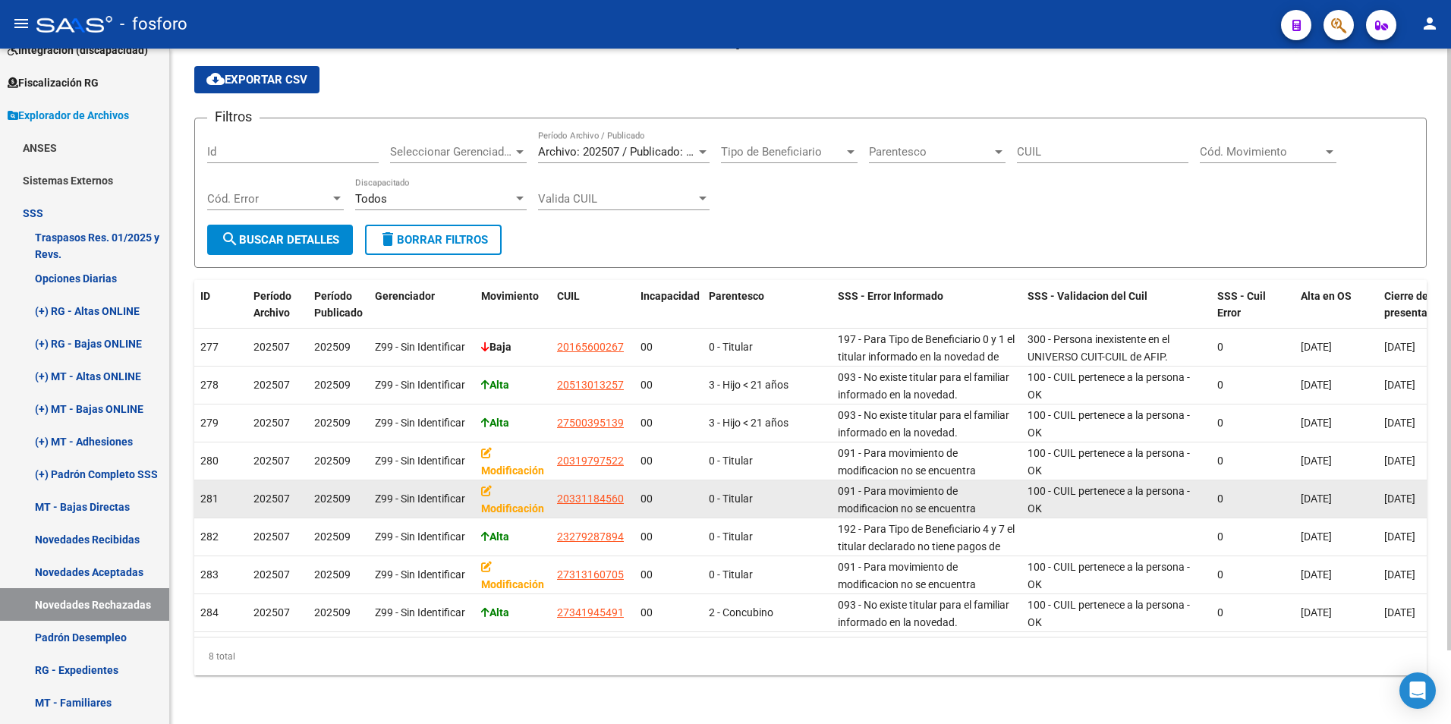
copy span "27313160705"
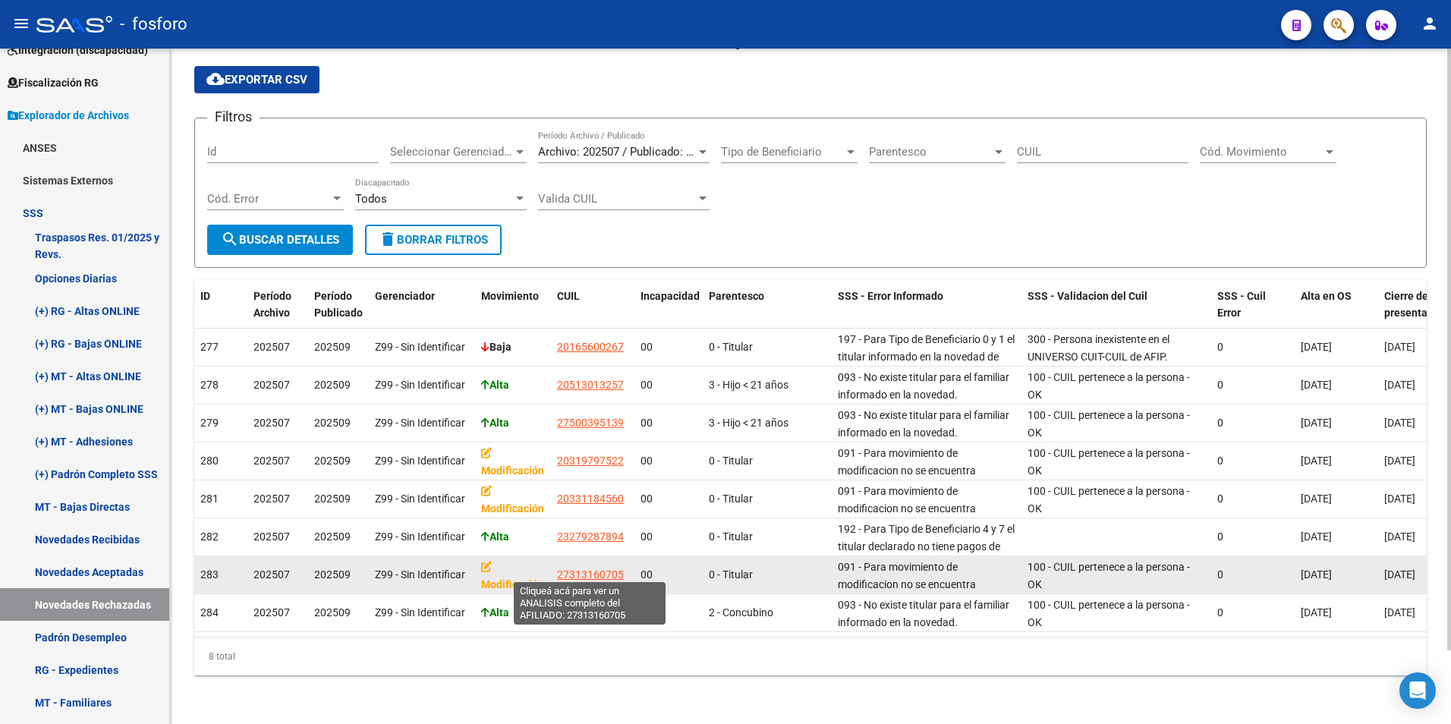
click at [593, 571] on span "27313160705" at bounding box center [590, 574] width 67 height 12
copy span "27313160705"
type textarea "27313160705"
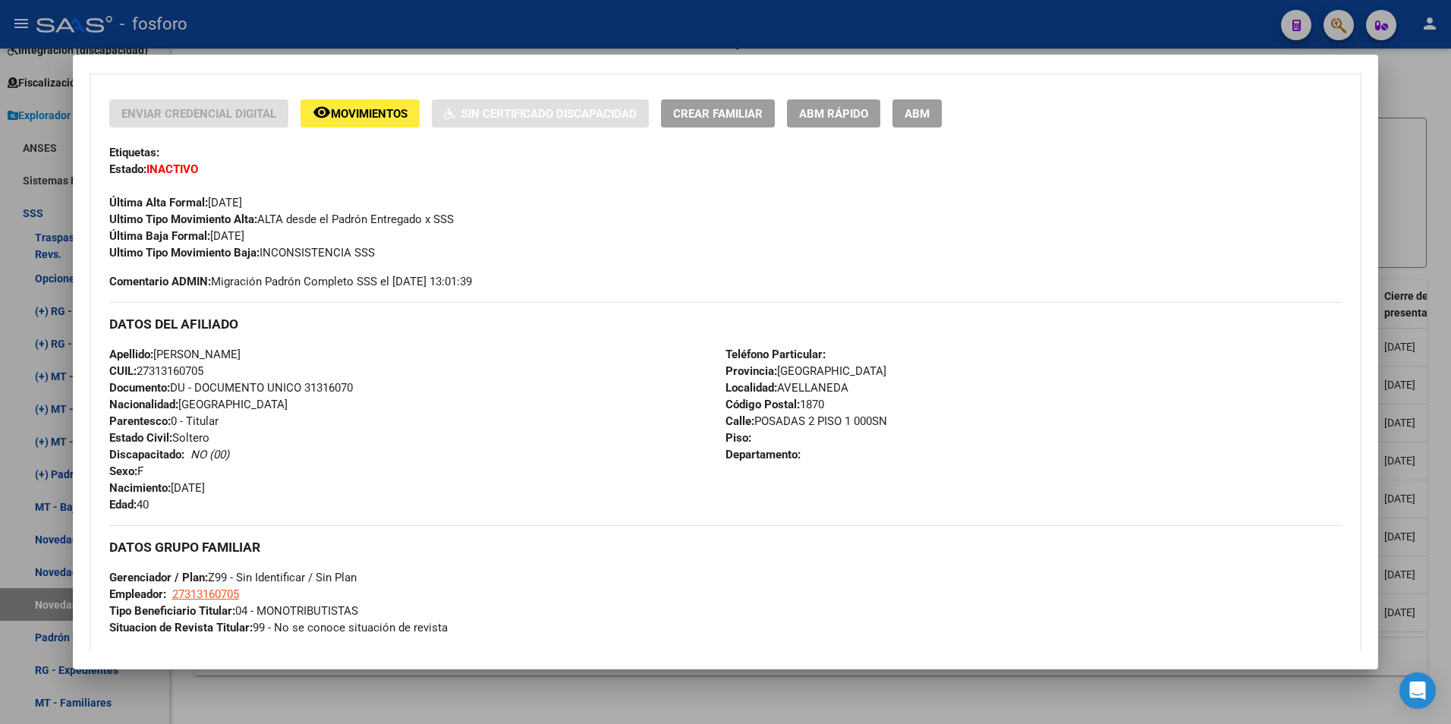
scroll to position [304, 0]
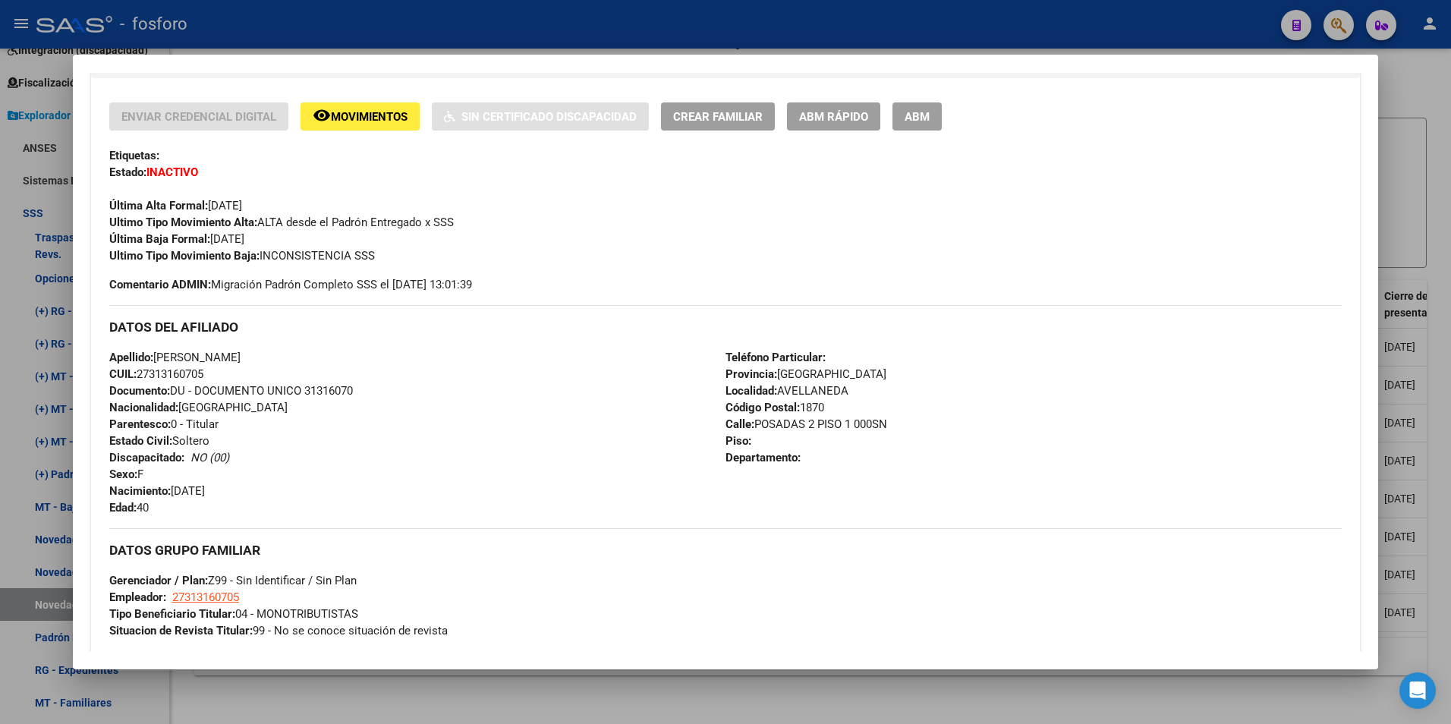
click at [605, 695] on div at bounding box center [725, 362] width 1451 height 724
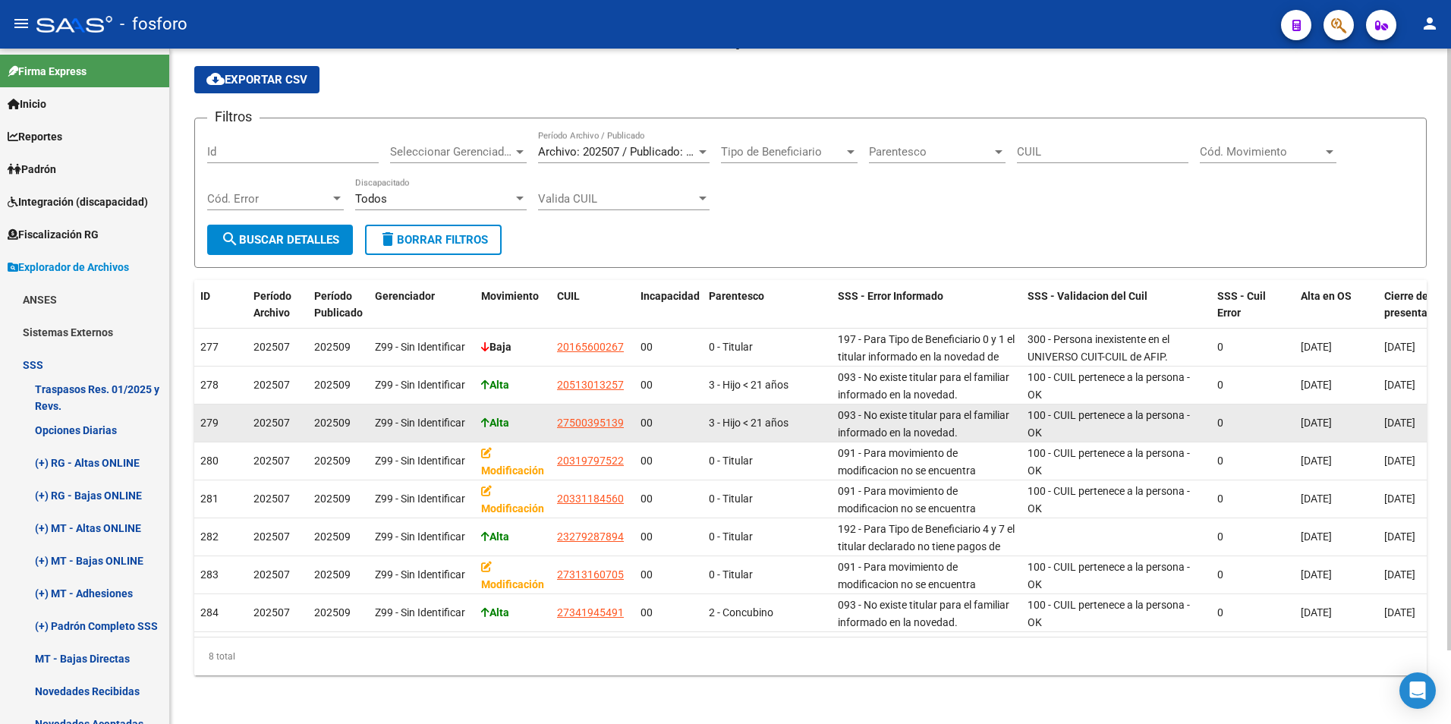
scroll to position [83, 0]
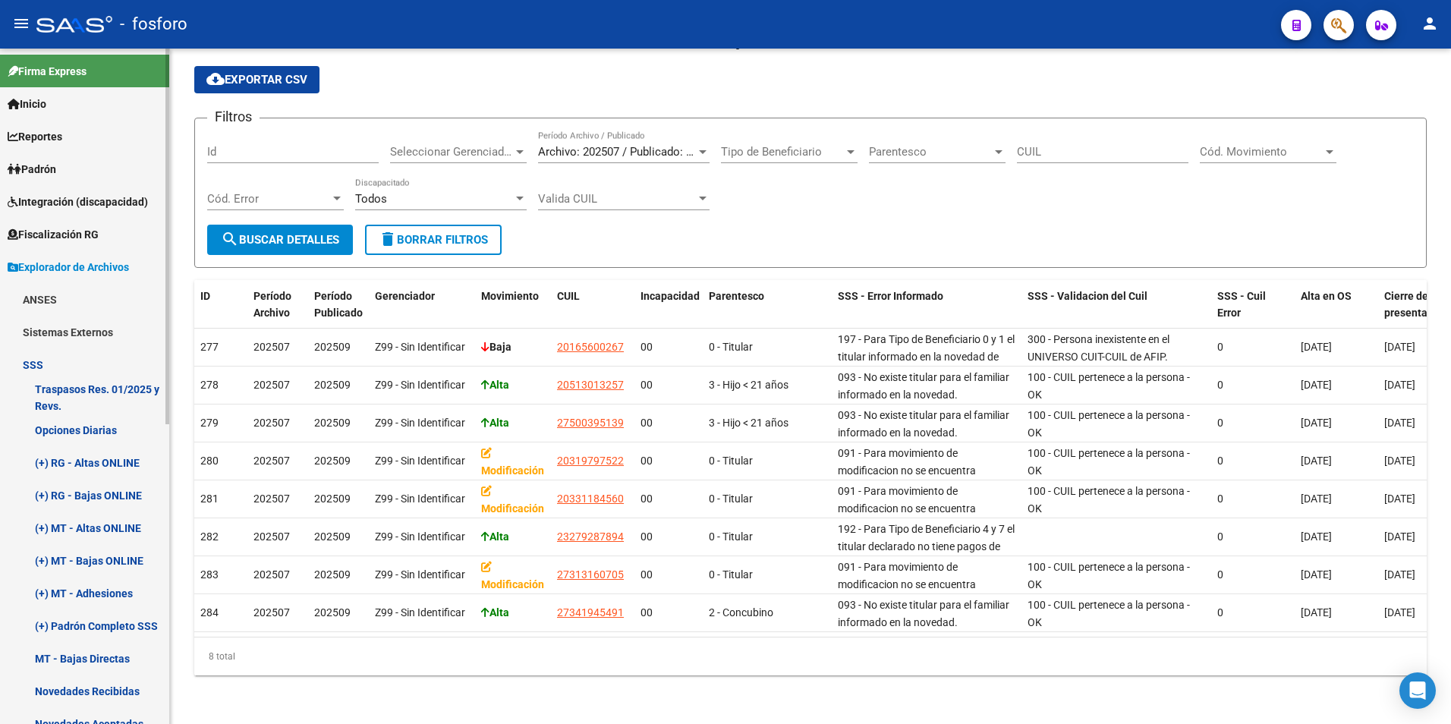
click at [71, 165] on link "Padrón" at bounding box center [84, 168] width 169 height 33
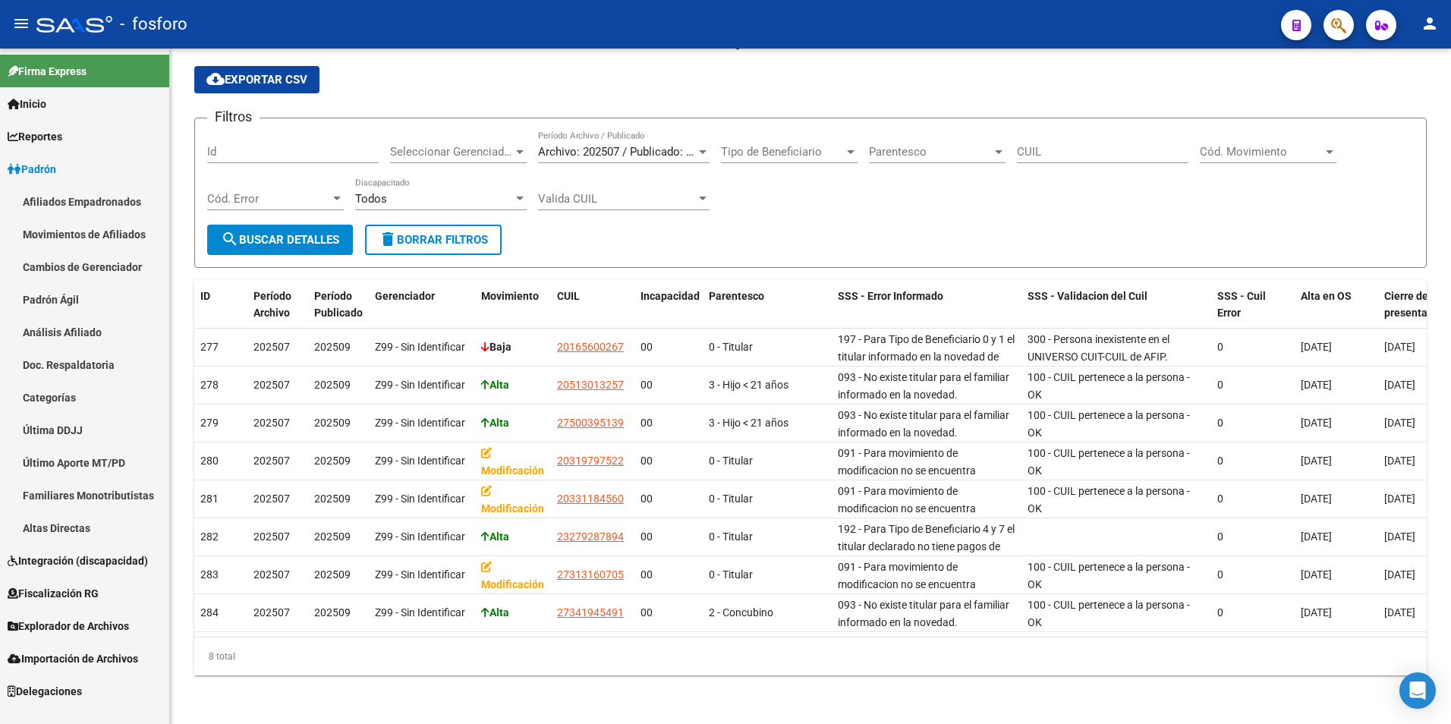
click at [68, 306] on link "Padrón Ágil" at bounding box center [84, 299] width 169 height 33
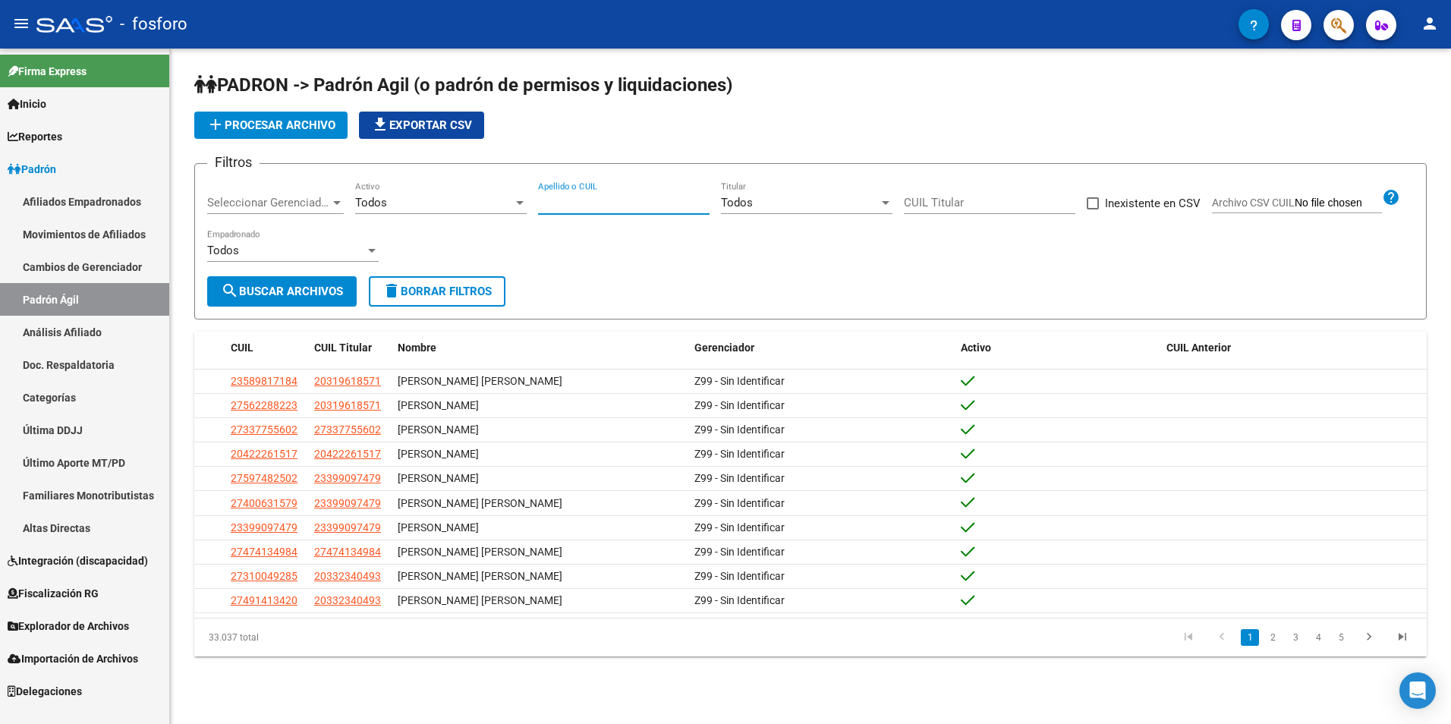
click at [633, 200] on input "Apellido o CUIL" at bounding box center [623, 203] width 171 height 14
paste input "41005272"
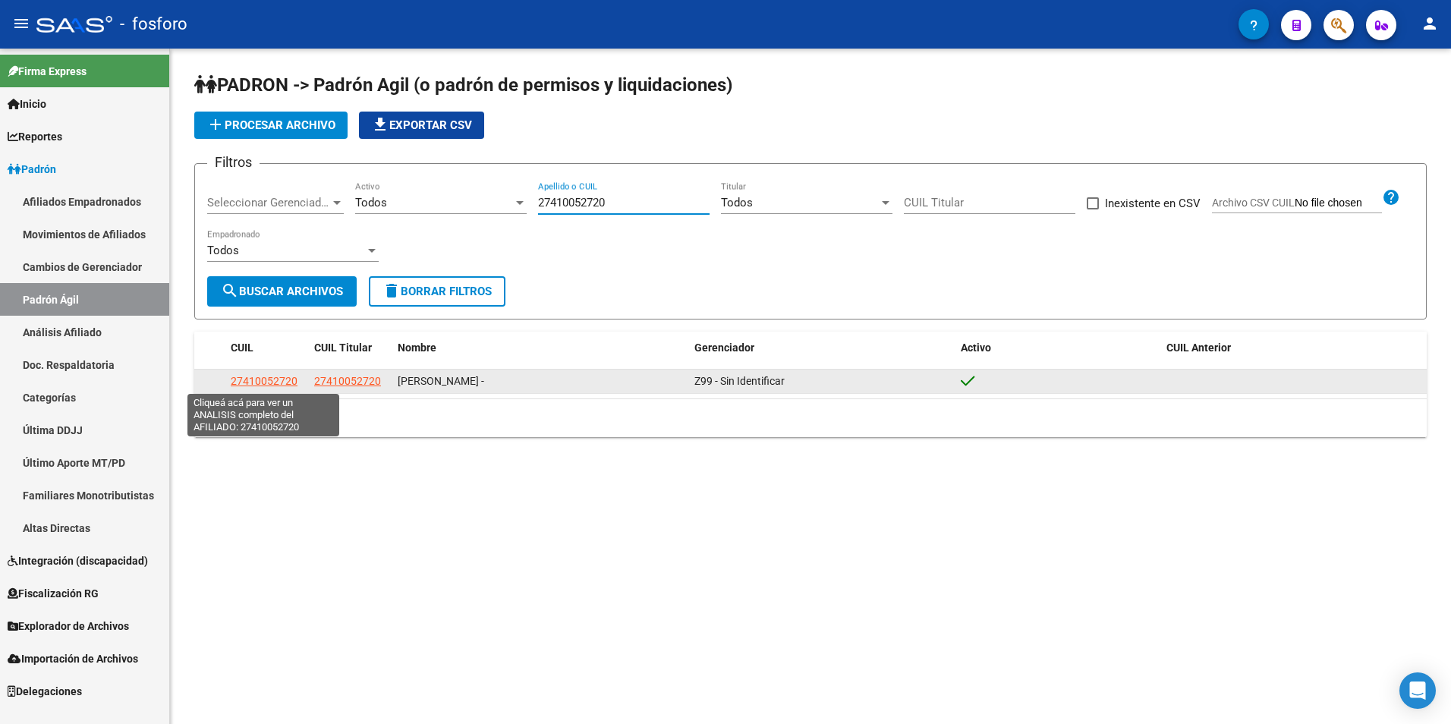
type input "27410052720"
click at [257, 380] on span "27410052720" at bounding box center [264, 381] width 67 height 12
type textarea "27410052720"
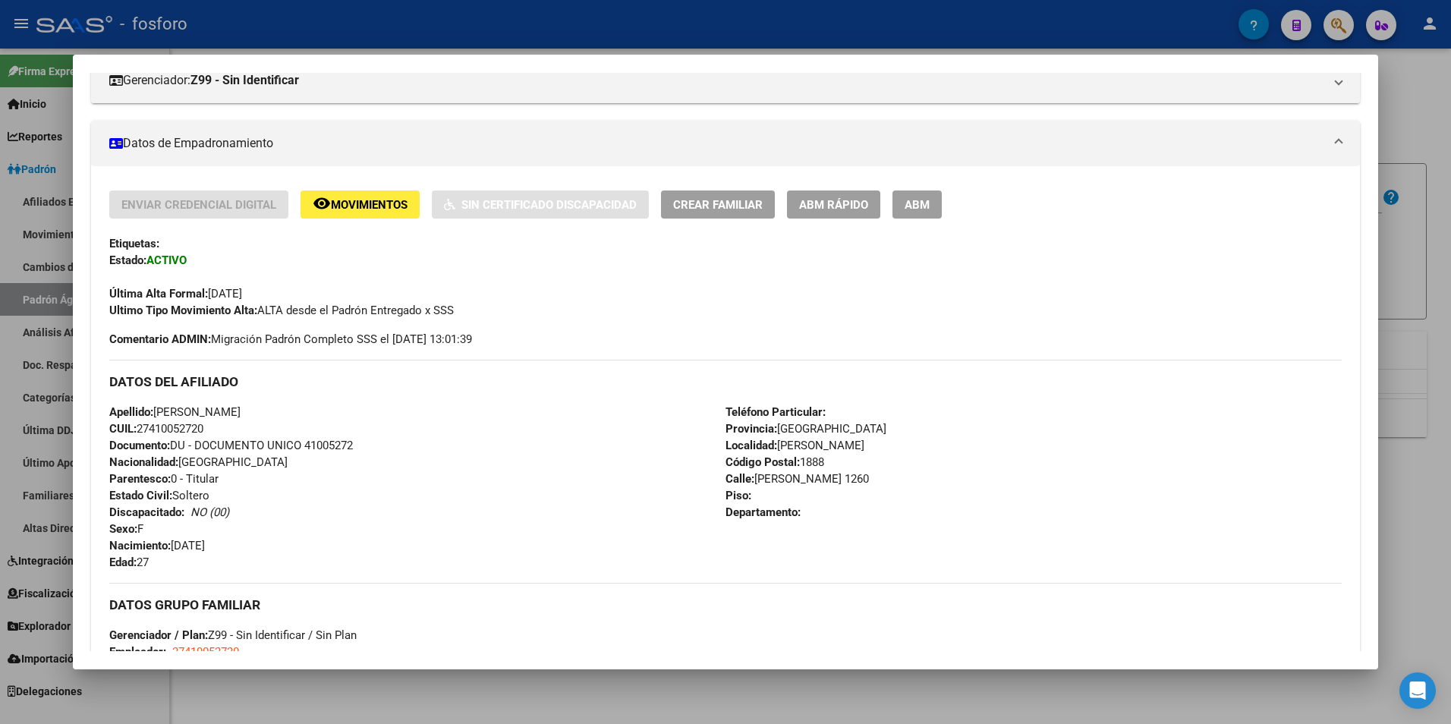
scroll to position [118, 0]
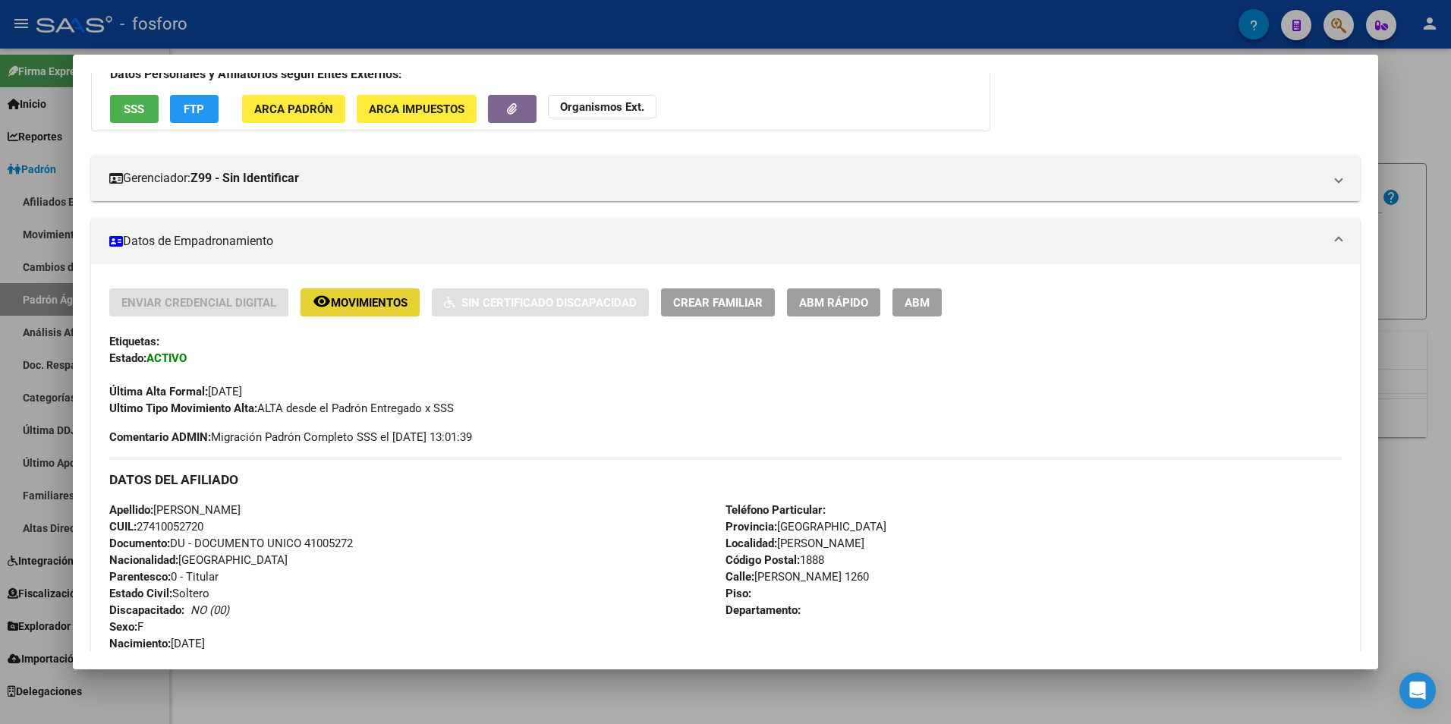
click at [363, 297] on span "Movimientos" at bounding box center [369, 303] width 77 height 14
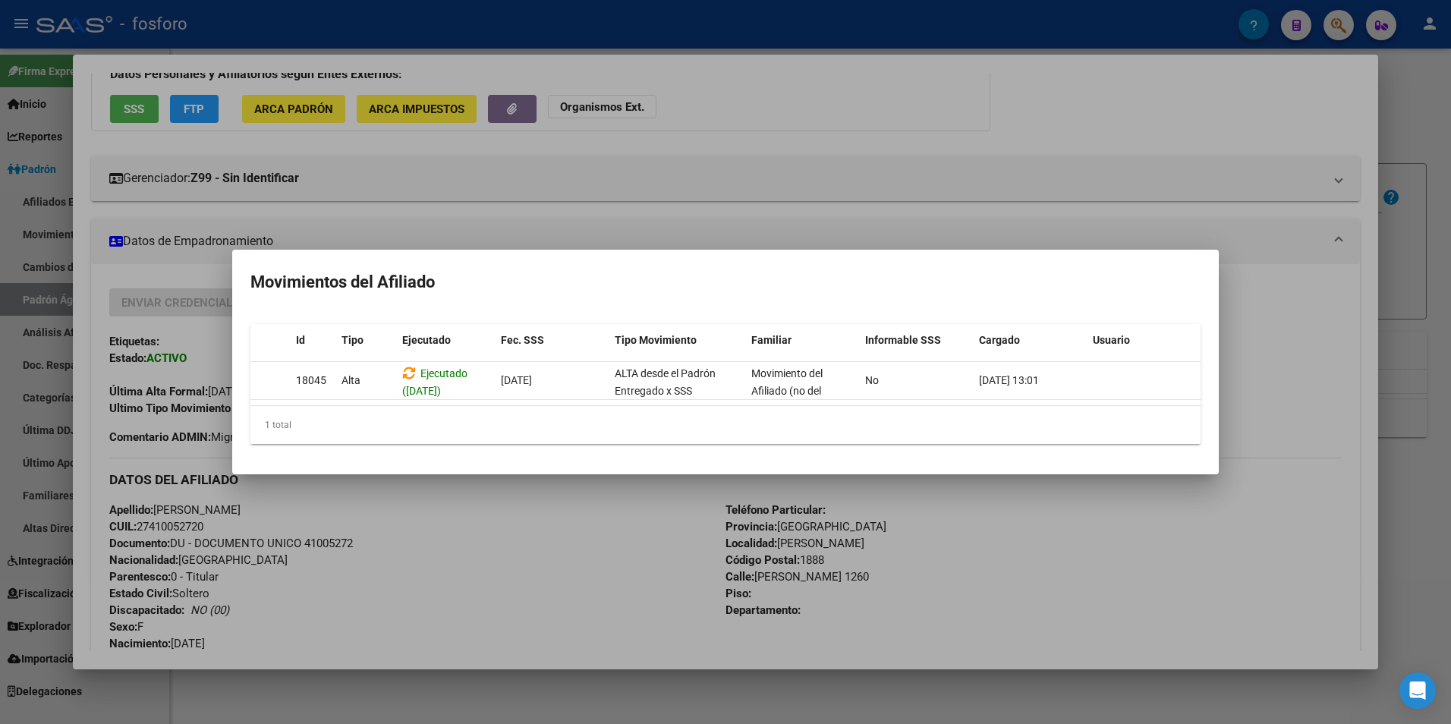
scroll to position [0, 0]
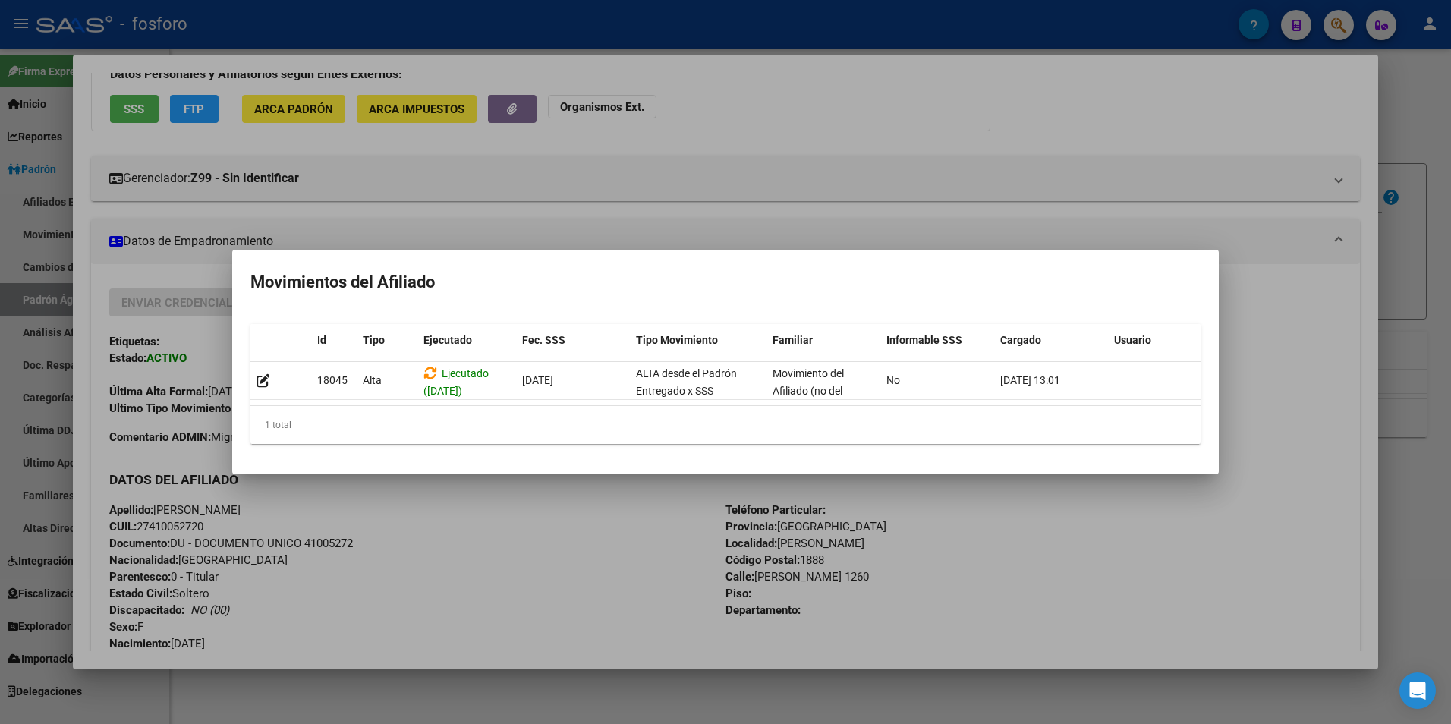
click at [570, 527] on div at bounding box center [725, 362] width 1451 height 724
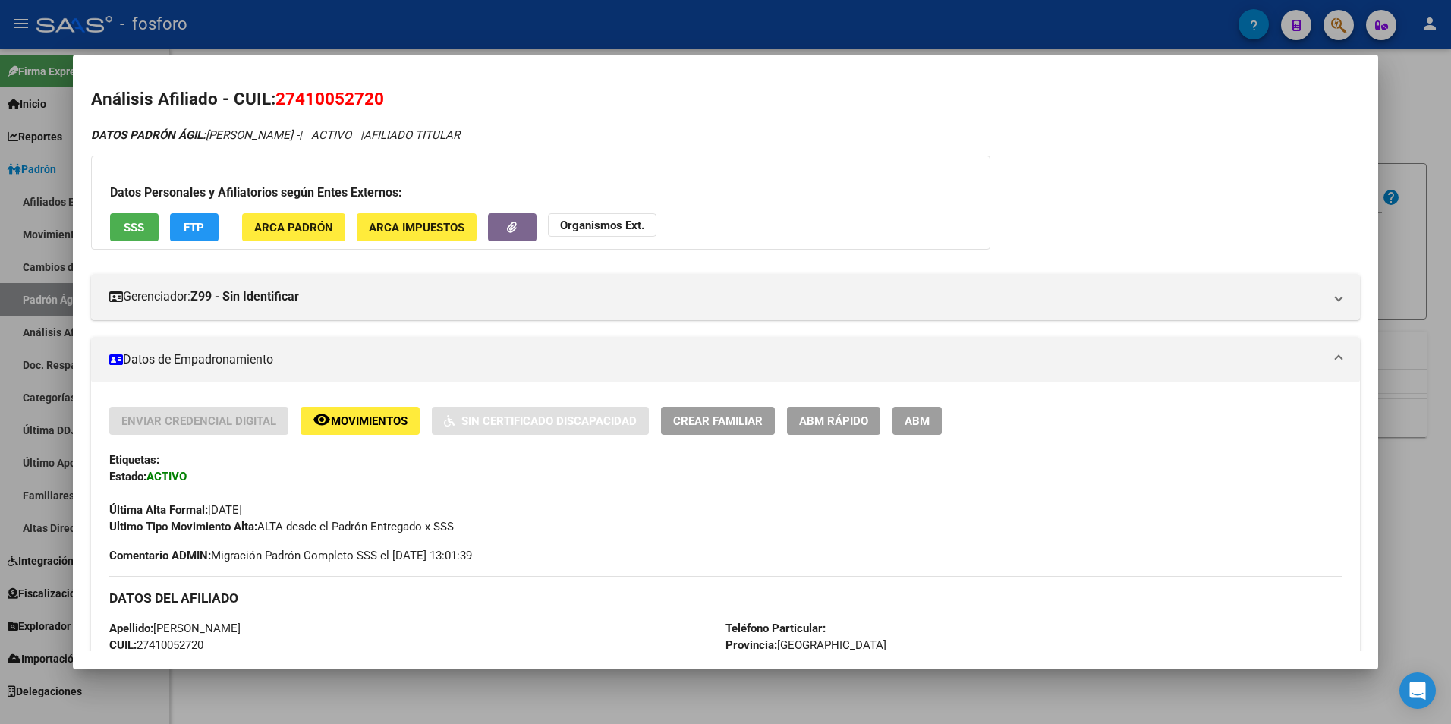
click at [835, 414] on span "ABM Rápido" at bounding box center [833, 421] width 69 height 14
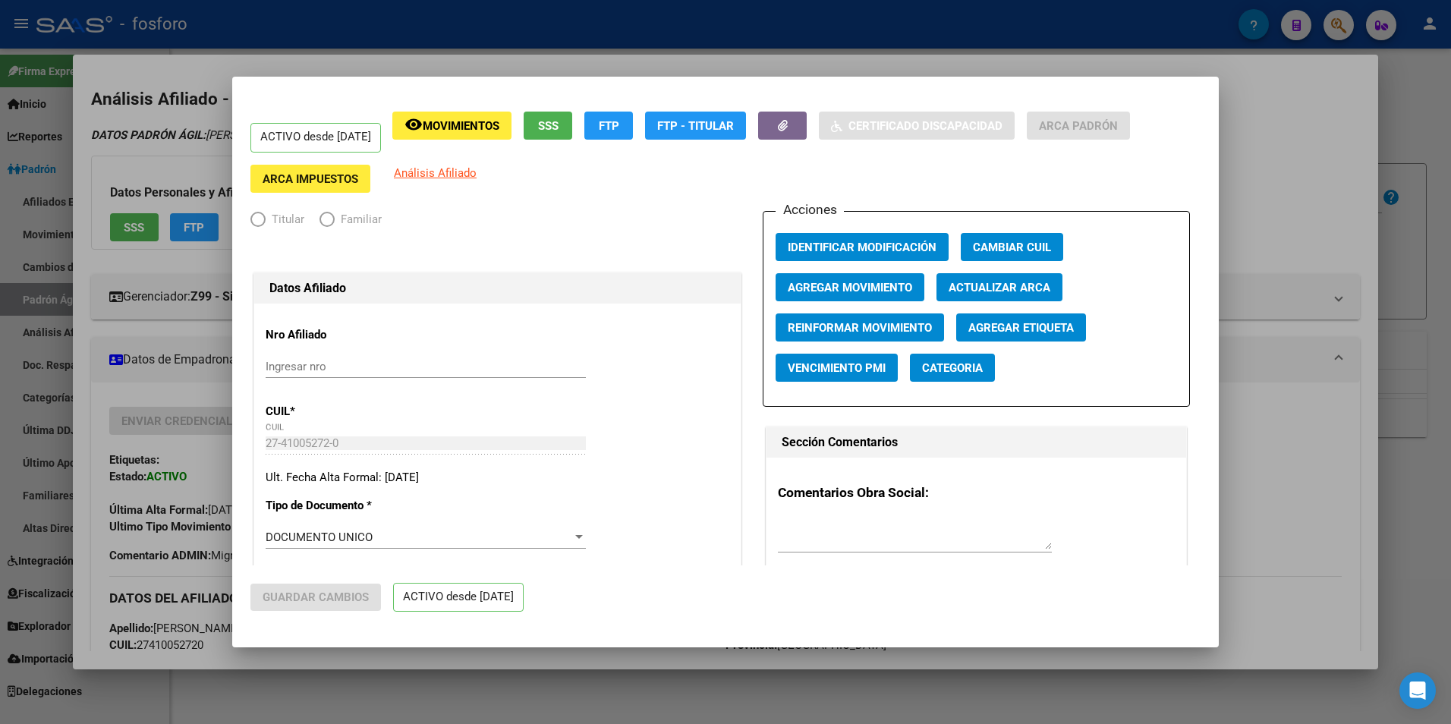
radio input "true"
type input "27-41005272-0"
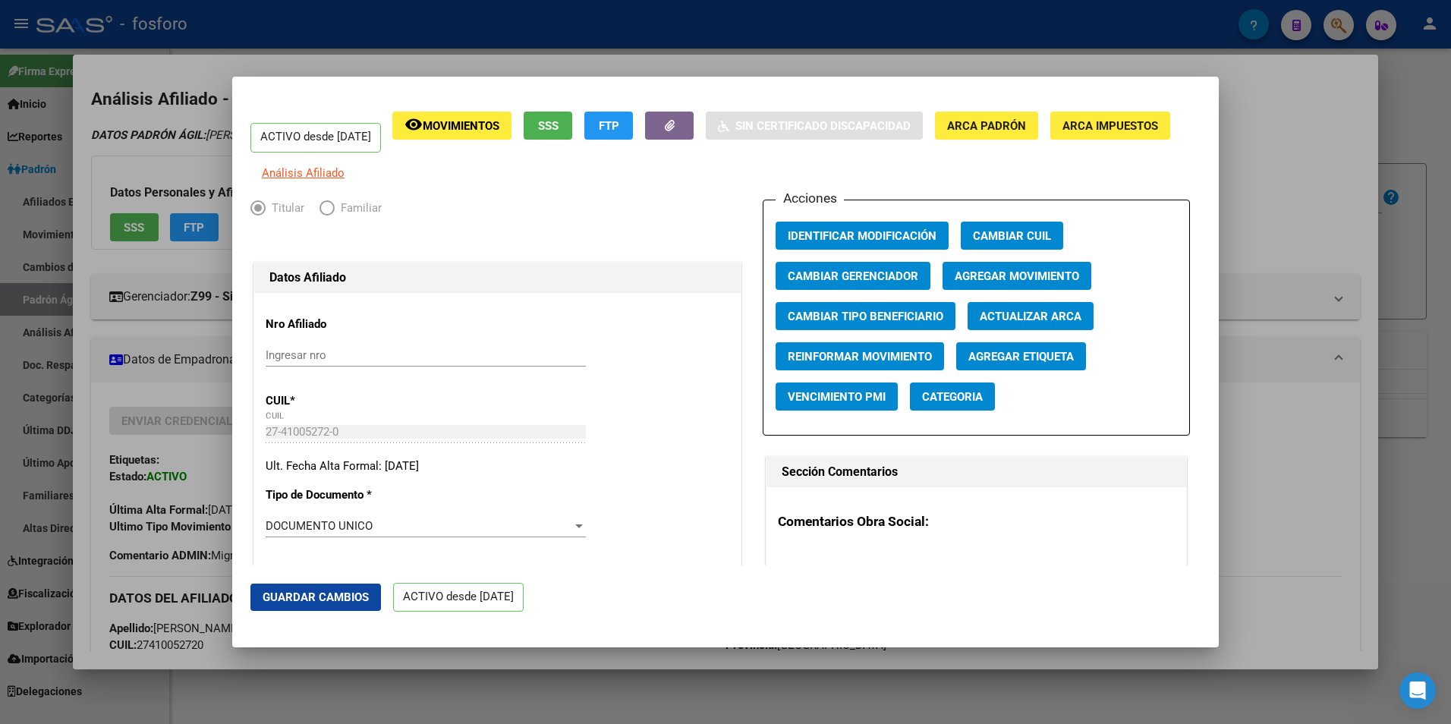
click at [1008, 283] on span "Agregar Movimiento" at bounding box center [1016, 276] width 124 height 14
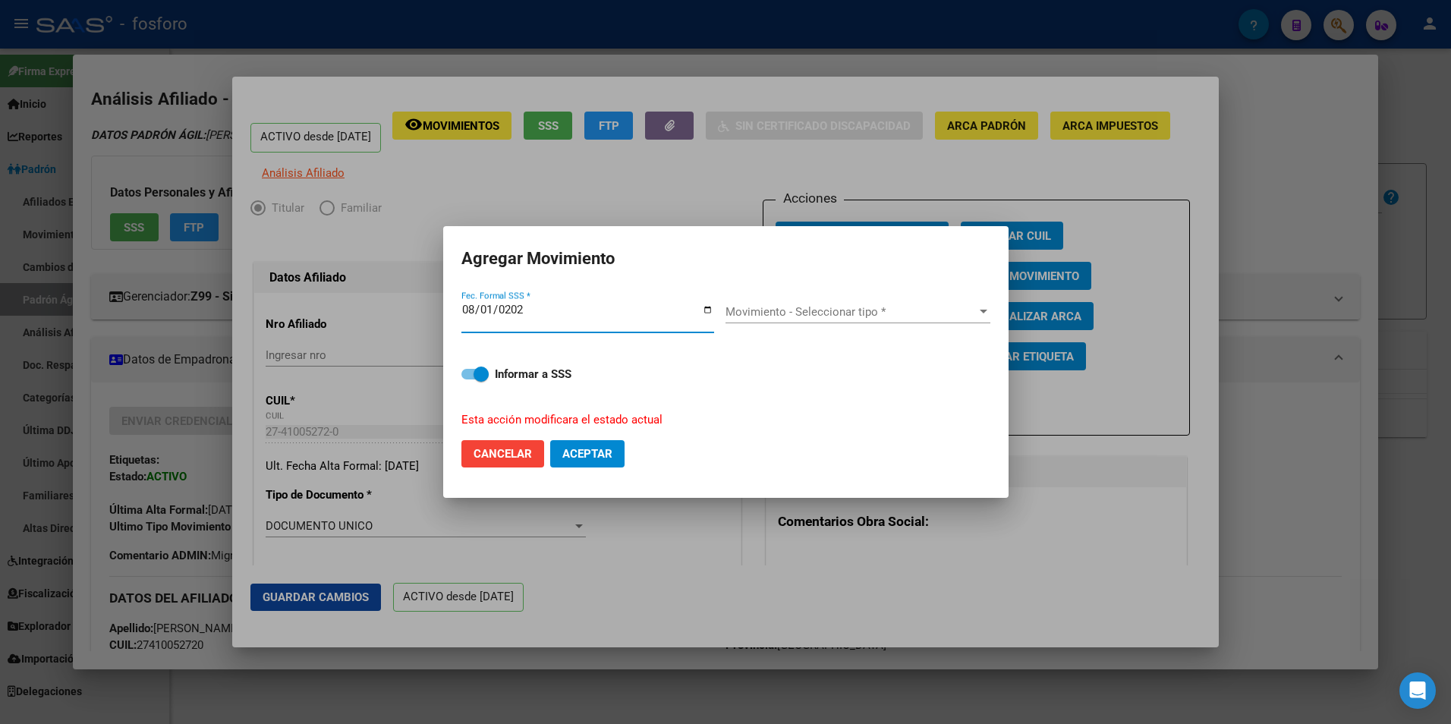
type input "[DATE]"
click at [821, 311] on span "Movimiento - Seleccionar tipo *" at bounding box center [850, 312] width 251 height 14
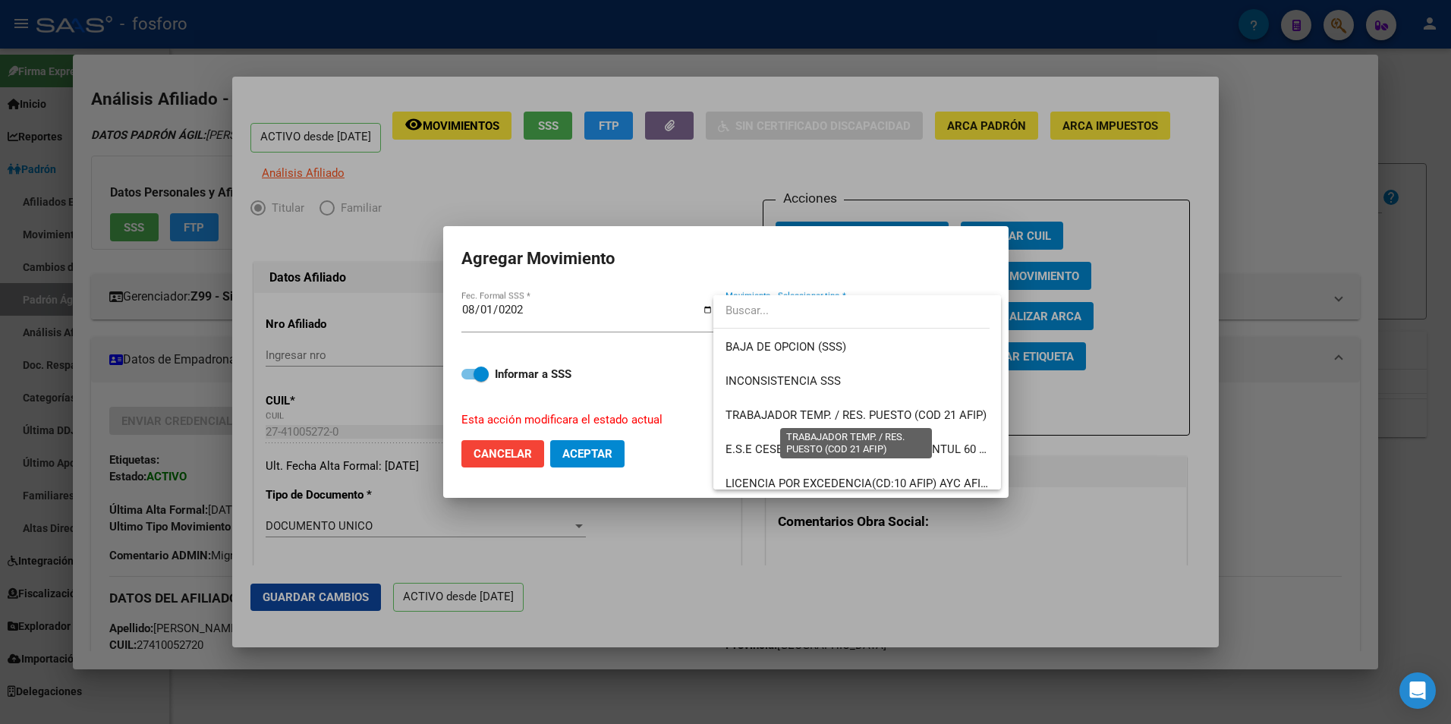
scroll to position [572, 0]
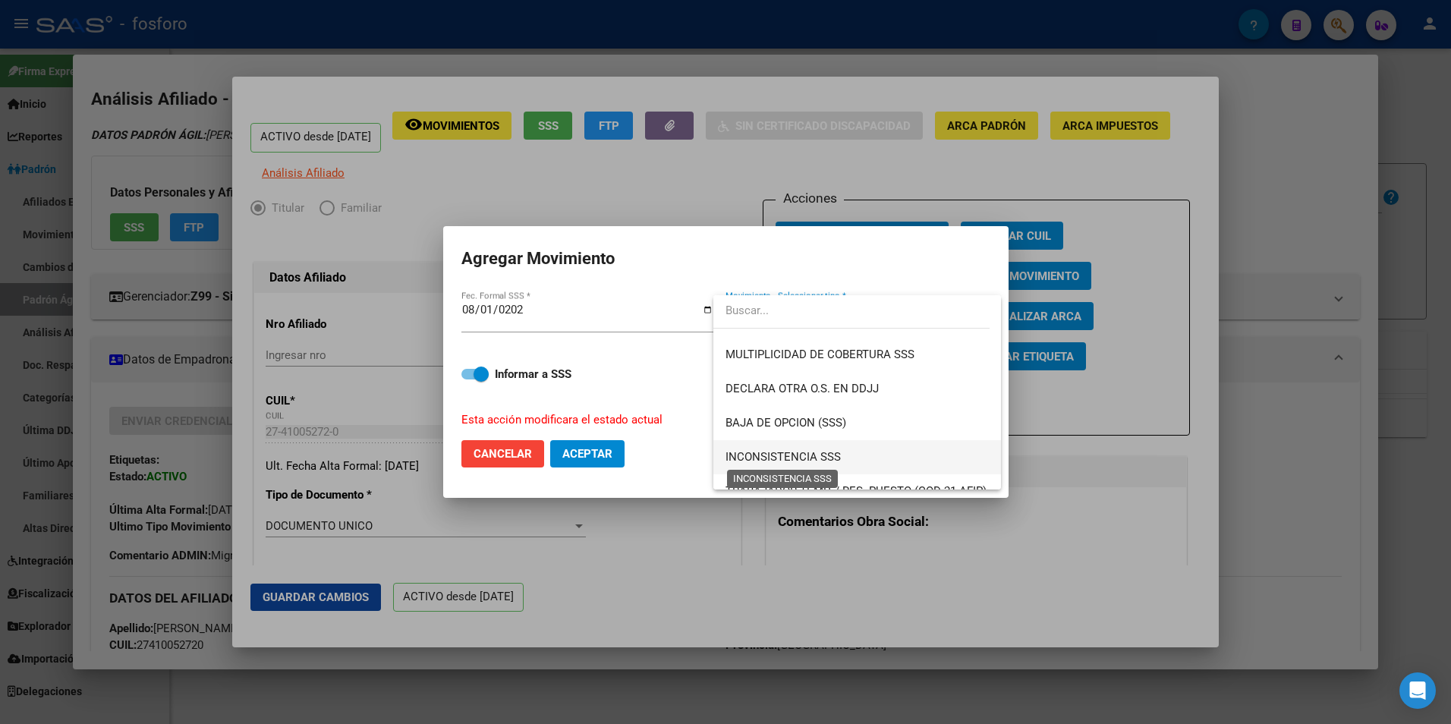
click at [759, 454] on span "INCONSISTENCIA SSS" at bounding box center [782, 457] width 115 height 14
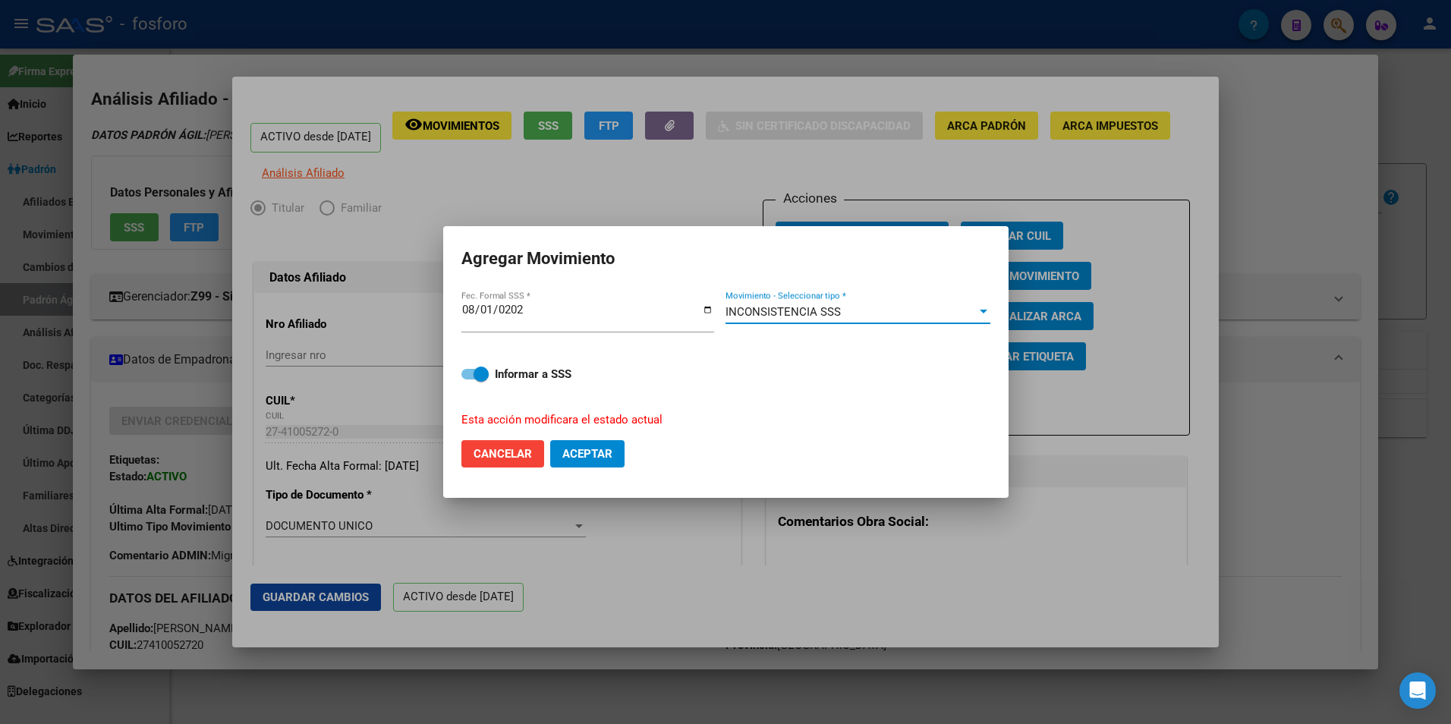
click at [600, 448] on span "Aceptar" at bounding box center [587, 454] width 50 height 14
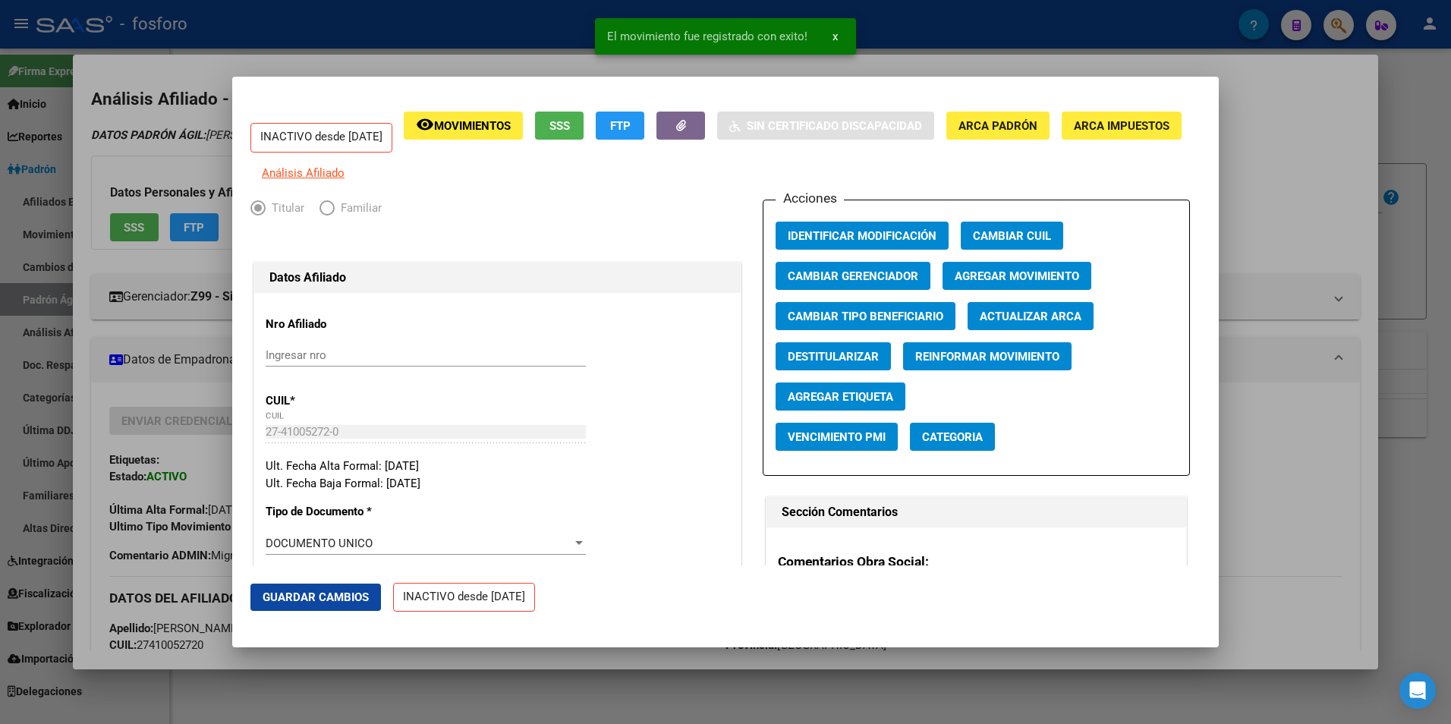
click at [636, 661] on div at bounding box center [725, 362] width 1451 height 724
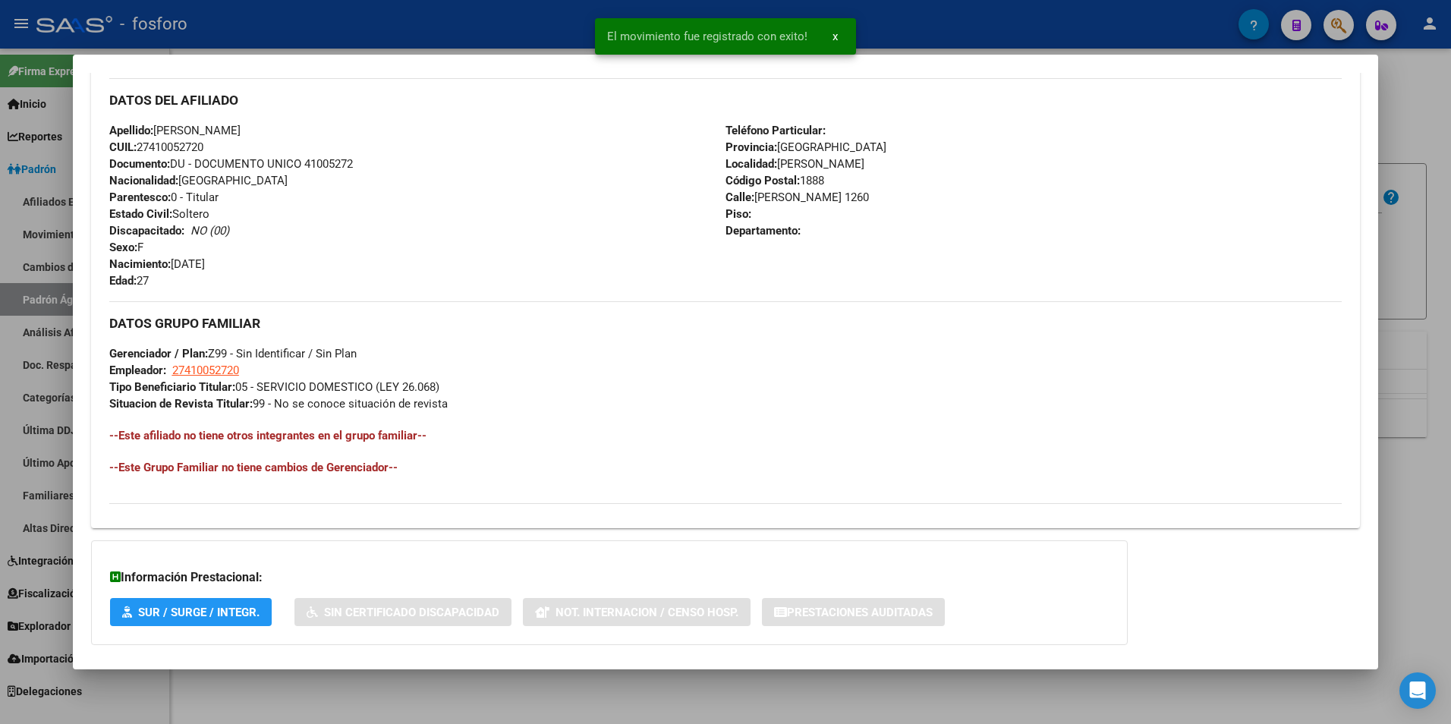
scroll to position [607, 0]
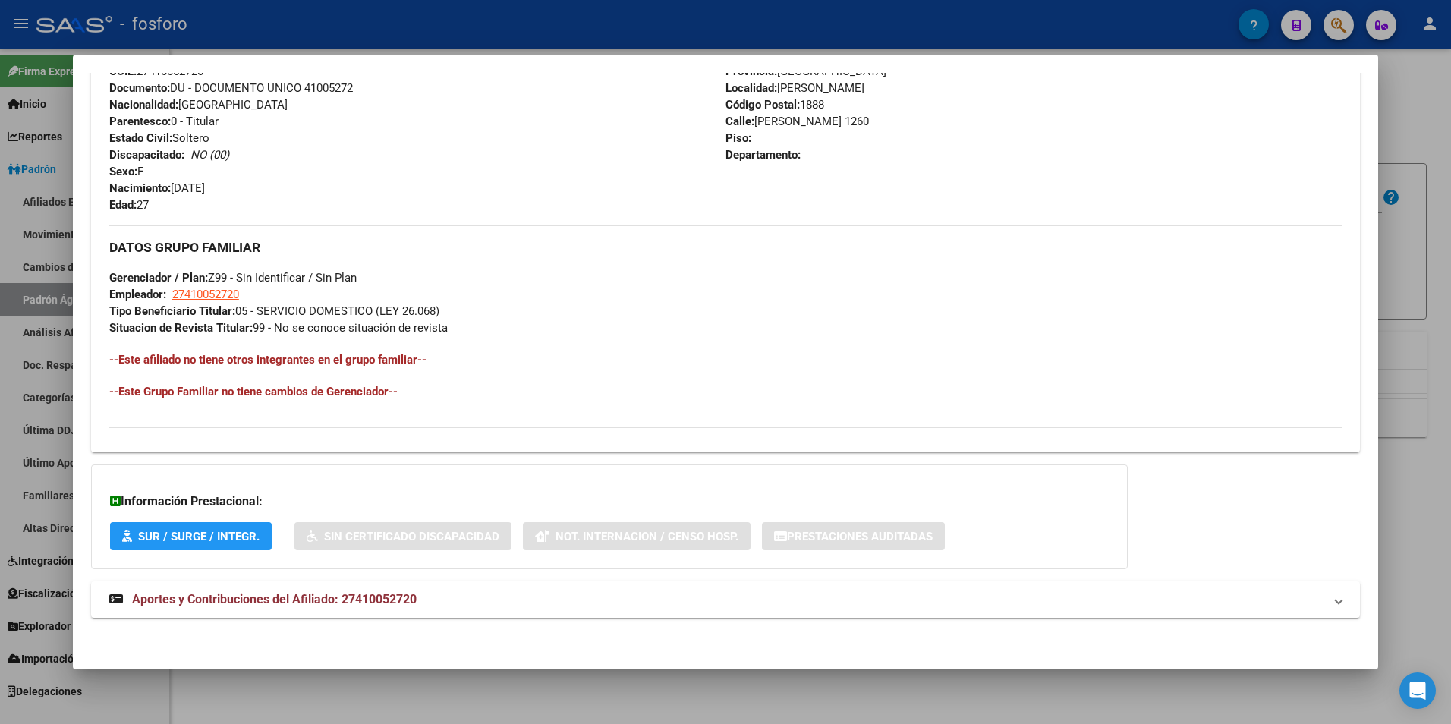
click at [643, 691] on div at bounding box center [725, 362] width 1451 height 724
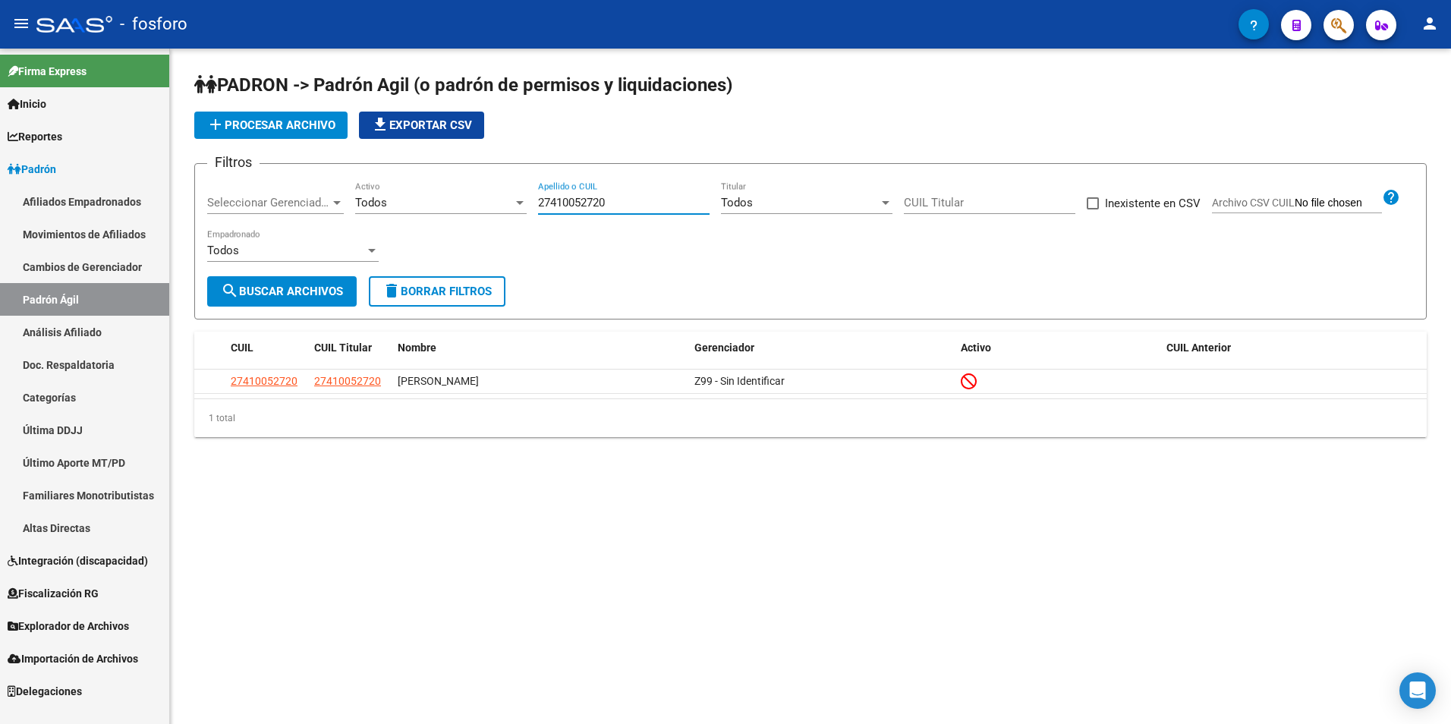
click at [544, 201] on input "27410052720" at bounding box center [623, 203] width 171 height 14
drag, startPoint x: 557, startPoint y: 206, endPoint x: 486, endPoint y: 224, distance: 73.6
click at [486, 224] on div "Filtros Seleccionar Gerenciador Seleccionar Gerenciador Todos Activo 2232792878…" at bounding box center [810, 226] width 1206 height 100
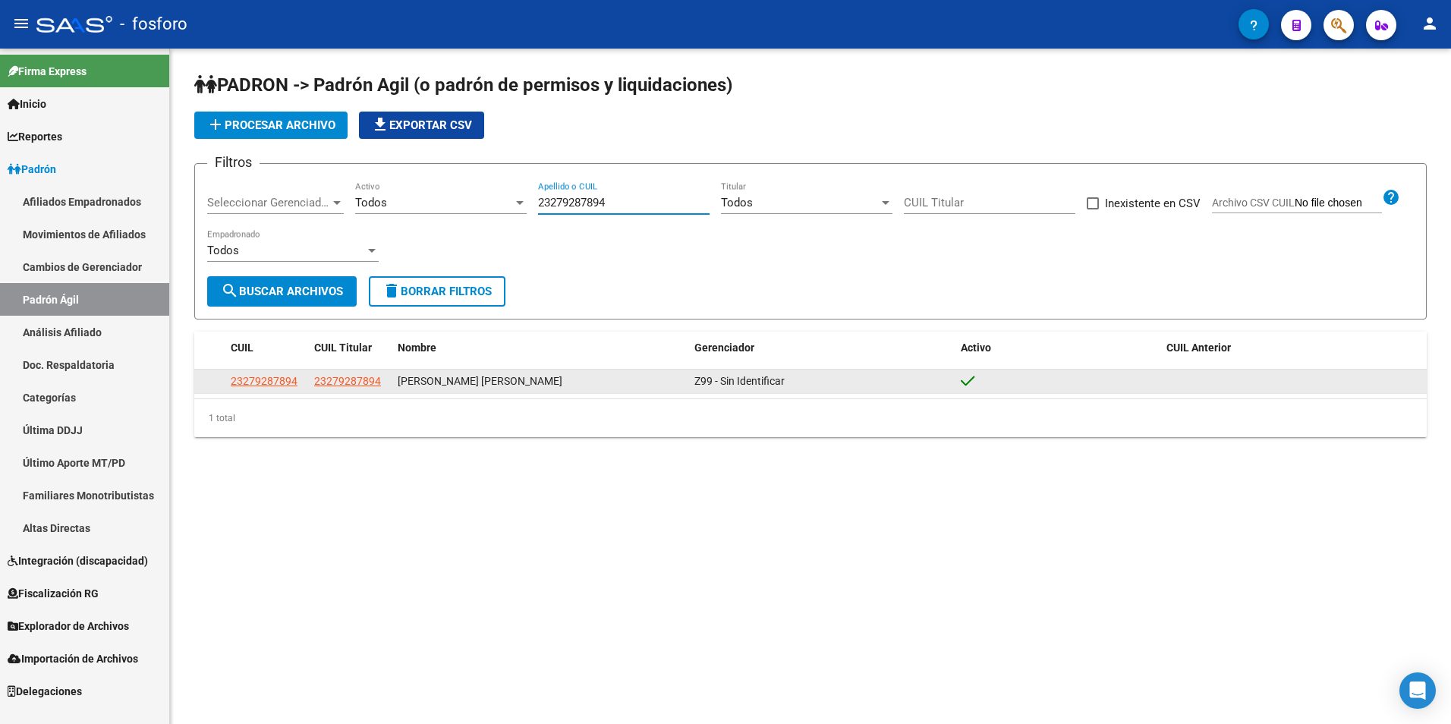
type input "23279287894"
click at [263, 382] on span "23279287894" at bounding box center [264, 381] width 67 height 12
type textarea "23279287894"
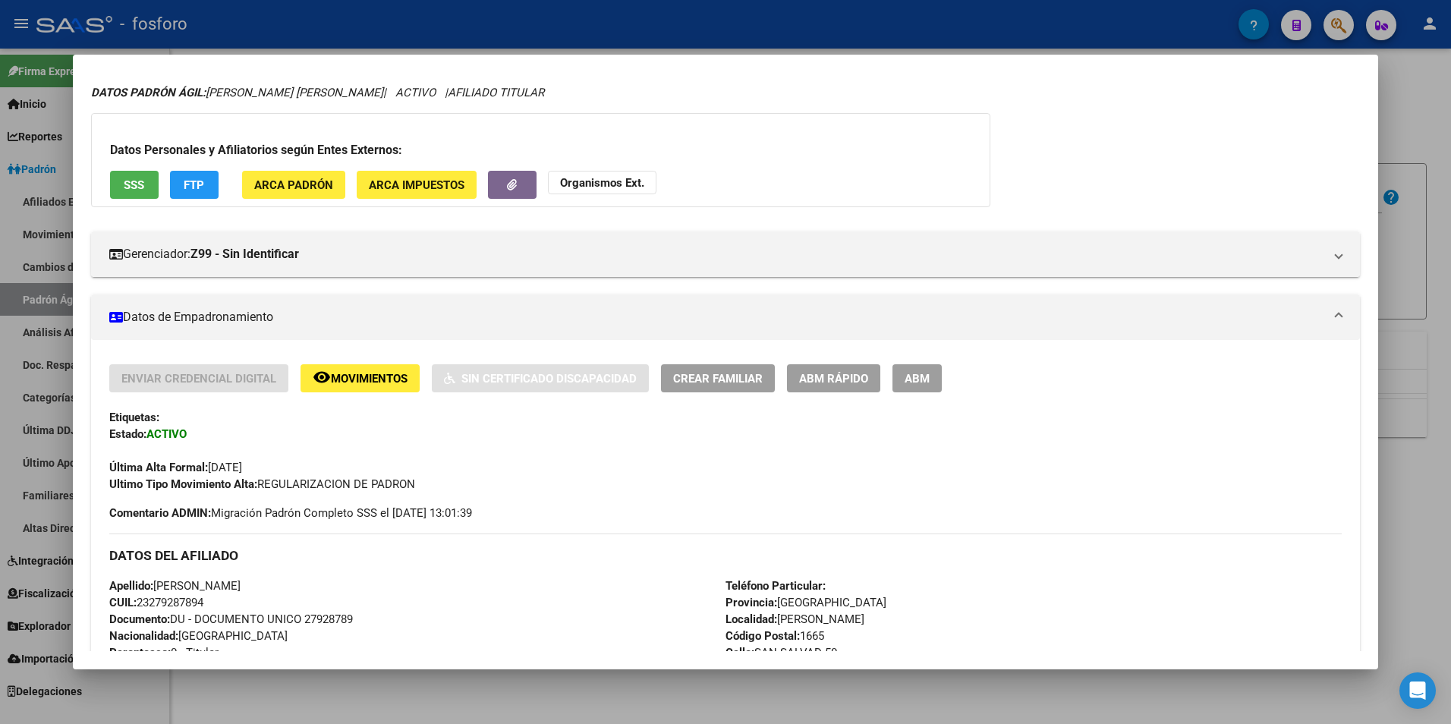
scroll to position [0, 0]
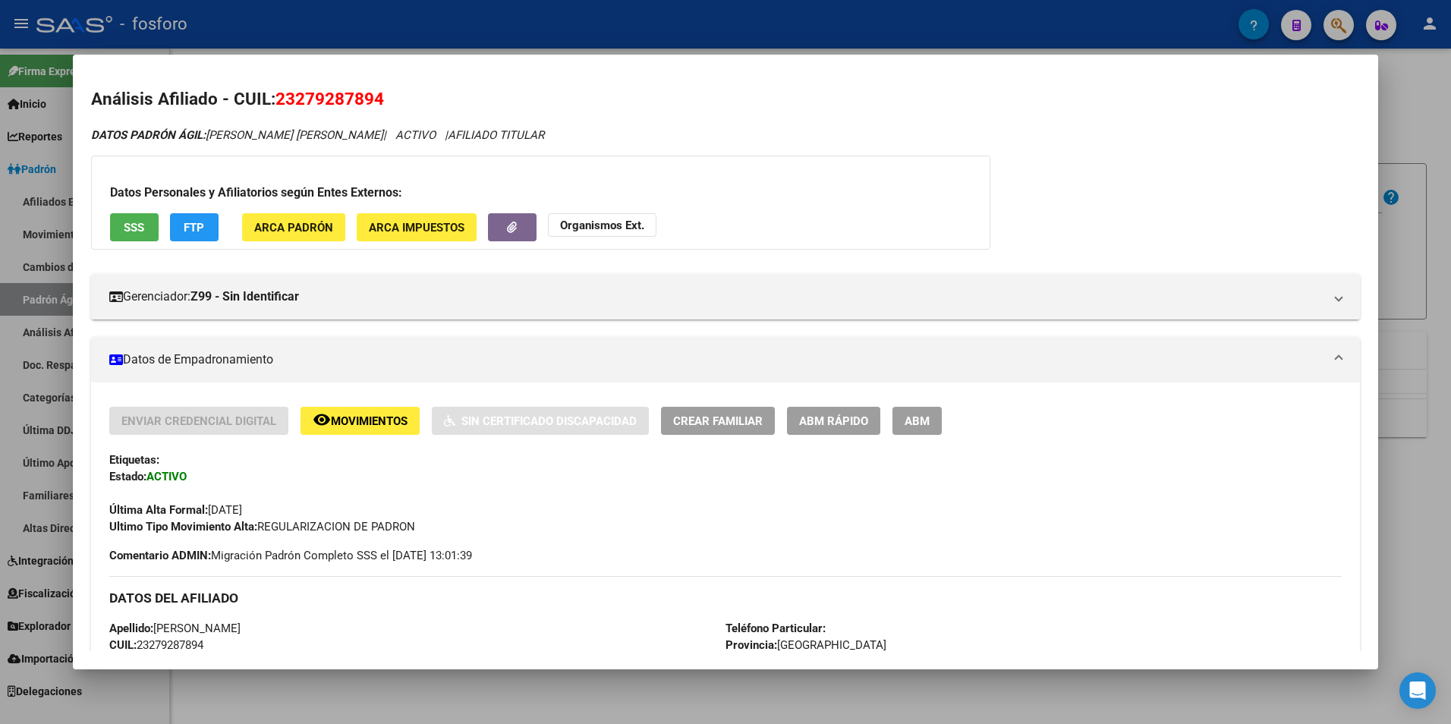
click at [347, 428] on button "remove_red_eye Movimientos" at bounding box center [359, 421] width 119 height 28
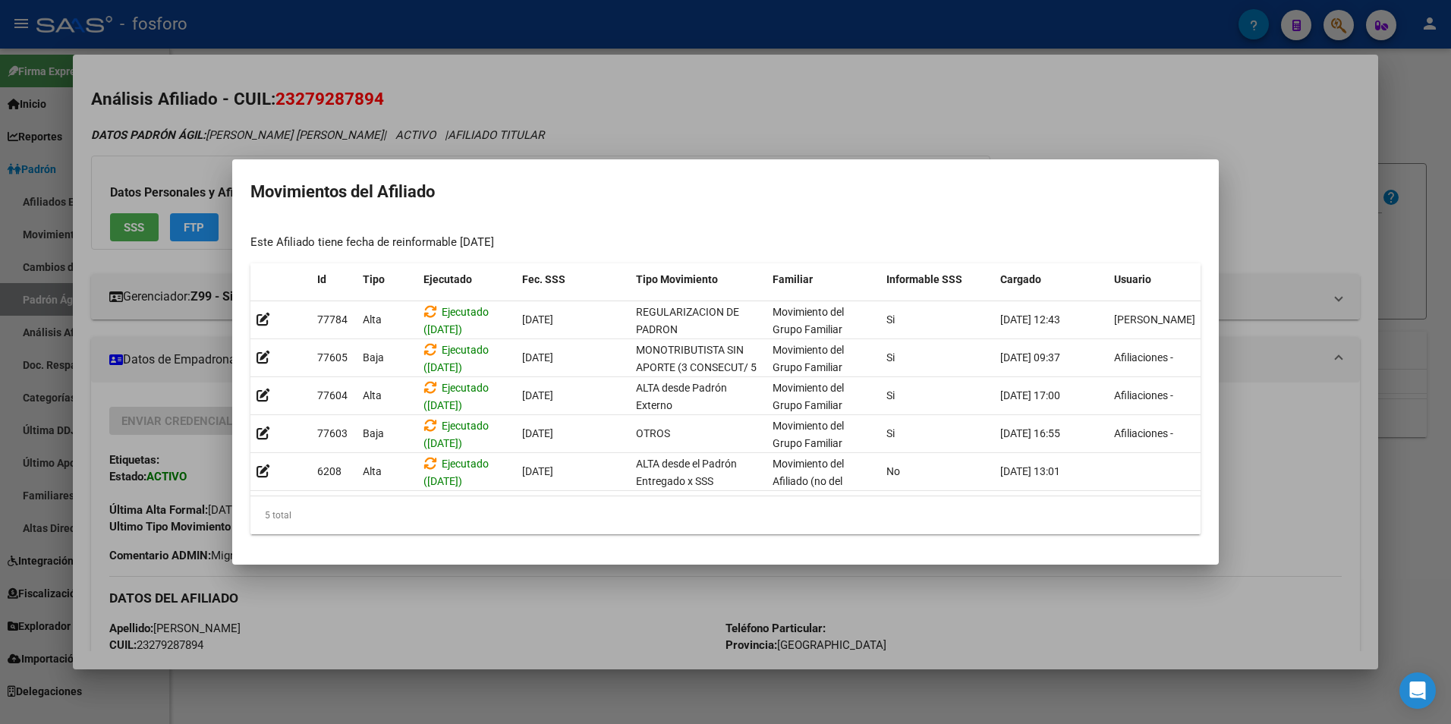
click at [986, 102] on div at bounding box center [725, 362] width 1451 height 724
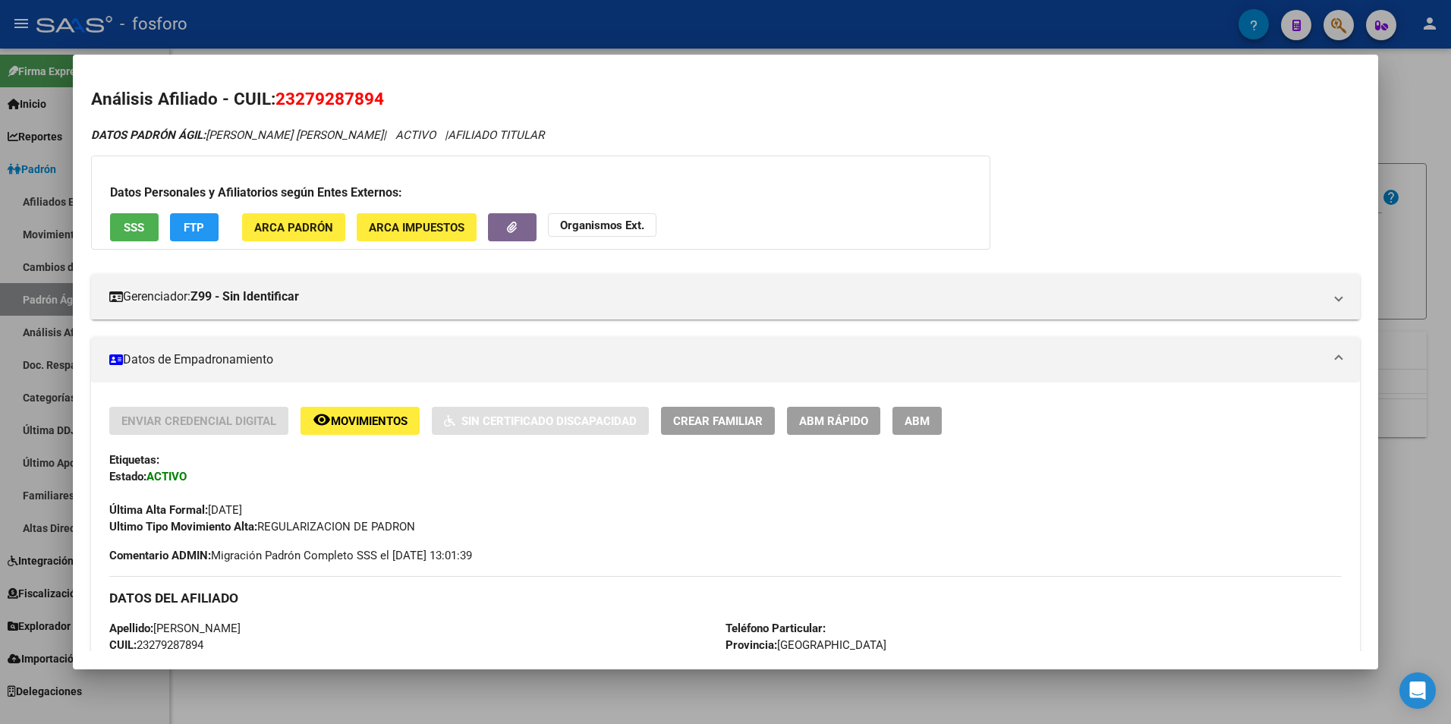
click at [537, 699] on div at bounding box center [725, 362] width 1451 height 724
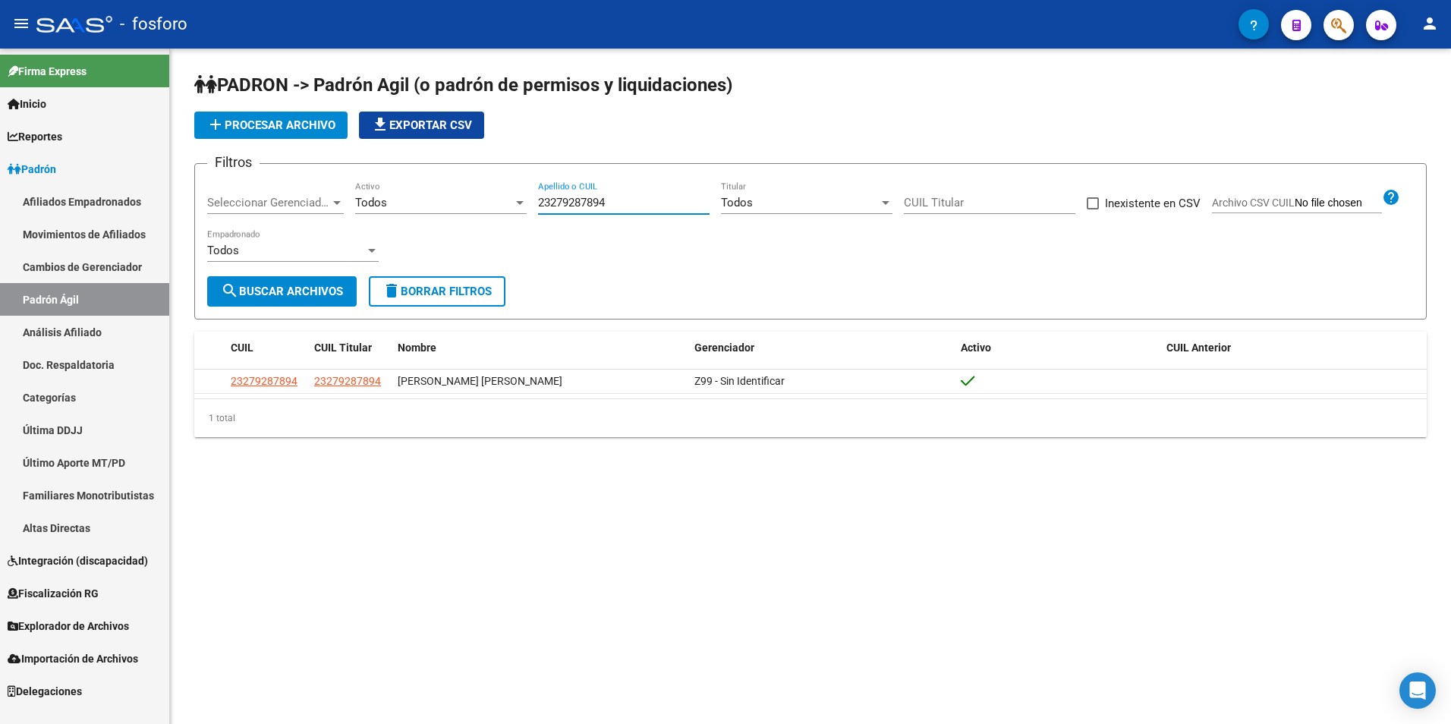
drag, startPoint x: 582, startPoint y: 208, endPoint x: 523, endPoint y: 221, distance: 59.8
click at [523, 221] on div "Filtros Seleccionar Gerenciador Seleccionar Gerenciador Todos Activo 2327928789…" at bounding box center [810, 226] width 1206 height 100
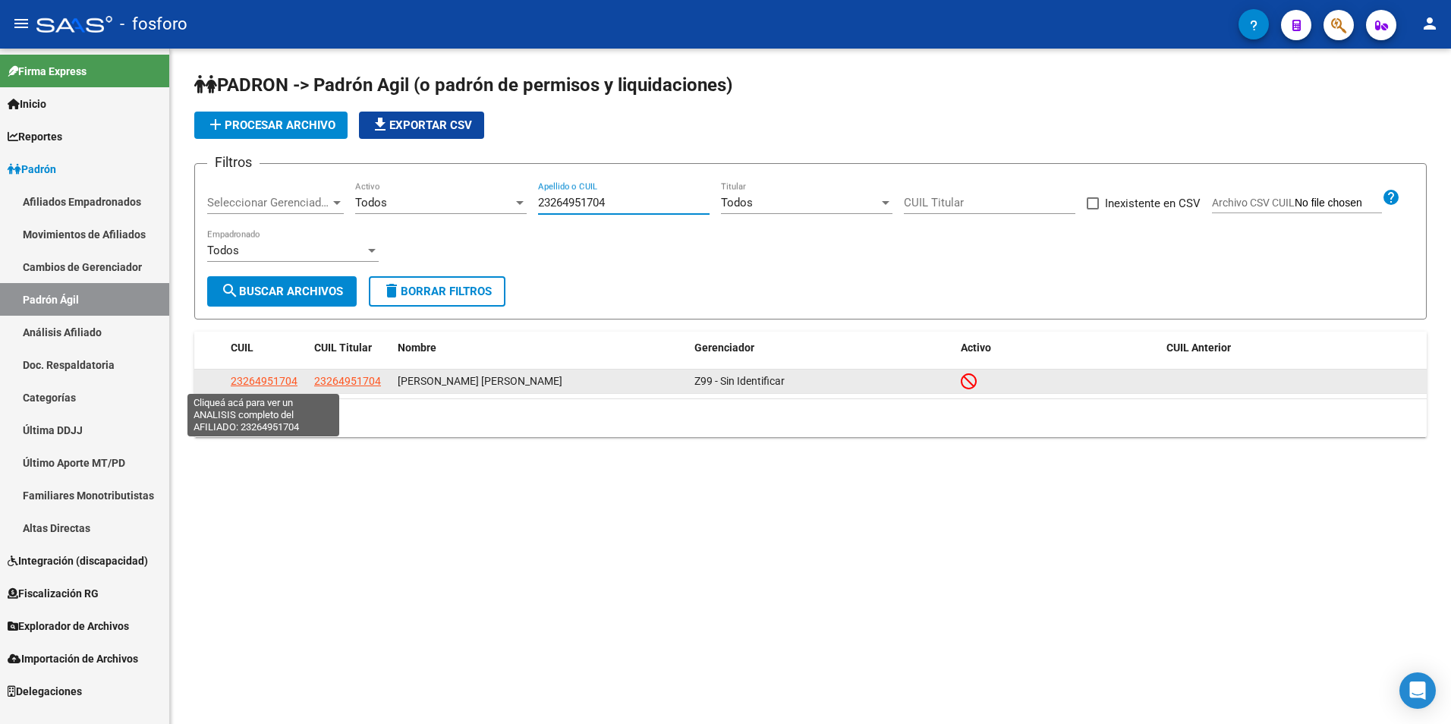
type input "23264951704"
click at [263, 382] on span "23264951704" at bounding box center [264, 381] width 67 height 12
type textarea "23264951704"
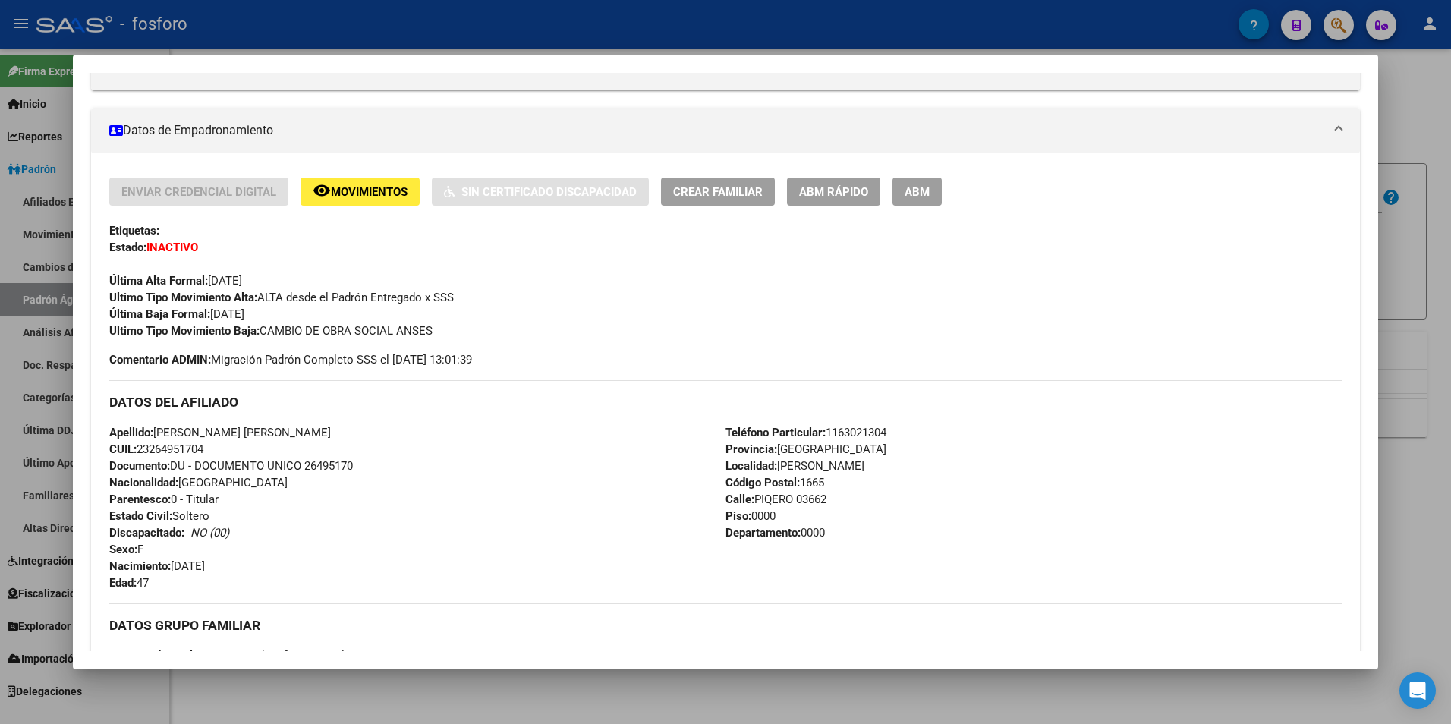
scroll to position [228, 0]
click at [350, 195] on span "Movimientos" at bounding box center [369, 194] width 77 height 14
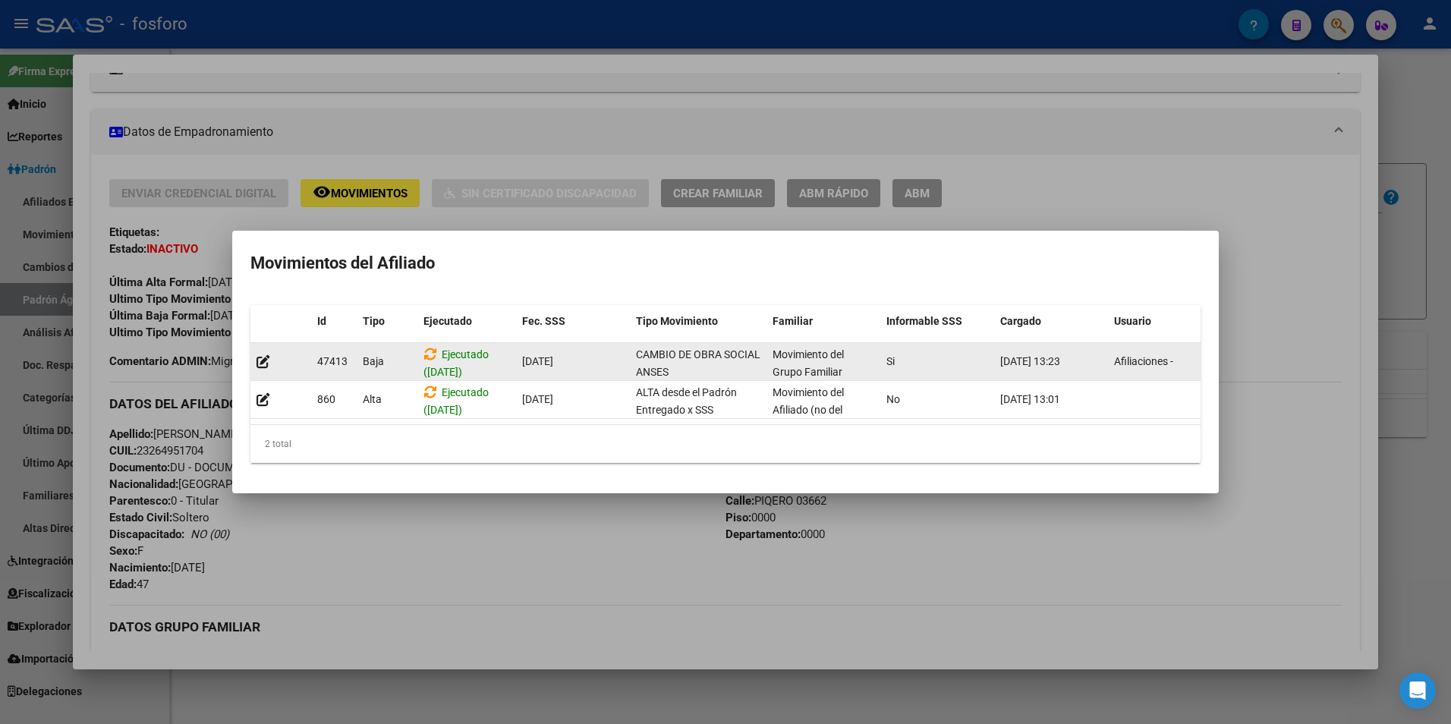
drag, startPoint x: 514, startPoint y: 357, endPoint x: 580, endPoint y: 354, distance: 66.1
click at [580, 354] on div "47413 [GEOGRAPHIC_DATA] ([DATE]) [DATE] CAMBIO DE OBRA SOCIAL ANSES Movimiento …" at bounding box center [735, 362] width 971 height 38
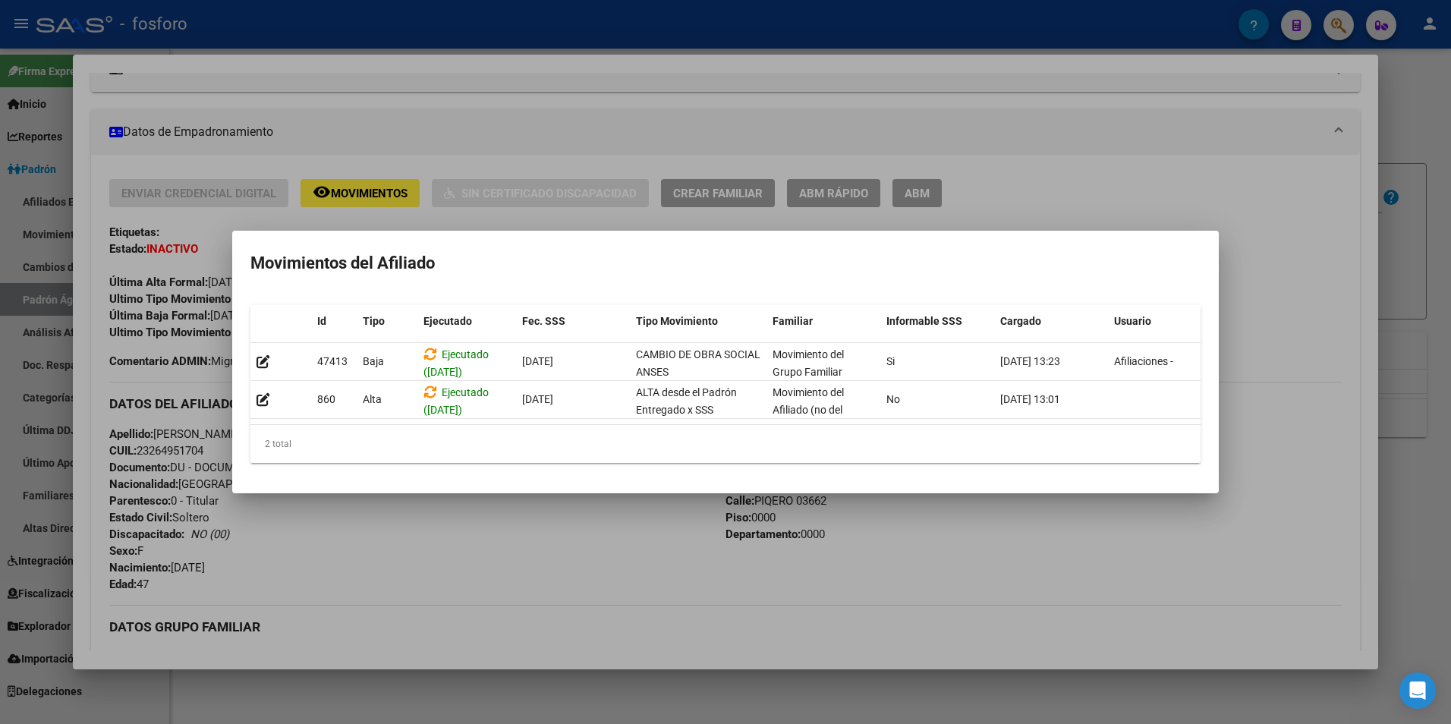
click at [639, 530] on div at bounding box center [725, 362] width 1451 height 724
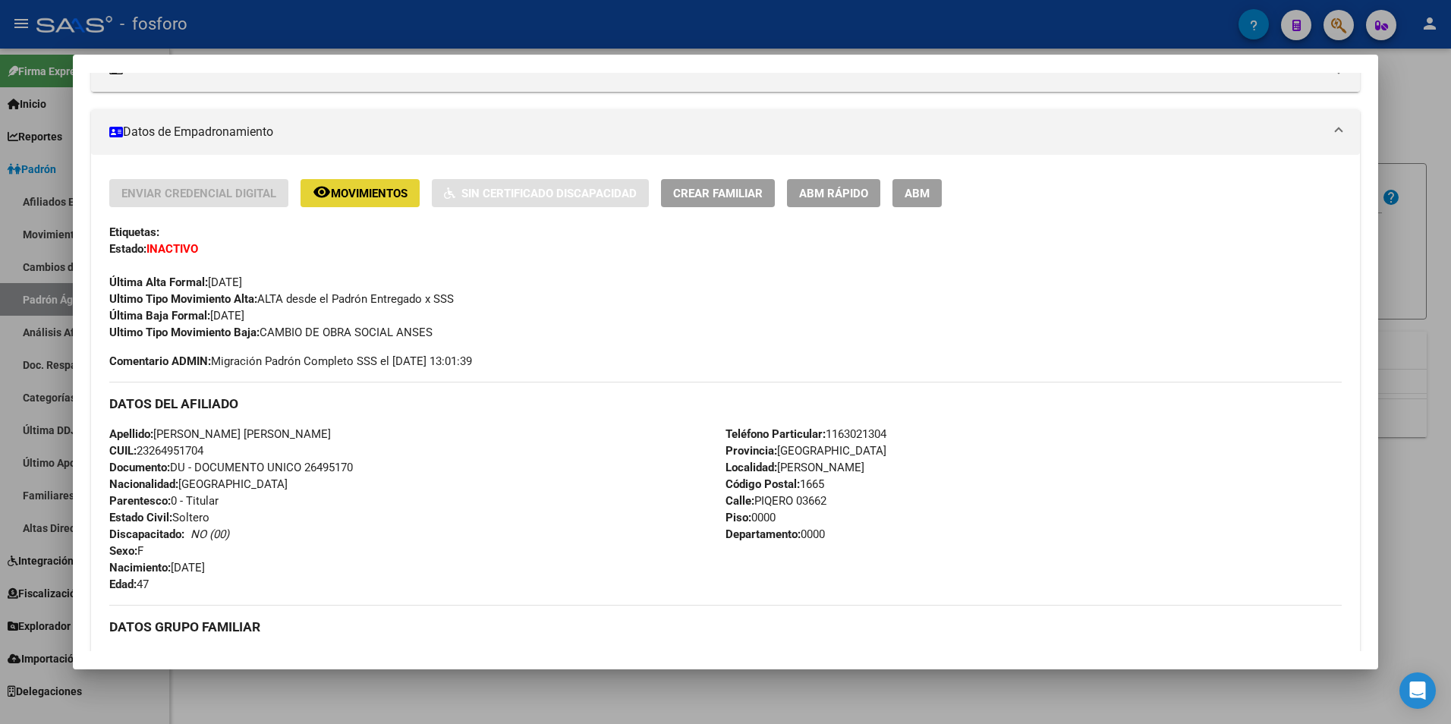
click at [367, 187] on span "Movimientos" at bounding box center [369, 194] width 77 height 14
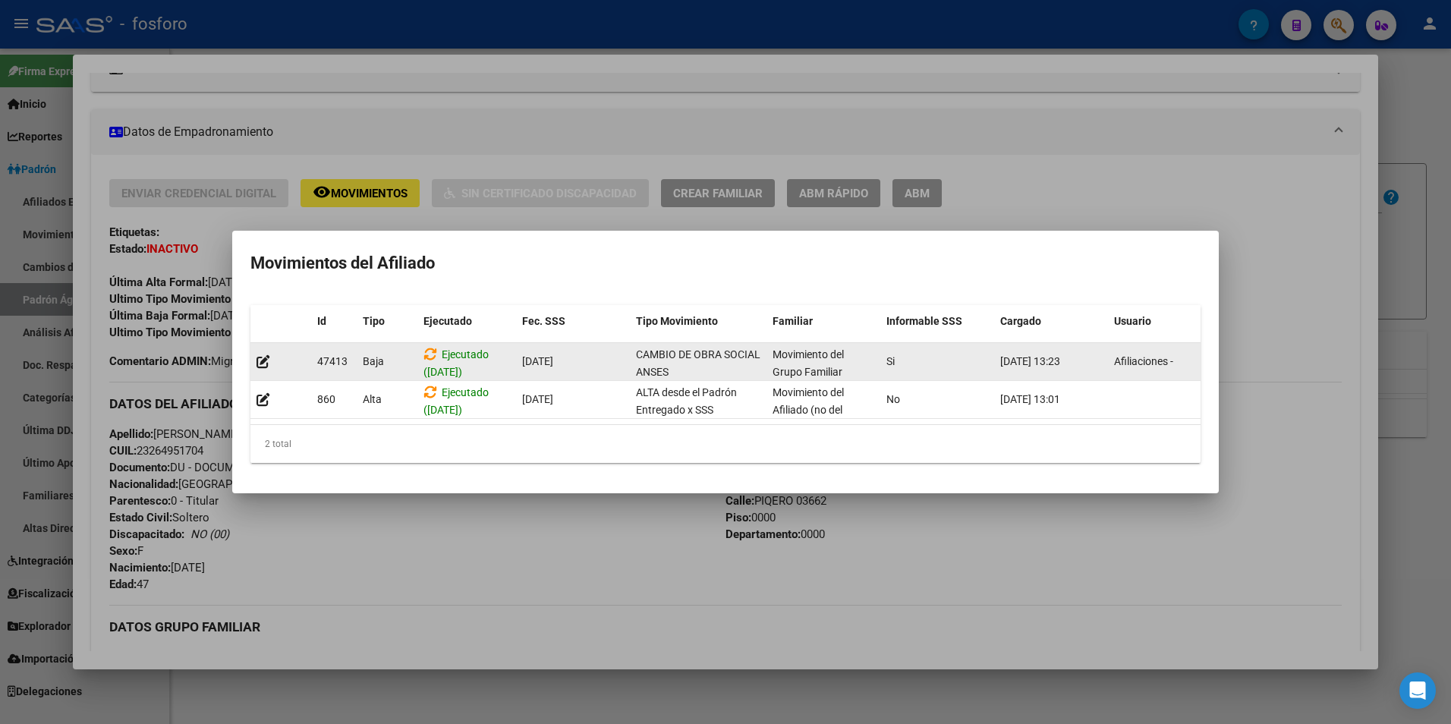
drag, startPoint x: 883, startPoint y: 358, endPoint x: 1159, endPoint y: 366, distance: 276.3
click at [1159, 366] on div "47413 [GEOGRAPHIC_DATA] ([DATE]) [DATE] CAMBIO DE OBRA SOCIAL ANSES Movimiento …" at bounding box center [735, 362] width 971 height 38
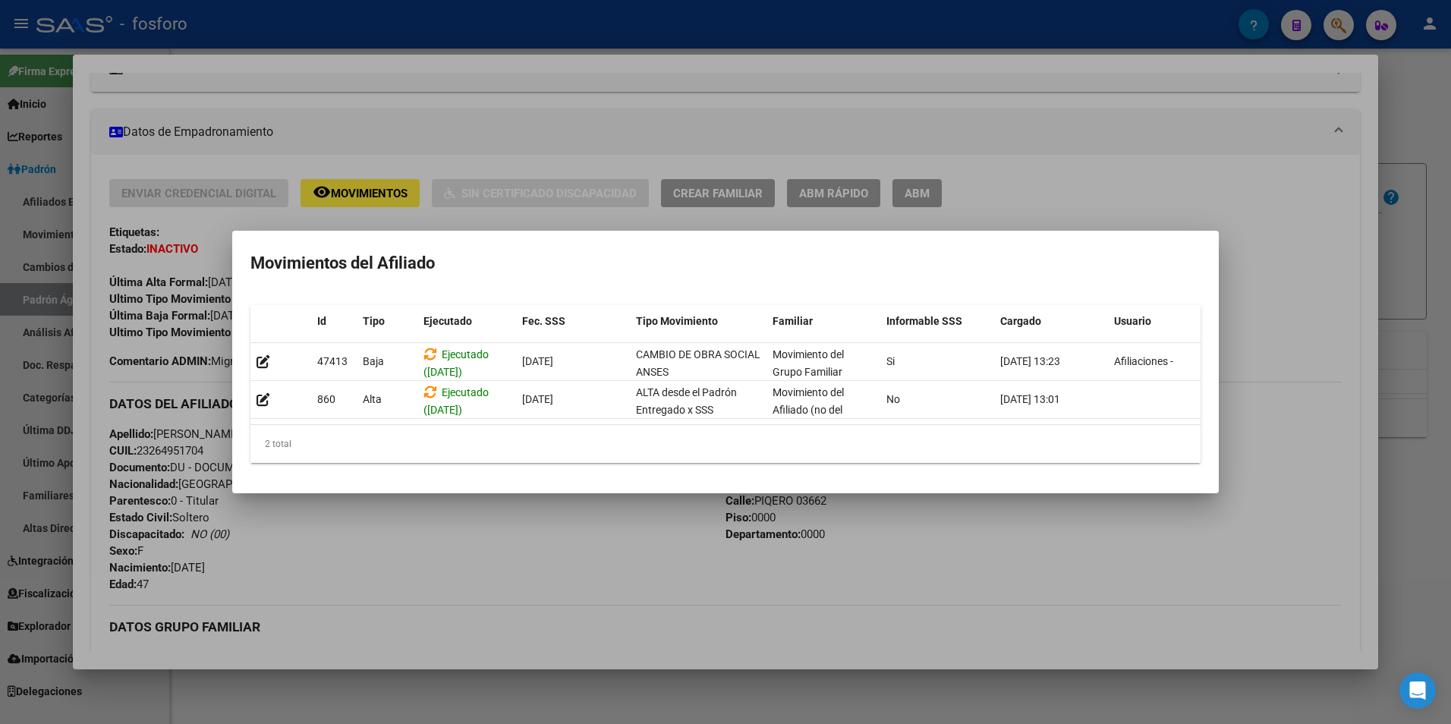
click at [1082, 518] on div at bounding box center [725, 362] width 1451 height 724
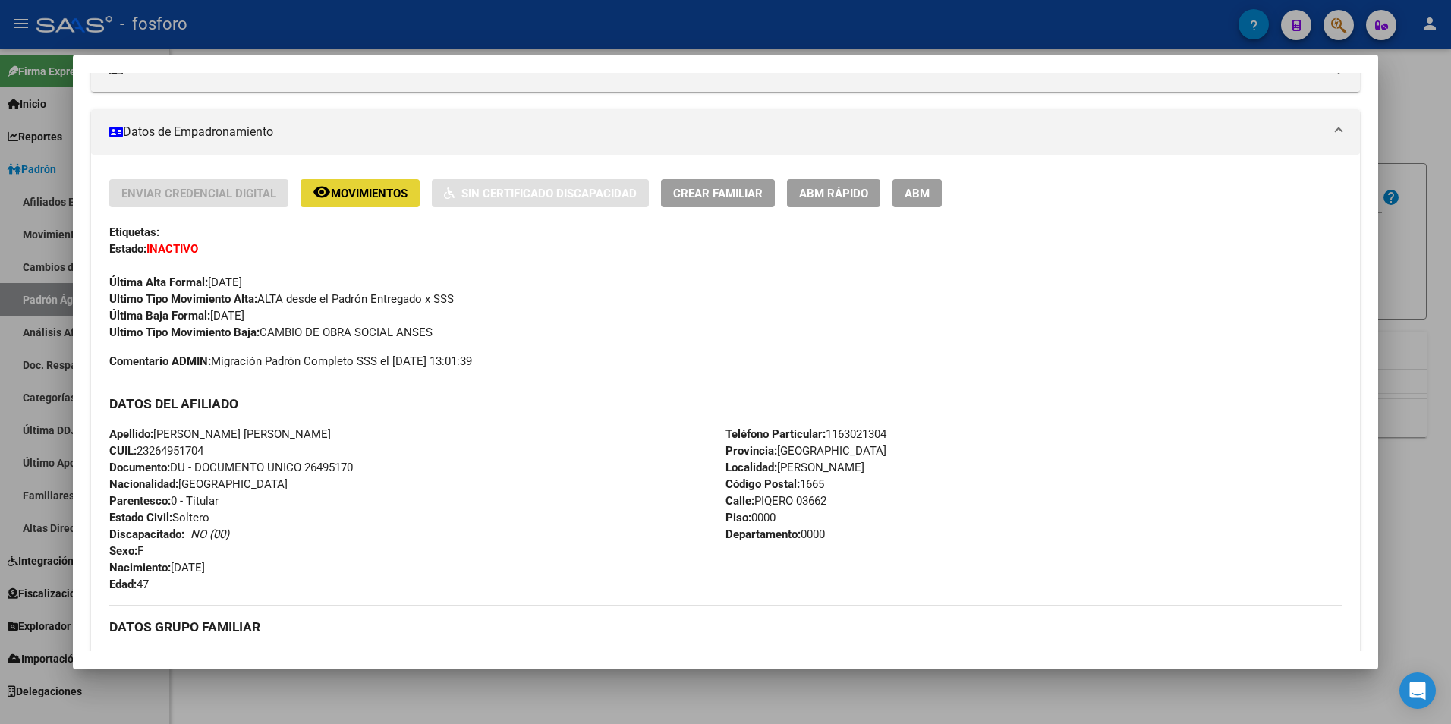
click at [376, 189] on span "Movimientos" at bounding box center [369, 194] width 77 height 14
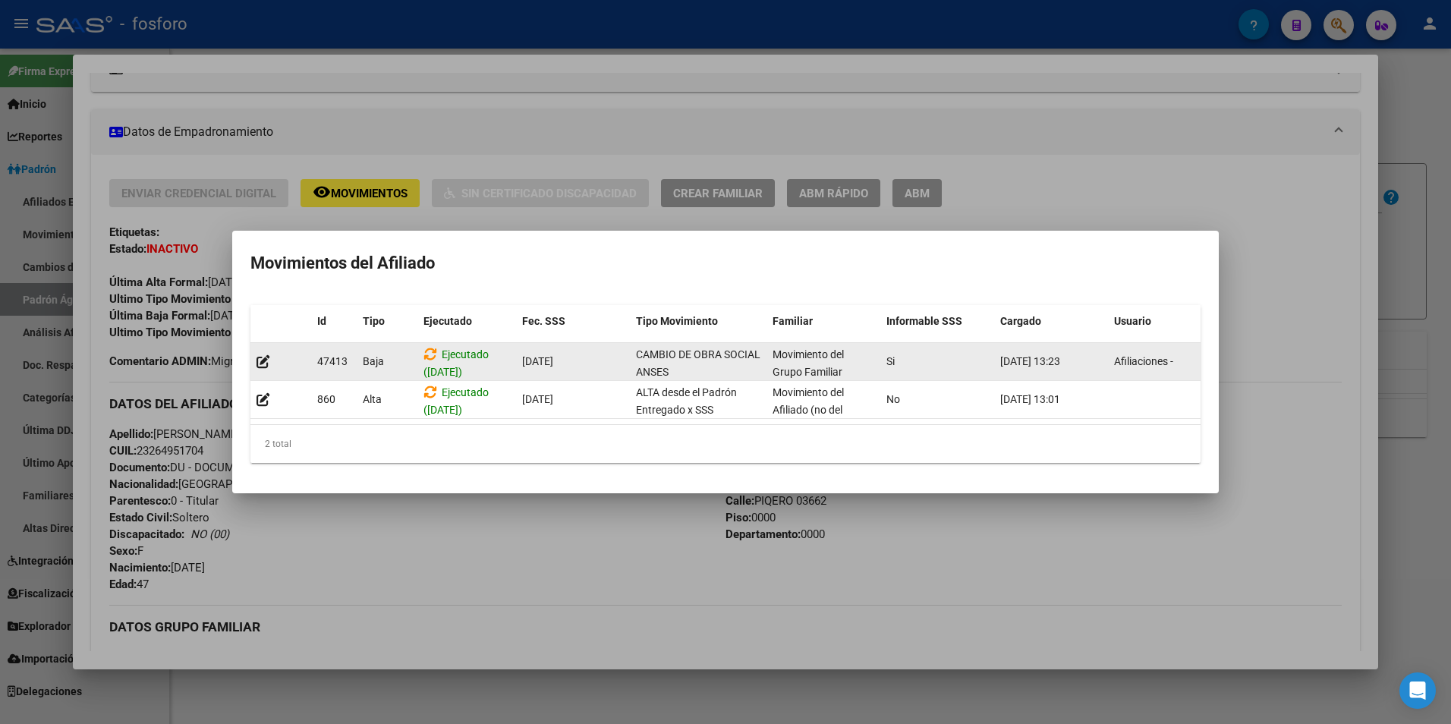
drag, startPoint x: 523, startPoint y: 359, endPoint x: 580, endPoint y: 351, distance: 58.2
click at [580, 353] on div "[DATE]" at bounding box center [573, 361] width 102 height 17
drag, startPoint x: 580, startPoint y: 351, endPoint x: 629, endPoint y: 338, distance: 50.2
click at [629, 343] on div "47413 [GEOGRAPHIC_DATA] ([DATE]) [DATE] CAMBIO DE OBRA SOCIAL ANSES Movimiento …" at bounding box center [735, 362] width 971 height 38
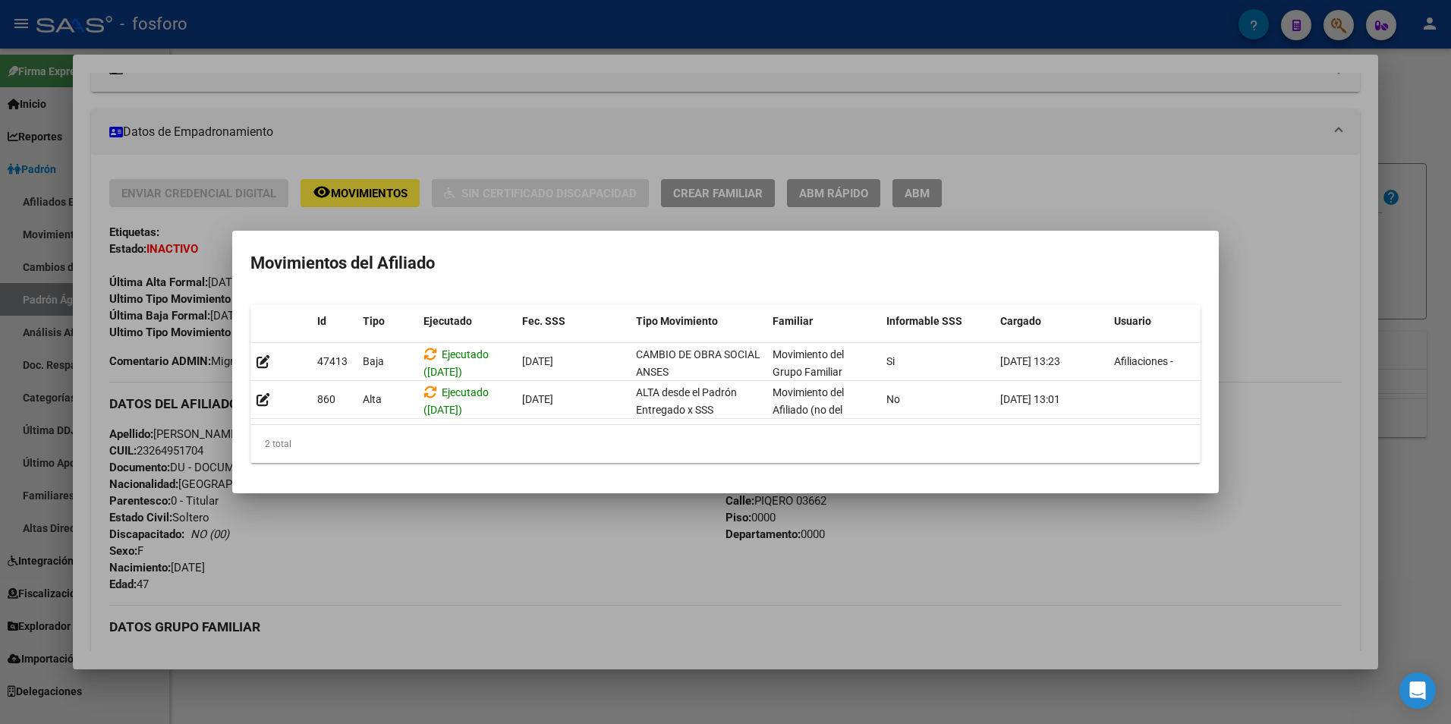
click at [613, 554] on div at bounding box center [725, 362] width 1451 height 724
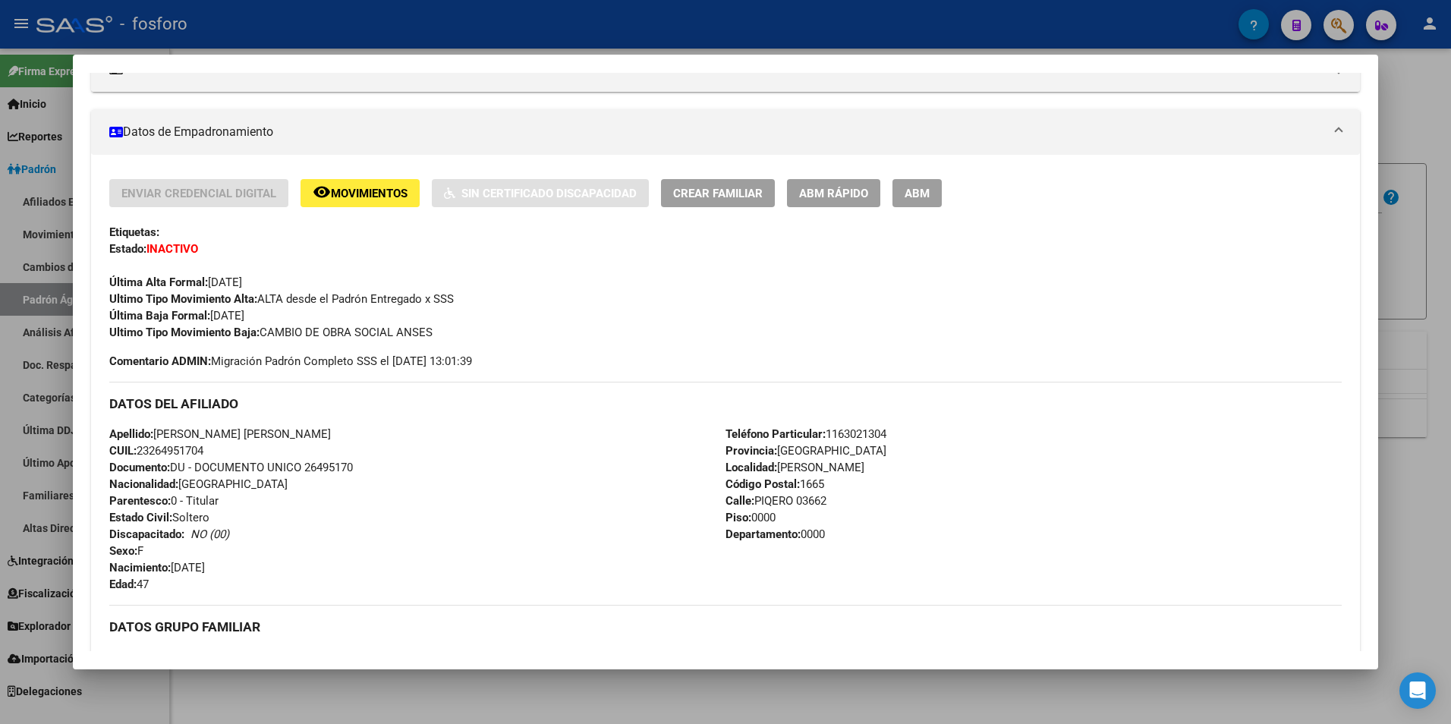
click at [381, 200] on span "Movimientos" at bounding box center [369, 194] width 77 height 14
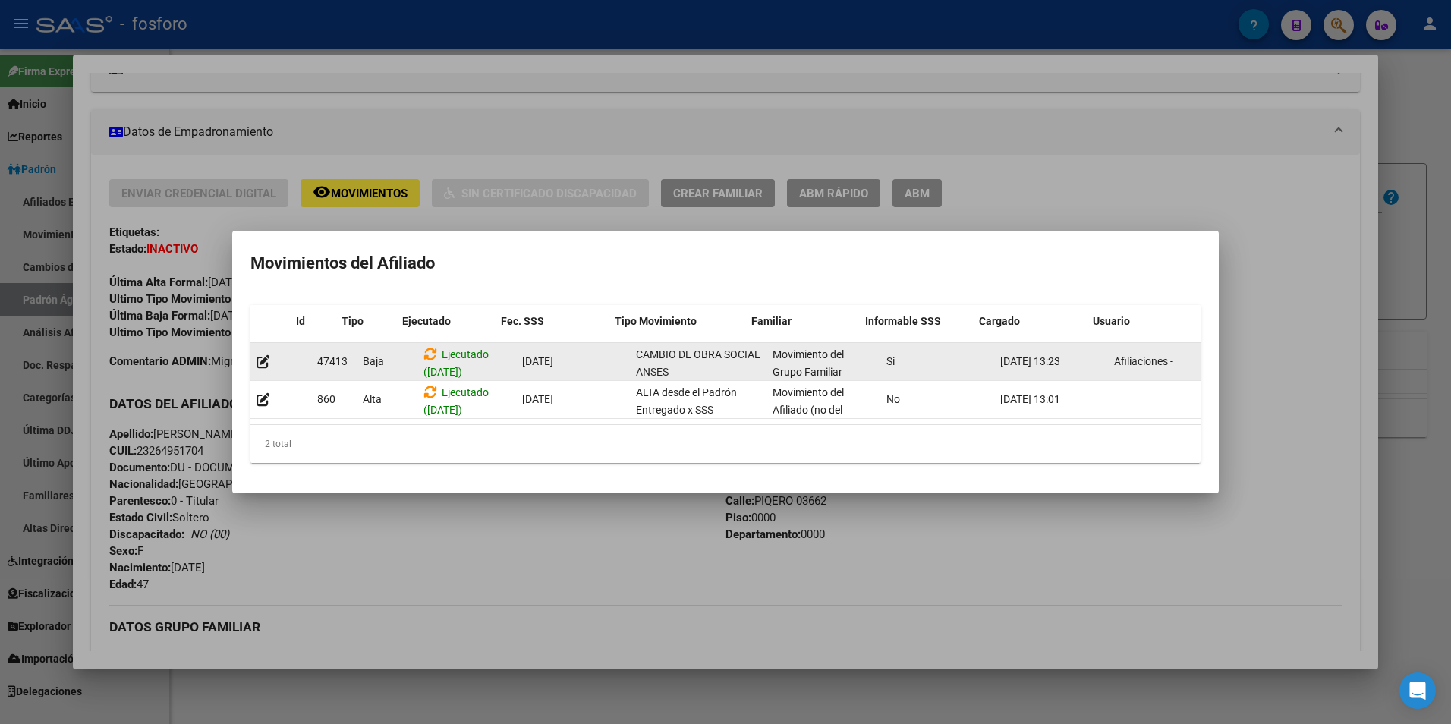
scroll to position [0, 21]
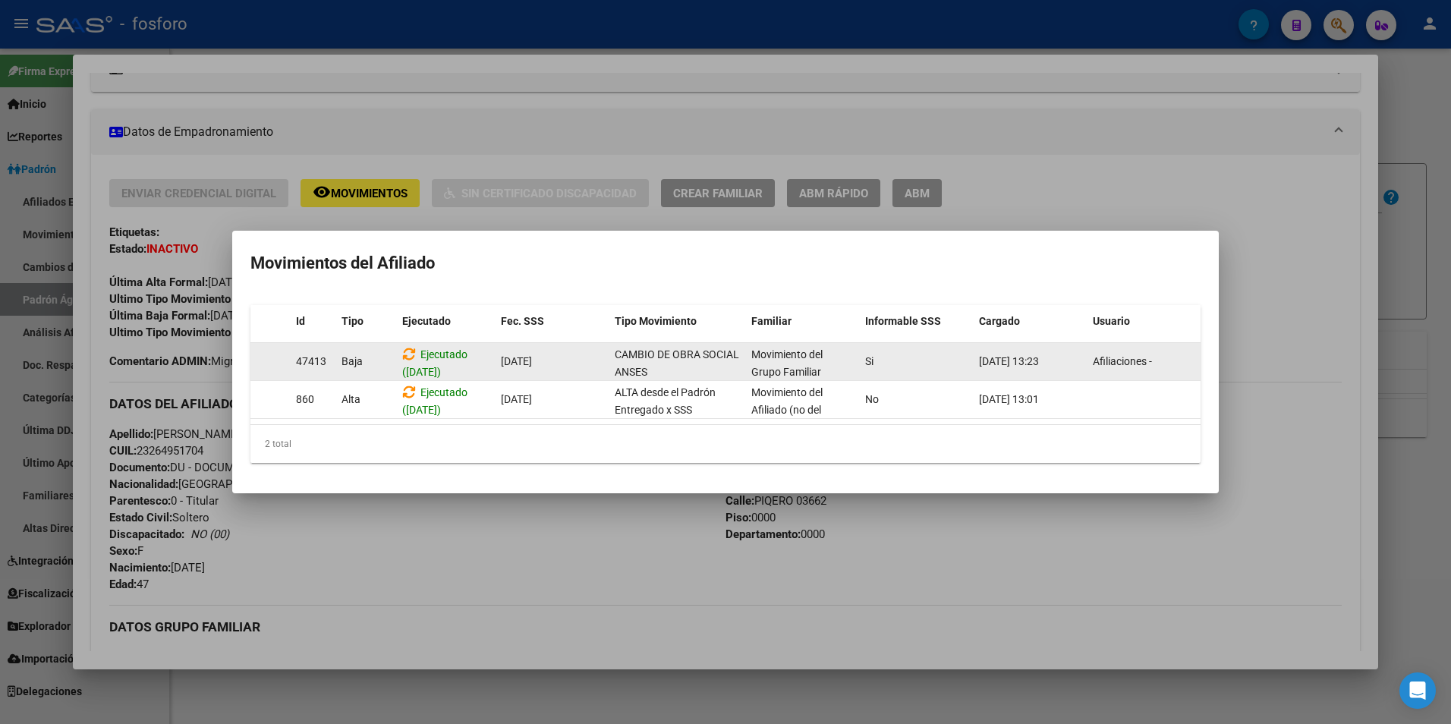
drag, startPoint x: 515, startPoint y: 353, endPoint x: 1190, endPoint y: 363, distance: 674.5
click at [1190, 363] on div "47413 [GEOGRAPHIC_DATA] ([DATE]) [DATE] CAMBIO DE OBRA SOCIAL ANSES Movimiento …" at bounding box center [714, 362] width 971 height 38
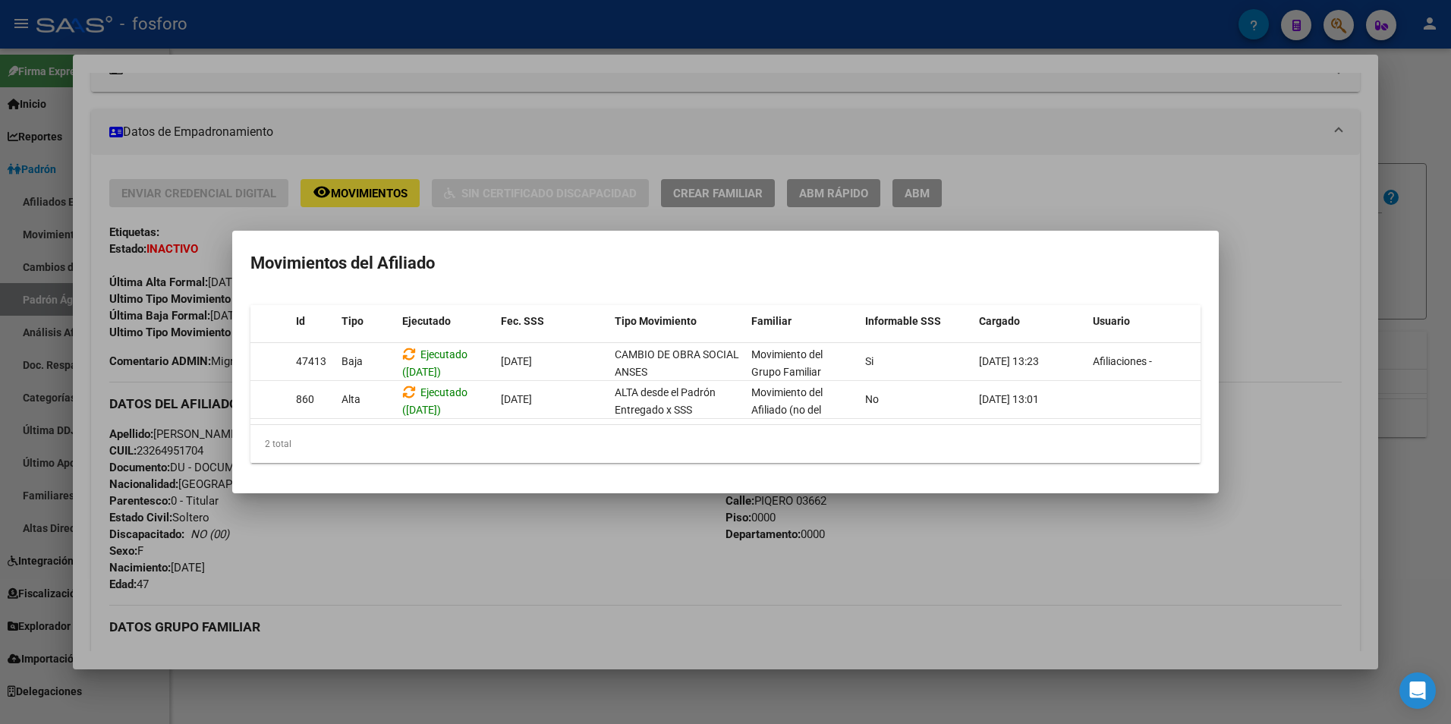
click at [638, 518] on div at bounding box center [725, 362] width 1451 height 724
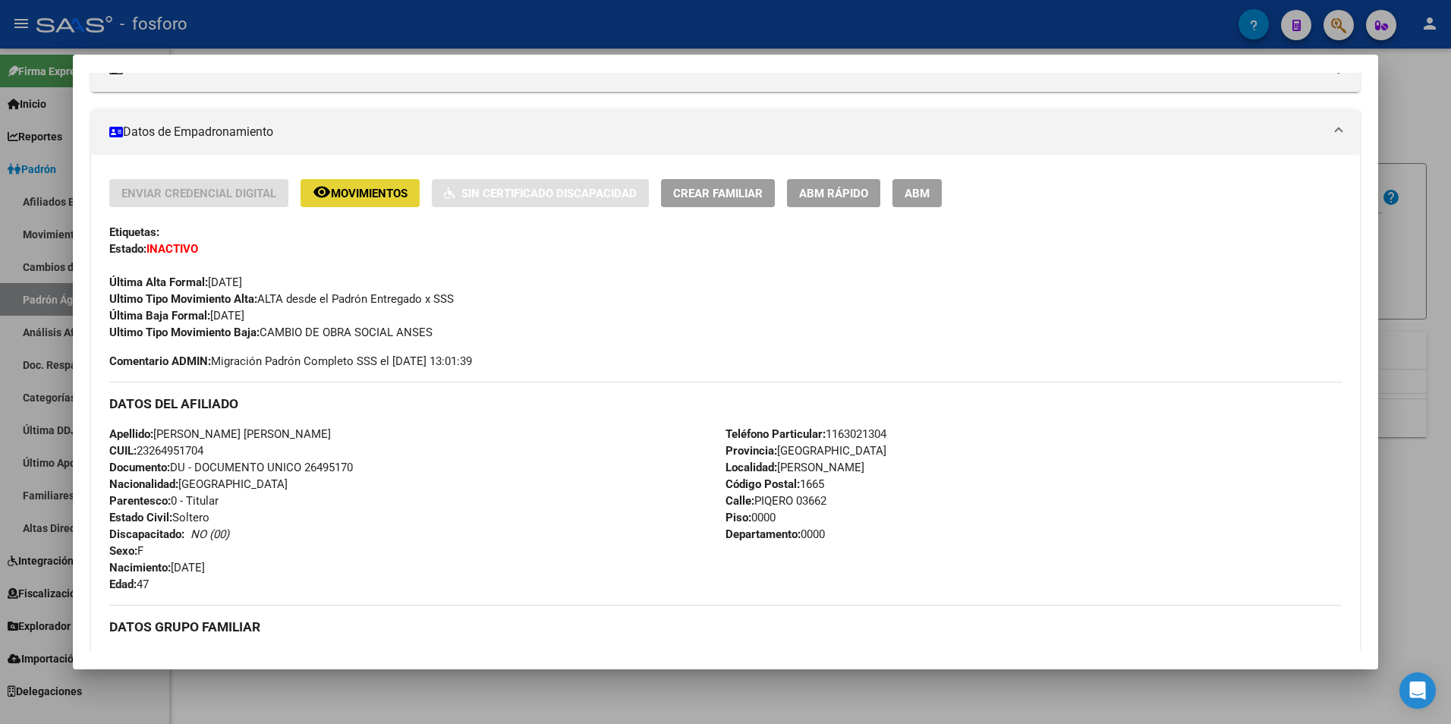
click at [360, 187] on span "Movimientos" at bounding box center [369, 194] width 77 height 14
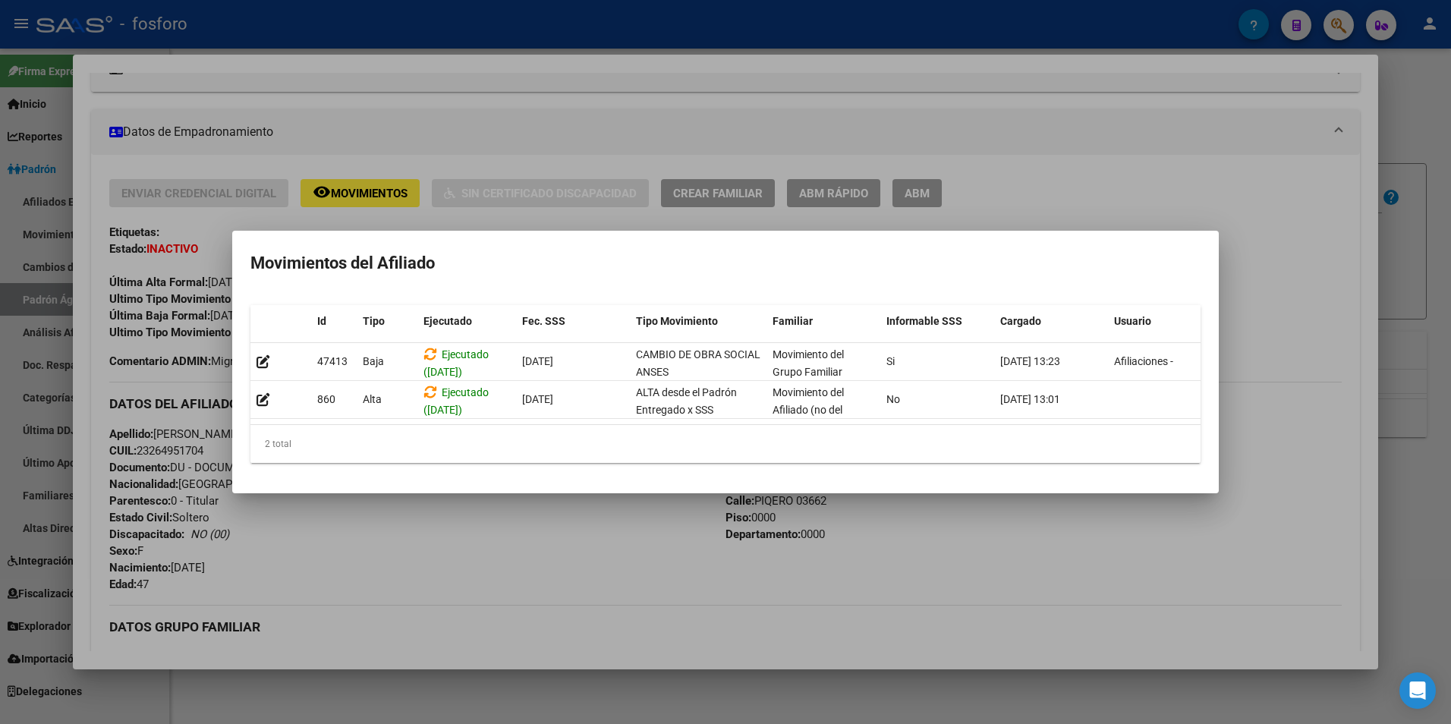
click at [626, 554] on div at bounding box center [725, 362] width 1451 height 724
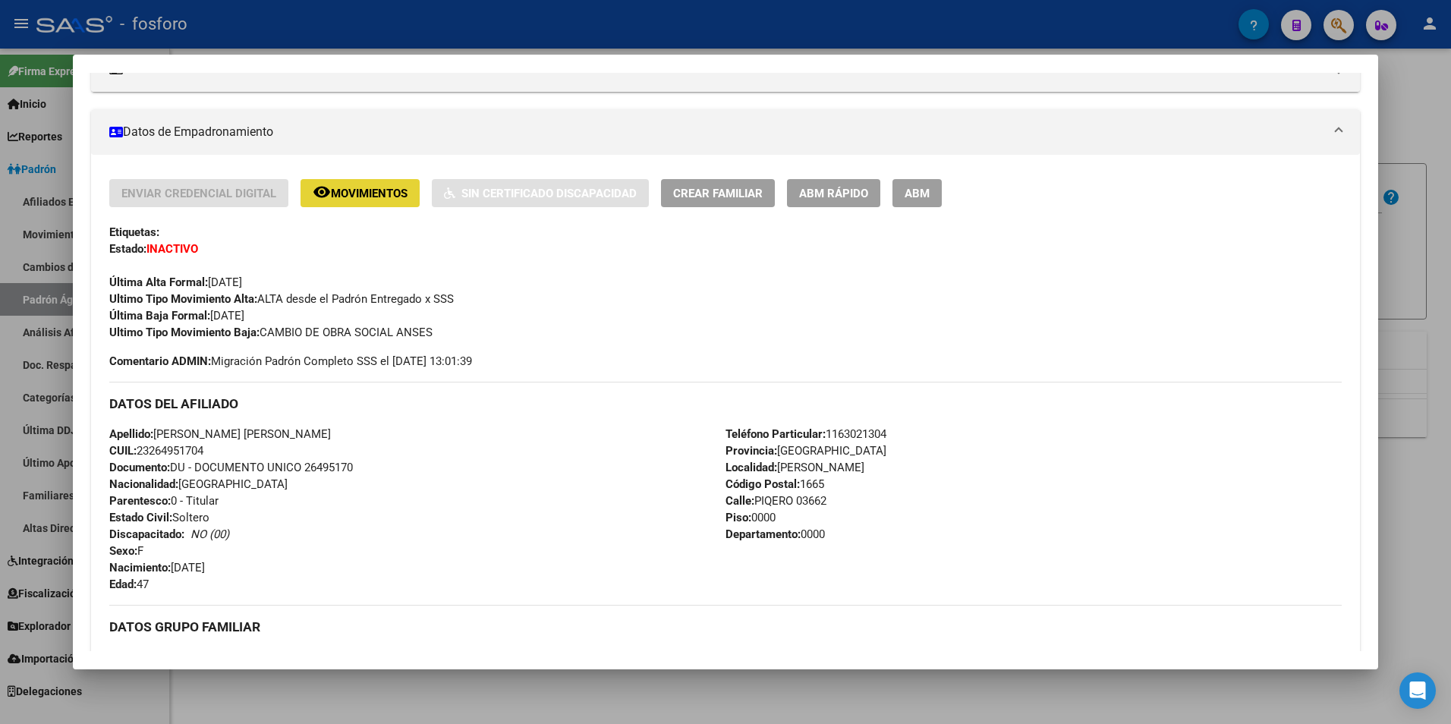
click at [379, 196] on span "Movimientos" at bounding box center [369, 194] width 77 height 14
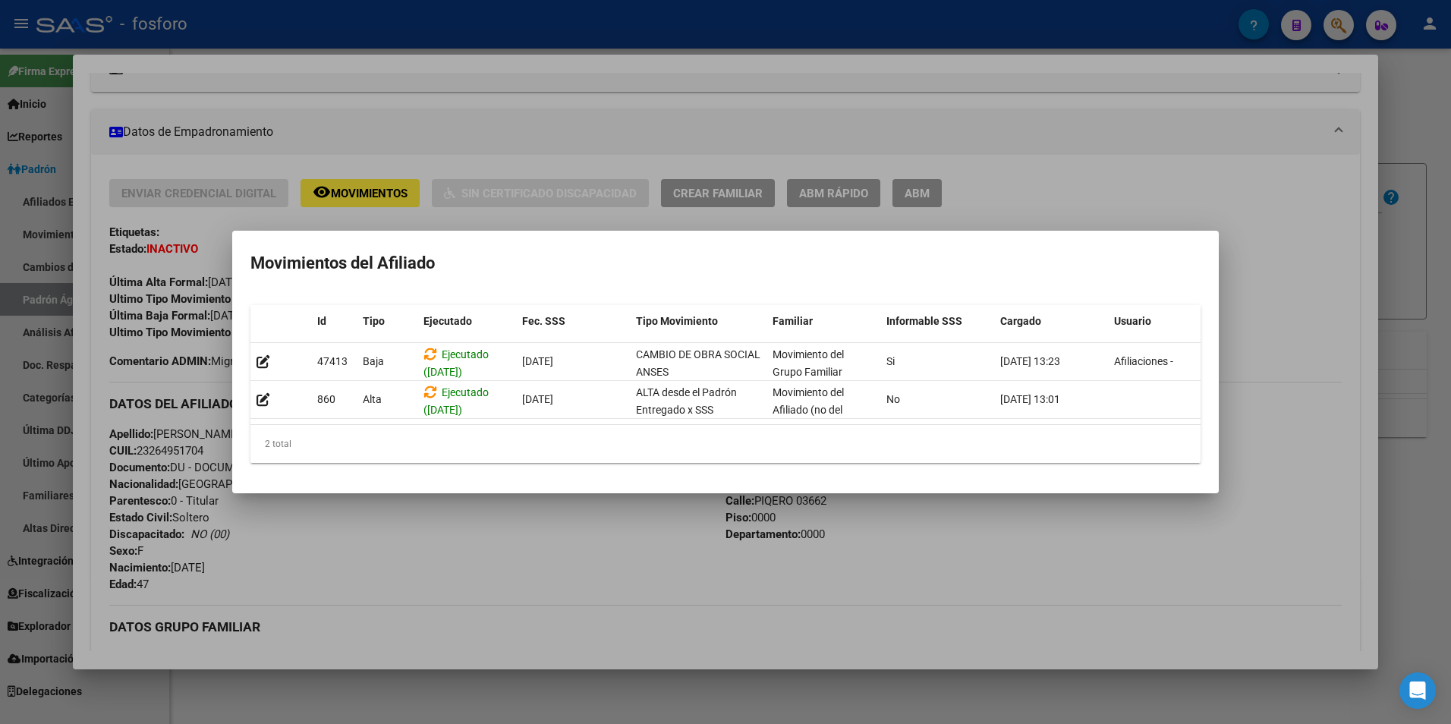
click at [564, 527] on div at bounding box center [725, 362] width 1451 height 724
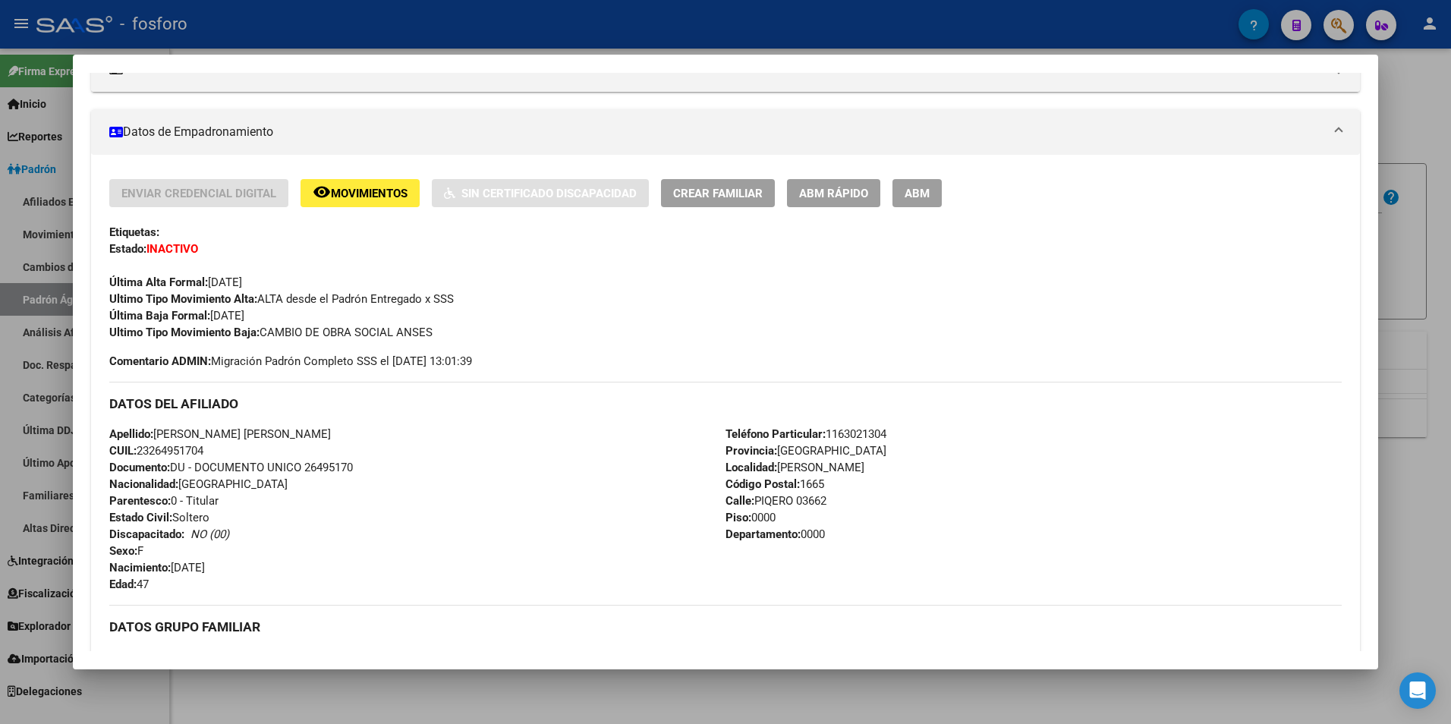
click at [650, 699] on div at bounding box center [725, 362] width 1451 height 724
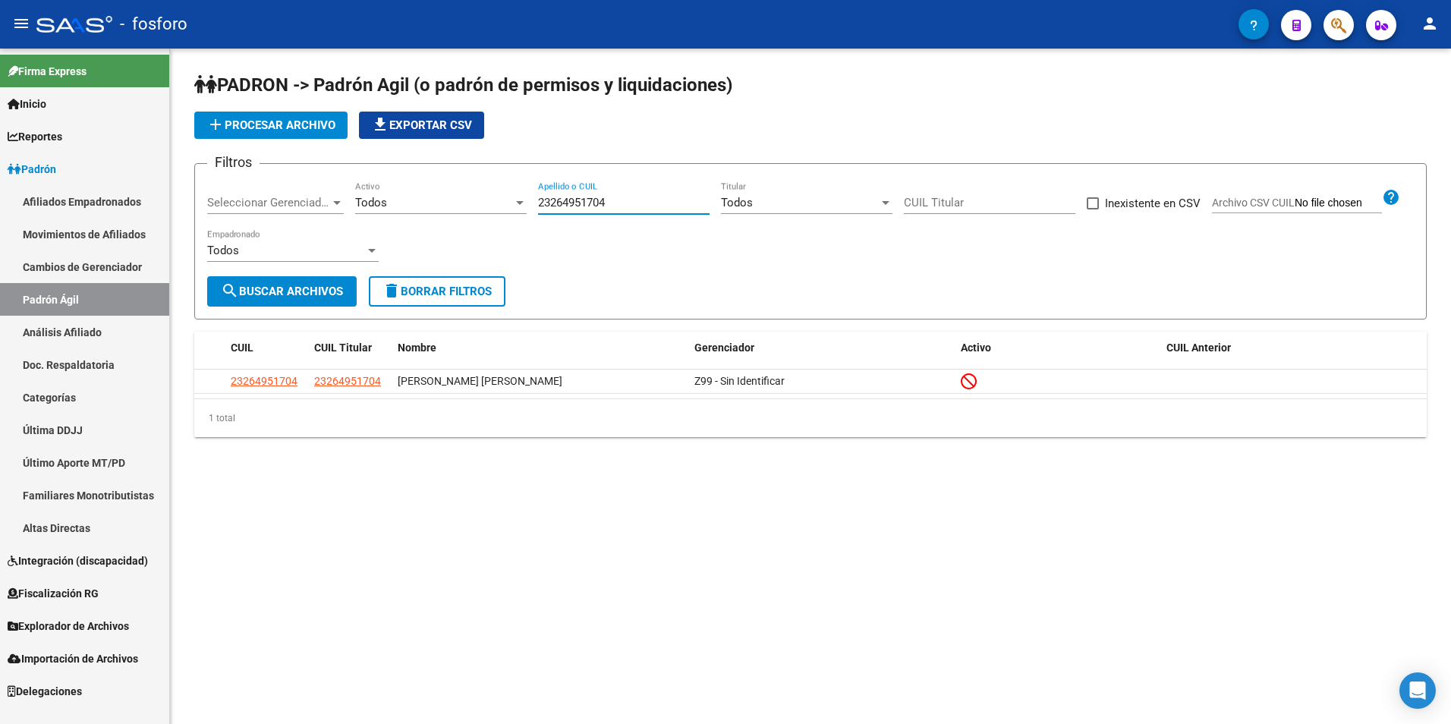
drag, startPoint x: 571, startPoint y: 206, endPoint x: 539, endPoint y: 206, distance: 32.6
click at [539, 206] on input "23264951704" at bounding box center [623, 203] width 171 height 14
click at [677, 501] on mat-sidenav-content "PADRON -> Padrón Agil ([PERSON_NAME] de permisos y liquidaciones) add Procesar …" at bounding box center [810, 386] width 1281 height 675
drag, startPoint x: 538, startPoint y: 202, endPoint x: 624, endPoint y: 200, distance: 85.8
click at [624, 200] on input "23264951704" at bounding box center [623, 203] width 171 height 14
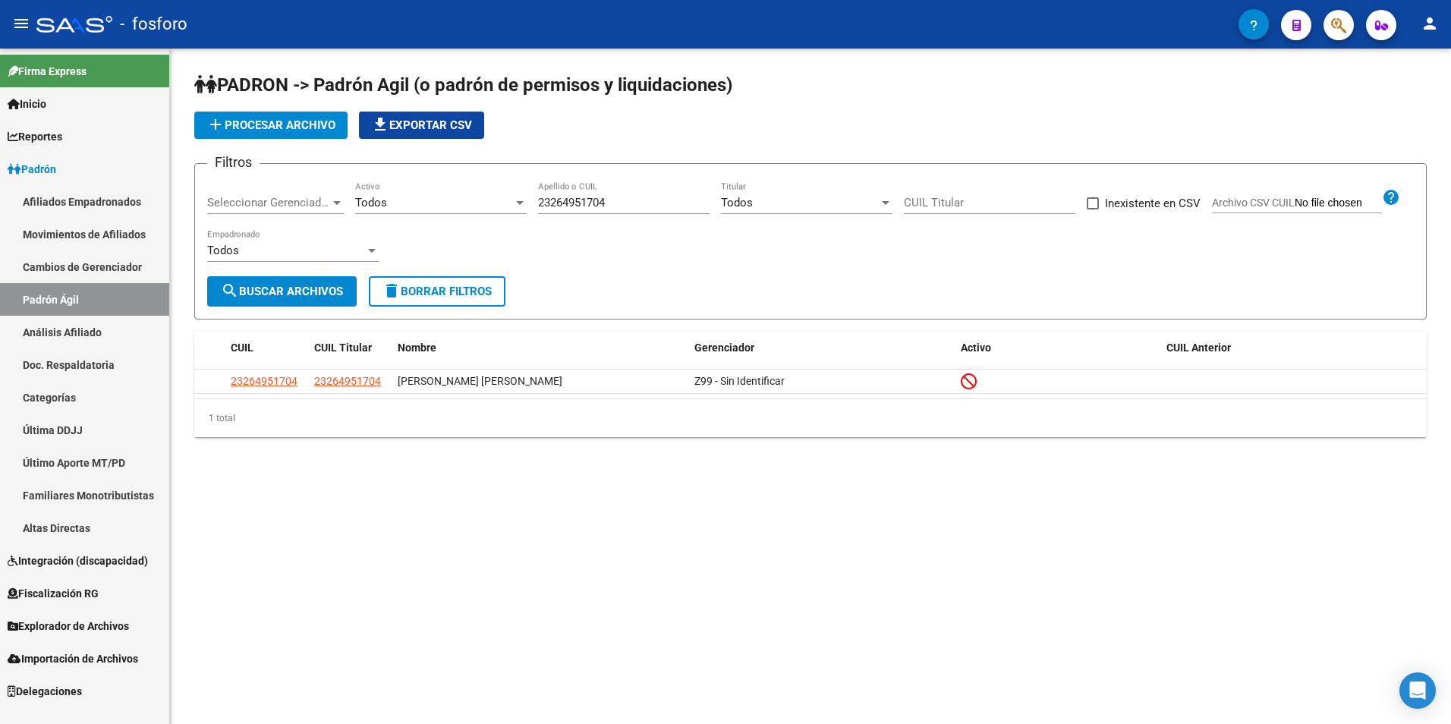
click at [651, 487] on mat-sidenav-content "PADRON -> Padrón Agil ([PERSON_NAME] de permisos y liquidaciones) add Procesar …" at bounding box center [810, 386] width 1281 height 675
click at [897, 516] on mat-sidenav-content "PADRON -> Padrón Agil ([PERSON_NAME] de permisos y liquidaciones) add Procesar …" at bounding box center [810, 386] width 1281 height 675
drag, startPoint x: 532, startPoint y: 195, endPoint x: 633, endPoint y: 204, distance: 102.1
click at [633, 204] on div "Filtros Seleccionar Gerenciador Seleccionar Gerenciador Todos Activo 2326495170…" at bounding box center [810, 226] width 1206 height 100
drag, startPoint x: 618, startPoint y: 202, endPoint x: 533, endPoint y: 205, distance: 85.0
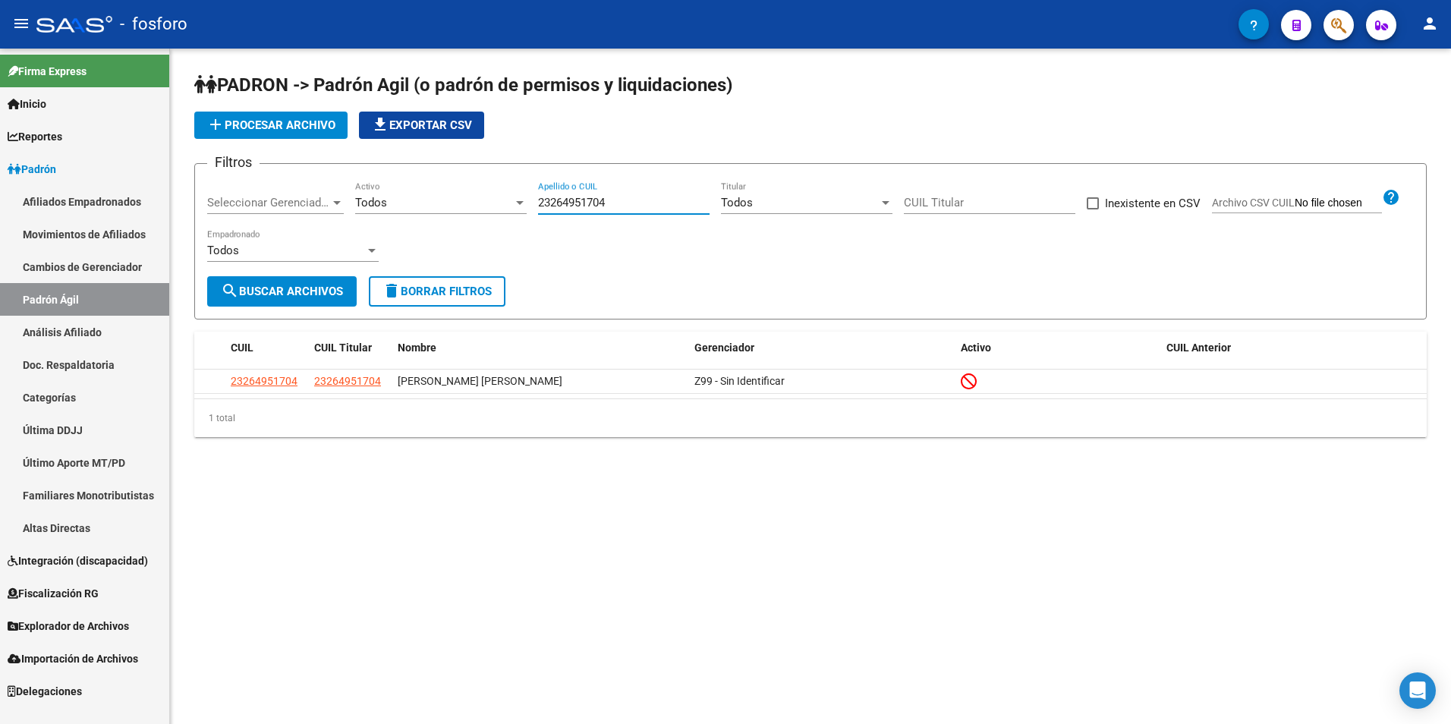
click at [533, 205] on div "Filtros Seleccionar Gerenciador Seleccionar Gerenciador Todos Activo 2326495170…" at bounding box center [810, 226] width 1206 height 100
click at [640, 513] on mat-sidenav-content "PADRON -> Padrón Agil ([PERSON_NAME] de permisos y liquidaciones) add Procesar …" at bounding box center [810, 386] width 1281 height 675
